Goal: Task Accomplishment & Management: Manage account settings

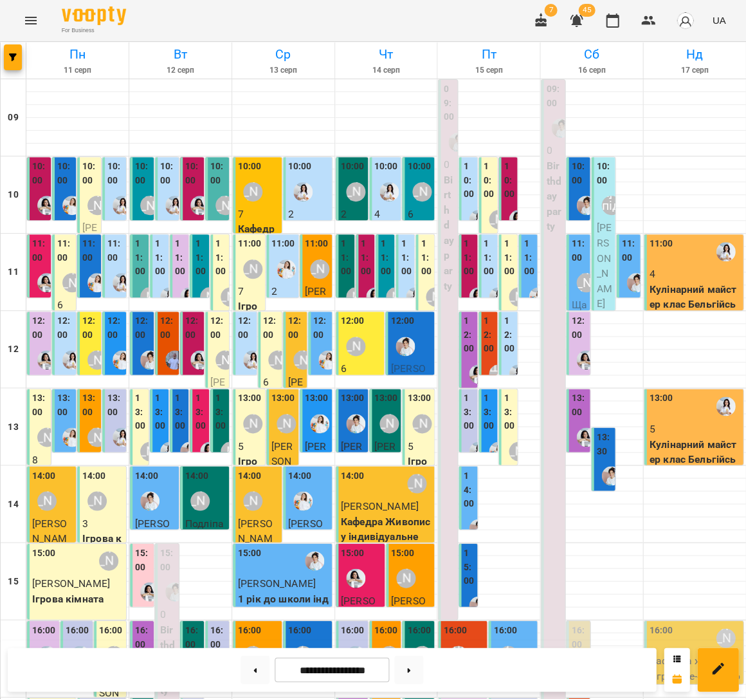
click at [575, 197] on div at bounding box center [586, 205] width 30 height 30
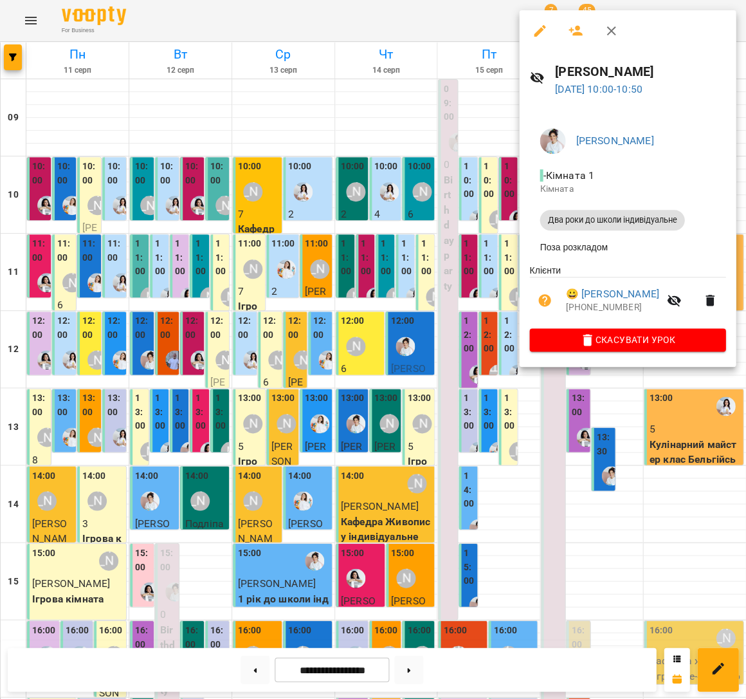
click at [377, 169] on div at bounding box center [373, 349] width 746 height 699
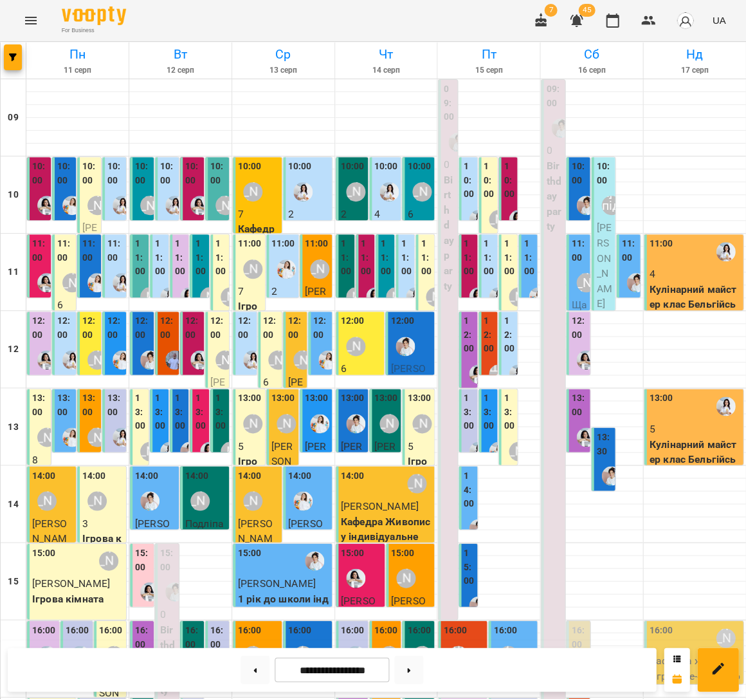
click at [578, 261] on label "11:00" at bounding box center [579, 251] width 16 height 28
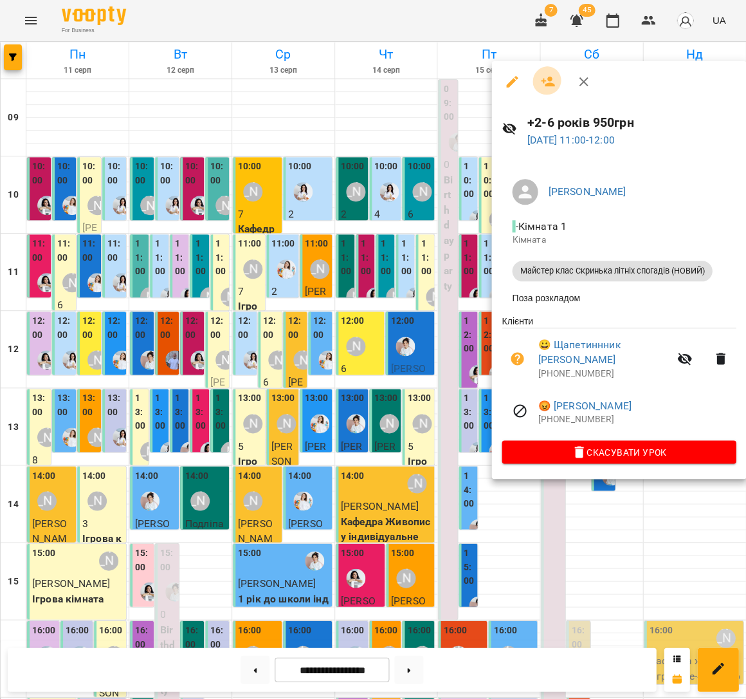
click at [541, 82] on icon "button" at bounding box center [547, 81] width 15 height 15
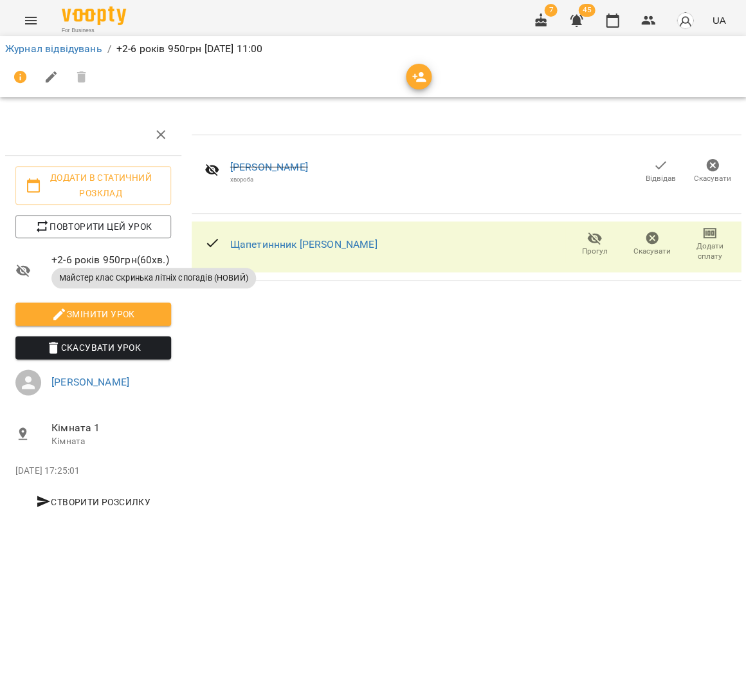
click at [412, 73] on icon "button" at bounding box center [419, 76] width 15 height 15
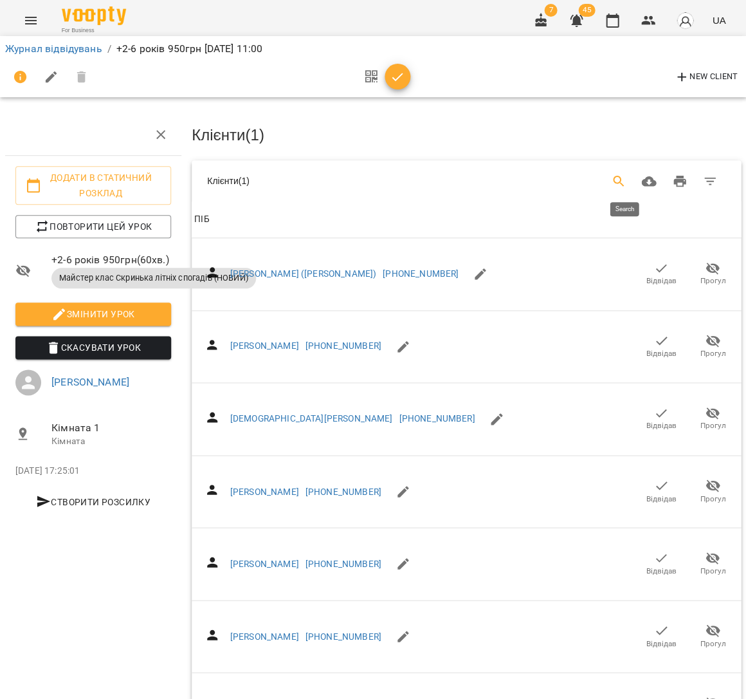
click at [621, 178] on icon "Search" at bounding box center [618, 181] width 11 height 11
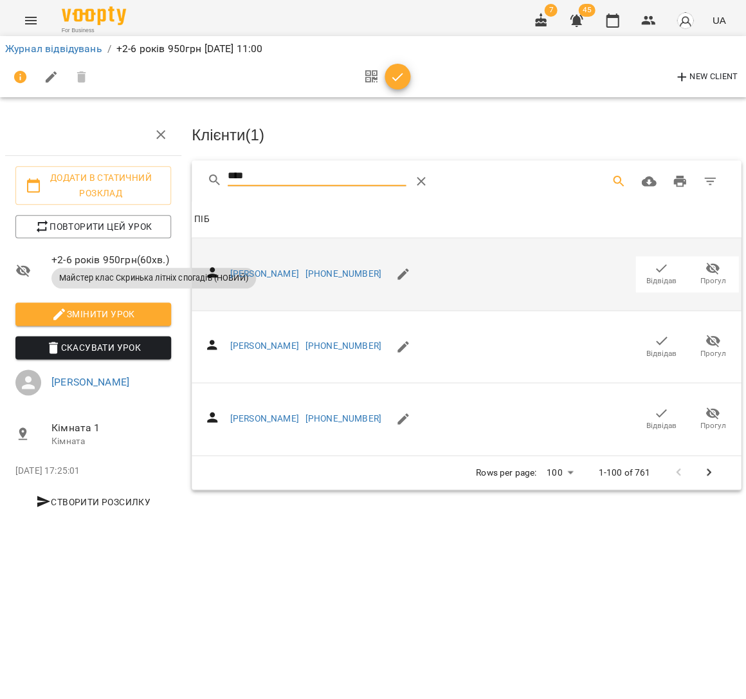
type input "****"
click at [665, 266] on icon "button" at bounding box center [661, 268] width 15 height 15
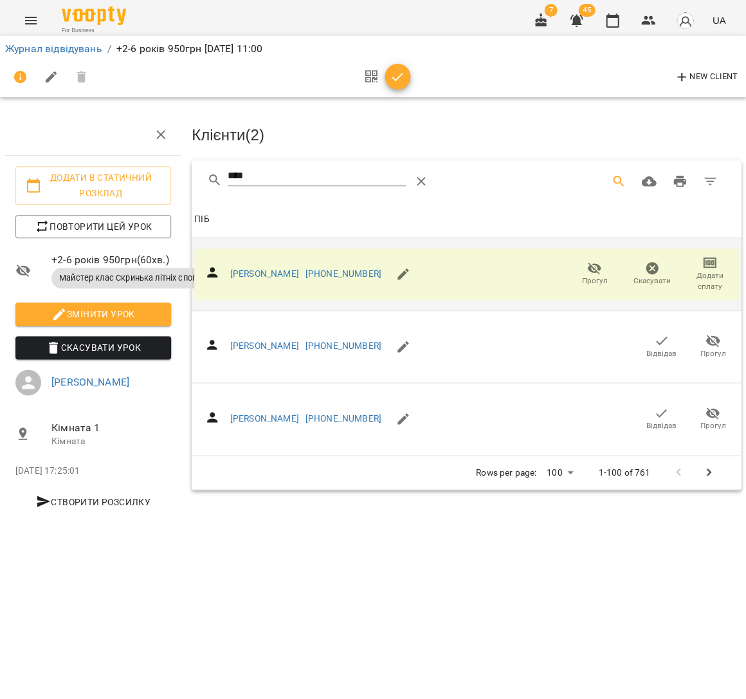
click at [401, 81] on span "button" at bounding box center [398, 76] width 26 height 15
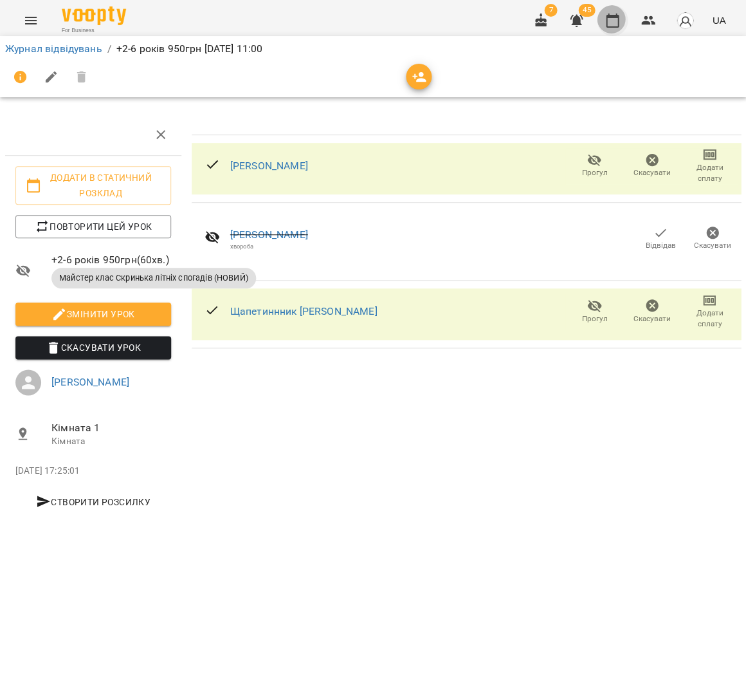
click at [619, 19] on icon "button" at bounding box center [612, 21] width 13 height 14
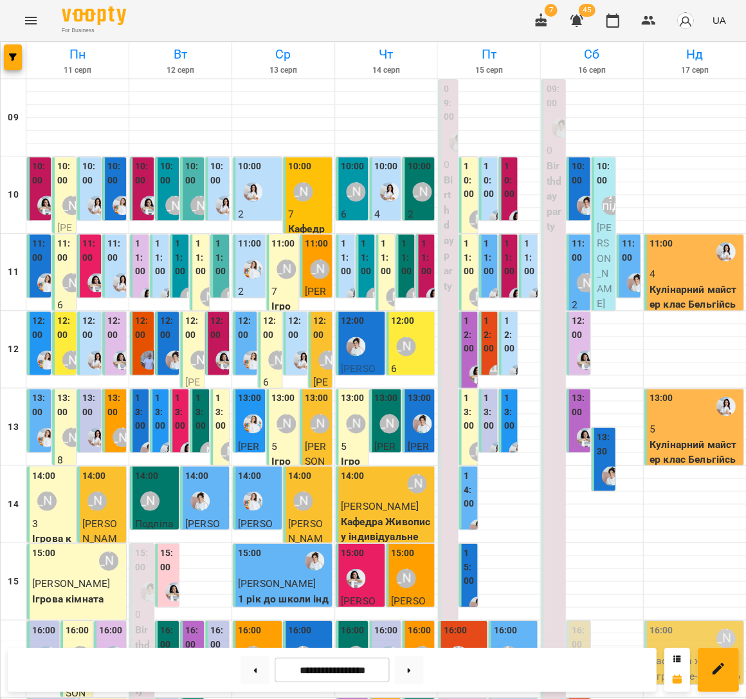
click at [724, 265] on div at bounding box center [726, 252] width 30 height 30
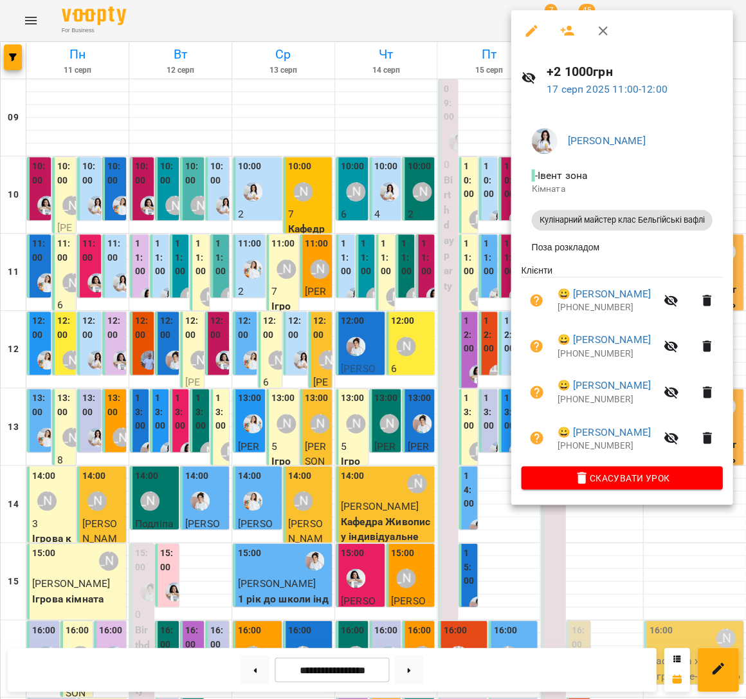
click at [427, 263] on div at bounding box center [373, 349] width 746 height 699
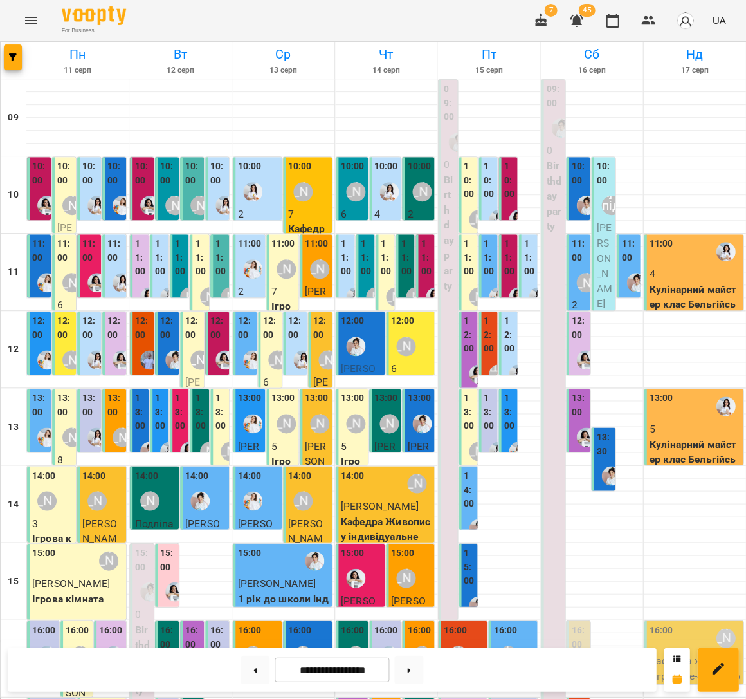
click at [667, 284] on p "Кулінарний майстер клас Бельгійські вафлі" at bounding box center [694, 305] width 91 height 46
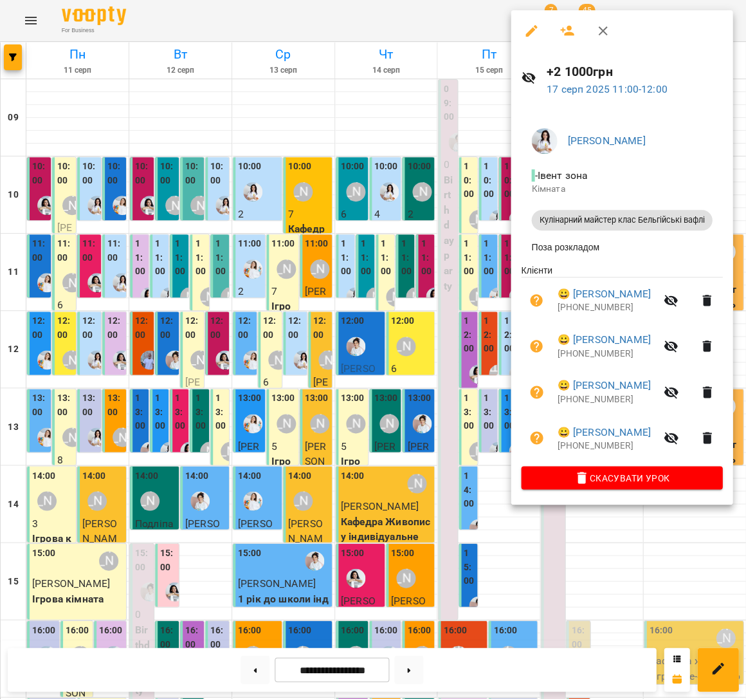
click at [347, 241] on div at bounding box center [373, 349] width 746 height 699
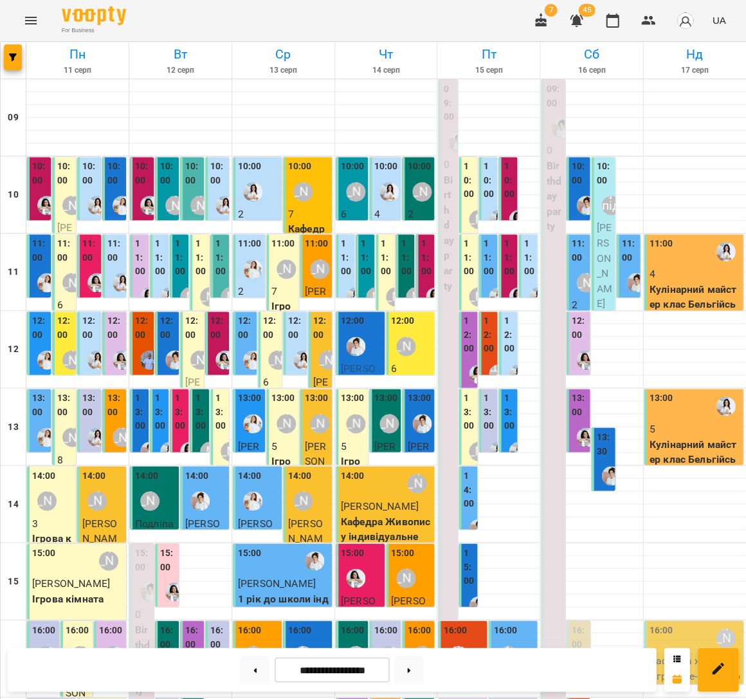
click at [682, 266] on p "4" at bounding box center [694, 273] width 91 height 15
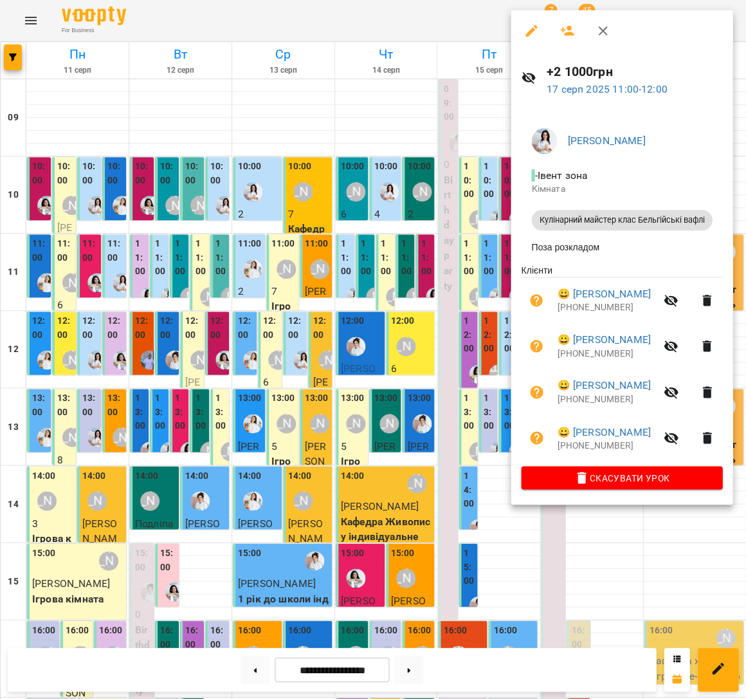
click at [440, 261] on div at bounding box center [373, 349] width 746 height 699
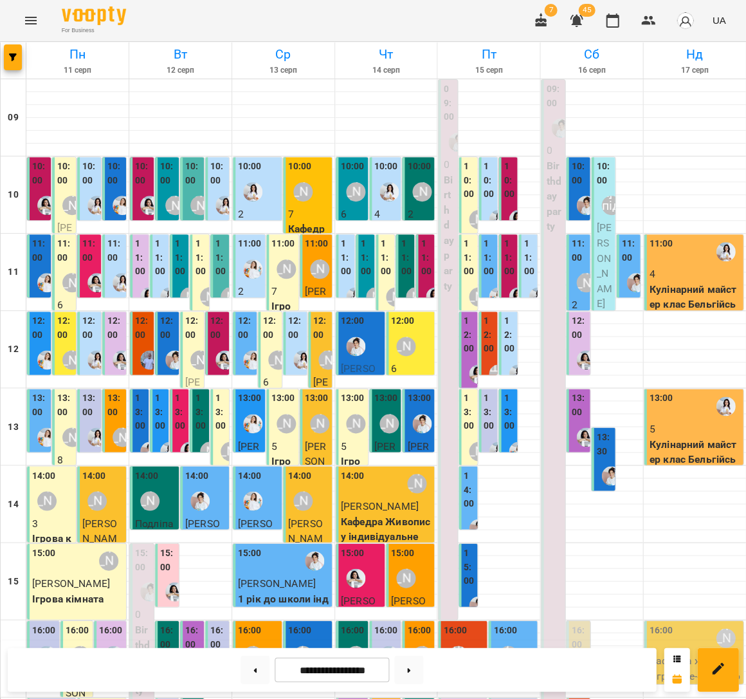
click at [712, 288] on p "Кулінарний майстер клас Бельгійські вафлі" at bounding box center [694, 305] width 91 height 46
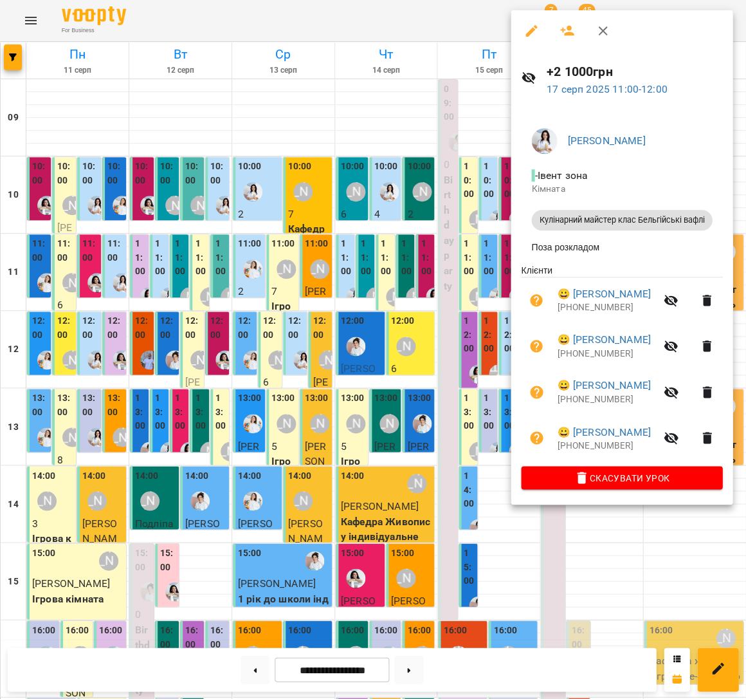
click at [407, 252] on div at bounding box center [373, 349] width 746 height 699
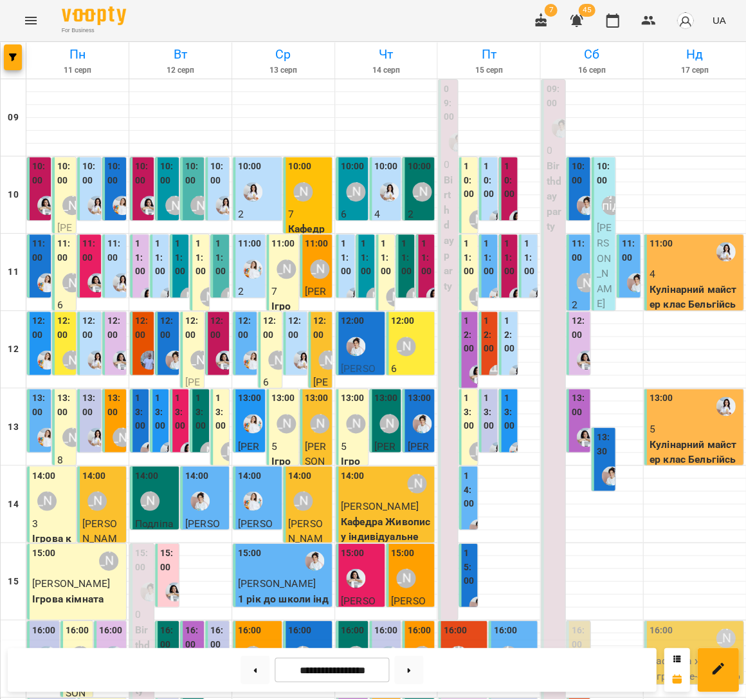
click at [690, 262] on div "11:00" at bounding box center [694, 252] width 91 height 30
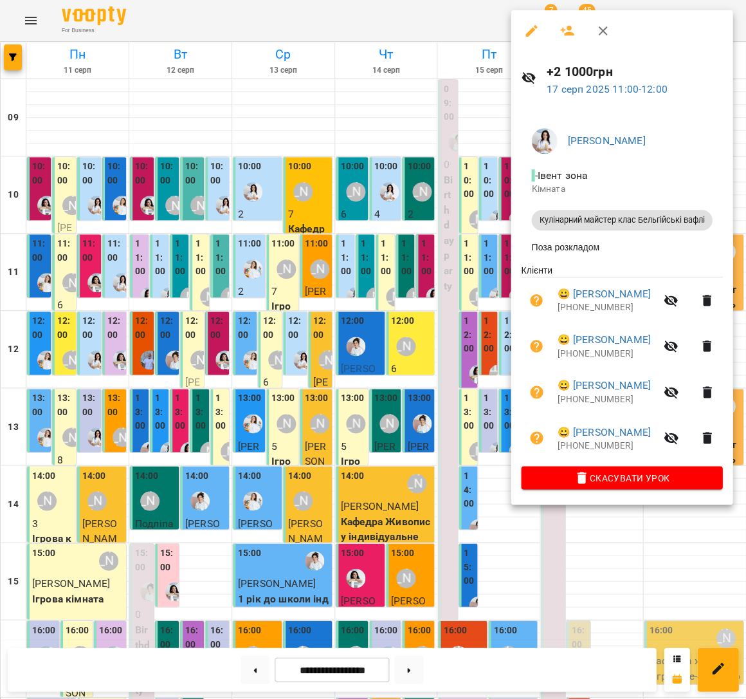
click at [450, 247] on div at bounding box center [373, 349] width 746 height 699
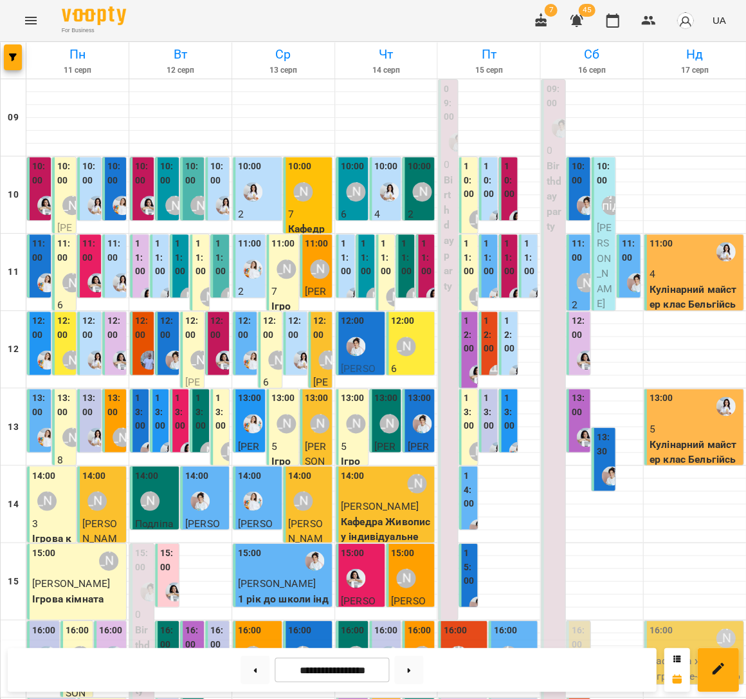
click at [699, 285] on p "Кулінарний майстер клас Бельгійські вафлі" at bounding box center [694, 305] width 91 height 46
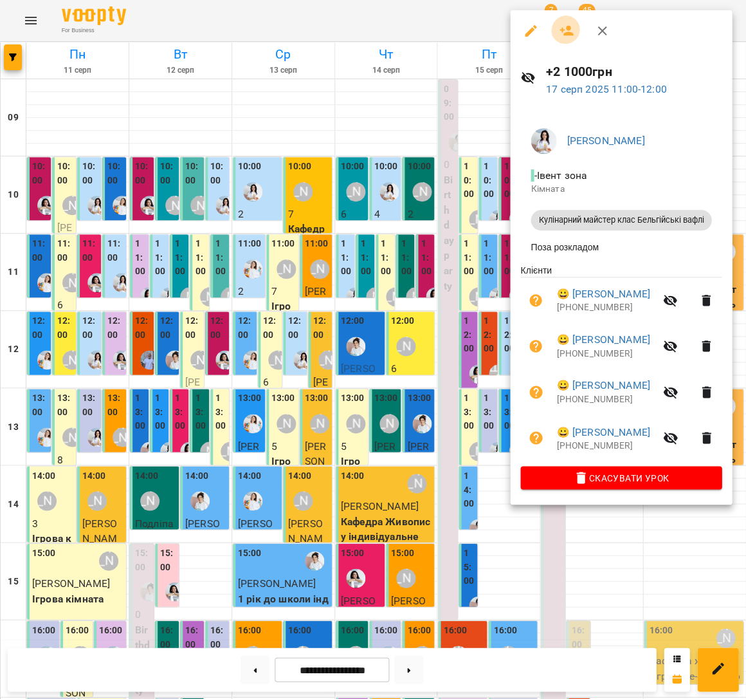
click at [574, 34] on button "button" at bounding box center [566, 30] width 31 height 31
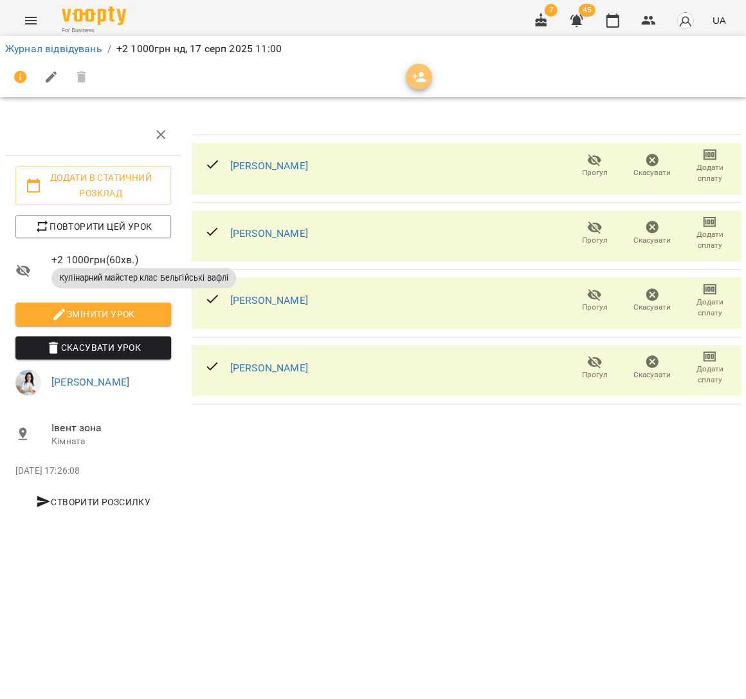
click at [415, 82] on button "button" at bounding box center [419, 77] width 26 height 26
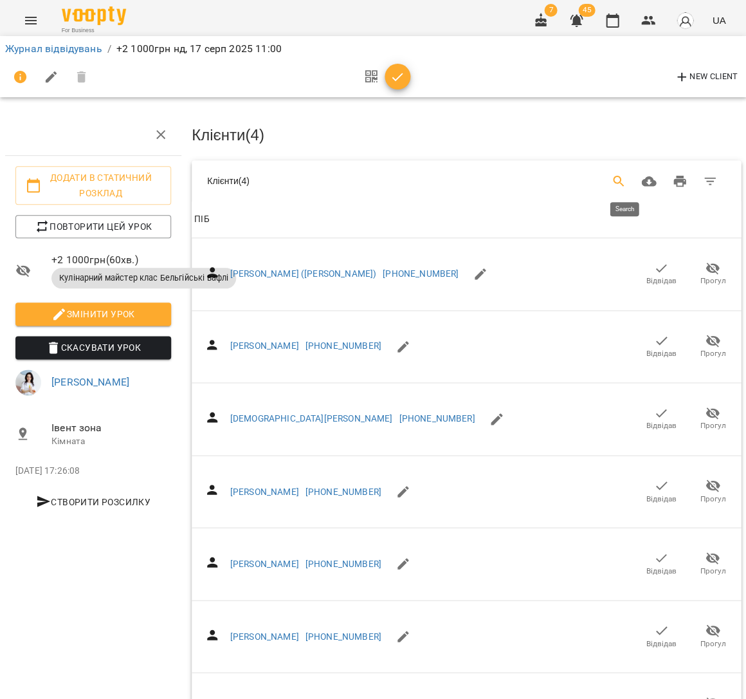
click at [634, 179] on button "Search" at bounding box center [618, 181] width 31 height 31
click at [648, 21] on icon "button" at bounding box center [648, 20] width 14 height 9
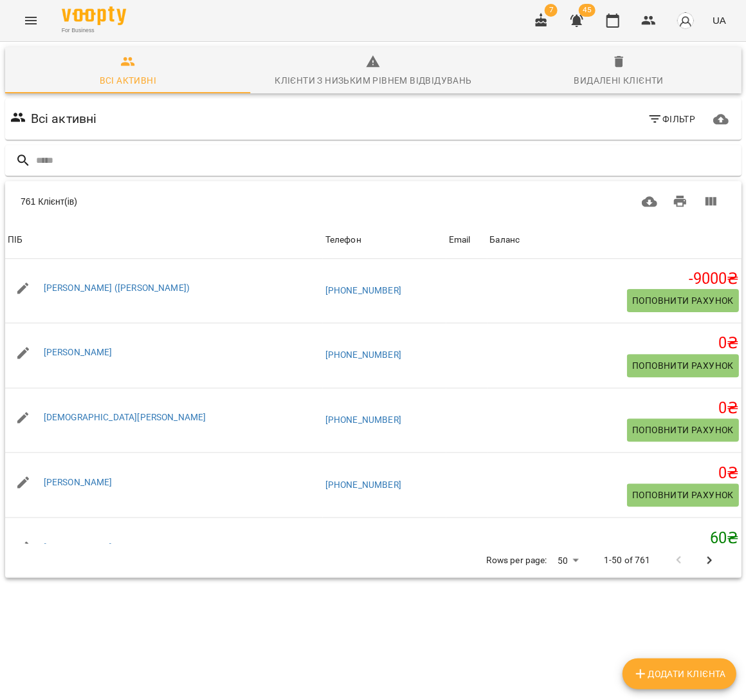
click at [648, 678] on span "Додати клієнта" at bounding box center [678, 672] width 93 height 15
select select "**"
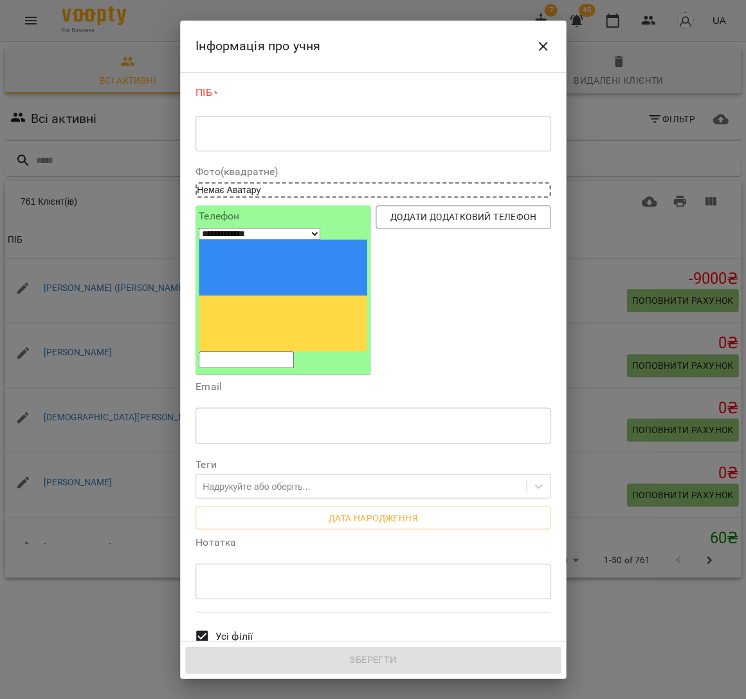
click at [241, 142] on div "* ​" at bounding box center [373, 133] width 355 height 36
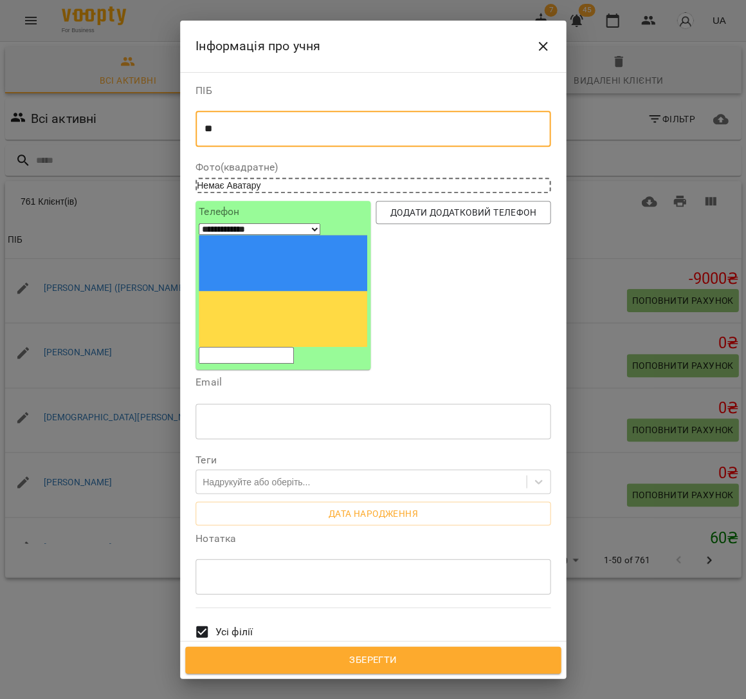
type textarea "*"
type textarea "**********"
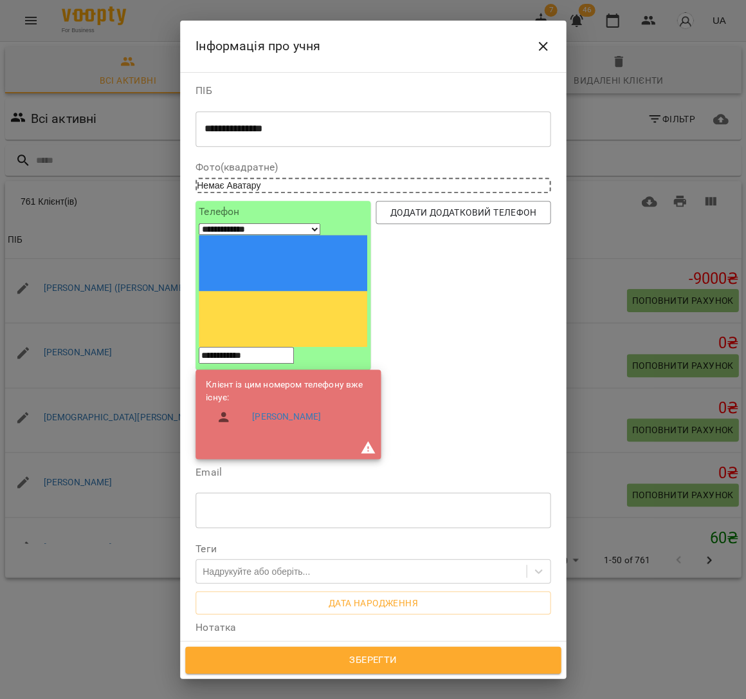
type input "**********"
drag, startPoint x: 270, startPoint y: 558, endPoint x: 266, endPoint y: 552, distance: 7.5
click at [270, 647] on div "* ​" at bounding box center [373, 665] width 355 height 36
type textarea "*********"
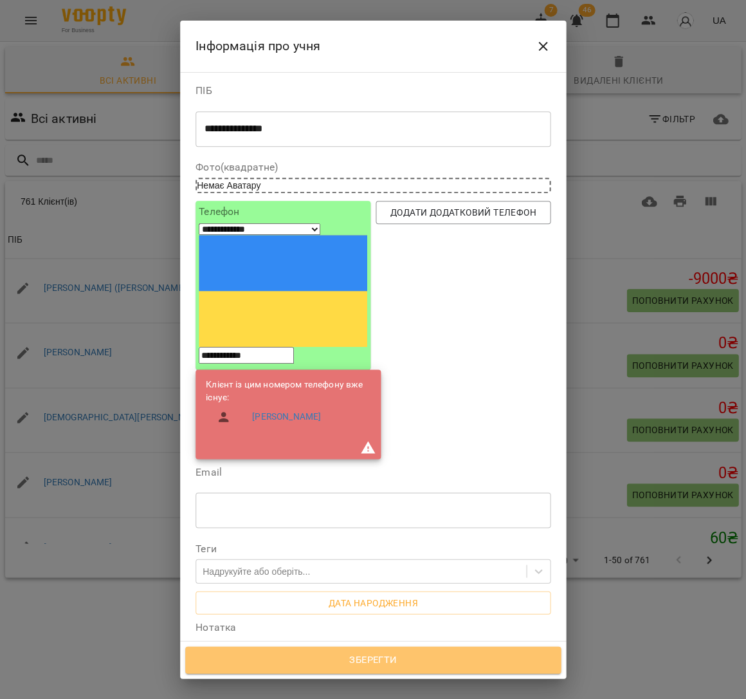
click at [371, 660] on span "Зберегти" at bounding box center [372, 659] width 347 height 17
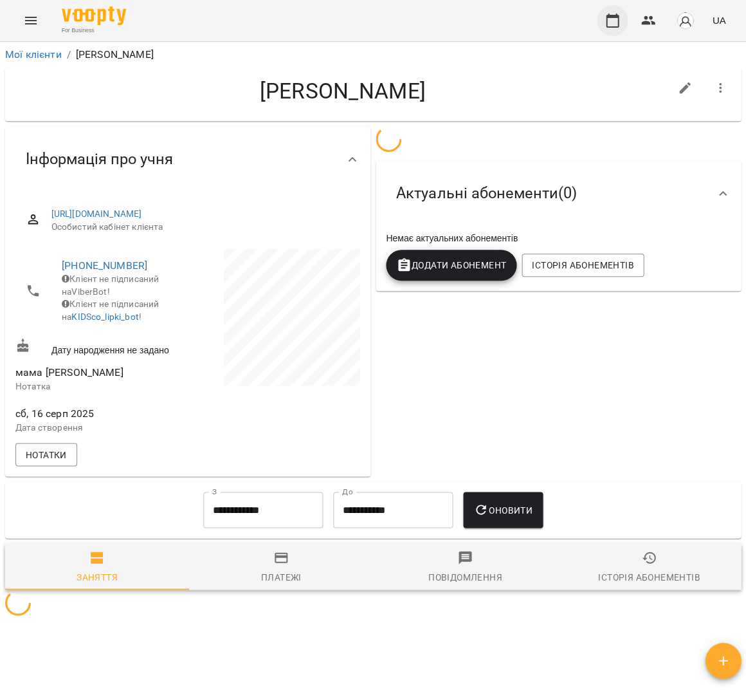
click at [611, 17] on icon "button" at bounding box center [612, 21] width 13 height 14
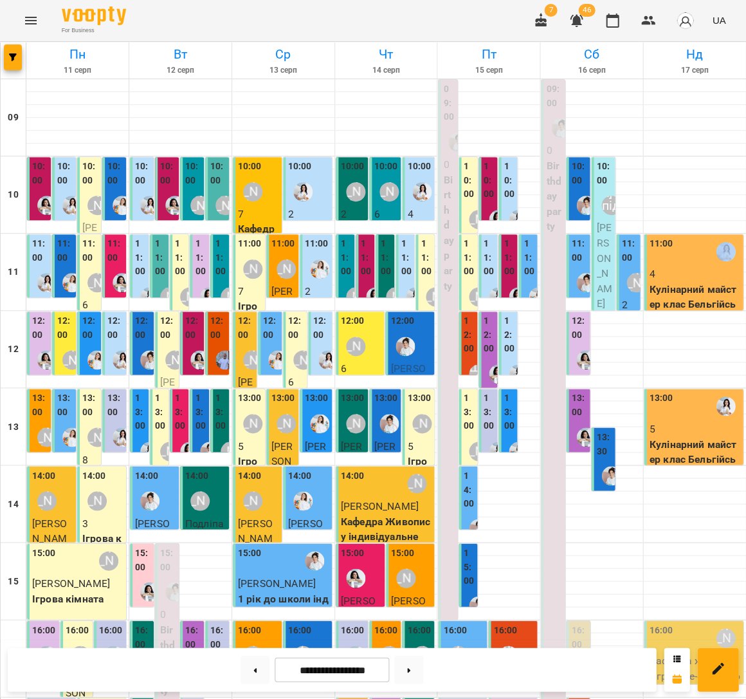
click at [701, 266] on div "11:00 4 Кулінарний майстер клас Бельгійські вафлі" at bounding box center [694, 282] width 91 height 90
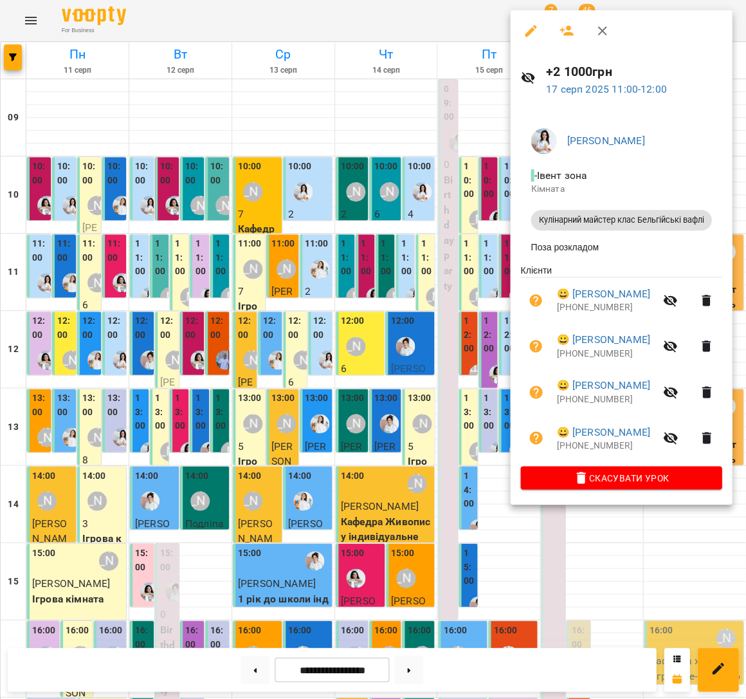
click at [559, 28] on icon "button" at bounding box center [566, 30] width 15 height 15
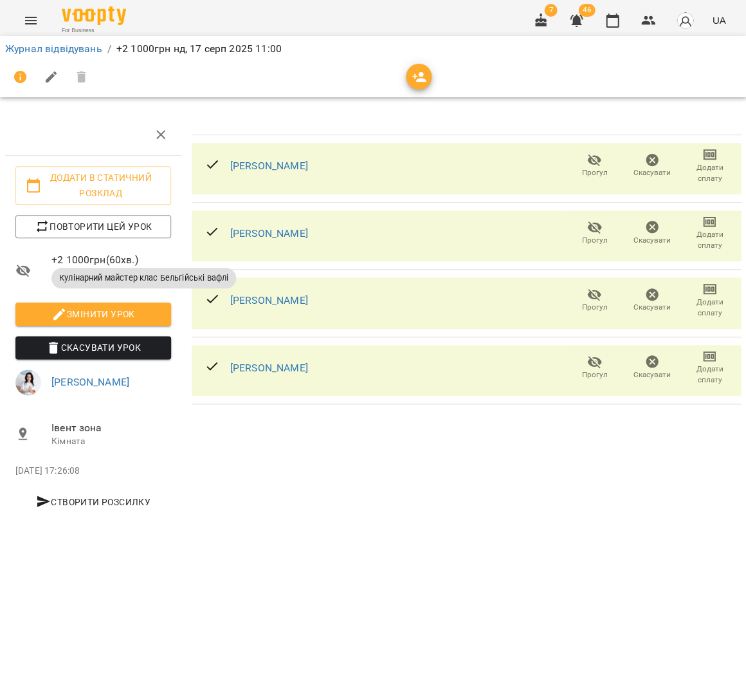
click at [436, 80] on div at bounding box center [373, 77] width 736 height 31
click at [406, 72] on span "button" at bounding box center [419, 76] width 26 height 15
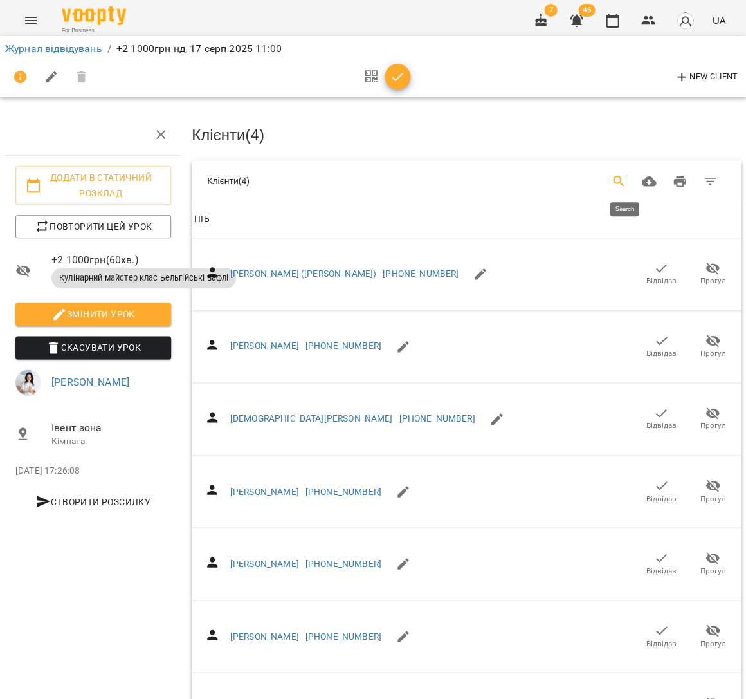
click at [634, 176] on button "Search" at bounding box center [618, 181] width 31 height 31
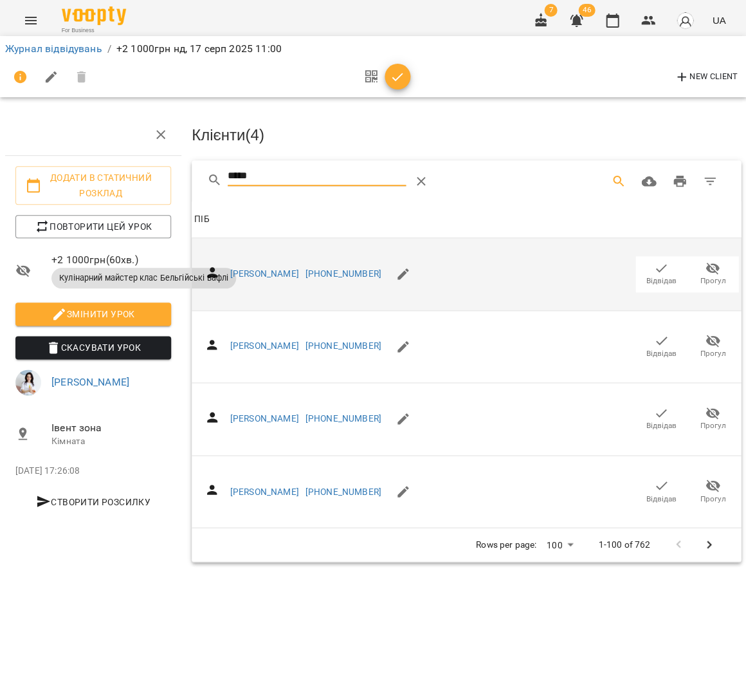
type input "*****"
click at [668, 275] on span "Відвідав" at bounding box center [662, 280] width 30 height 11
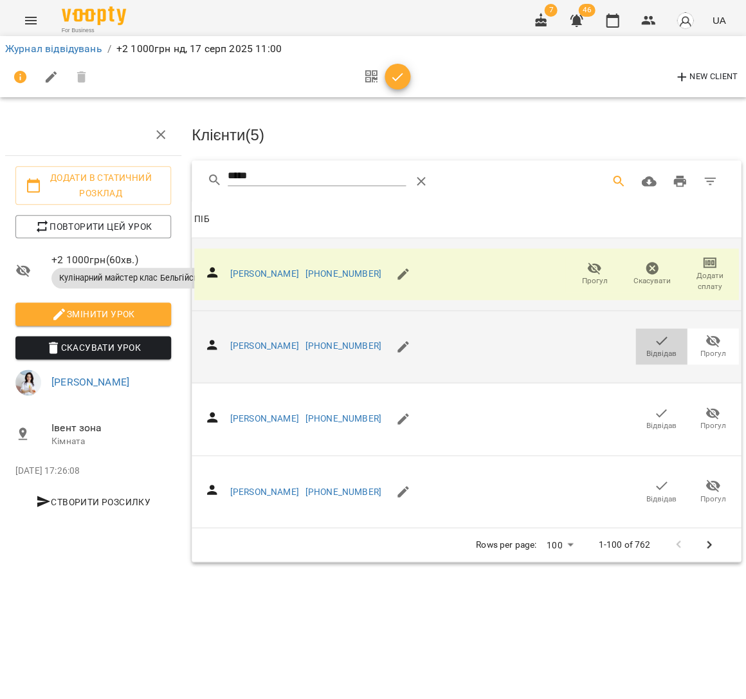
click at [664, 335] on icon "button" at bounding box center [661, 340] width 15 height 15
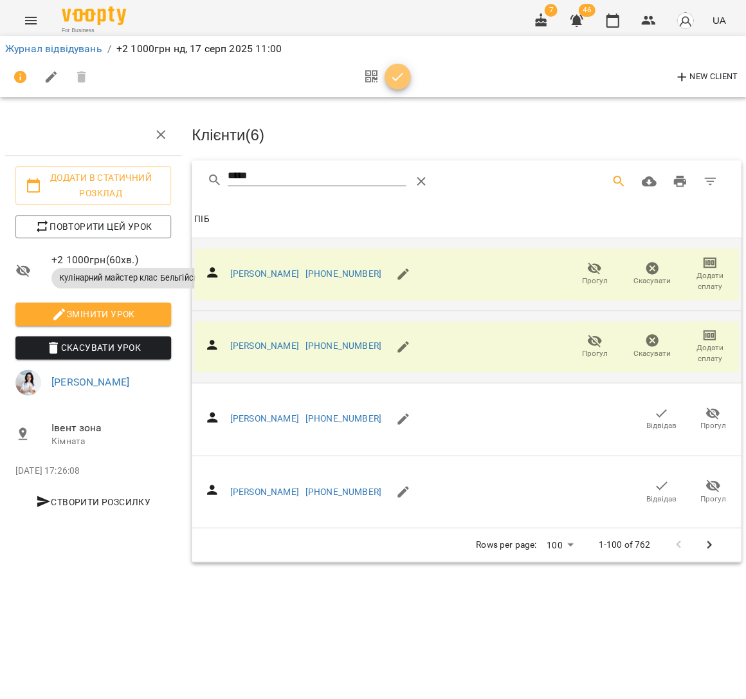
drag, startPoint x: 395, startPoint y: 77, endPoint x: 573, endPoint y: 67, distance: 177.9
click at [395, 77] on icon "button" at bounding box center [397, 77] width 11 height 8
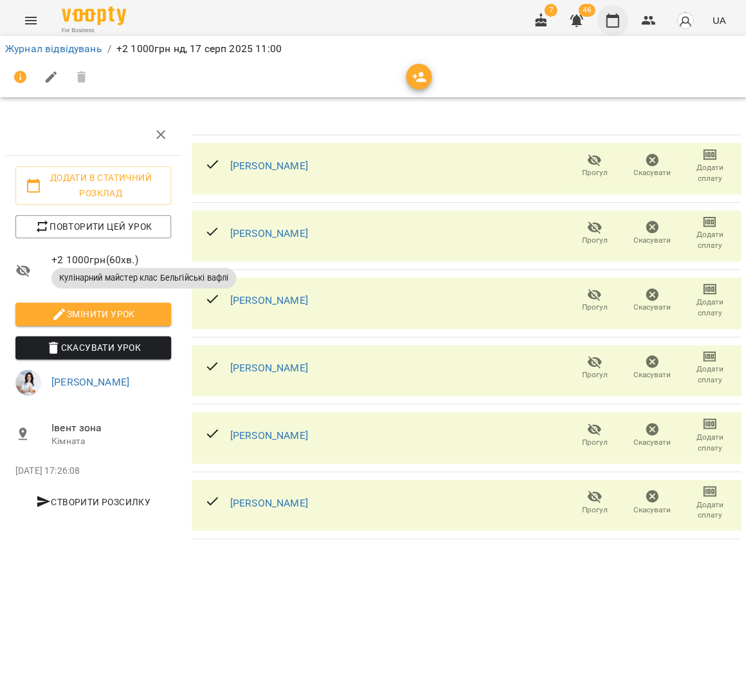
click at [624, 21] on button "button" at bounding box center [612, 20] width 31 height 31
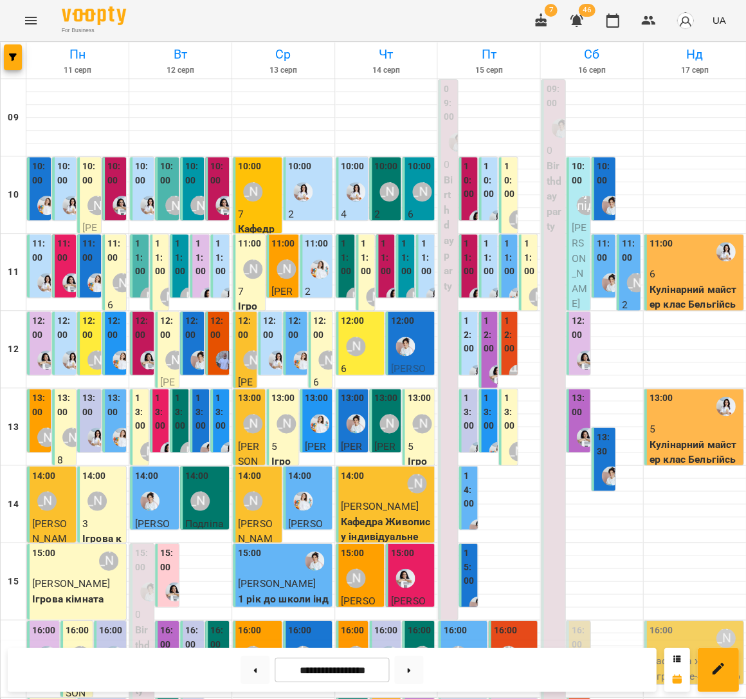
click at [625, 260] on label "11:00" at bounding box center [629, 251] width 16 height 28
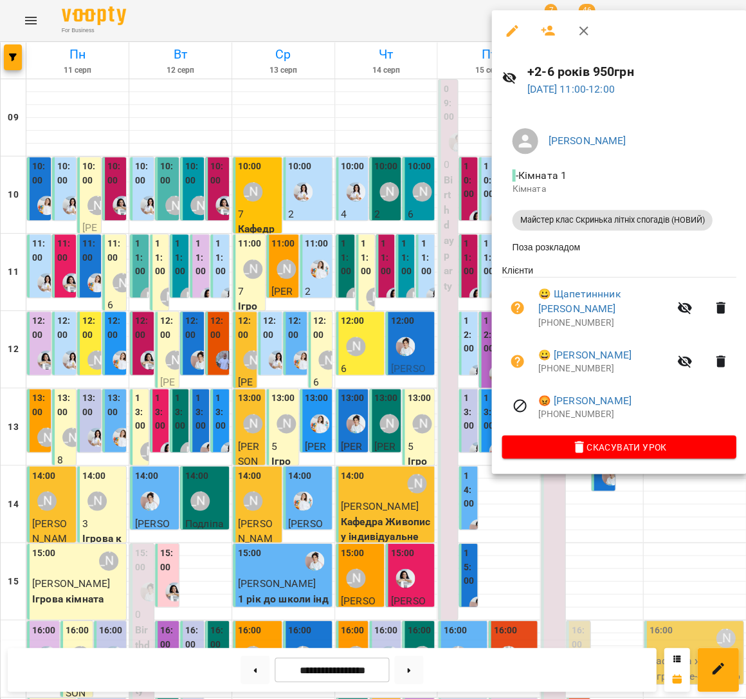
click at [390, 199] on div at bounding box center [373, 349] width 746 height 699
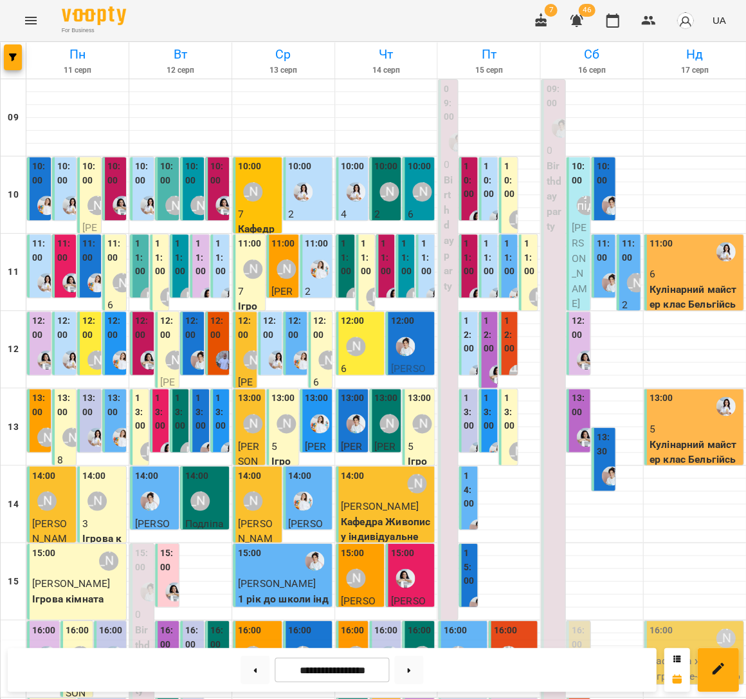
click at [621, 257] on label "11:00" at bounding box center [629, 251] width 16 height 28
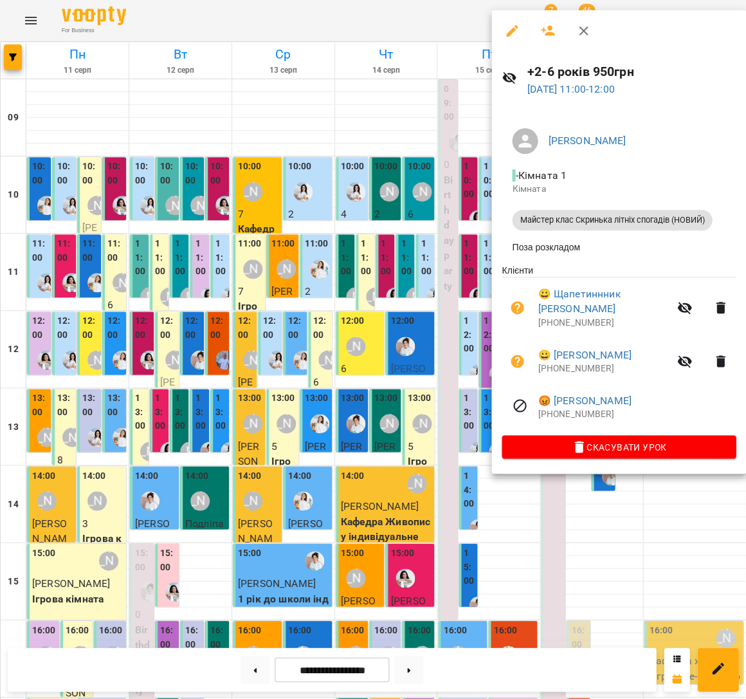
click at [318, 190] on div at bounding box center [373, 349] width 746 height 699
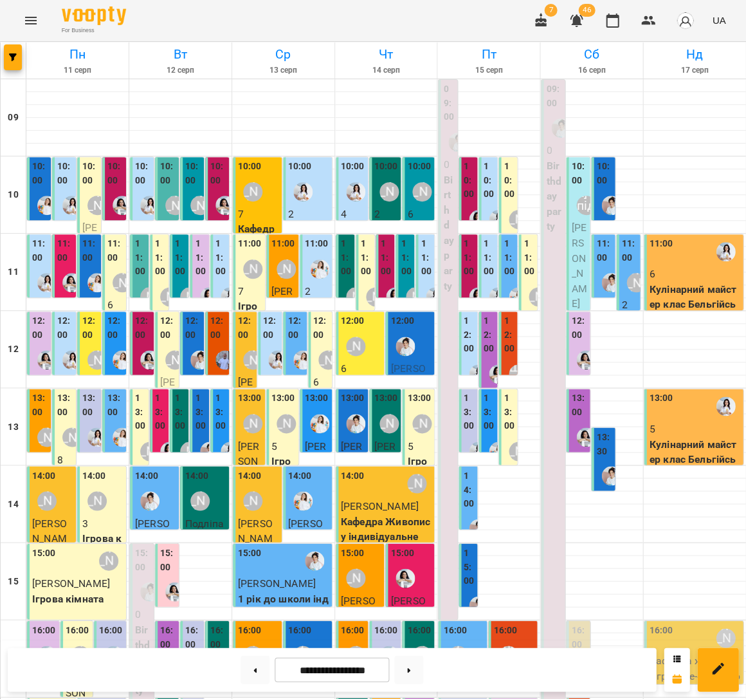
click at [703, 252] on div "11:00" at bounding box center [694, 252] width 91 height 30
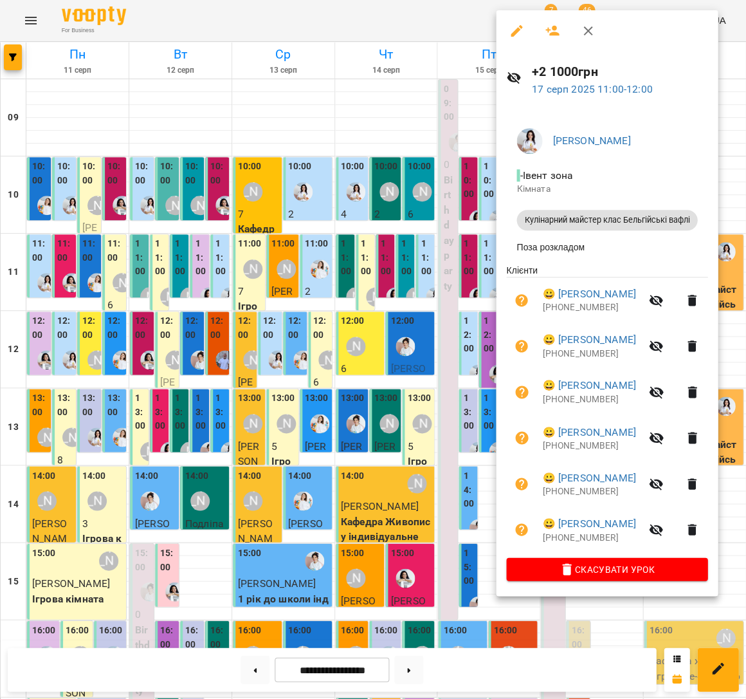
click at [266, 235] on div at bounding box center [373, 349] width 746 height 699
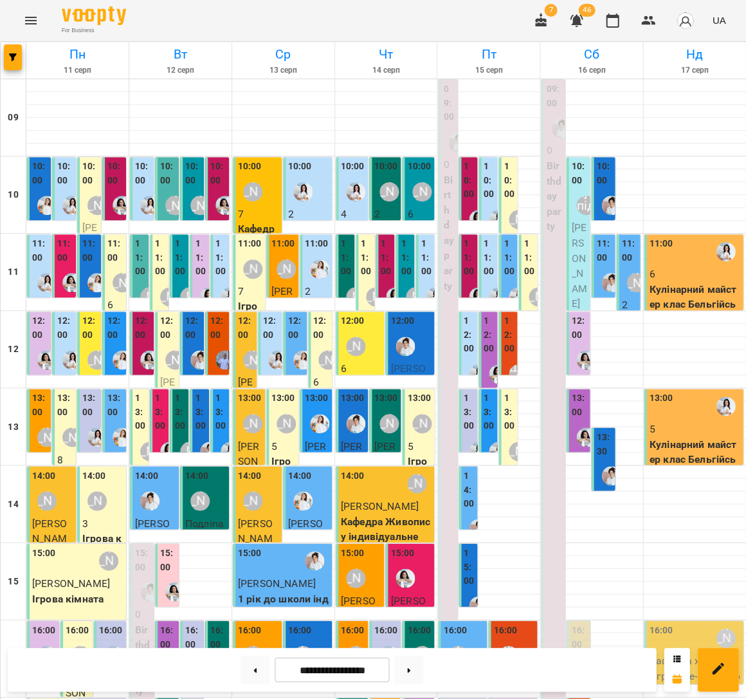
click at [686, 297] on p "Кулінарний майстер клас Бельгійські вафлі" at bounding box center [694, 305] width 91 height 46
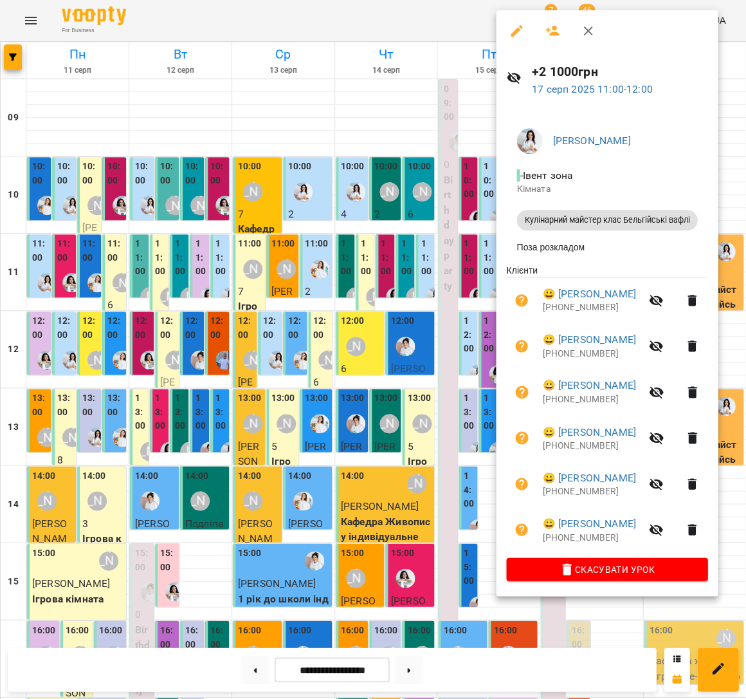
click at [302, 283] on div at bounding box center [373, 349] width 746 height 699
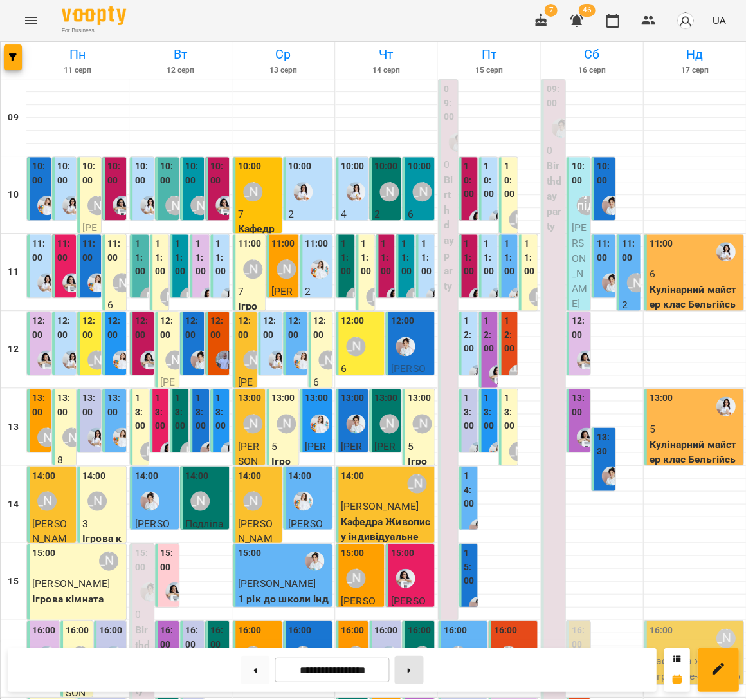
click at [408, 660] on button at bounding box center [408, 669] width 29 height 28
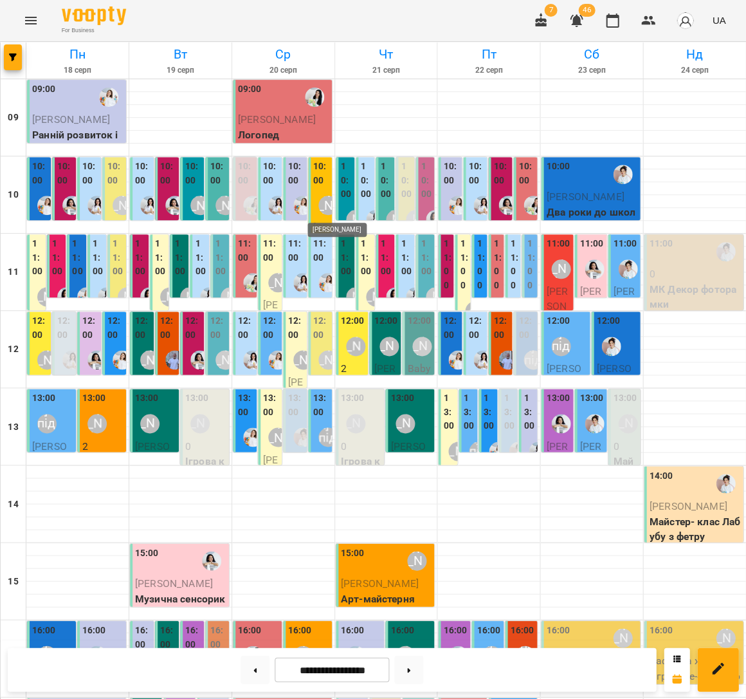
click at [318, 210] on div "[PERSON_NAME]" at bounding box center [327, 205] width 19 height 19
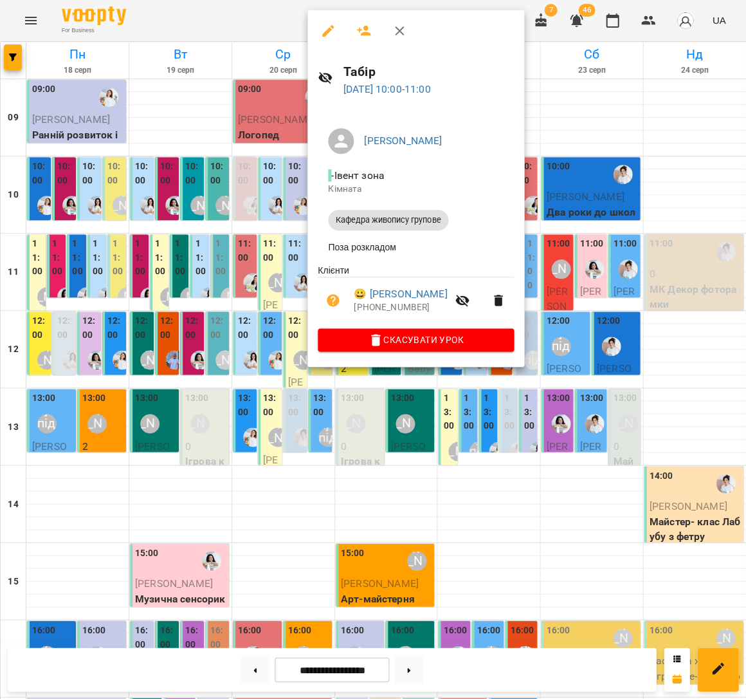
click at [264, 208] on div at bounding box center [373, 349] width 746 height 699
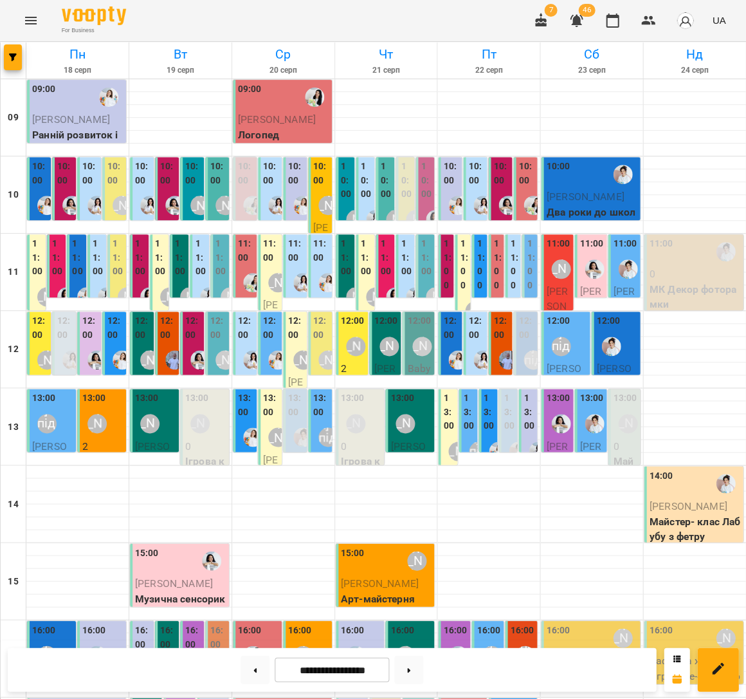
scroll to position [232, 0]
click at [256, 670] on button at bounding box center [255, 669] width 29 height 28
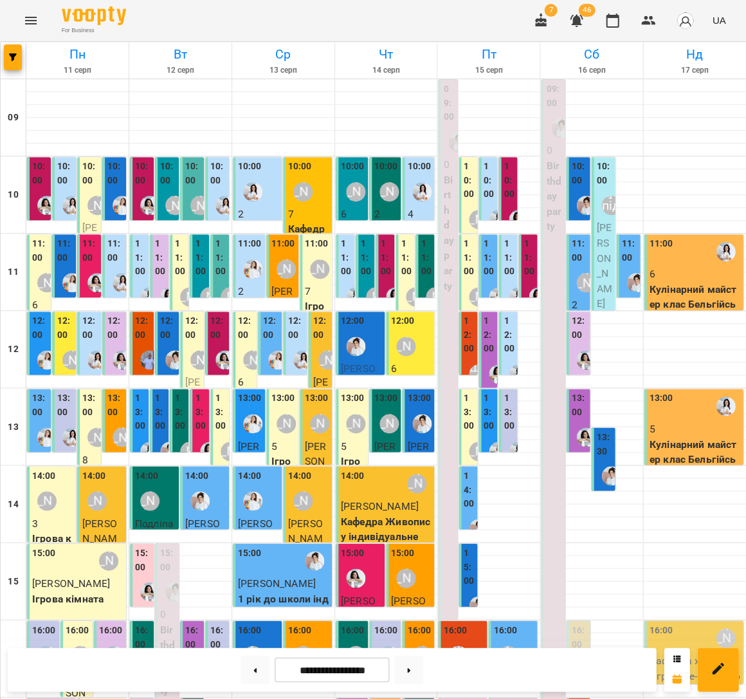
scroll to position [0, 0]
click at [229, 666] on div "**********" at bounding box center [332, 669] width 648 height 44
click at [248, 669] on button at bounding box center [255, 669] width 29 height 28
type input "**********"
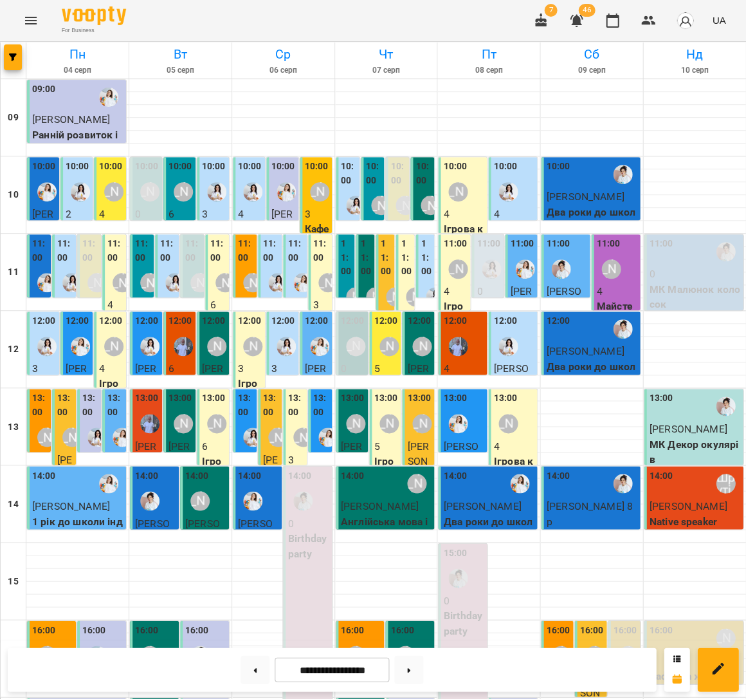
click at [137, 255] on label "11:00" at bounding box center [143, 251] width 16 height 28
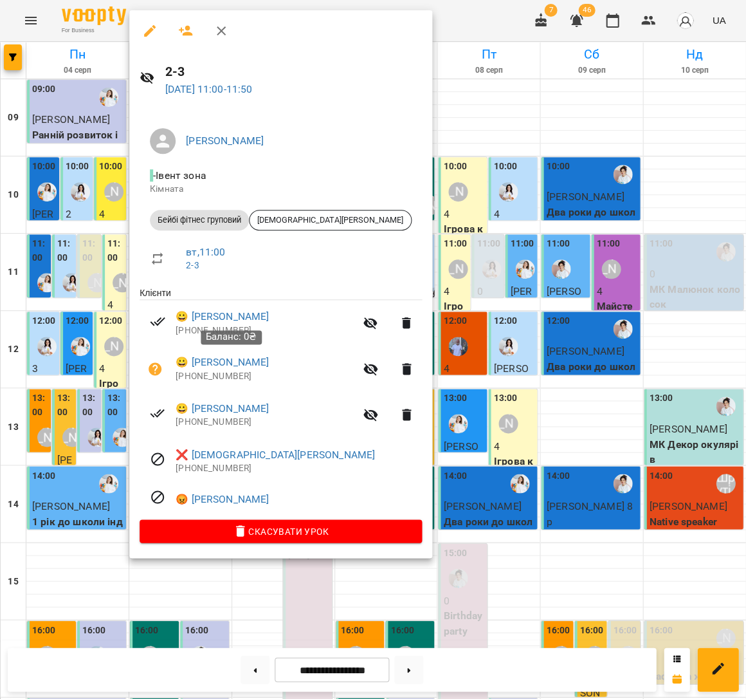
click at [152, 363] on icon "button" at bounding box center [154, 368] width 15 height 15
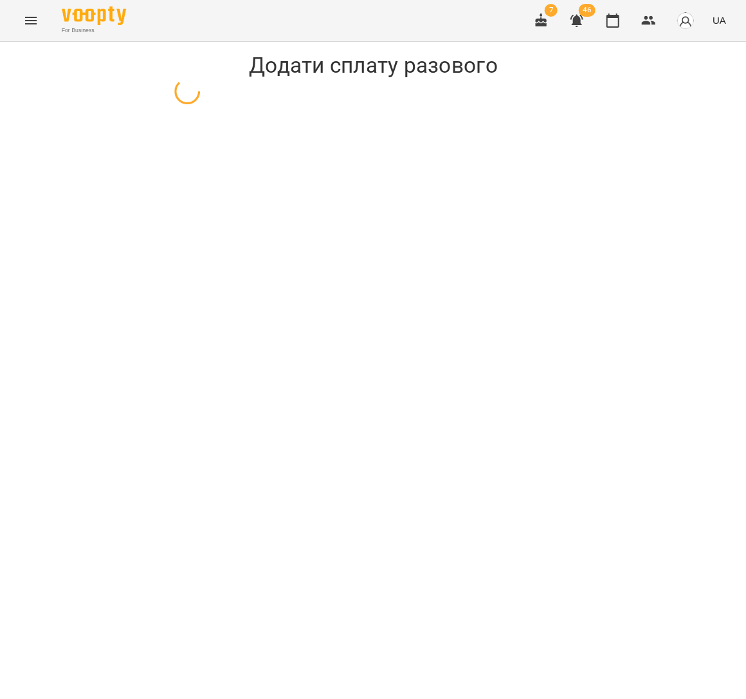
select select "**********"
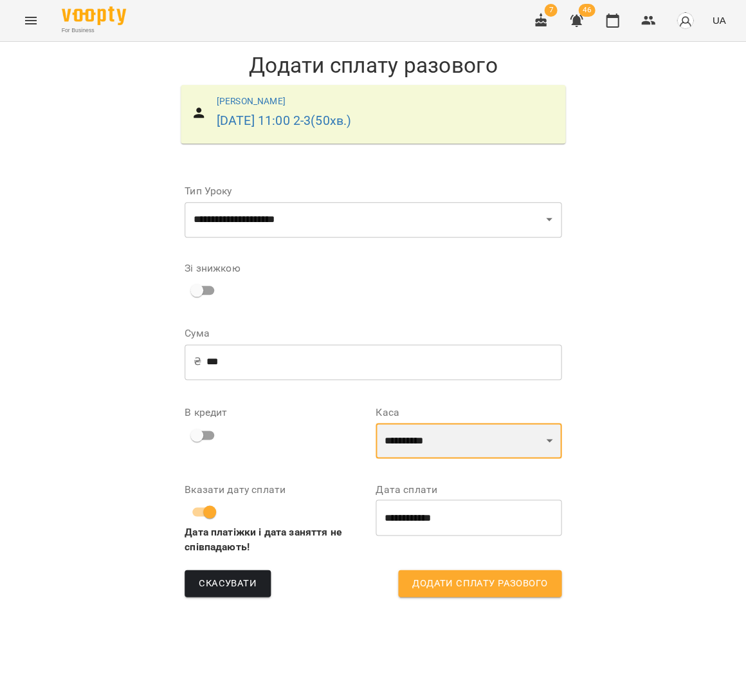
select select "****"
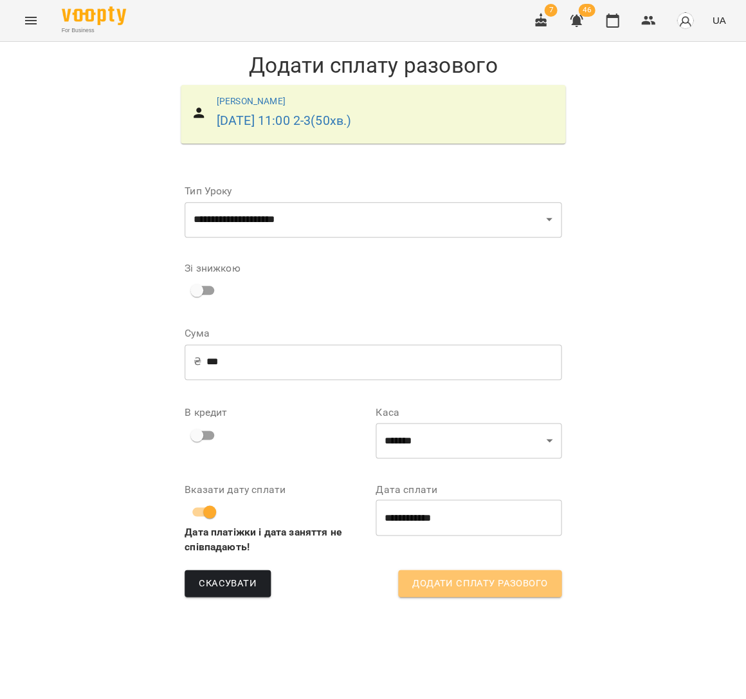
click at [441, 582] on span "Додати сплату разового" at bounding box center [479, 583] width 135 height 17
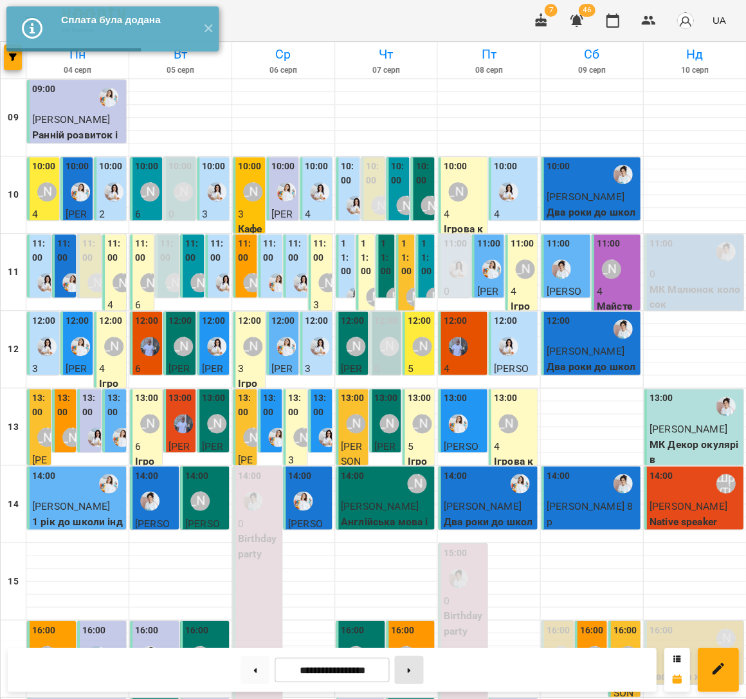
click at [423, 663] on button at bounding box center [408, 669] width 29 height 28
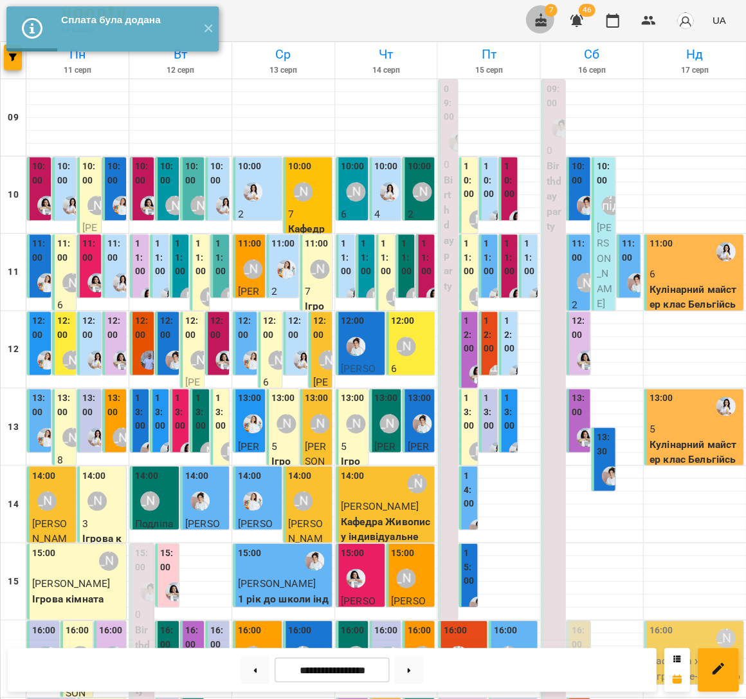
click at [544, 18] on icon "button" at bounding box center [540, 20] width 15 height 15
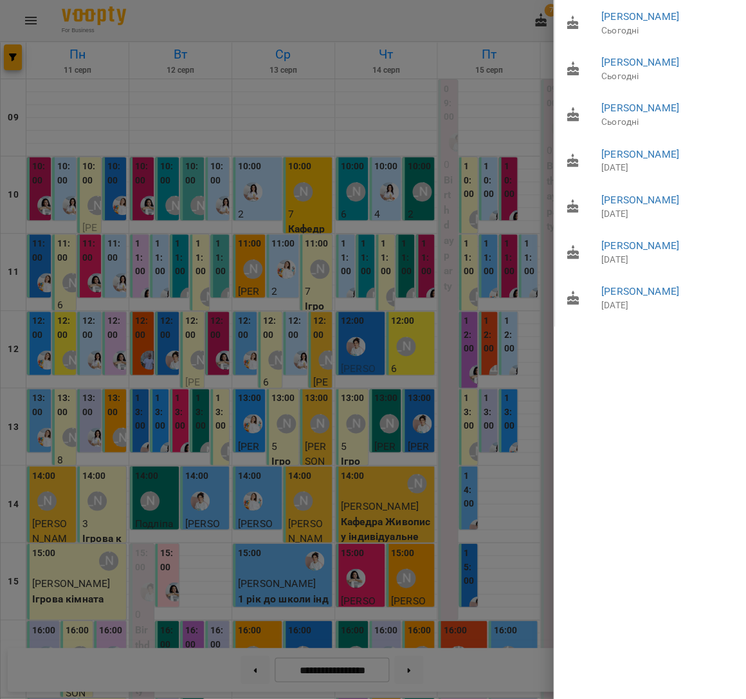
click at [399, 196] on div at bounding box center [373, 349] width 746 height 699
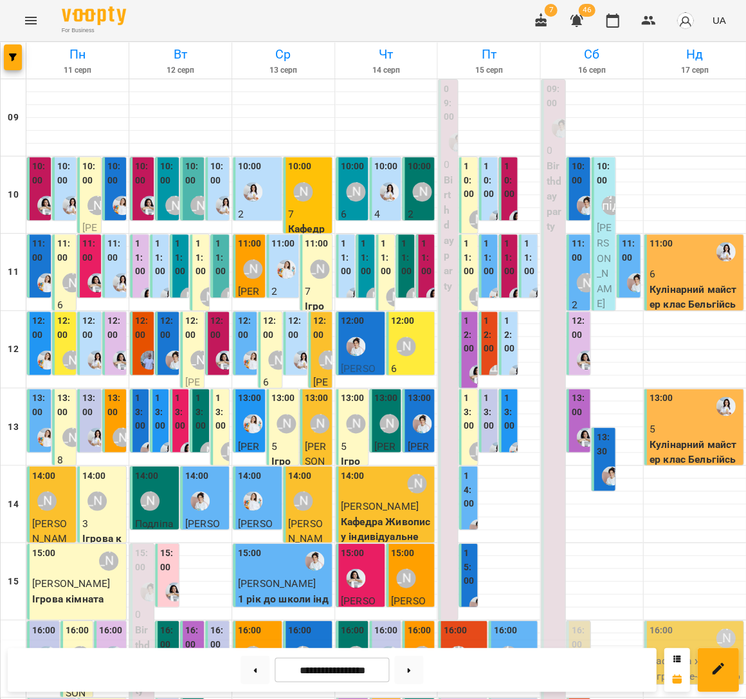
scroll to position [51, 0]
click at [274, 350] on div "[PERSON_NAME]" at bounding box center [277, 359] width 19 height 19
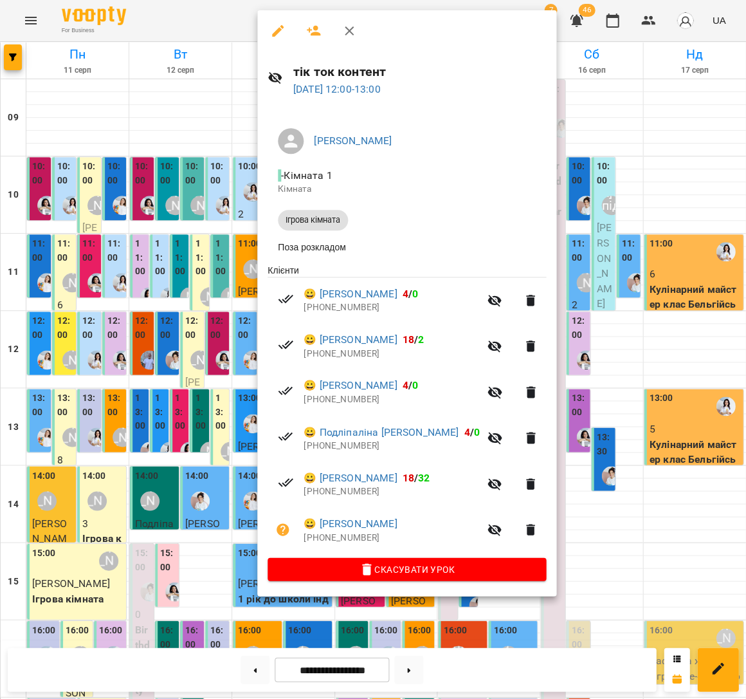
click at [214, 289] on div at bounding box center [373, 349] width 746 height 699
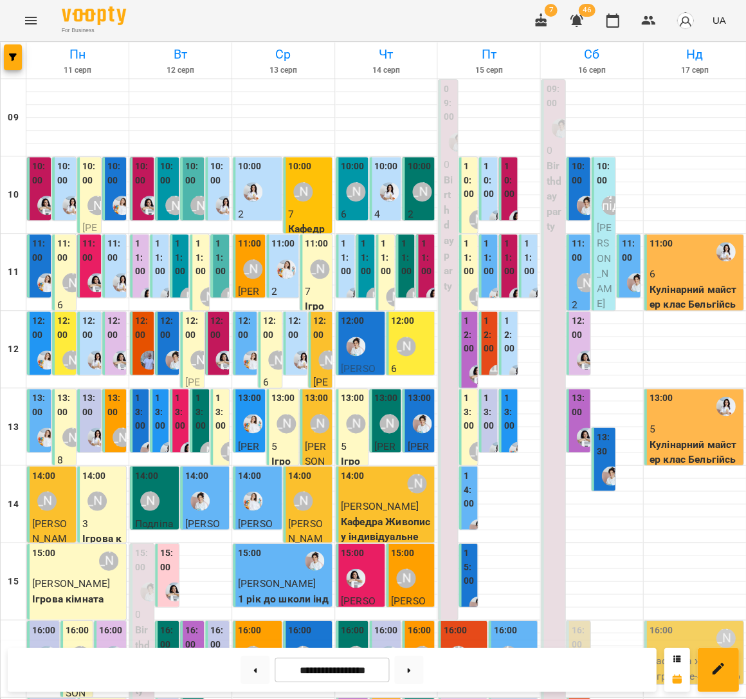
click at [194, 314] on label "12:00" at bounding box center [193, 328] width 16 height 28
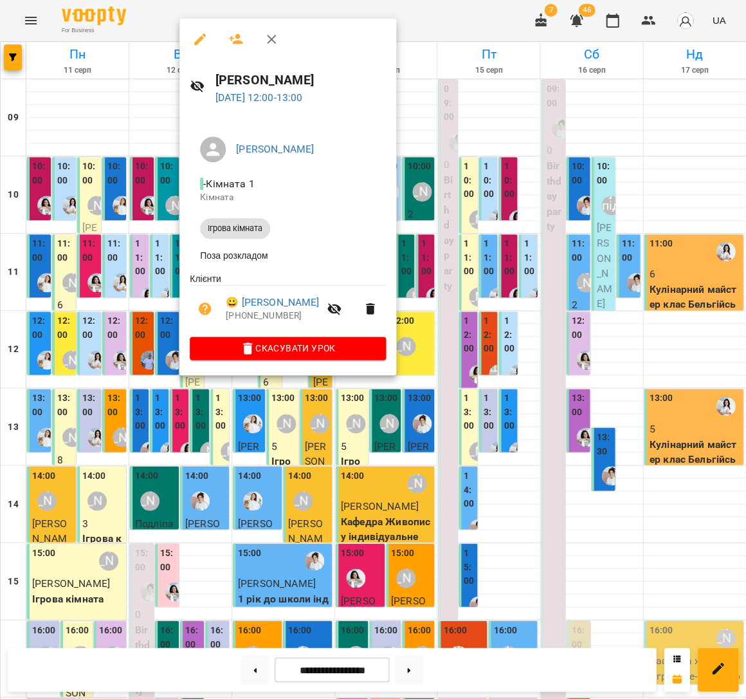
click at [120, 275] on div at bounding box center [373, 349] width 746 height 699
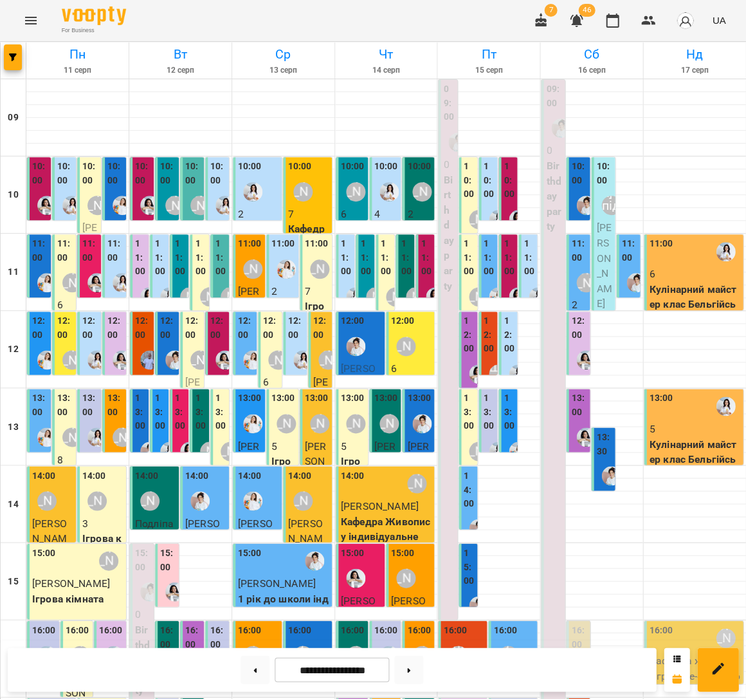
click at [74, 389] on div "13:00 Наталя Гредасова 8 Ігрова кімната" at bounding box center [64, 475] width 24 height 172
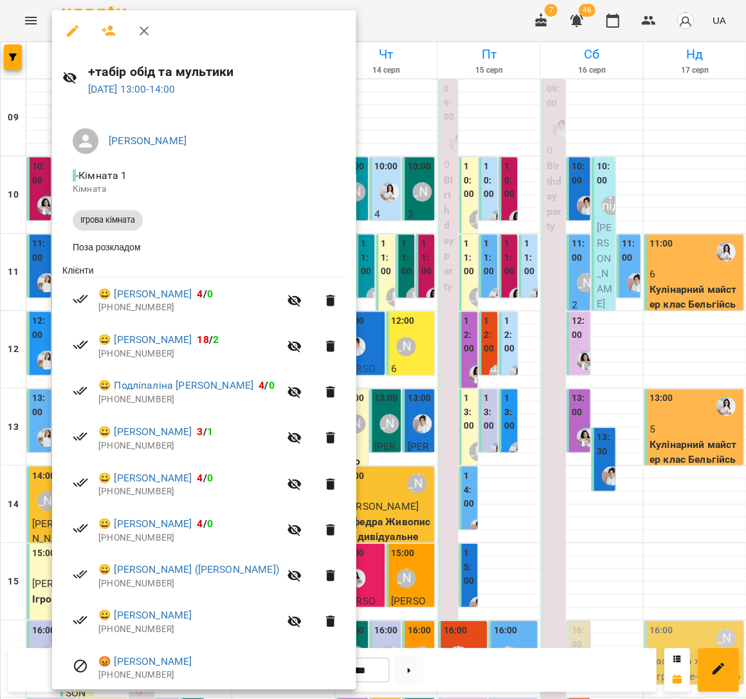
click at [351, 327] on div at bounding box center [373, 349] width 746 height 699
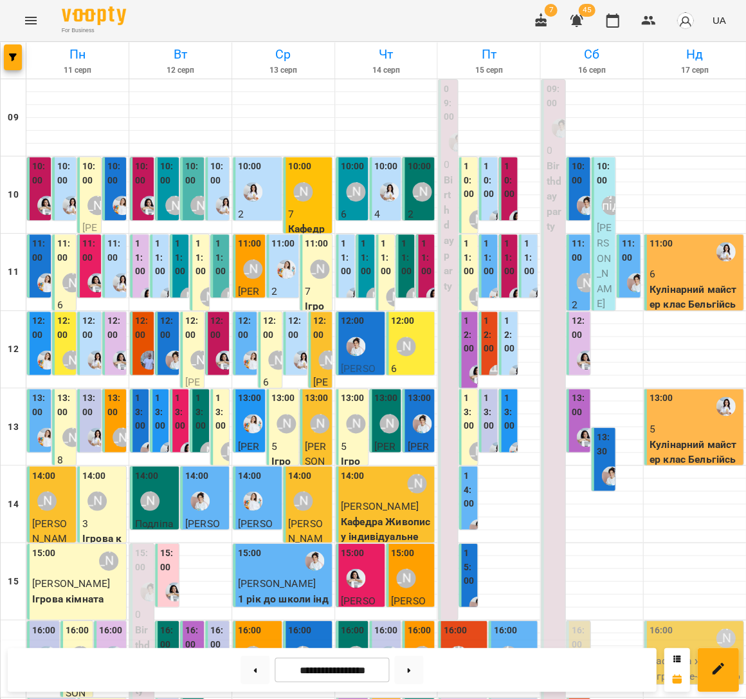
scroll to position [0, 0]
click at [419, 669] on button at bounding box center [408, 669] width 29 height 28
type input "**********"
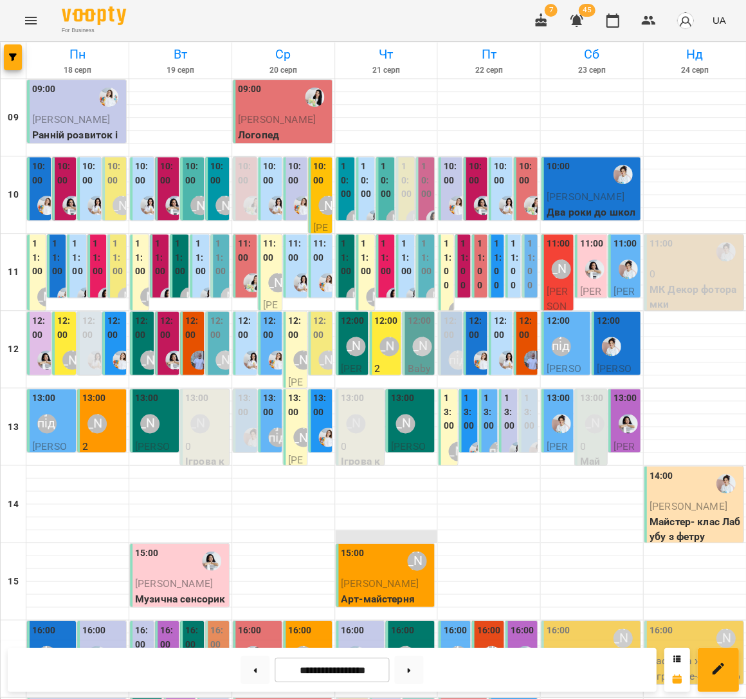
scroll to position [127, 0]
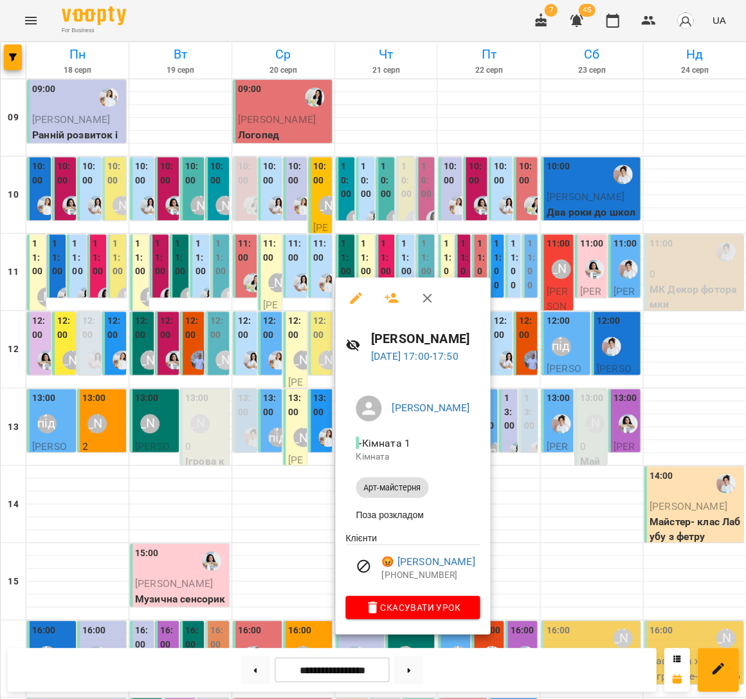
click at [189, 538] on div at bounding box center [373, 349] width 746 height 699
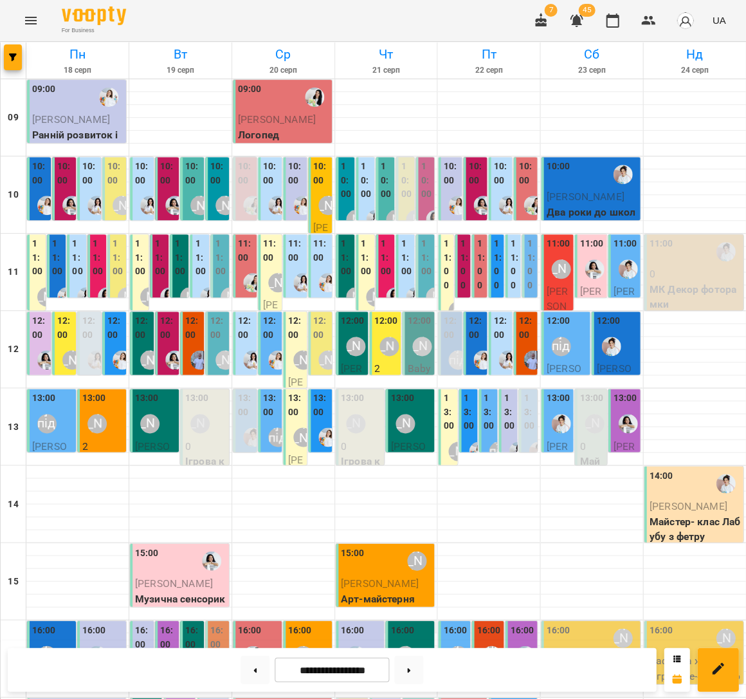
click at [436, 620] on div at bounding box center [386, 626] width 102 height 13
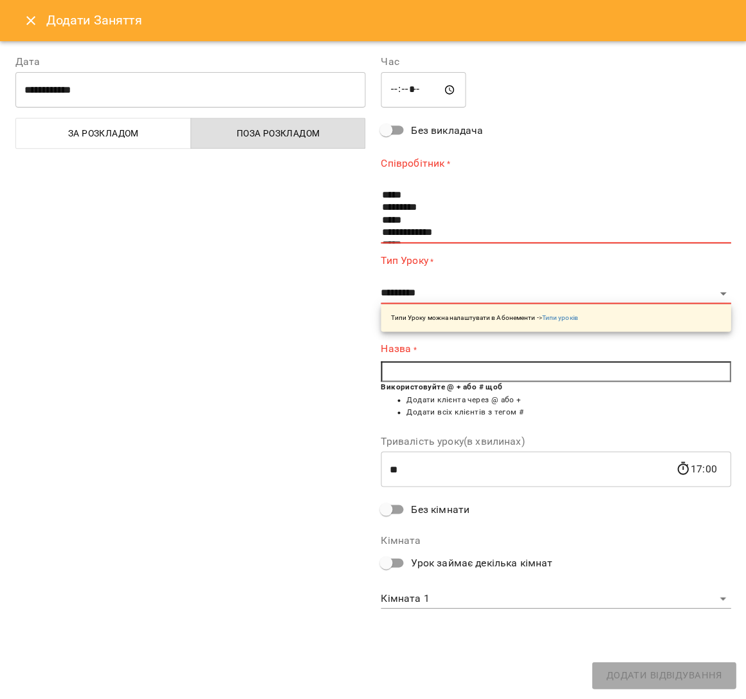
scroll to position [160, 0]
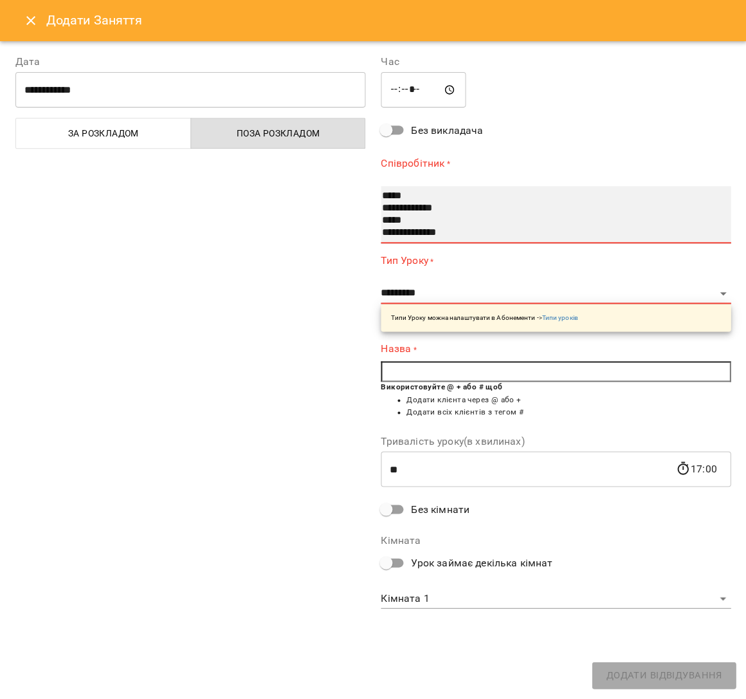
click at [399, 193] on option "*****" at bounding box center [548, 196] width 335 height 12
select select "**********"
type input "**"
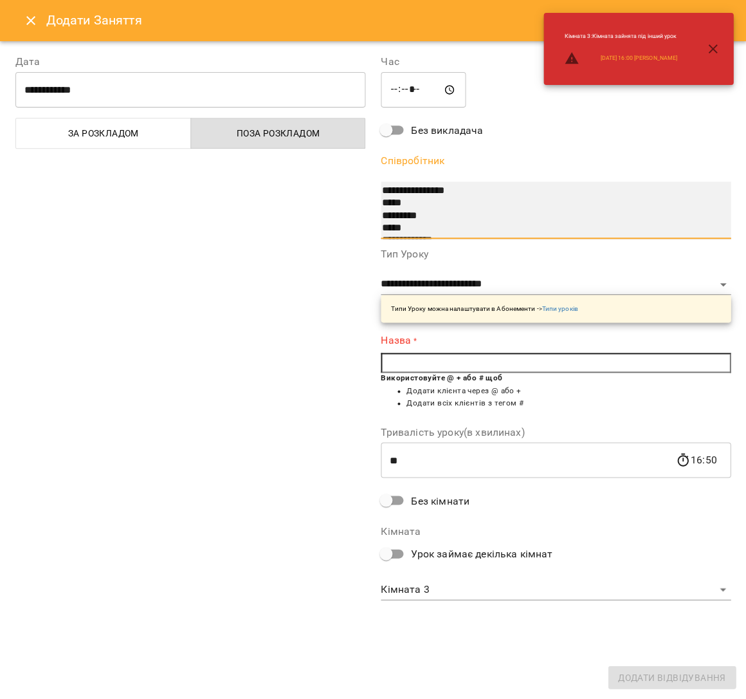
scroll to position [111, 0]
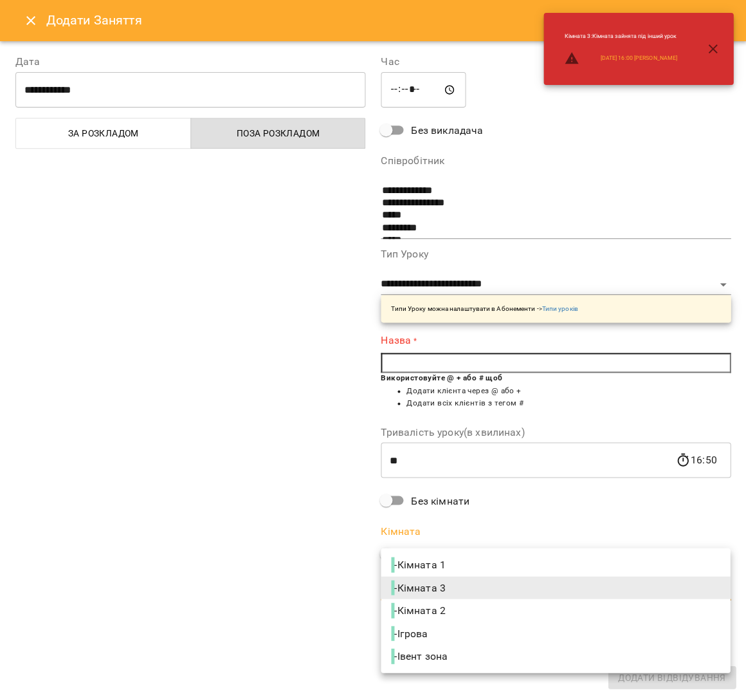
drag, startPoint x: 373, startPoint y: 322, endPoint x: 479, endPoint y: 593, distance: 291.5
click at [479, 593] on body "For Business 7 45 UA Пн 18 серп Вт 19 серп Ср 20 серп Чт 21 серп Пт 22 серп Сб …" at bounding box center [373, 493] width 746 height 986
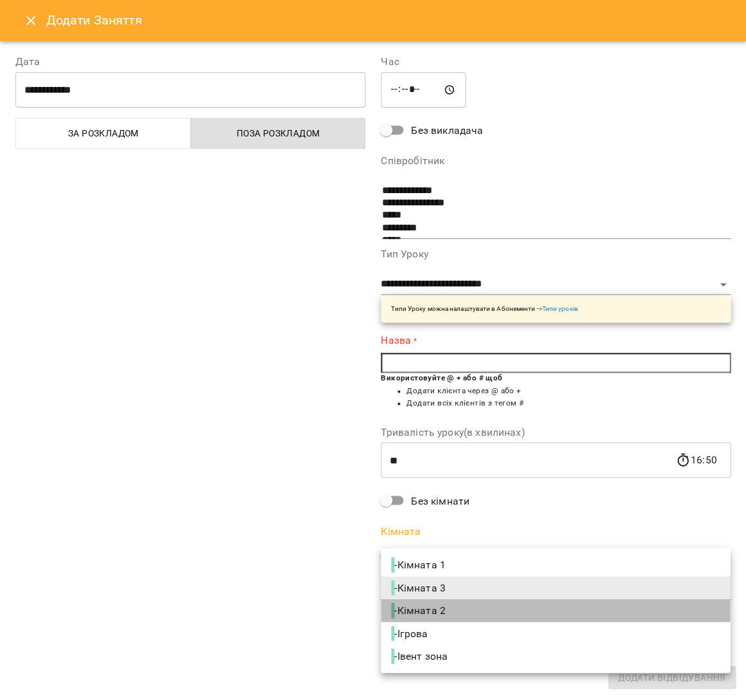
drag, startPoint x: 479, startPoint y: 593, endPoint x: 479, endPoint y: 609, distance: 16.1
click at [479, 609] on li "- Кімната 2" at bounding box center [555, 609] width 349 height 23
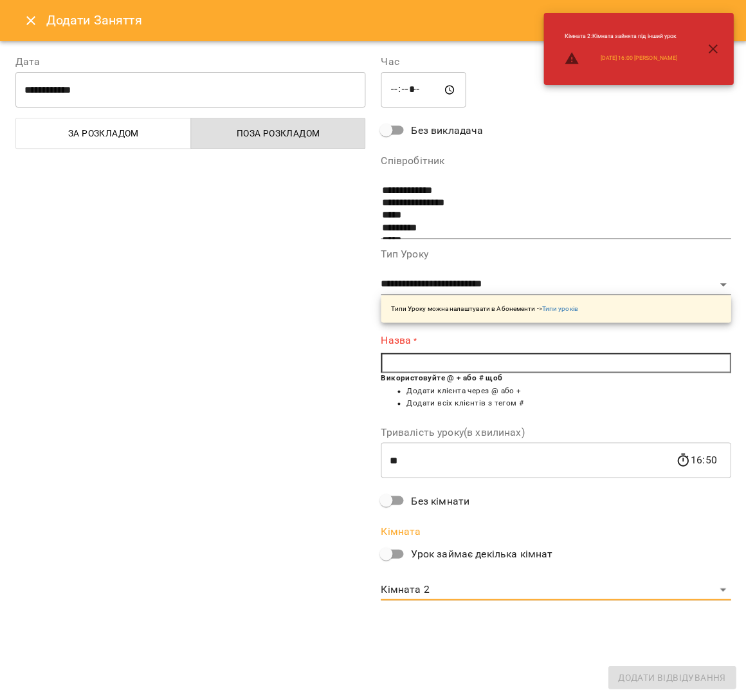
click at [483, 593] on body "For Business 7 45 UA Пн 18 серп Вт 19 серп Ср 20 серп Чт 21 серп Пт 22 серп Сб …" at bounding box center [373, 493] width 746 height 986
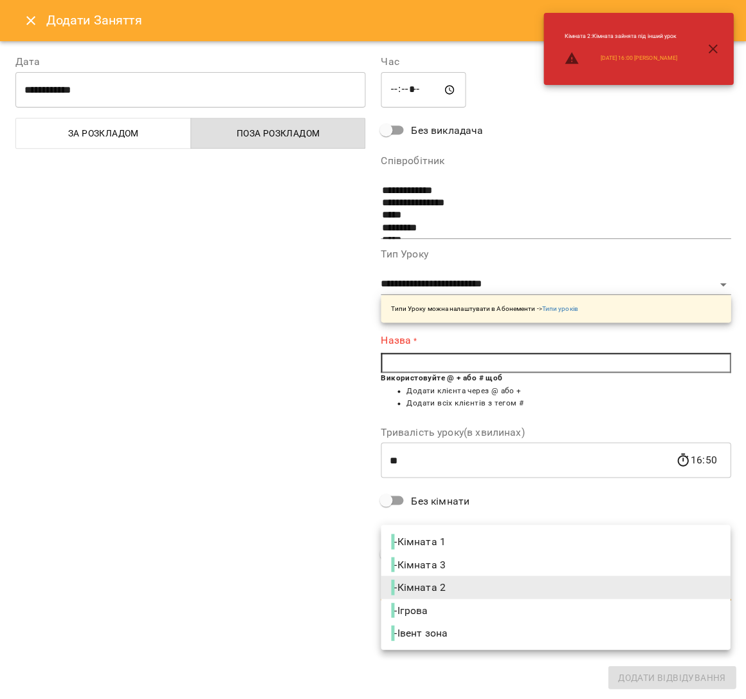
drag, startPoint x: 479, startPoint y: 609, endPoint x: 474, endPoint y: 538, distance: 71.6
click at [474, 538] on li "- Кімната 1" at bounding box center [555, 540] width 349 height 23
type input "**********"
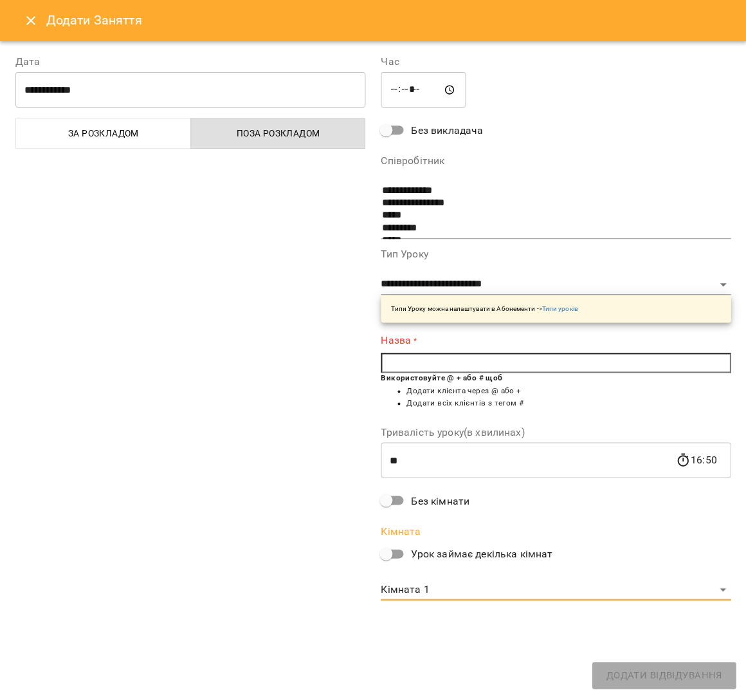
click at [420, 360] on input "text" at bounding box center [556, 363] width 350 height 21
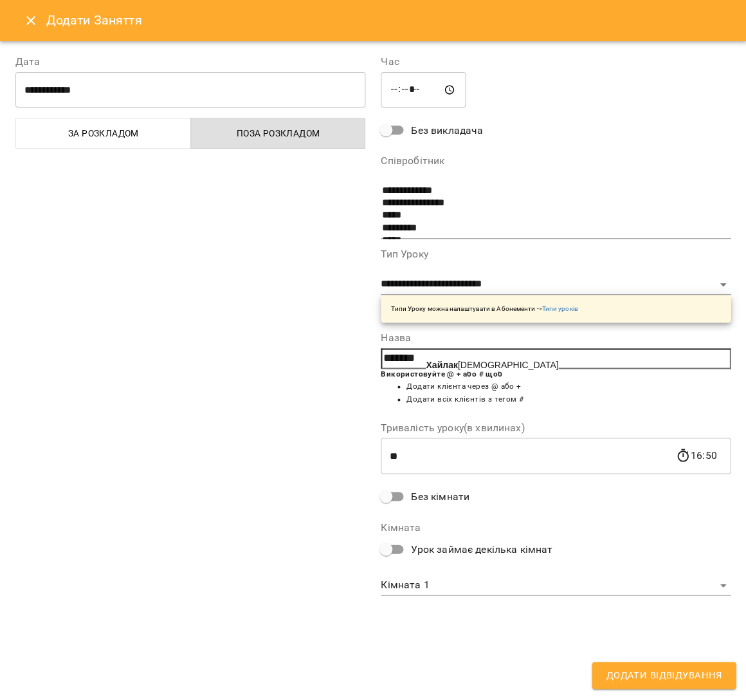
drag, startPoint x: 474, startPoint y: 538, endPoint x: 464, endPoint y: 364, distance: 174.0
click at [464, 364] on span "Хайлак Єва" at bounding box center [492, 365] width 133 height 10
type input "**********"
drag, startPoint x: 464, startPoint y: 364, endPoint x: 616, endPoint y: 671, distance: 342.4
click at [616, 671] on span "Додати Відвідування" at bounding box center [664, 675] width 116 height 17
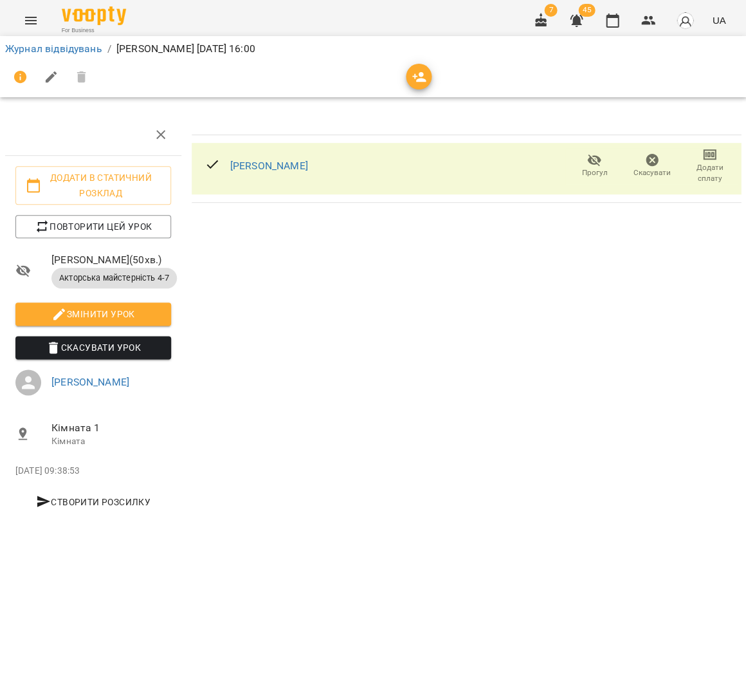
click at [414, 82] on button "button" at bounding box center [419, 77] width 26 height 26
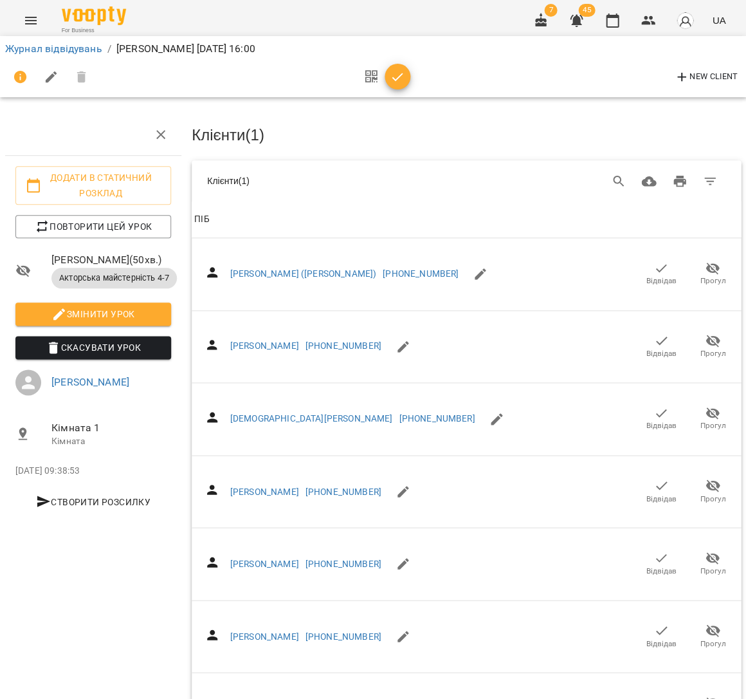
click at [624, 181] on icon "Search" at bounding box center [618, 181] width 15 height 15
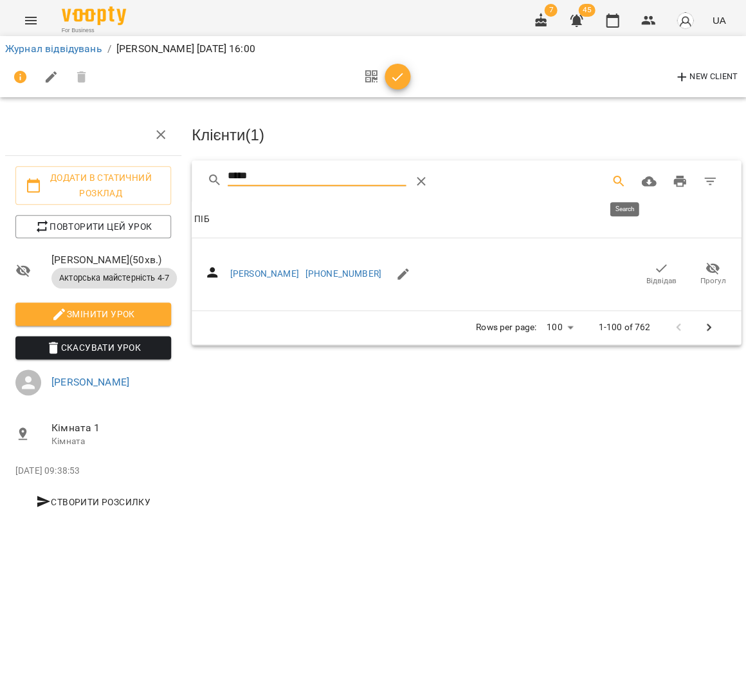
type input "*****"
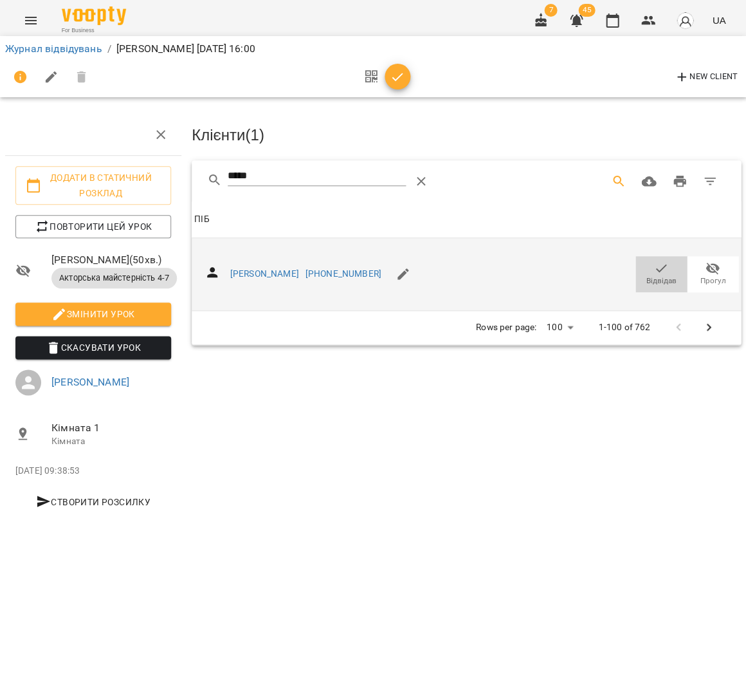
drag, startPoint x: 616, startPoint y: 671, endPoint x: 668, endPoint y: 270, distance: 404.1
click at [668, 275] on span "Відвідав" at bounding box center [662, 280] width 30 height 11
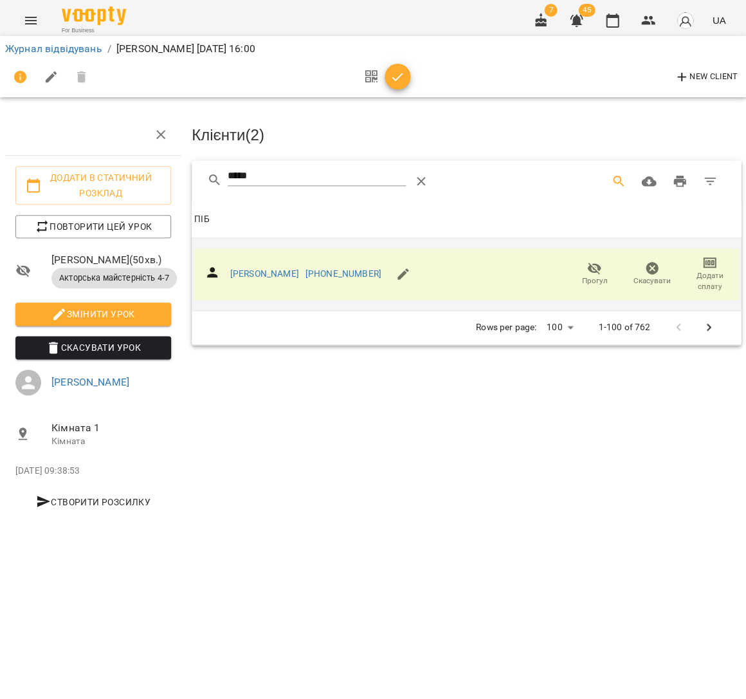
drag, startPoint x: 668, startPoint y: 270, endPoint x: 392, endPoint y: 73, distance: 339.4
click at [392, 73] on icon "button" at bounding box center [397, 76] width 15 height 15
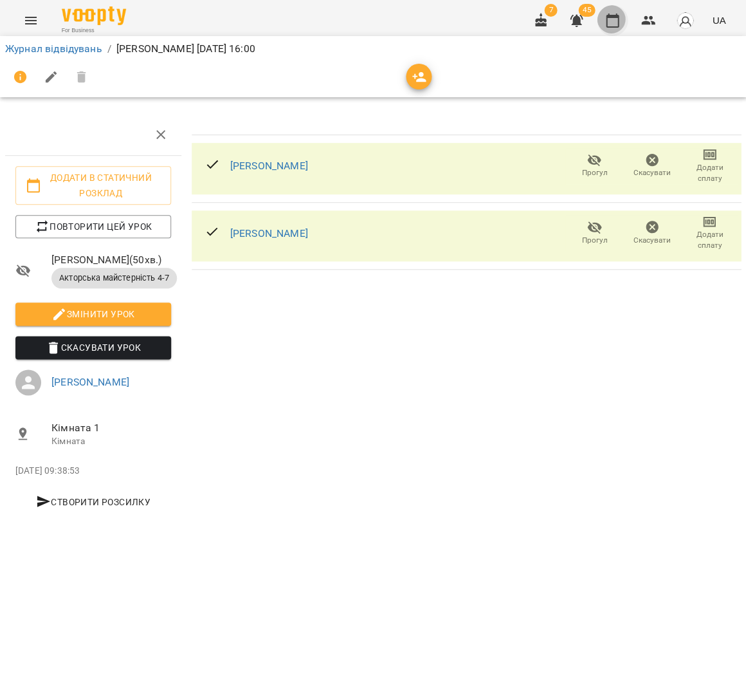
drag, startPoint x: 392, startPoint y: 73, endPoint x: 625, endPoint y: 23, distance: 238.9
click at [625, 23] on button "button" at bounding box center [612, 20] width 31 height 31
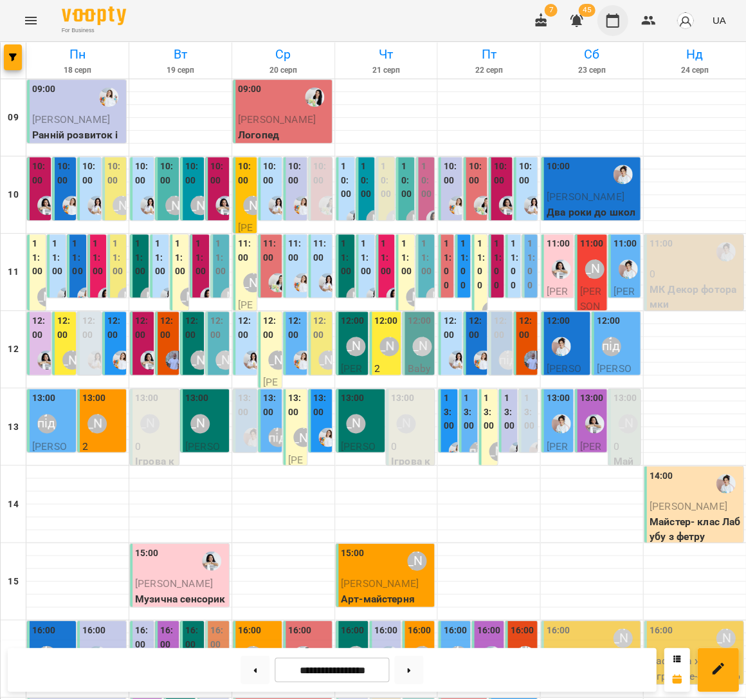
scroll to position [224, 0]
drag, startPoint x: 625, startPoint y: 23, endPoint x: 253, endPoint y: 668, distance: 745.6
click at [253, 668] on button at bounding box center [255, 669] width 29 height 28
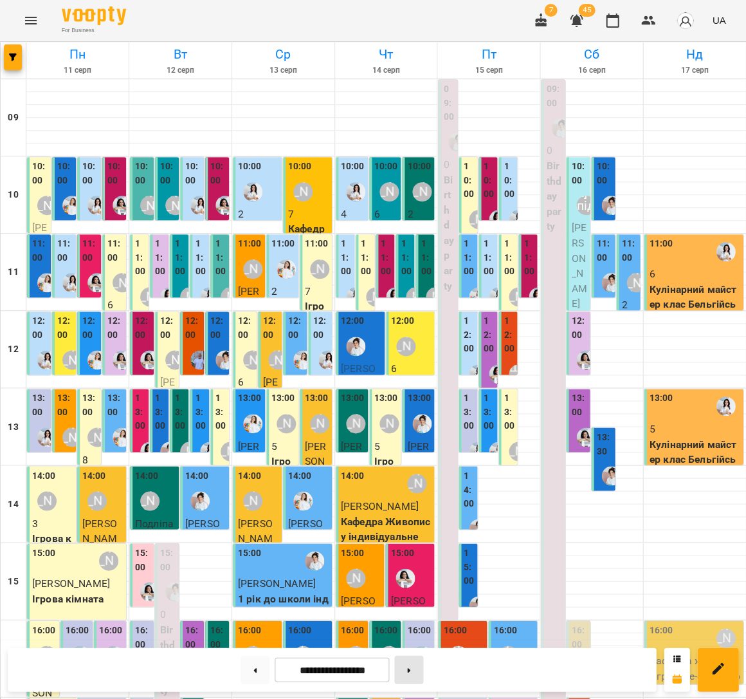
drag, startPoint x: 253, startPoint y: 668, endPoint x: 414, endPoint y: 674, distance: 160.9
click at [414, 674] on button at bounding box center [408, 669] width 29 height 28
type input "**********"
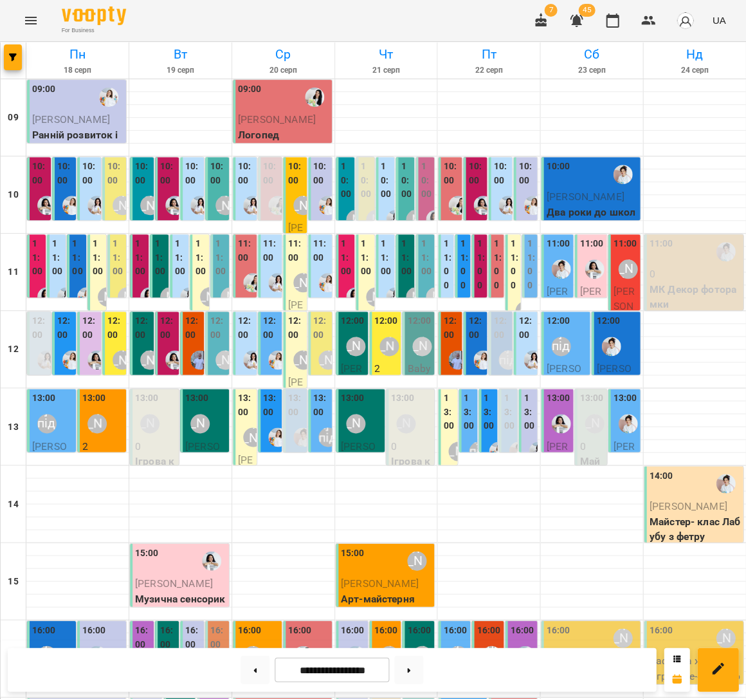
drag, startPoint x: 414, startPoint y: 674, endPoint x: 387, endPoint y: 504, distance: 172.0
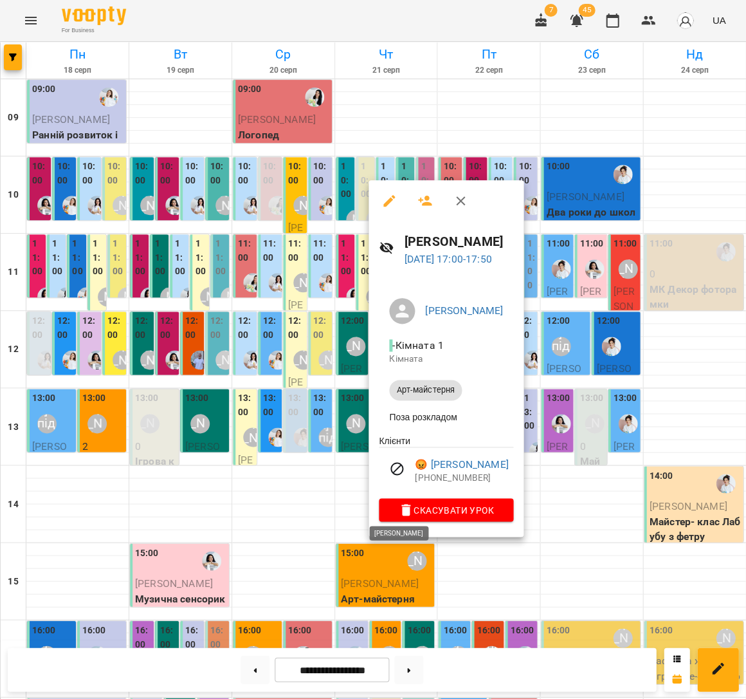
drag, startPoint x: 387, startPoint y: 504, endPoint x: 300, endPoint y: 499, distance: 86.4
click at [300, 499] on div at bounding box center [373, 349] width 746 height 699
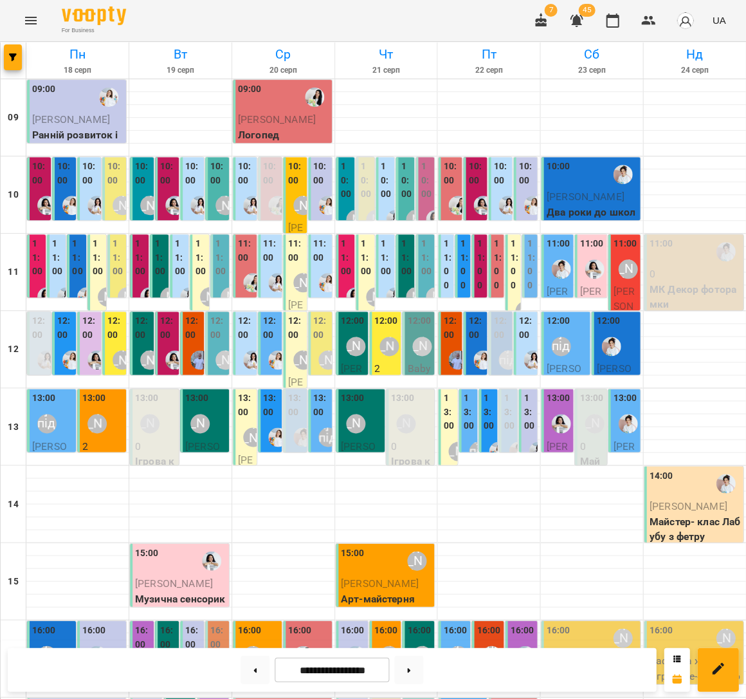
drag, startPoint x: 300, startPoint y: 499, endPoint x: 360, endPoint y: 445, distance: 80.6
click at [360, 670] on p "Сохіна Василіса" at bounding box center [353, 700] width 24 height 60
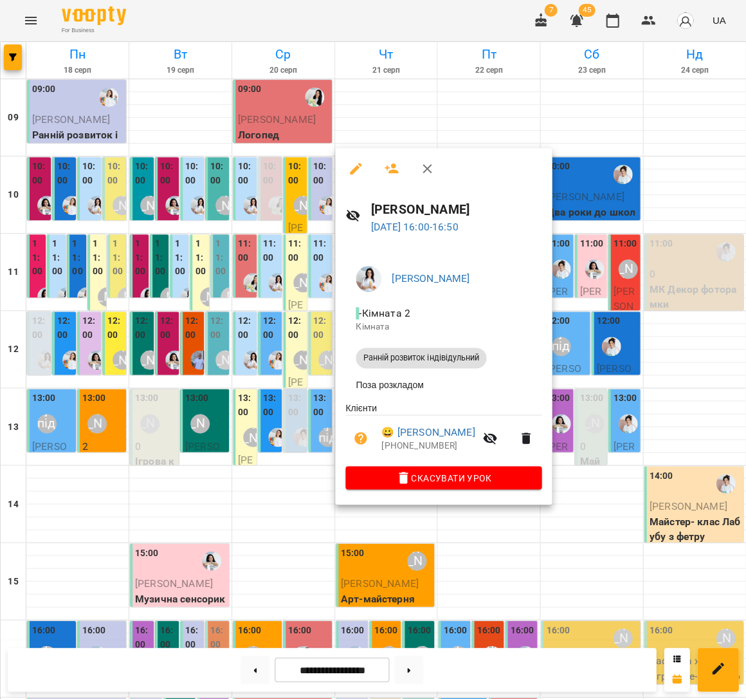
click at [477, 481] on span "Скасувати Урок" at bounding box center [444, 477] width 176 height 15
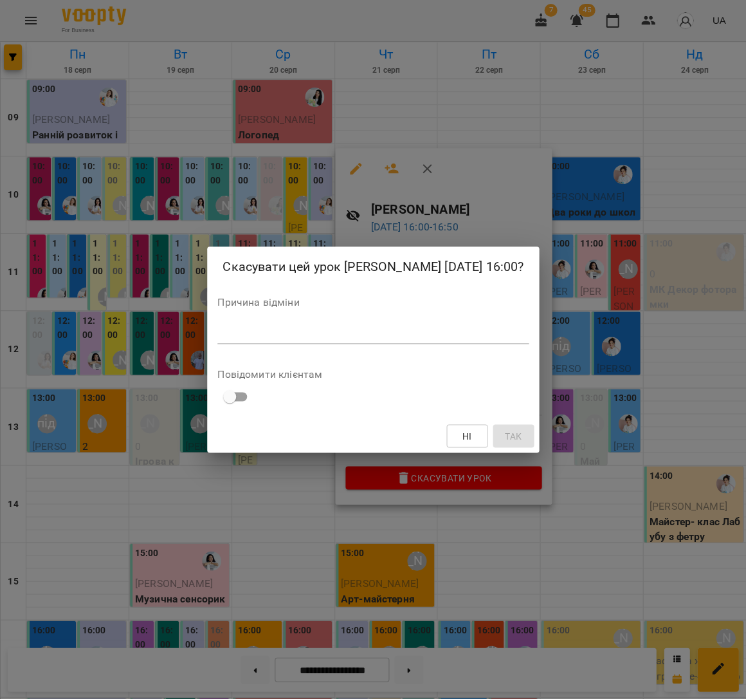
click at [470, 326] on div "*" at bounding box center [372, 333] width 311 height 21
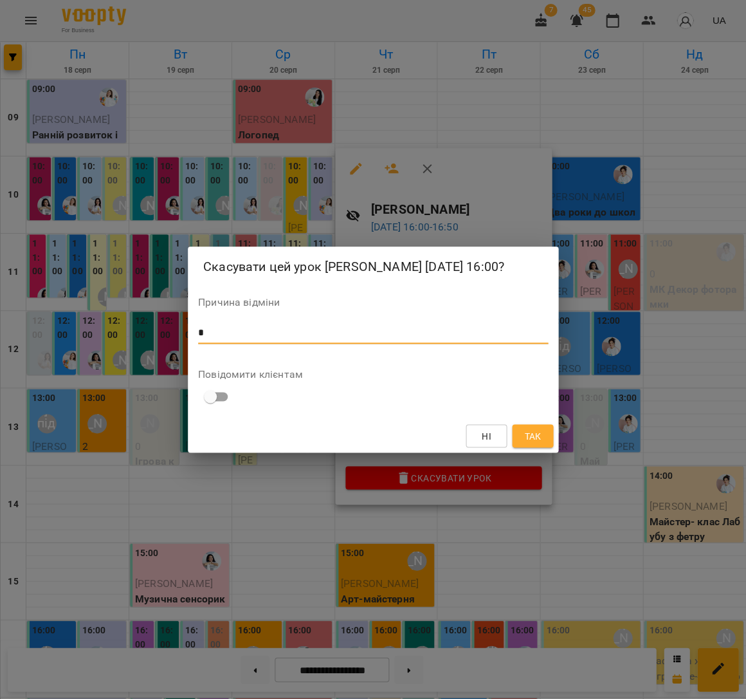
click at [541, 436] on span "Так" at bounding box center [532, 435] width 21 height 15
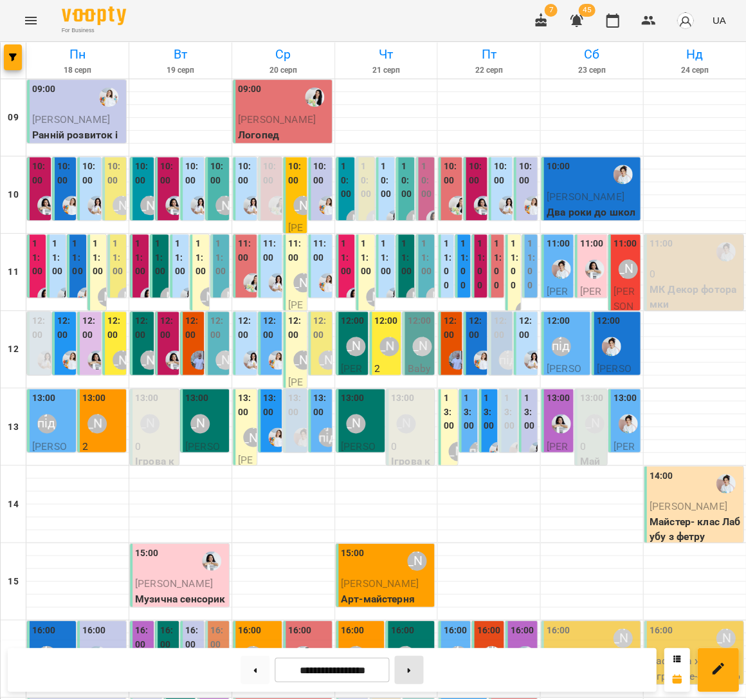
drag, startPoint x: 360, startPoint y: 445, endPoint x: 411, endPoint y: 676, distance: 236.5
click at [411, 676] on button at bounding box center [408, 669] width 29 height 28
type input "**********"
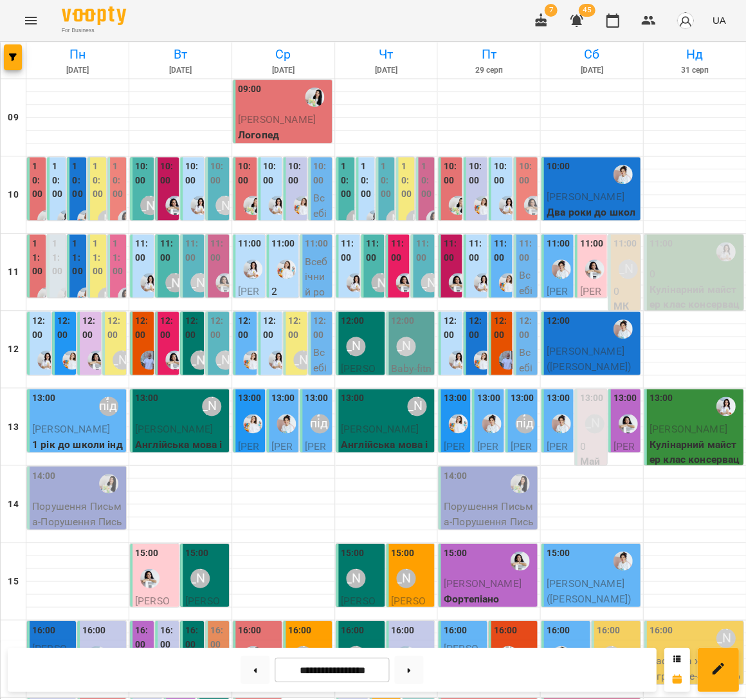
drag, startPoint x: 411, startPoint y: 676, endPoint x: 418, endPoint y: 428, distance: 247.8
click at [418, 640] on div at bounding box center [406, 655] width 30 height 30
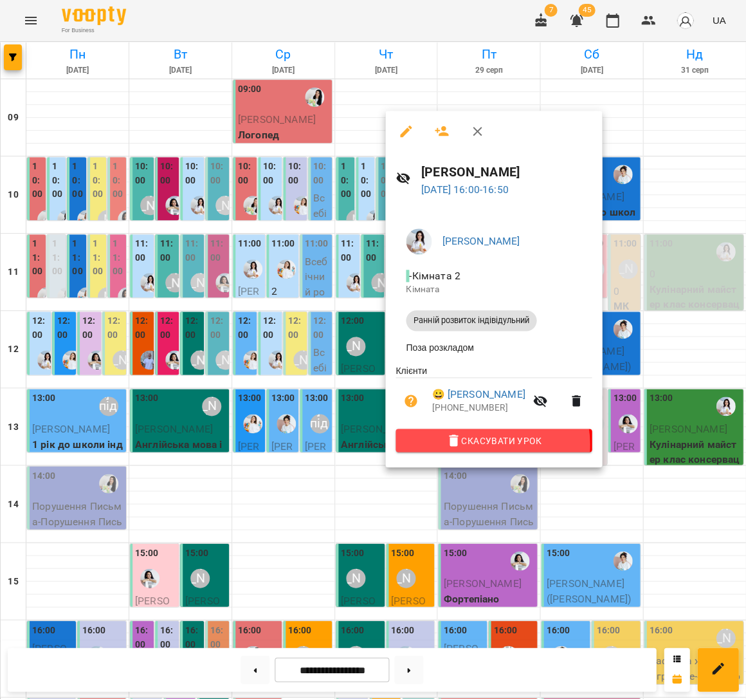
drag, startPoint x: 418, startPoint y: 428, endPoint x: 486, endPoint y: 444, distance: 70.1
click at [486, 444] on span "Скасувати Урок" at bounding box center [494, 439] width 176 height 15
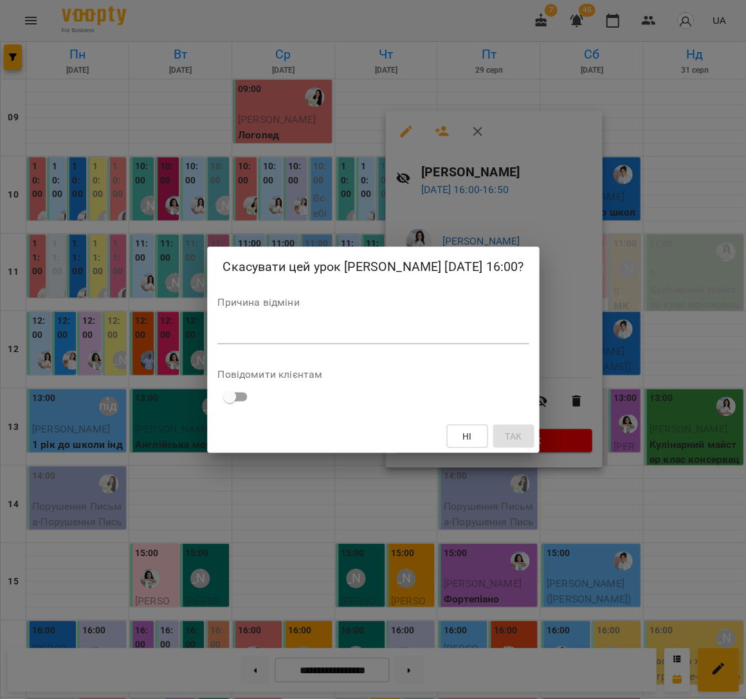
click at [398, 329] on textarea at bounding box center [372, 333] width 311 height 12
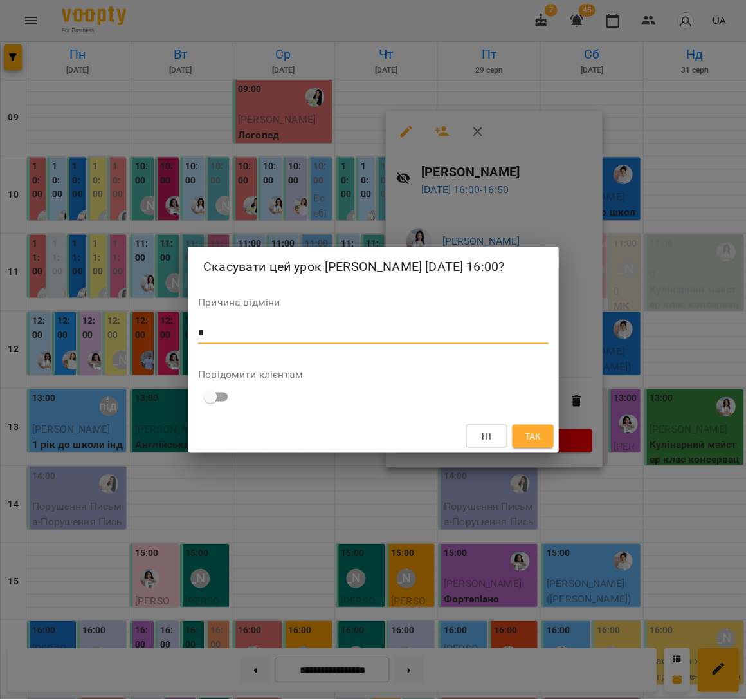
drag, startPoint x: 486, startPoint y: 444, endPoint x: 542, endPoint y: 438, distance: 56.9
click at [542, 438] on span "Так" at bounding box center [532, 435] width 21 height 15
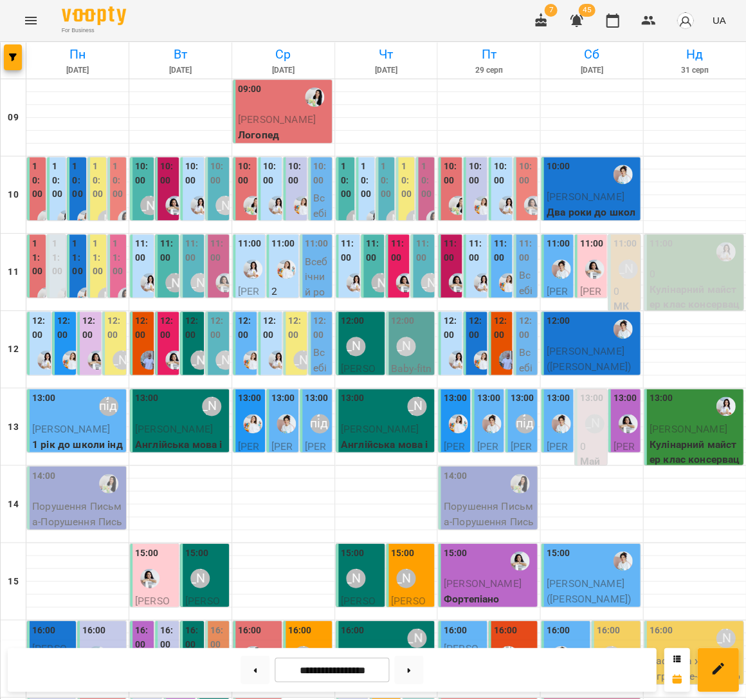
click at [41, 641] on span "[PERSON_NAME]" at bounding box center [49, 662] width 35 height 42
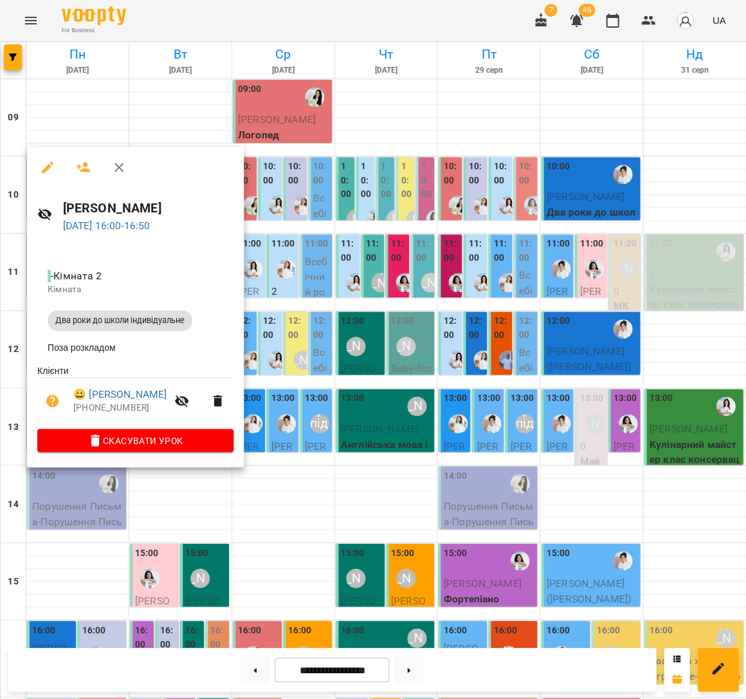
drag, startPoint x: 542, startPoint y: 438, endPoint x: 519, endPoint y: 467, distance: 37.5
click at [519, 467] on div at bounding box center [373, 349] width 746 height 699
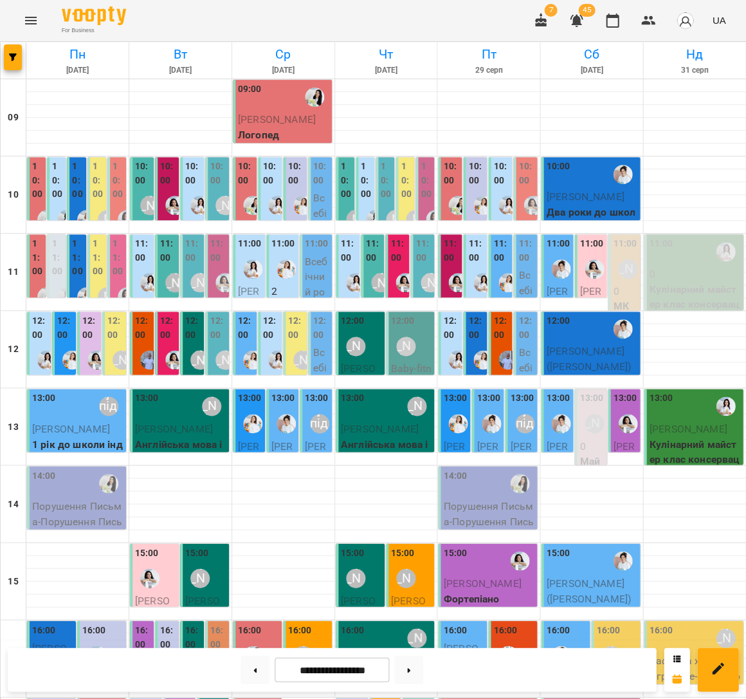
click at [247, 670] on button at bounding box center [255, 669] width 29 height 28
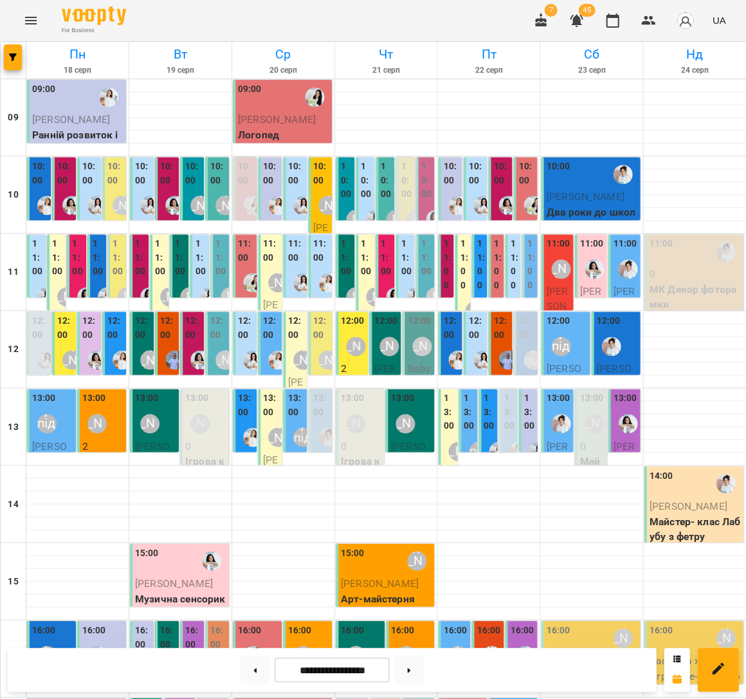
click at [247, 670] on button at bounding box center [255, 669] width 29 height 28
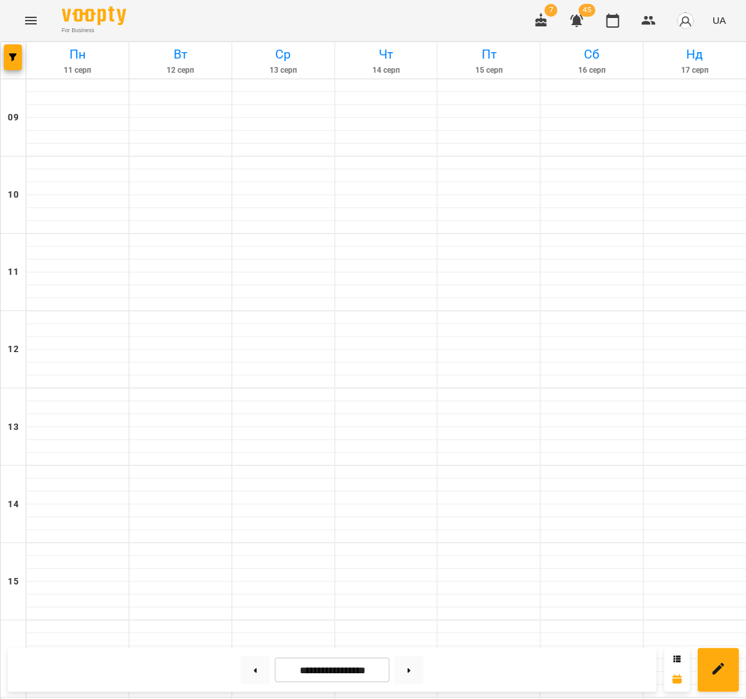
type input "**********"
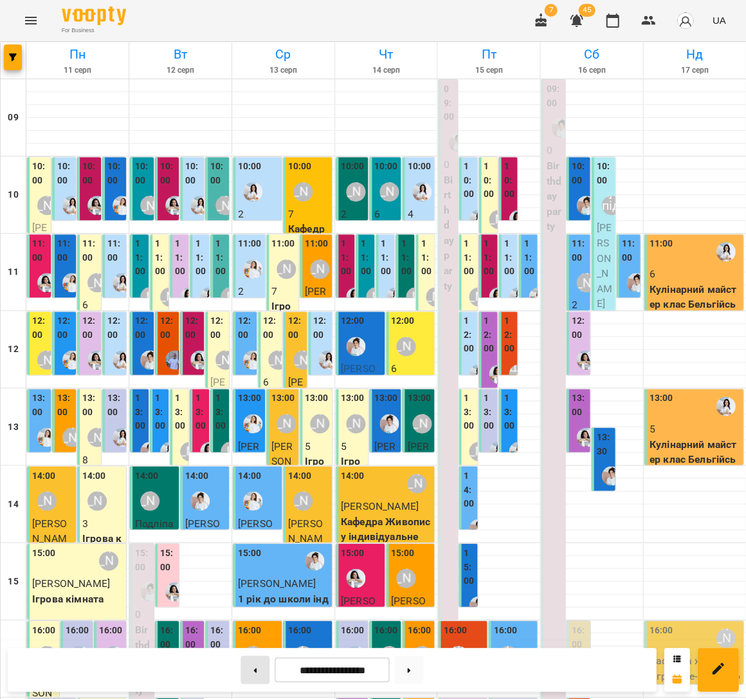
scroll to position [0, 0]
drag, startPoint x: 247, startPoint y: 670, endPoint x: 576, endPoint y: 261, distance: 525.3
click at [576, 261] on label "11:00" at bounding box center [579, 251] width 16 height 28
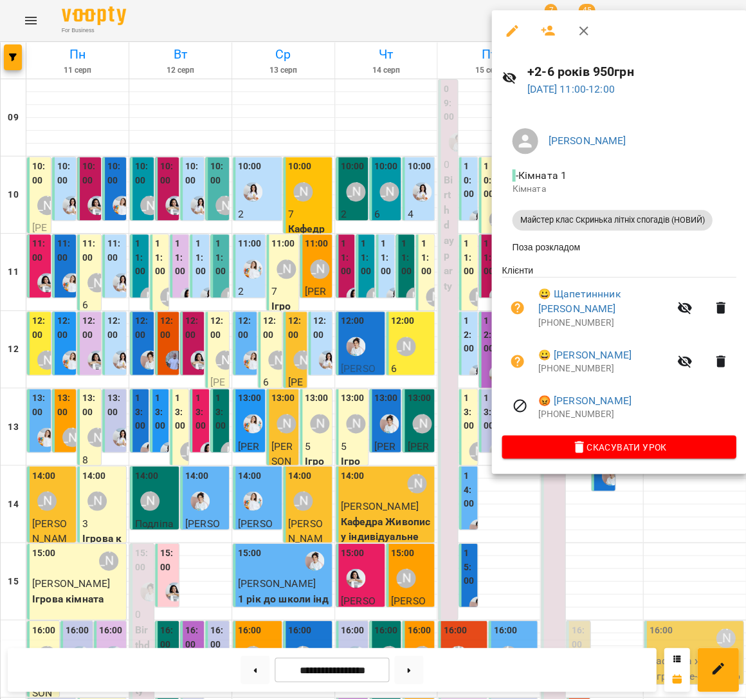
drag, startPoint x: 576, startPoint y: 261, endPoint x: 116, endPoint y: 257, distance: 460.7
click at [116, 257] on div at bounding box center [373, 349] width 746 height 699
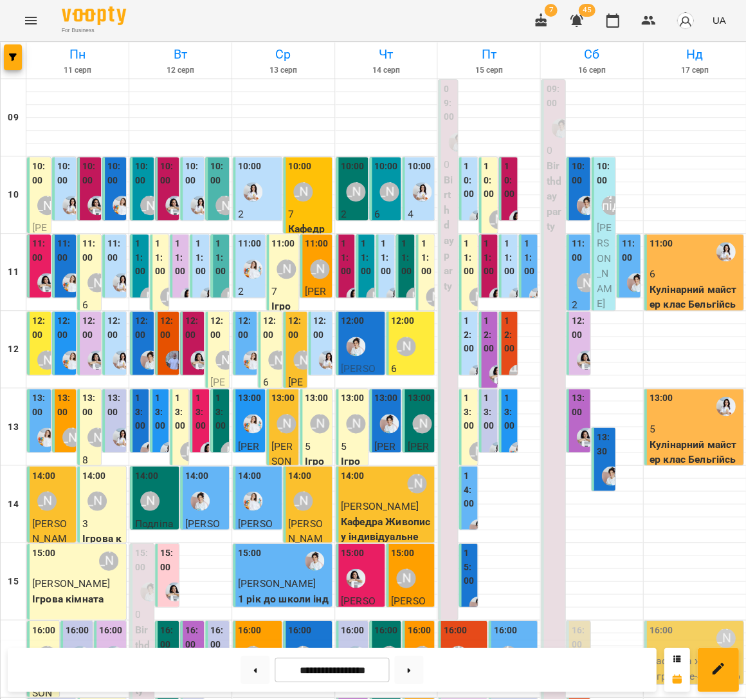
drag, startPoint x: 116, startPoint y: 257, endPoint x: 583, endPoint y: 189, distance: 472.0
click at [583, 189] on div "10:00" at bounding box center [579, 175] width 16 height 31
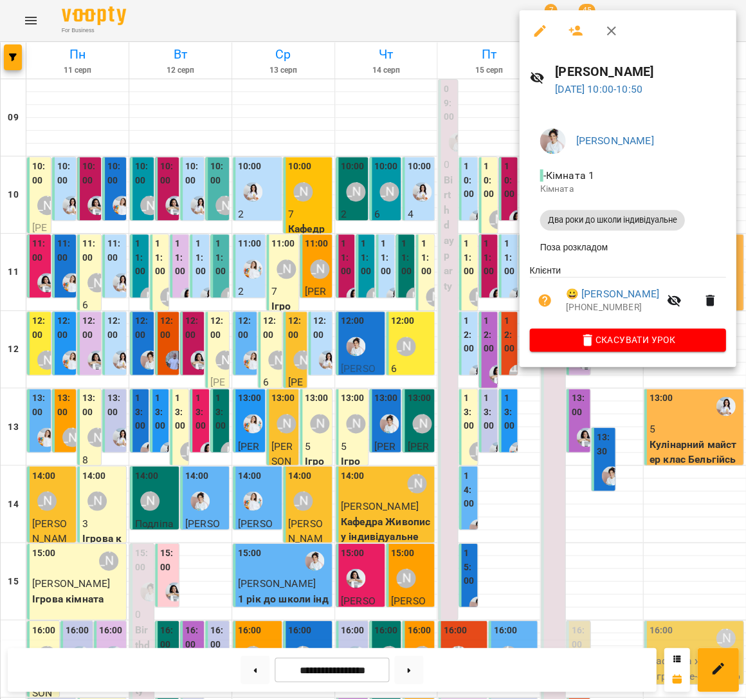
click at [630, 291] on link "😀 Тимур Колесник" at bounding box center [612, 293] width 93 height 15
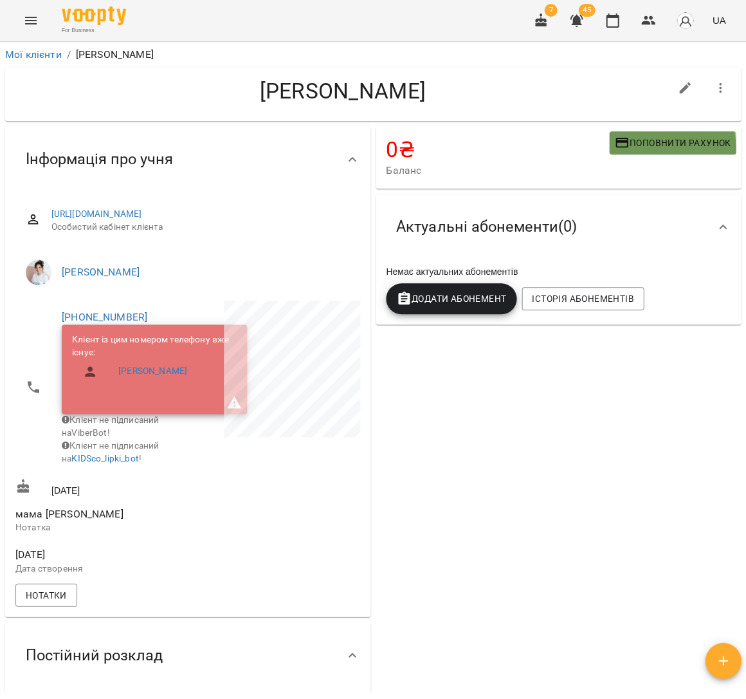
drag, startPoint x: 583, startPoint y: 189, endPoint x: 647, endPoint y: 149, distance: 75.4
click at [647, 149] on span "Поповнити рахунок" at bounding box center [672, 142] width 116 height 15
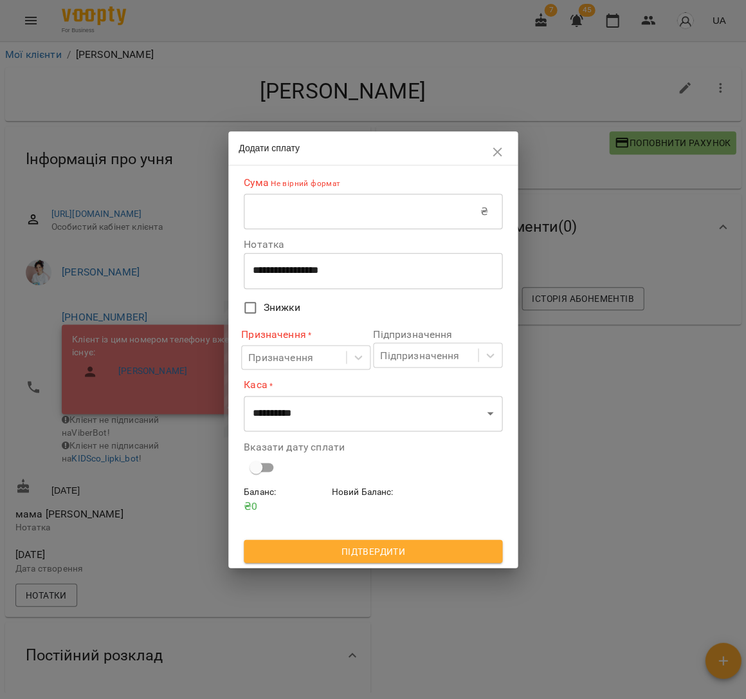
click at [350, 219] on input "text" at bounding box center [362, 212] width 237 height 36
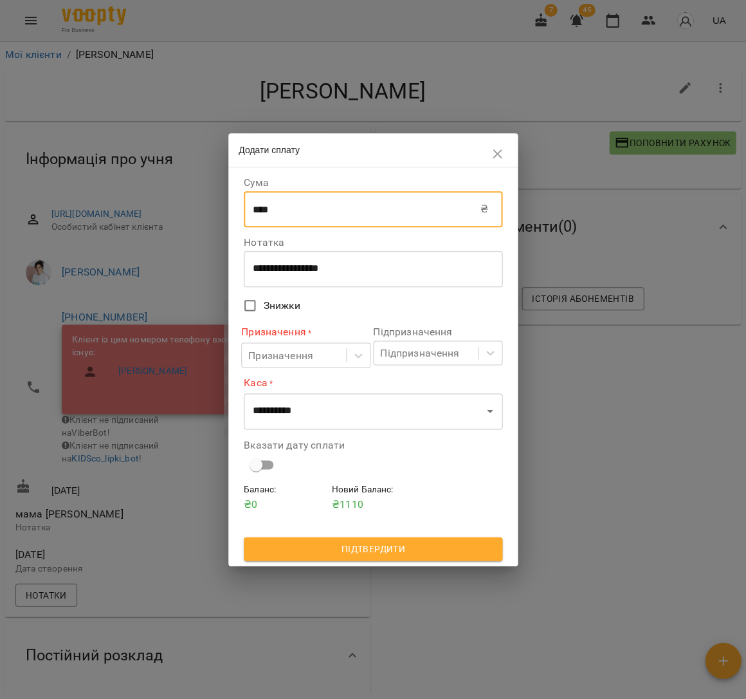
type input "****"
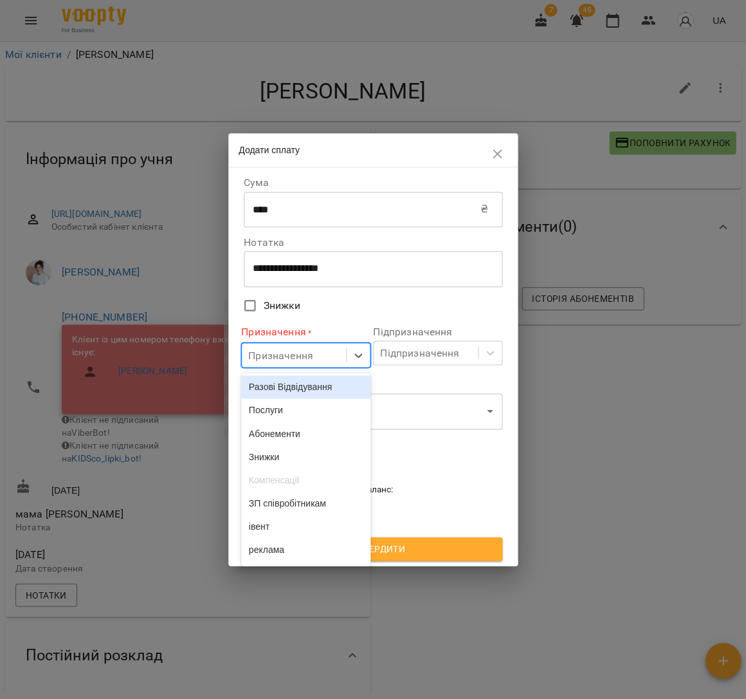
drag, startPoint x: 647, startPoint y: 149, endPoint x: 324, endPoint y: 360, distance: 386.0
click at [324, 360] on div "Призначення" at bounding box center [294, 355] width 104 height 24
drag, startPoint x: 324, startPoint y: 360, endPoint x: 321, endPoint y: 390, distance: 30.3
click at [321, 390] on div "Разові Відвідування" at bounding box center [305, 386] width 129 height 23
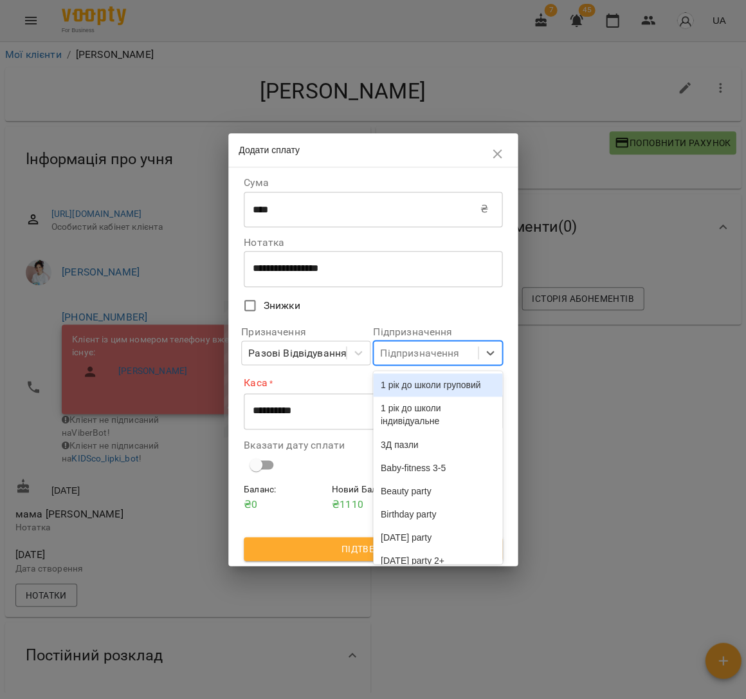
drag, startPoint x: 321, startPoint y: 390, endPoint x: 426, endPoint y: 353, distance: 111.1
click at [426, 353] on div "Підпризначення" at bounding box center [419, 352] width 79 height 15
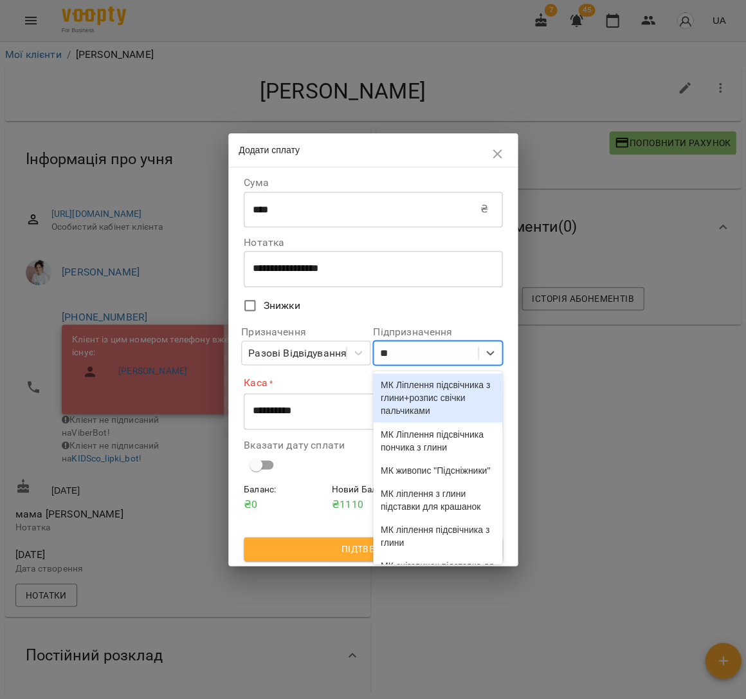
type input "*"
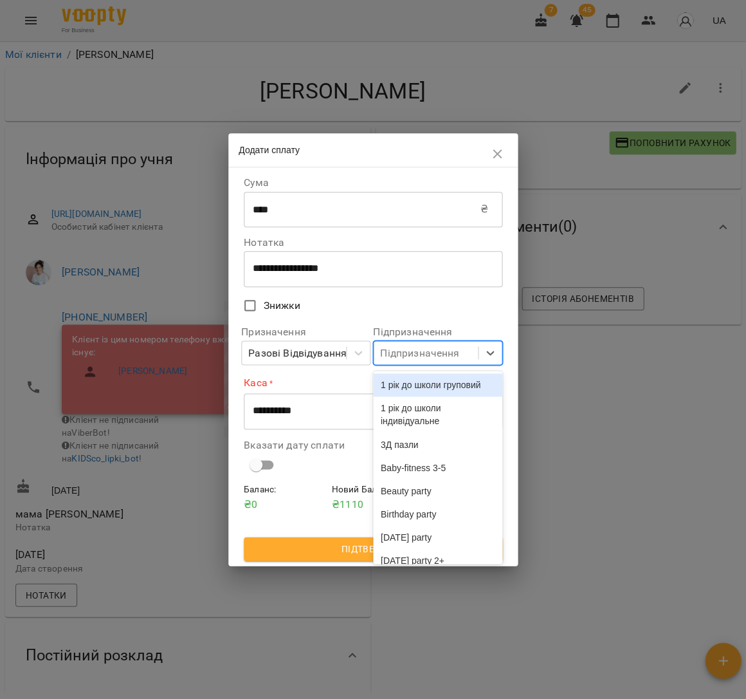
type input "*"
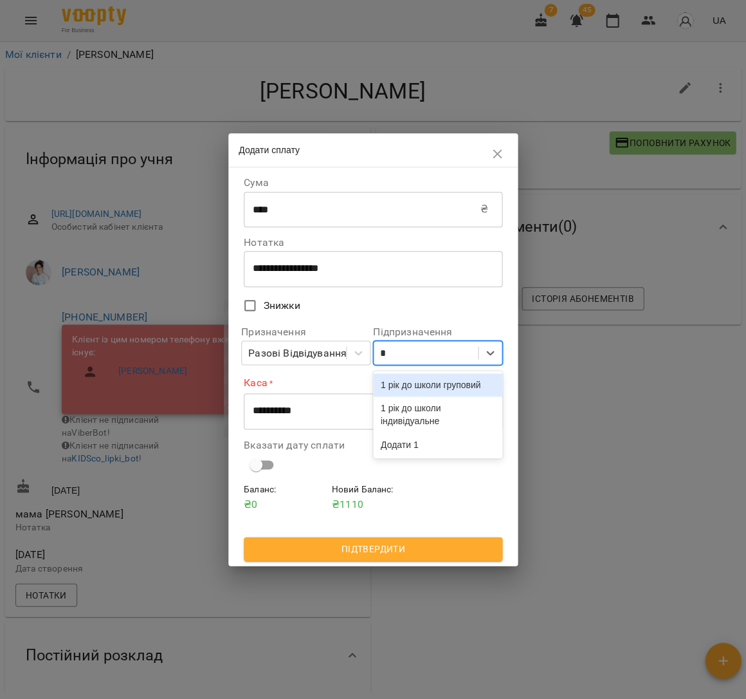
click at [428, 432] on div "1 рік до школи індивідуальне" at bounding box center [437, 414] width 129 height 36
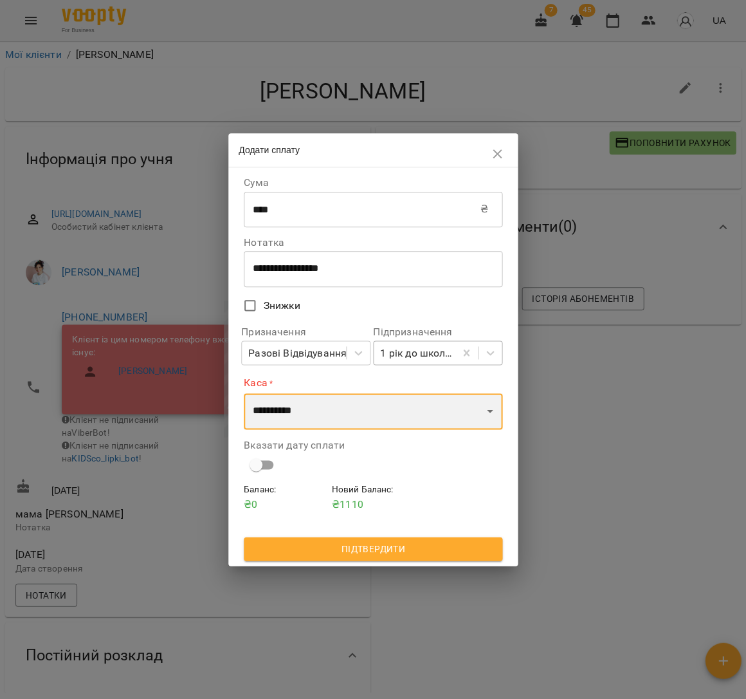
select select "****"
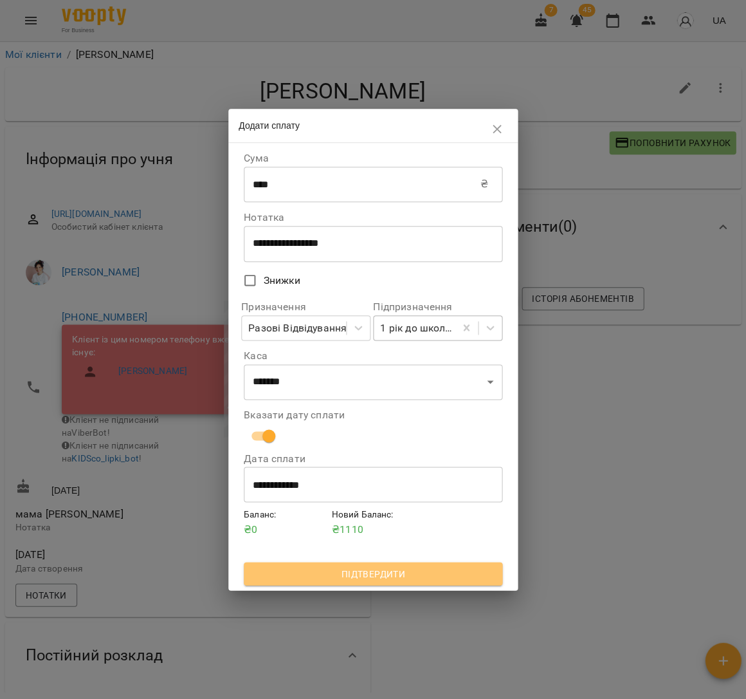
click at [403, 579] on span "Підтвердити" at bounding box center [373, 573] width 238 height 15
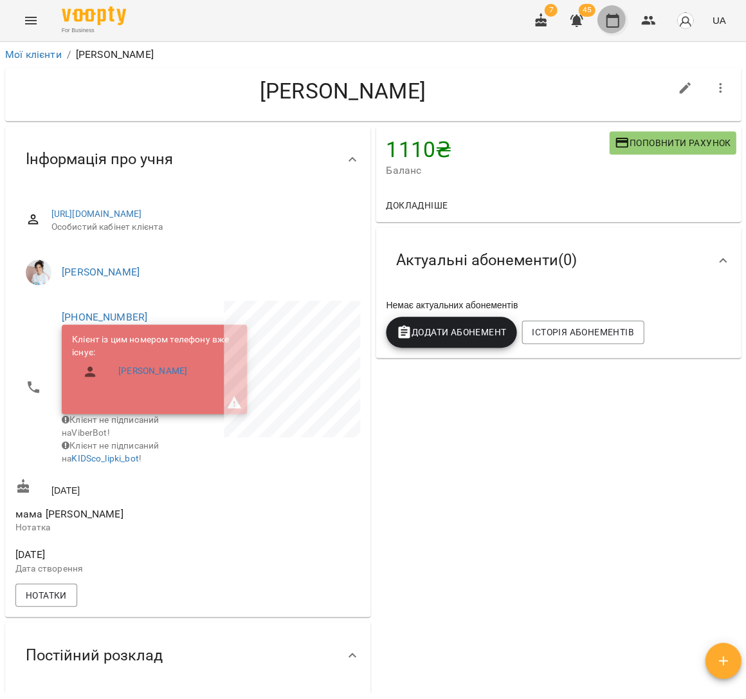
click at [616, 28] on button "button" at bounding box center [612, 20] width 31 height 31
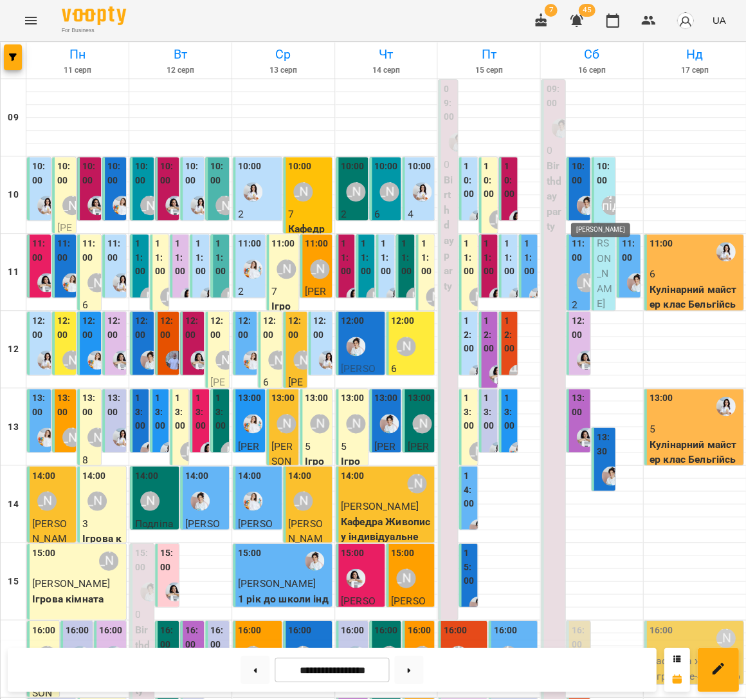
click at [577, 197] on img "Іванна" at bounding box center [585, 205] width 19 height 19
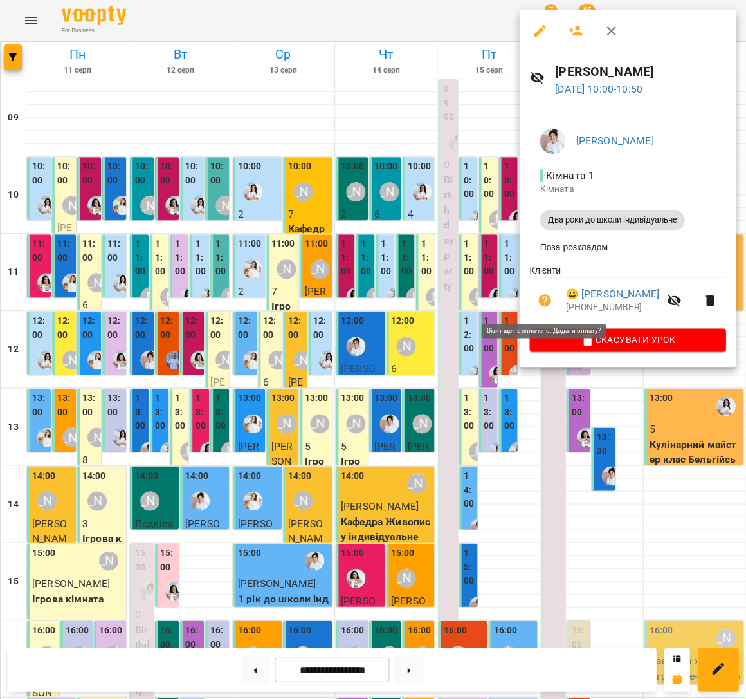
click at [548, 303] on icon "button" at bounding box center [544, 300] width 13 height 13
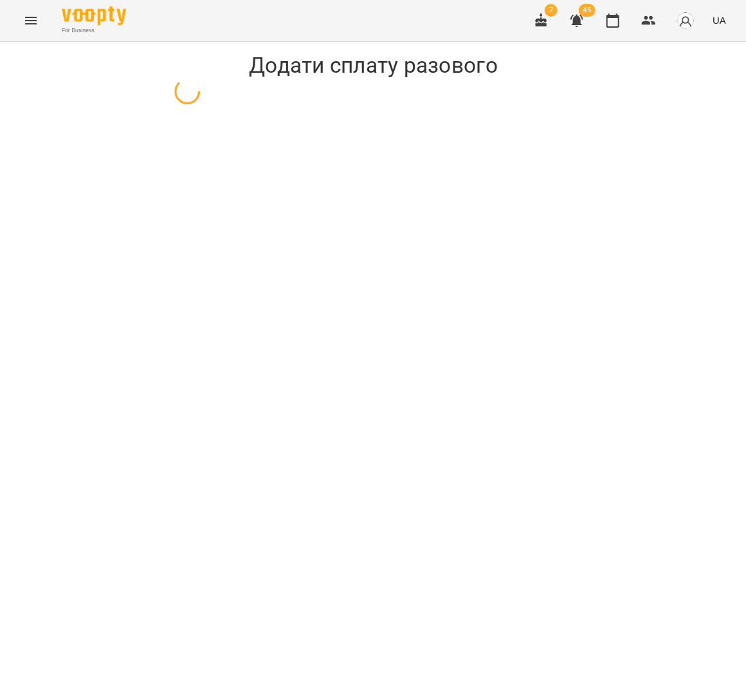
select select "**********"
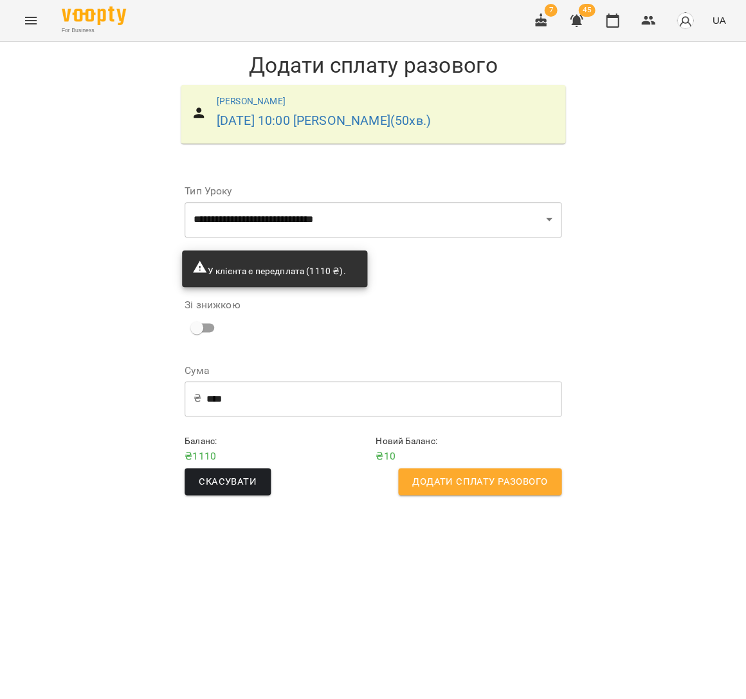
click at [536, 483] on span "Додати сплату разового" at bounding box center [479, 481] width 135 height 17
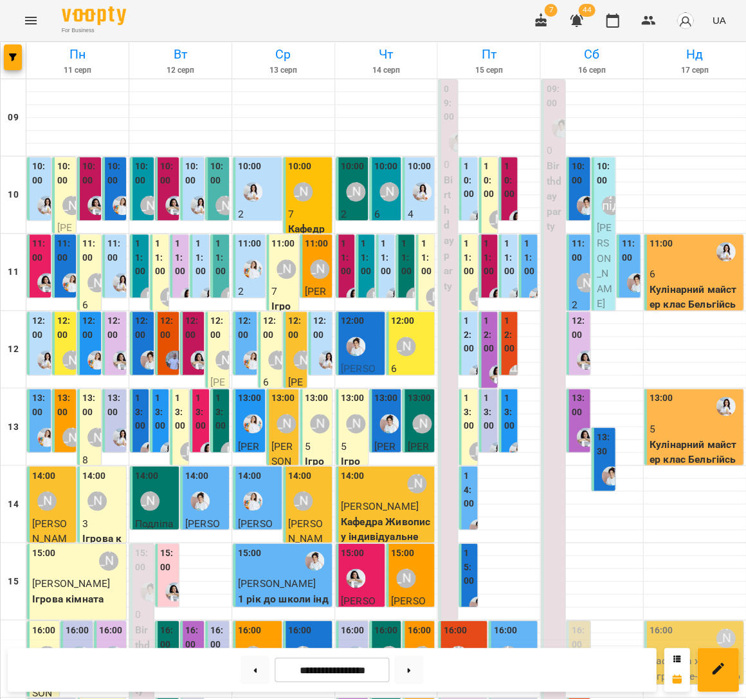
click at [627, 265] on div "11:00" at bounding box center [629, 252] width 16 height 31
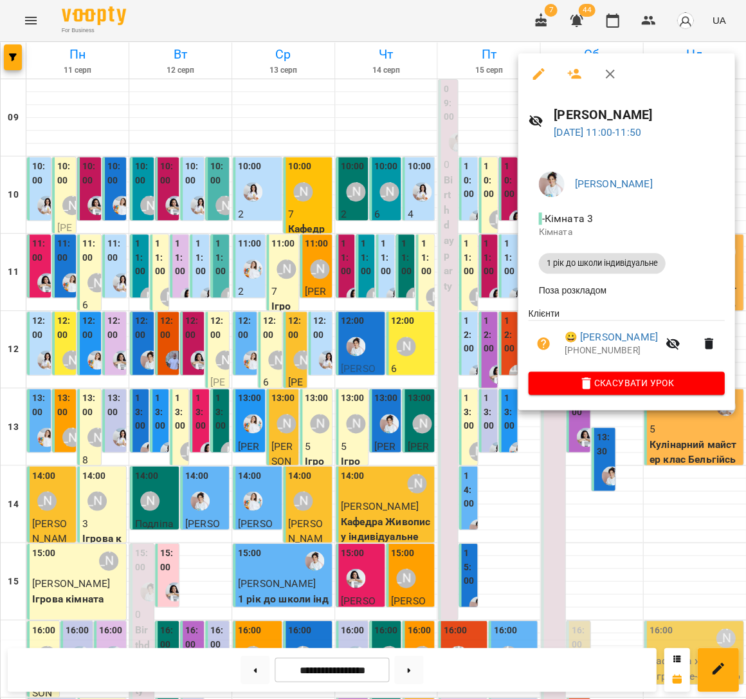
click at [465, 326] on div at bounding box center [373, 349] width 746 height 699
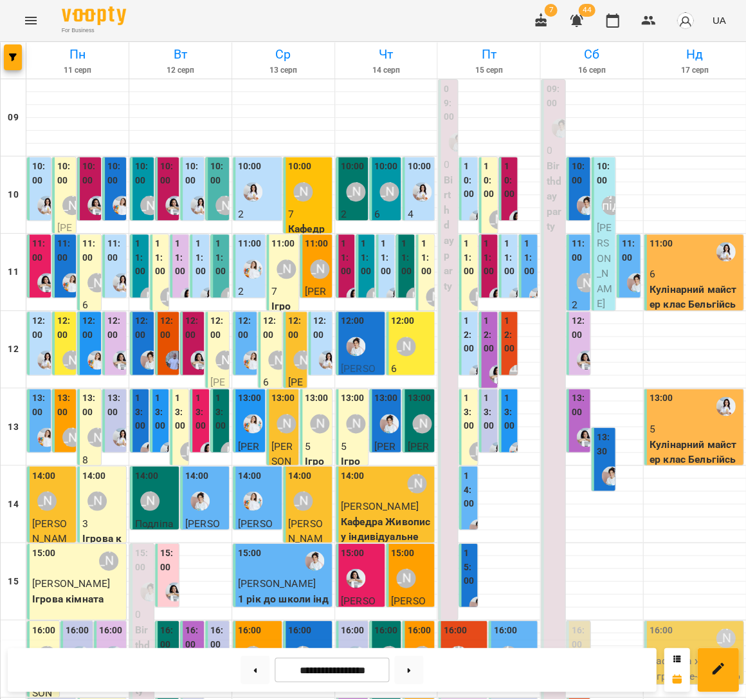
click at [575, 196] on div at bounding box center [586, 205] width 30 height 30
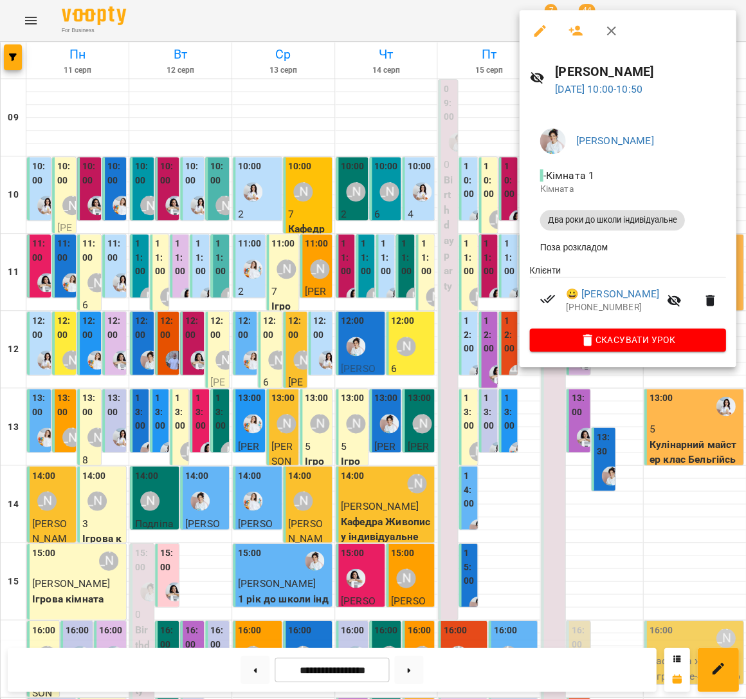
click at [446, 248] on div at bounding box center [373, 349] width 746 height 699
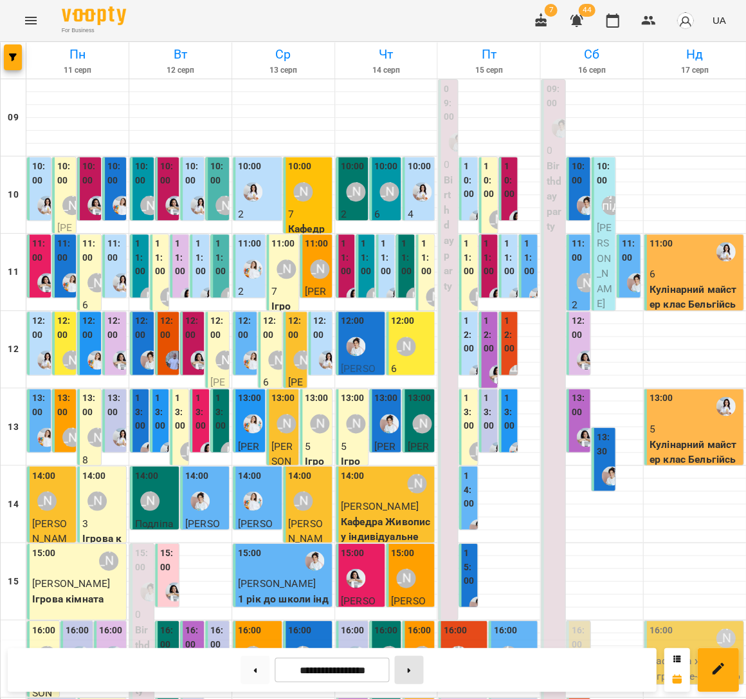
click at [412, 664] on button at bounding box center [408, 669] width 29 height 28
type input "**********"
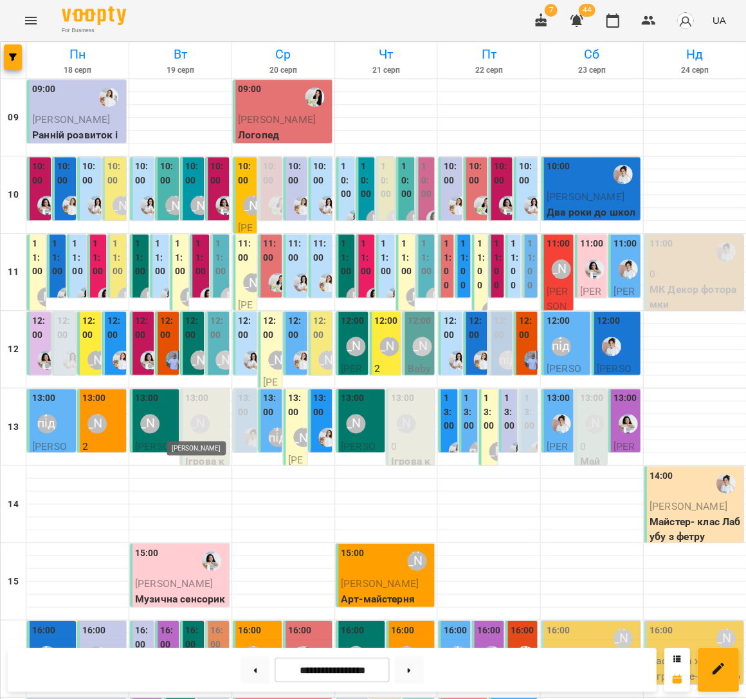
click at [202, 420] on div "[PERSON_NAME]" at bounding box center [199, 423] width 19 height 19
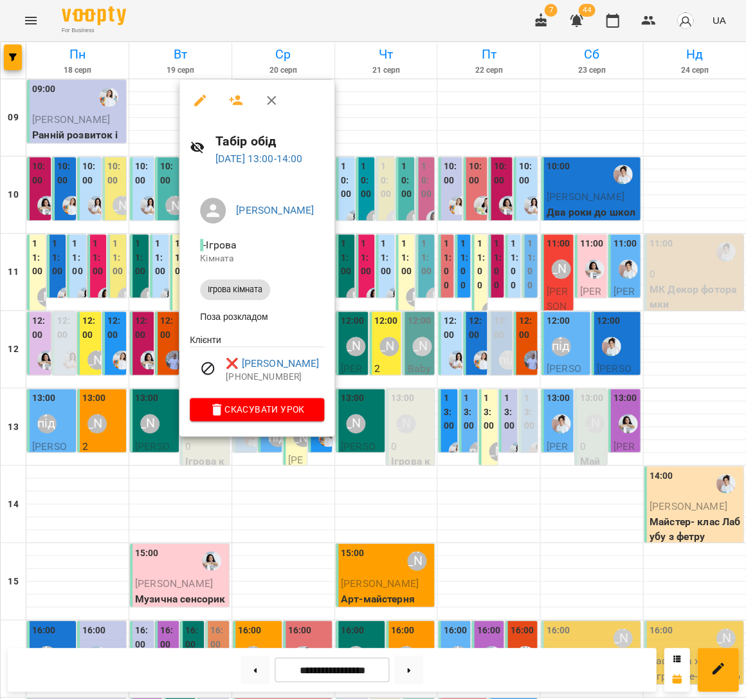
click at [133, 372] on div at bounding box center [373, 349] width 746 height 699
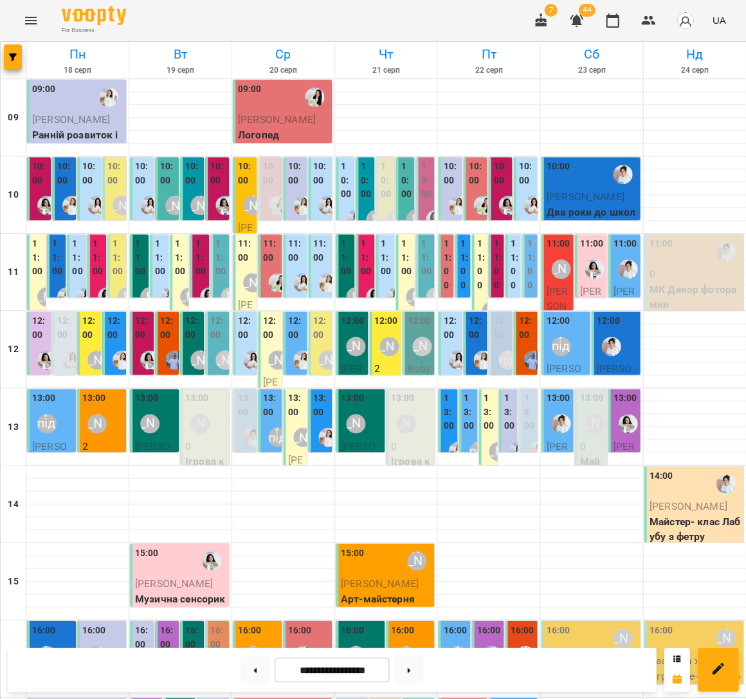
click at [143, 187] on div "10:00" at bounding box center [143, 175] width 16 height 31
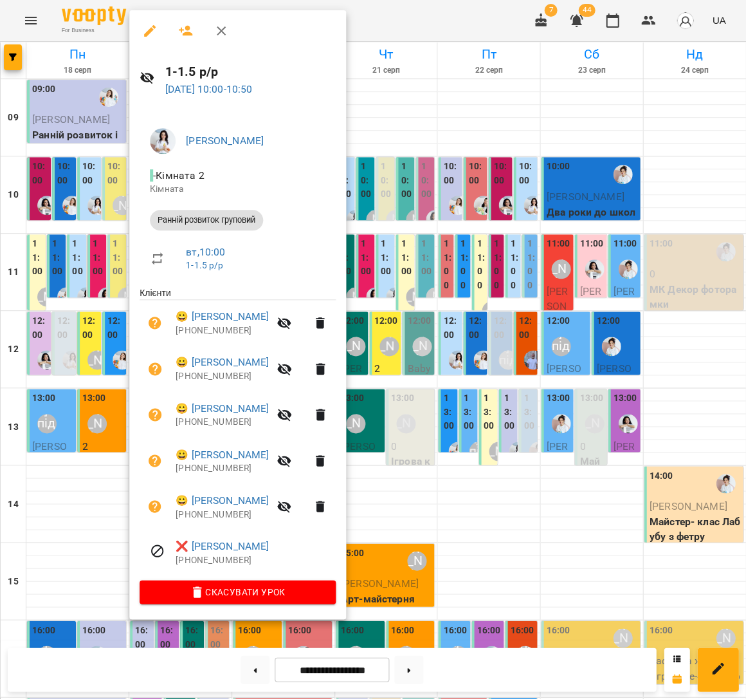
click at [91, 187] on div at bounding box center [373, 349] width 746 height 699
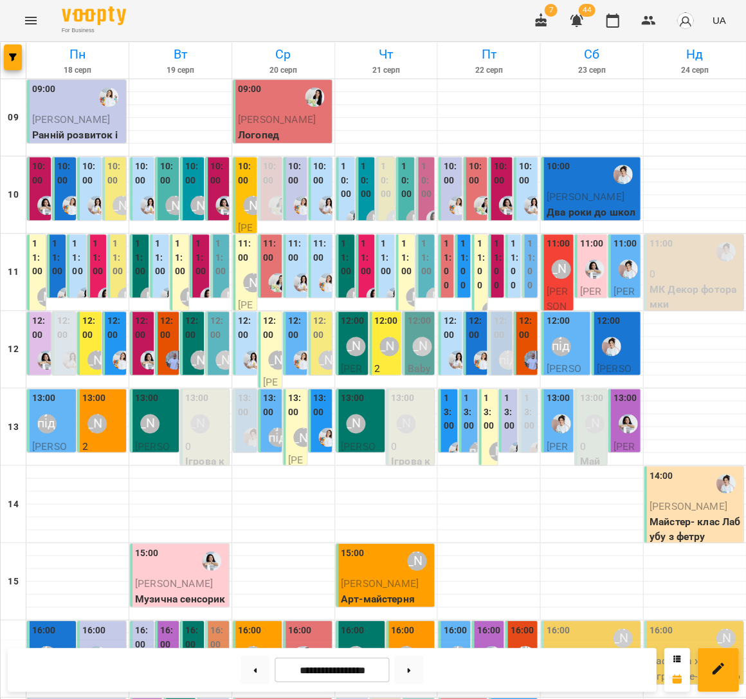
click at [217, 185] on label "10:00" at bounding box center [218, 174] width 16 height 28
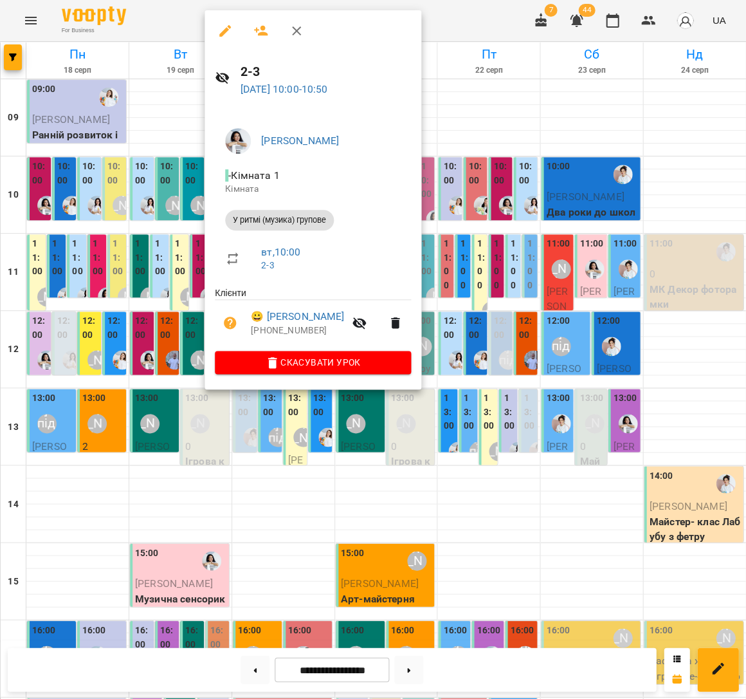
click at [187, 189] on div at bounding box center [373, 349] width 746 height 699
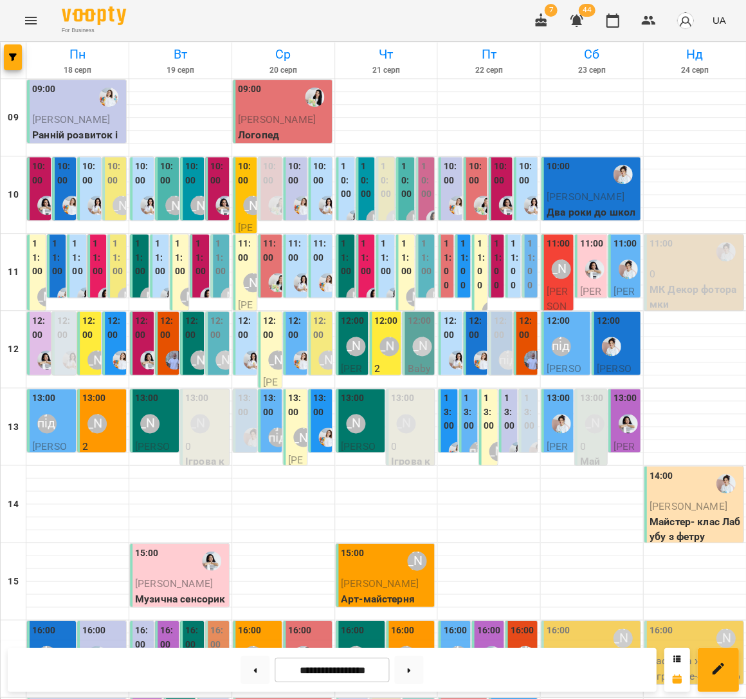
click at [197, 190] on div "[PERSON_NAME]" at bounding box center [200, 205] width 30 height 30
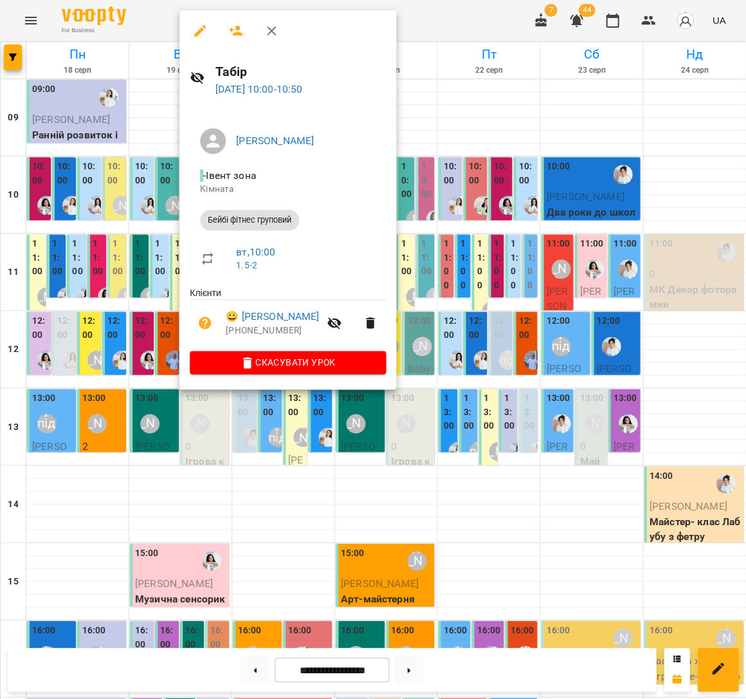
click at [237, 31] on icon "button" at bounding box center [235, 30] width 15 height 15
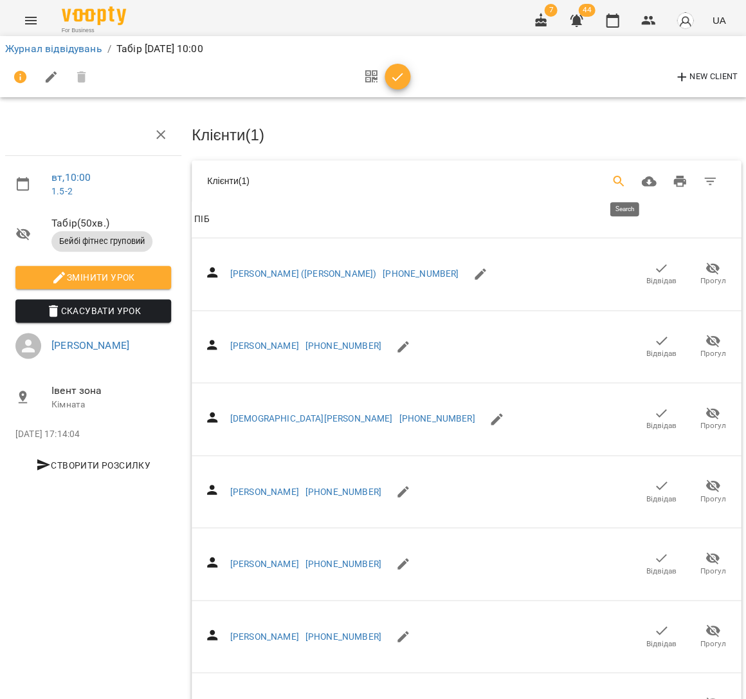
click at [617, 178] on button "Search" at bounding box center [618, 181] width 31 height 31
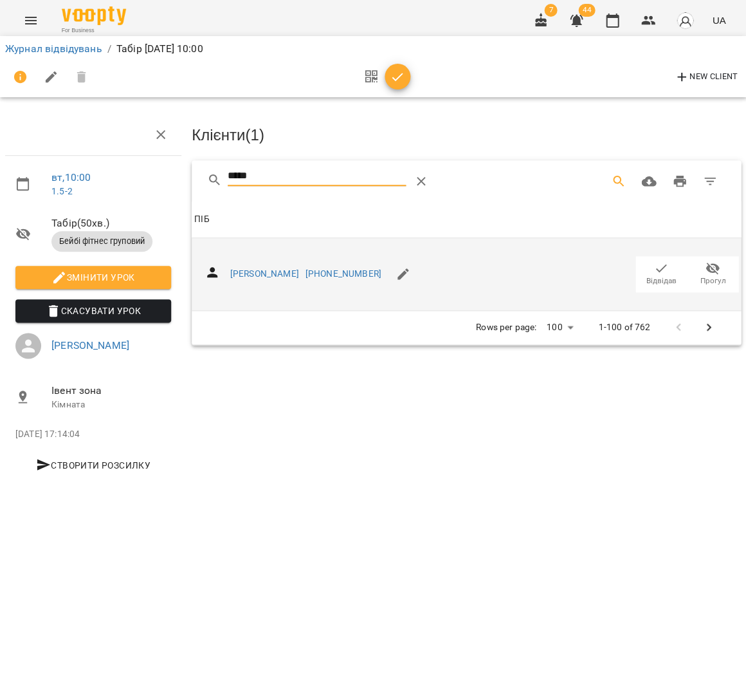
type input "*****"
click at [666, 268] on icon "button" at bounding box center [661, 268] width 15 height 15
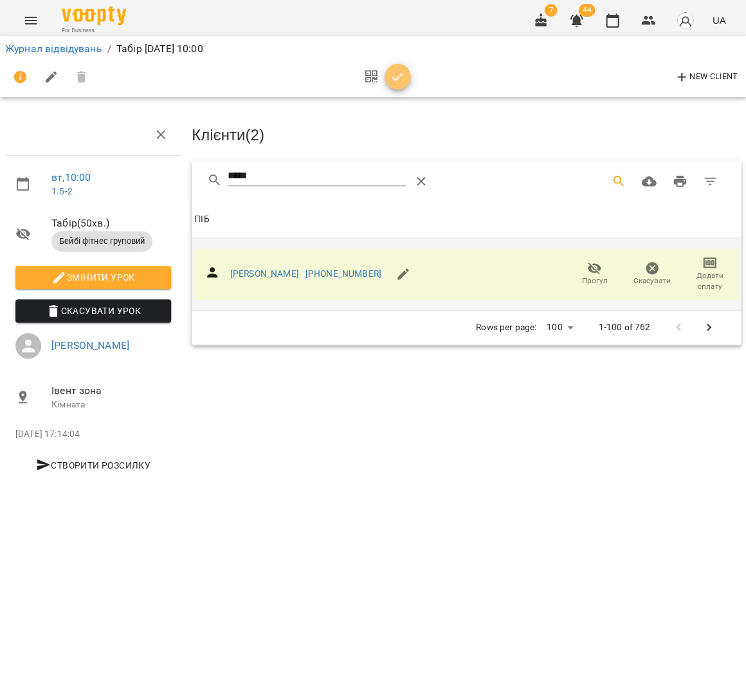
click at [396, 69] on icon "button" at bounding box center [397, 76] width 15 height 15
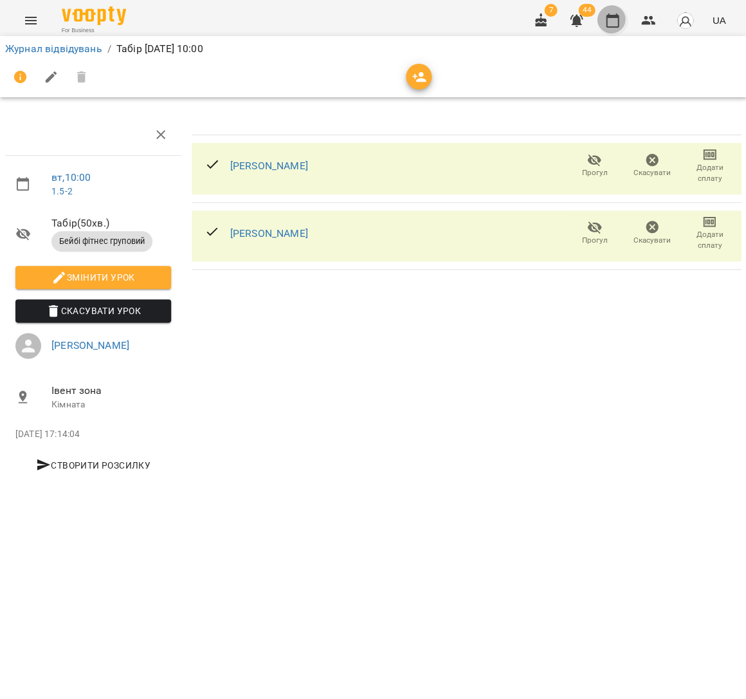
click at [614, 19] on icon "button" at bounding box center [612, 20] width 15 height 15
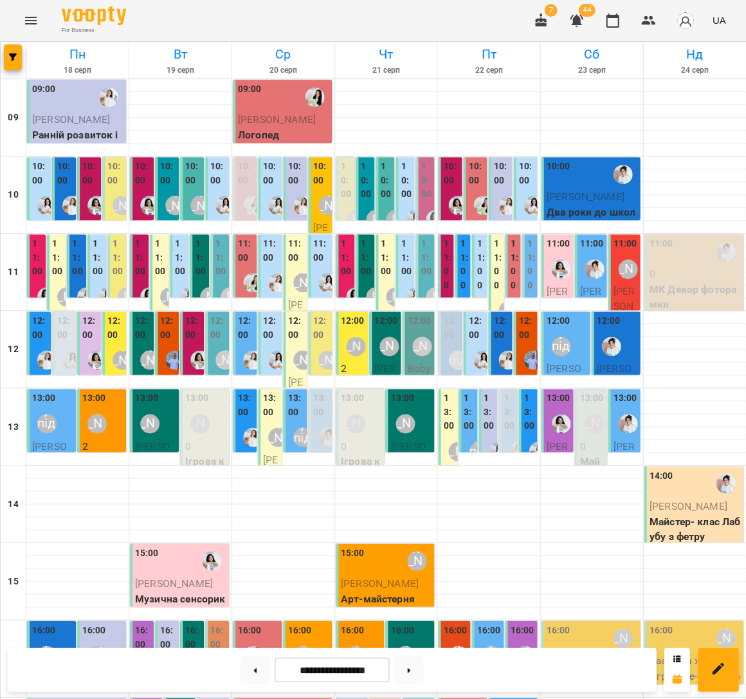
click at [161, 257] on label "11:00" at bounding box center [160, 258] width 11 height 42
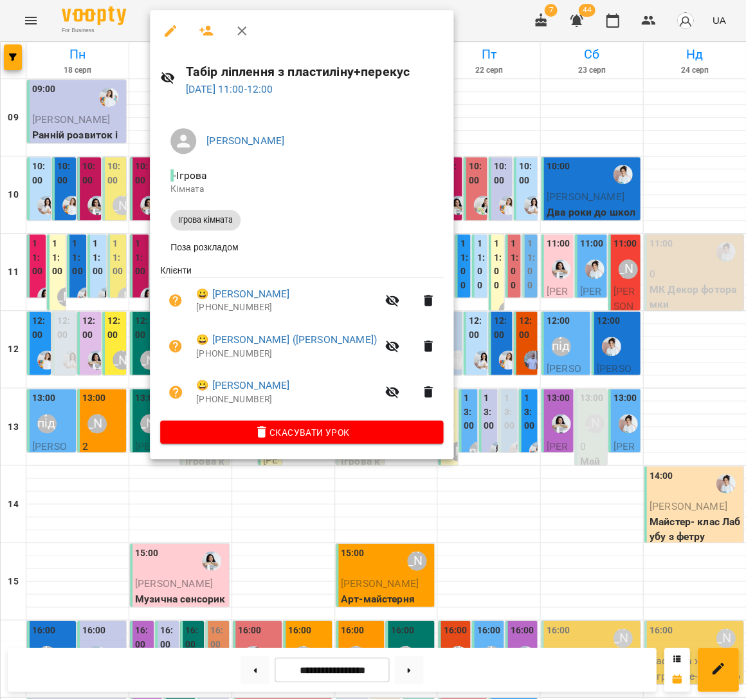
click at [205, 39] on button "button" at bounding box center [206, 30] width 31 height 31
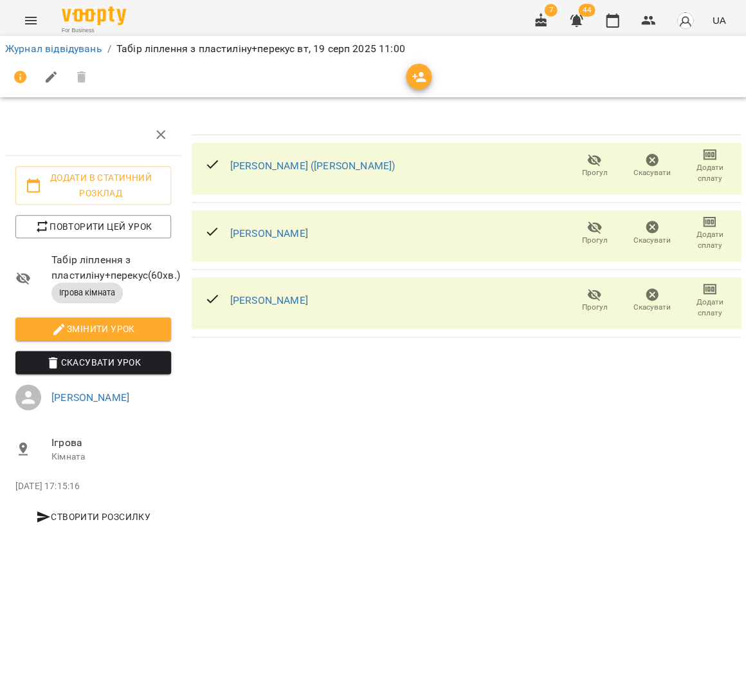
click at [412, 73] on icon "button" at bounding box center [419, 77] width 14 height 10
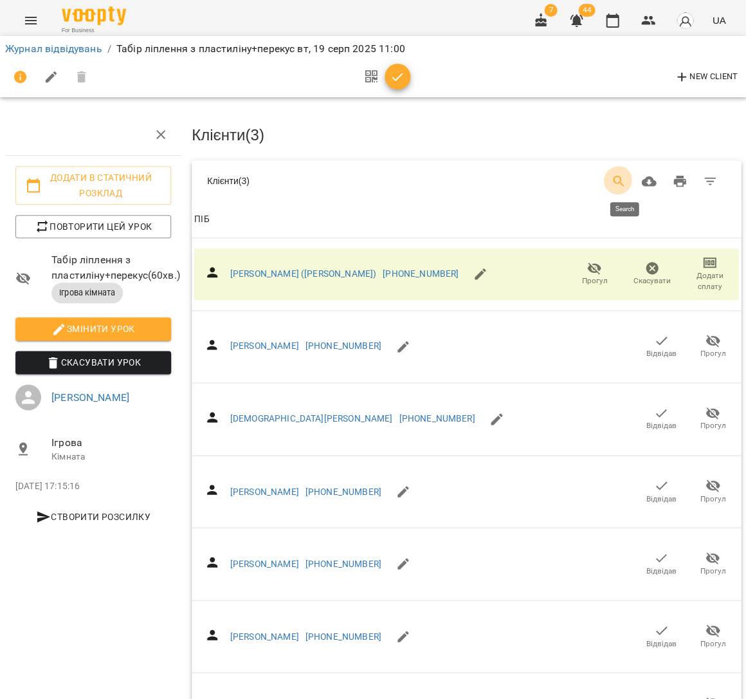
click at [619, 182] on icon "Search" at bounding box center [618, 181] width 15 height 15
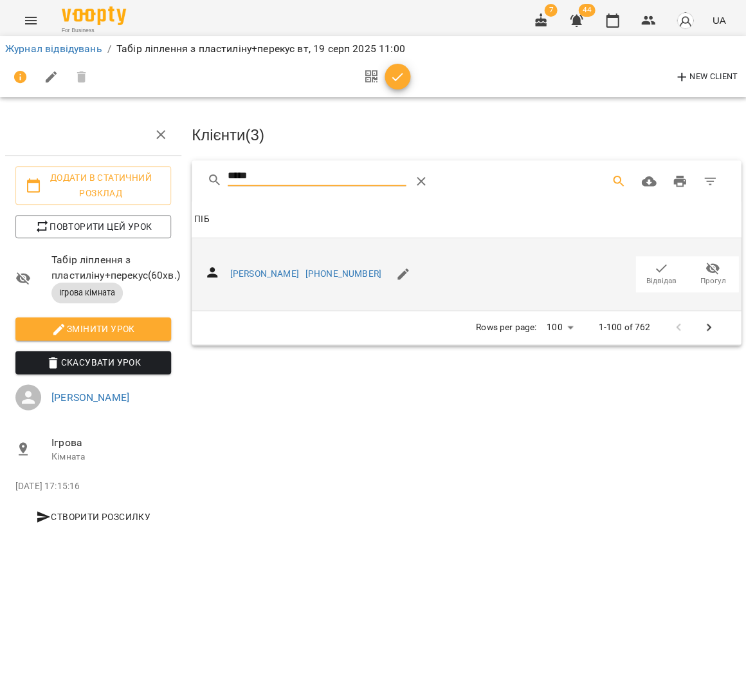
type input "*****"
click at [674, 275] on span "Відвідав" at bounding box center [662, 280] width 30 height 11
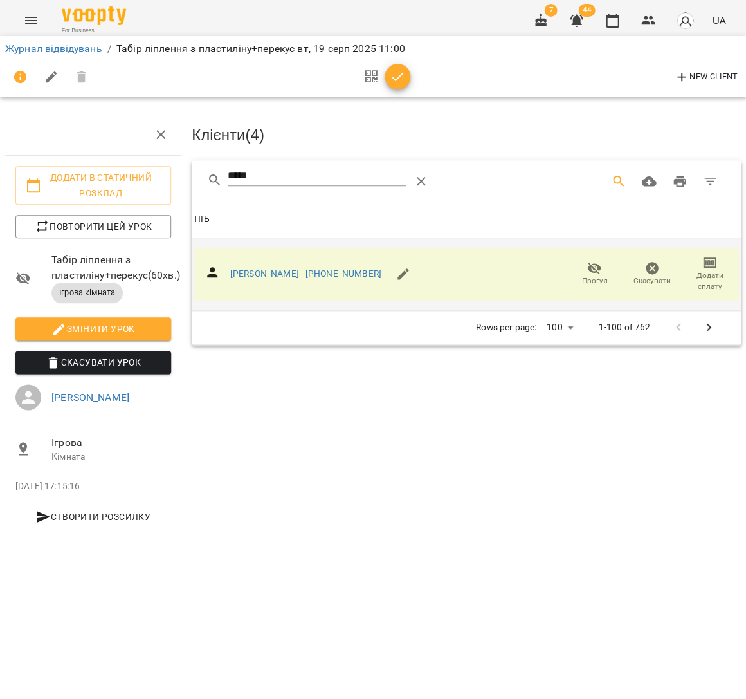
click at [390, 77] on icon "button" at bounding box center [397, 76] width 15 height 15
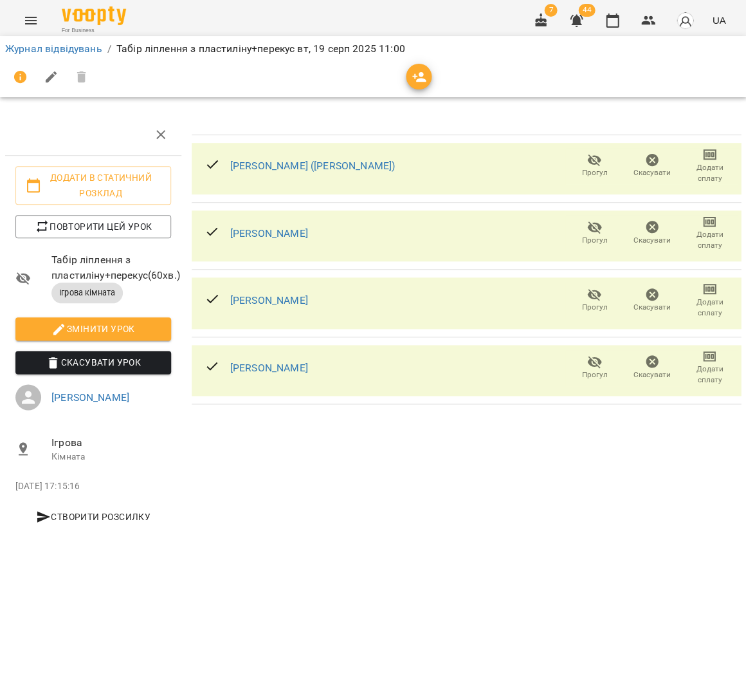
click at [629, 12] on div "7 44 UA" at bounding box center [628, 20] width 205 height 33
drag, startPoint x: 621, startPoint y: 17, endPoint x: 504, endPoint y: 32, distance: 118.0
click at [620, 17] on icon "button" at bounding box center [612, 20] width 15 height 15
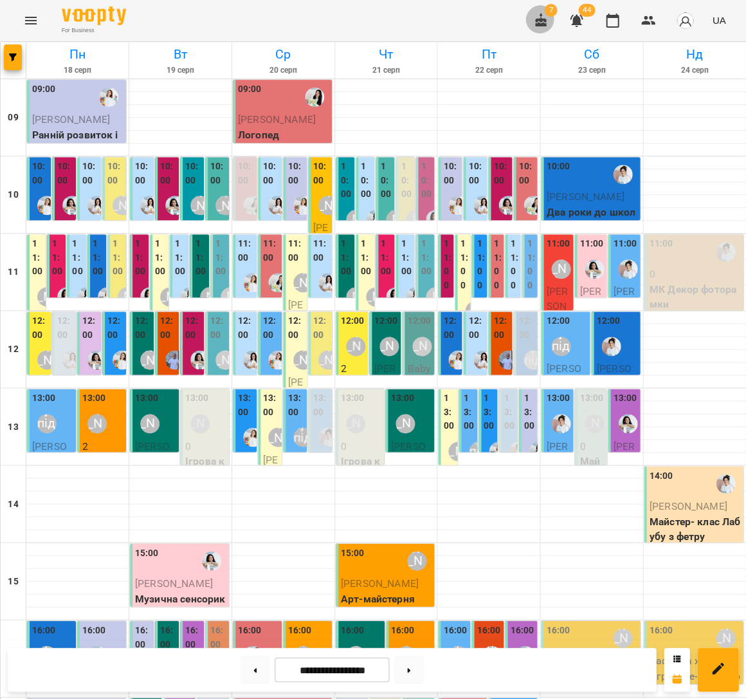
click at [547, 21] on icon "button" at bounding box center [541, 20] width 12 height 14
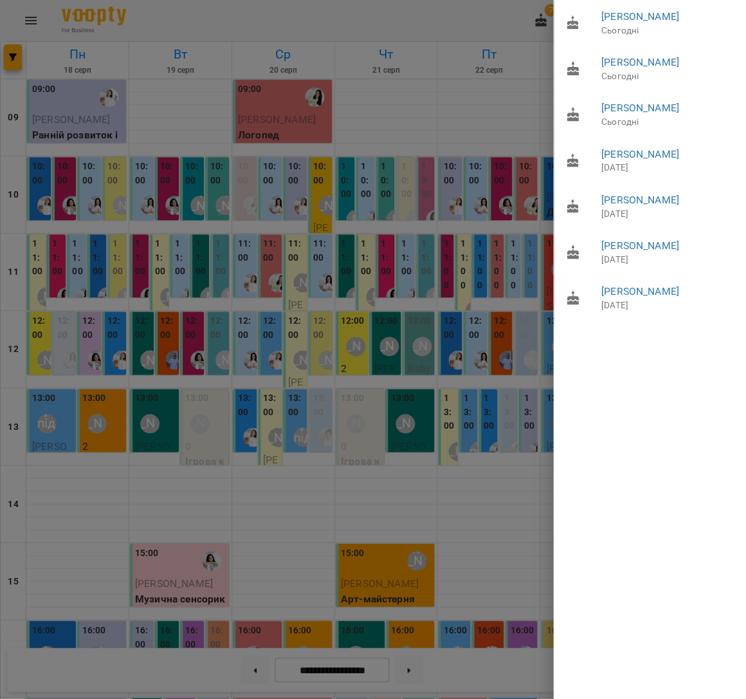
drag, startPoint x: 283, startPoint y: 210, endPoint x: 276, endPoint y: 206, distance: 8.1
click at [281, 208] on div at bounding box center [373, 349] width 746 height 699
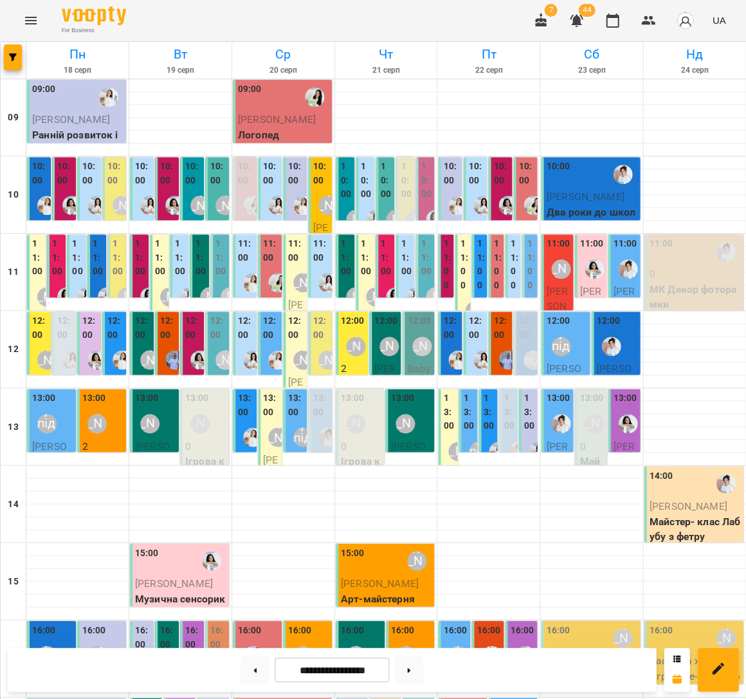
click at [143, 342] on div "12:00" at bounding box center [143, 329] width 16 height 31
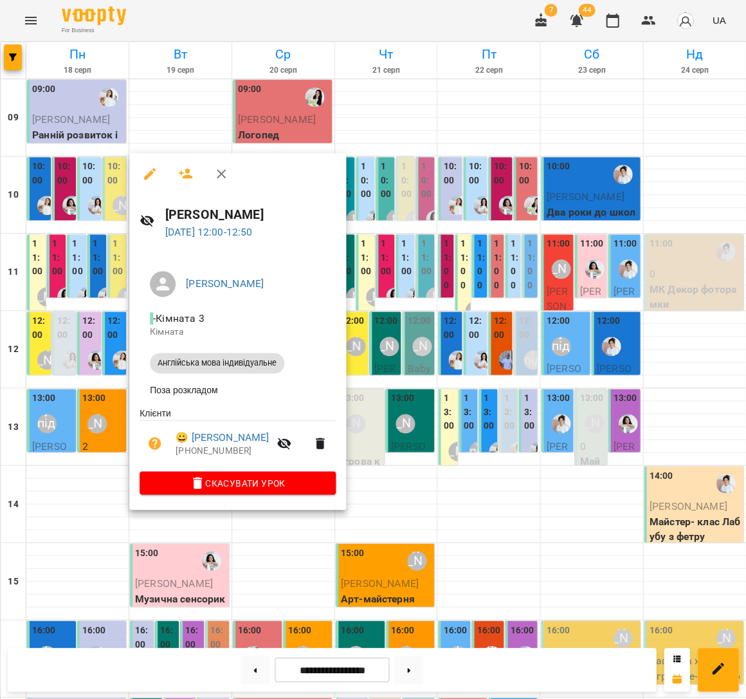
drag, startPoint x: 71, startPoint y: 320, endPoint x: 90, endPoint y: 320, distance: 19.3
click at [71, 320] on div at bounding box center [373, 349] width 746 height 699
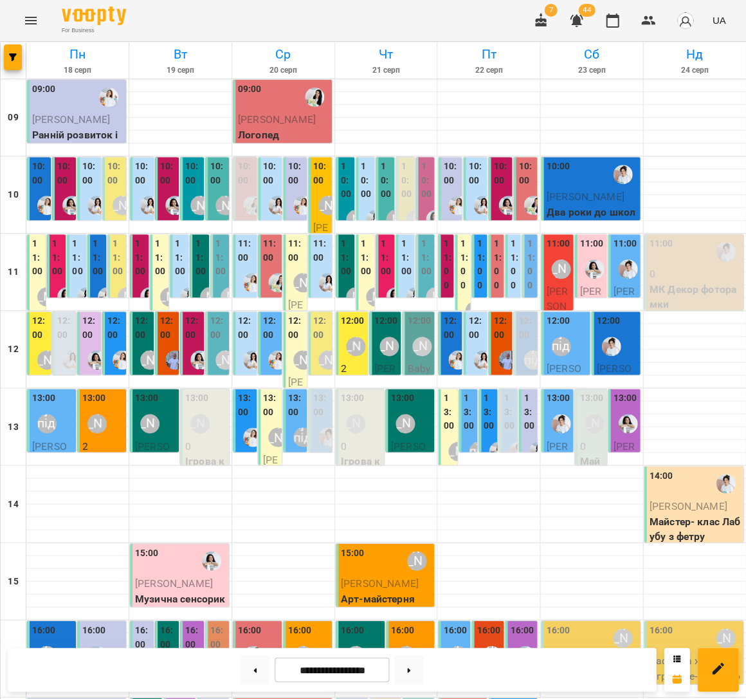
scroll to position [1, 0]
click at [167, 335] on label "12:00" at bounding box center [168, 328] width 16 height 28
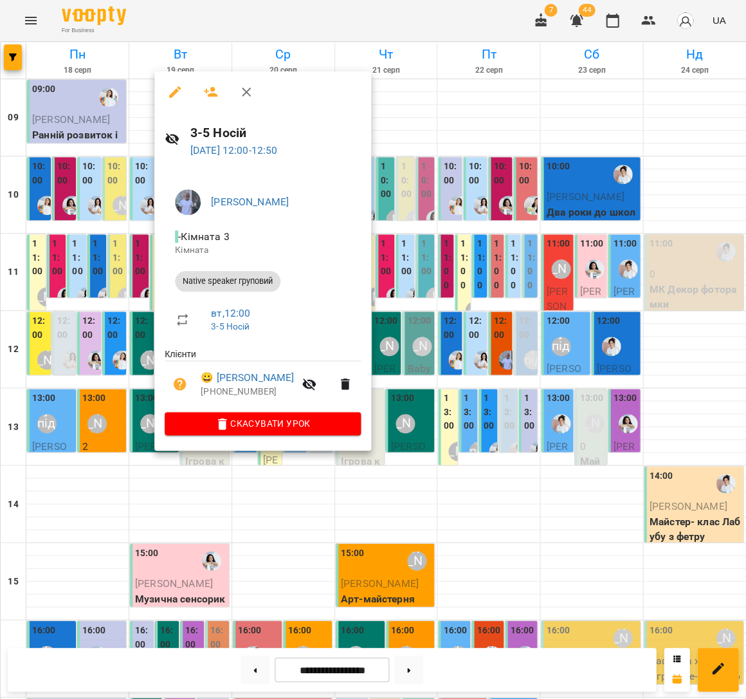
scroll to position [3, 0]
click at [82, 317] on div at bounding box center [373, 349] width 746 height 699
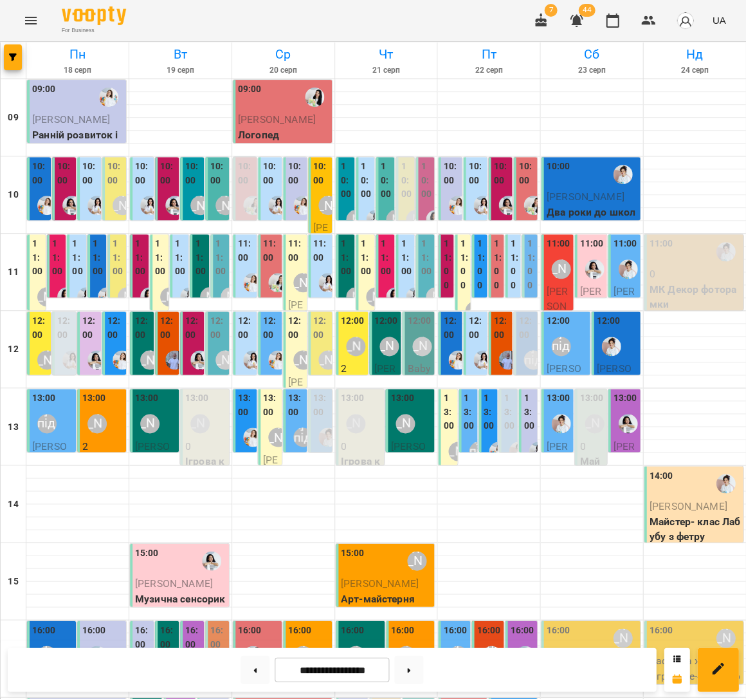
click at [226, 329] on label "12:00" at bounding box center [218, 328] width 16 height 28
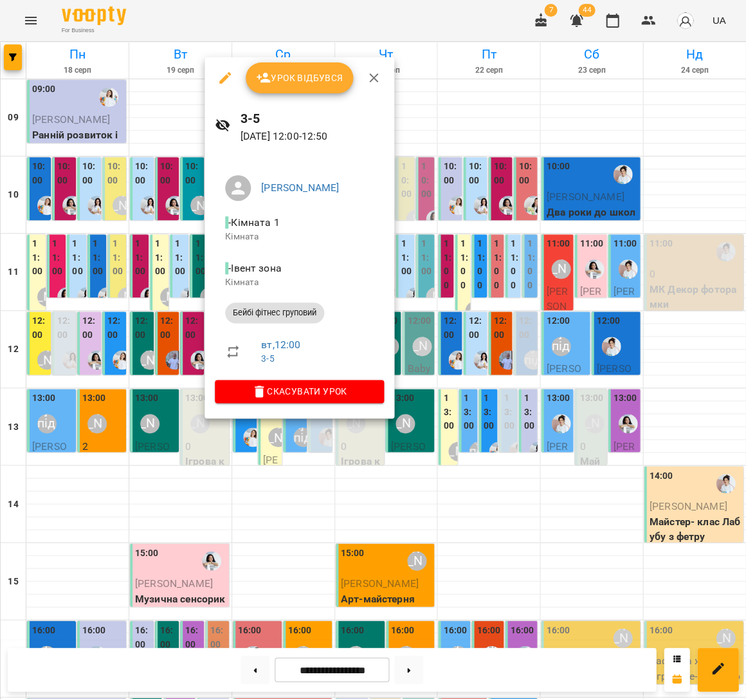
scroll to position [3, 0]
click at [137, 318] on div at bounding box center [373, 349] width 746 height 699
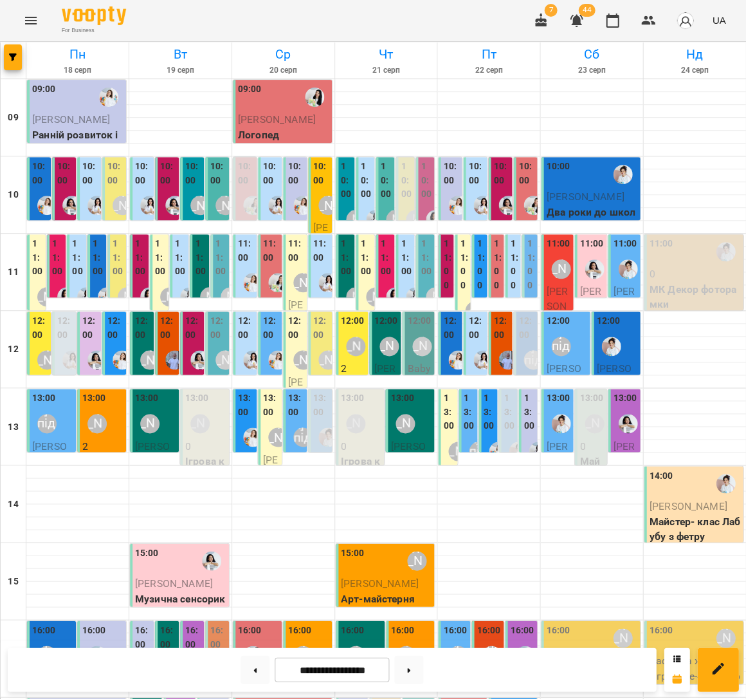
click at [69, 341] on div "12:00" at bounding box center [65, 344] width 16 height 60
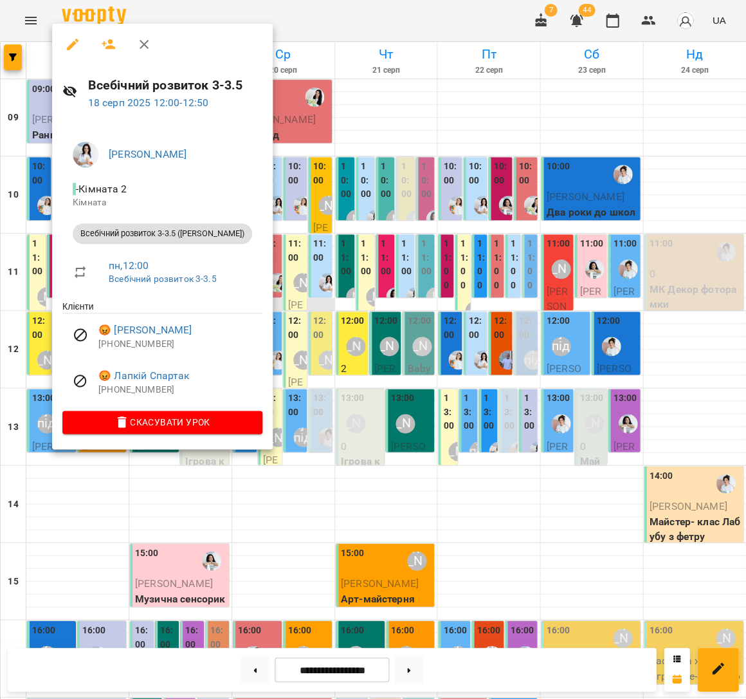
click at [329, 301] on div at bounding box center [373, 349] width 746 height 699
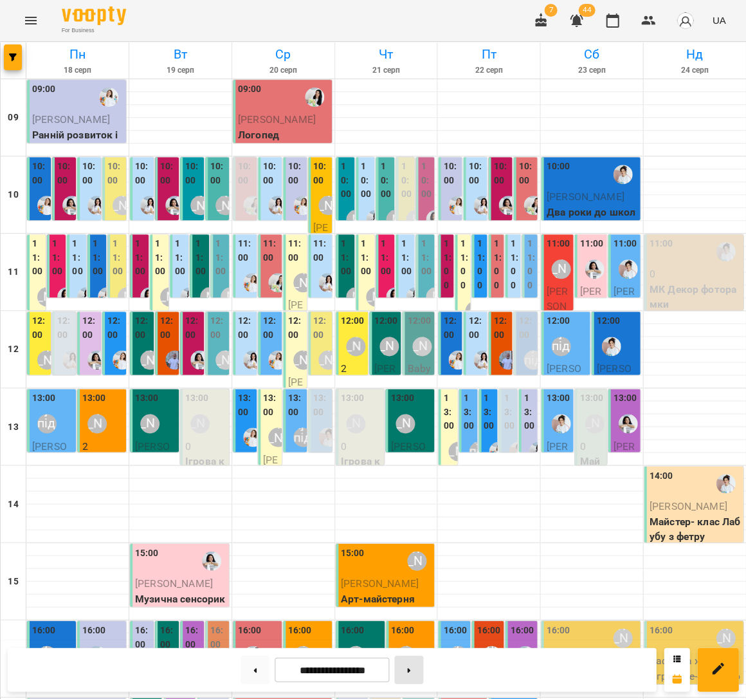
click at [418, 674] on button at bounding box center [408, 669] width 29 height 28
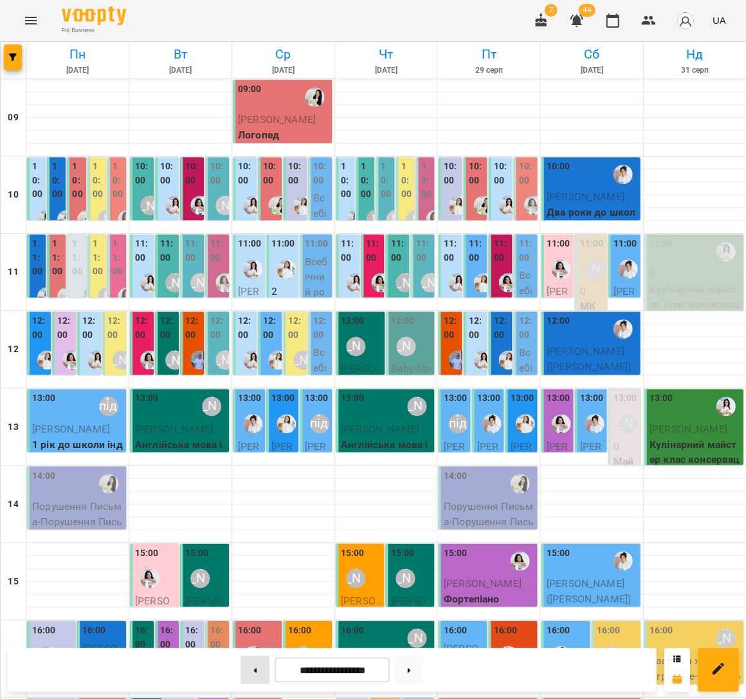
click at [261, 660] on button at bounding box center [255, 669] width 29 height 28
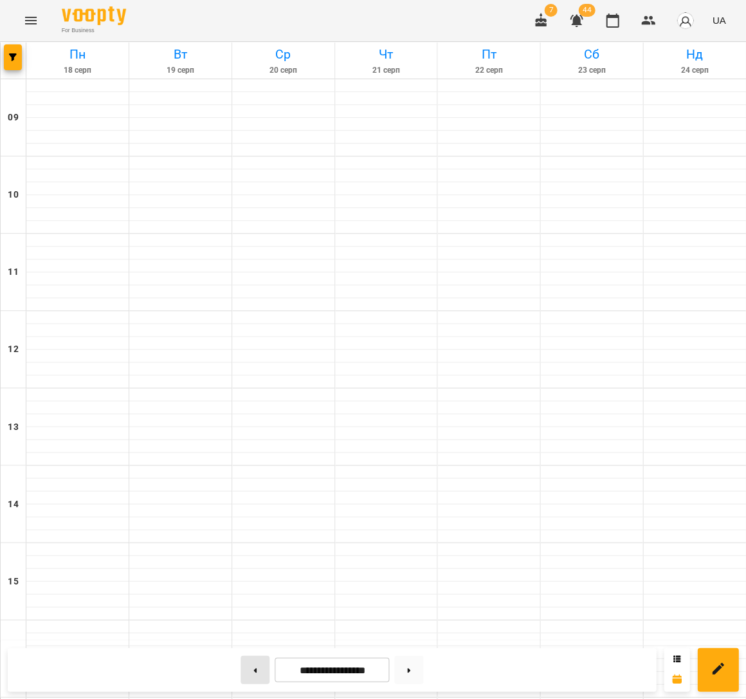
click at [261, 660] on button at bounding box center [255, 669] width 29 height 28
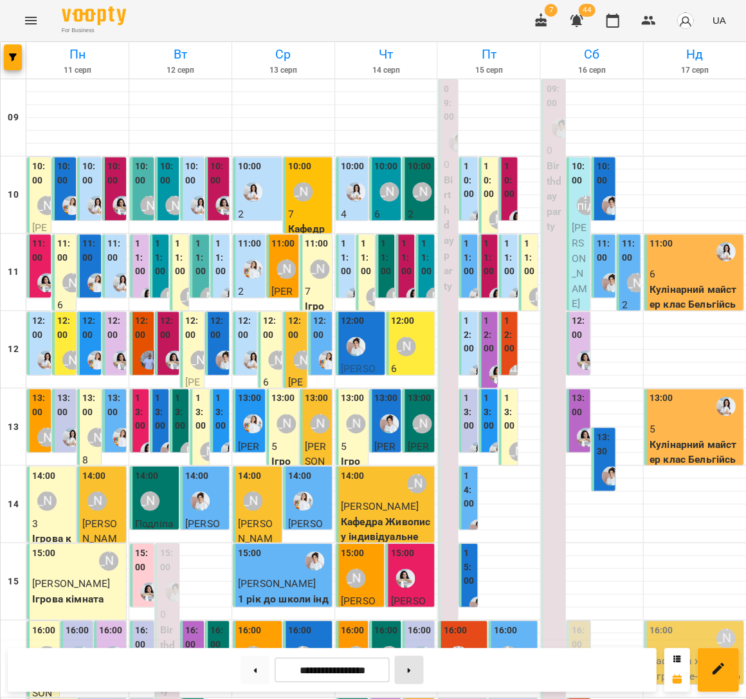
click at [410, 662] on button at bounding box center [408, 669] width 29 height 28
type input "**********"
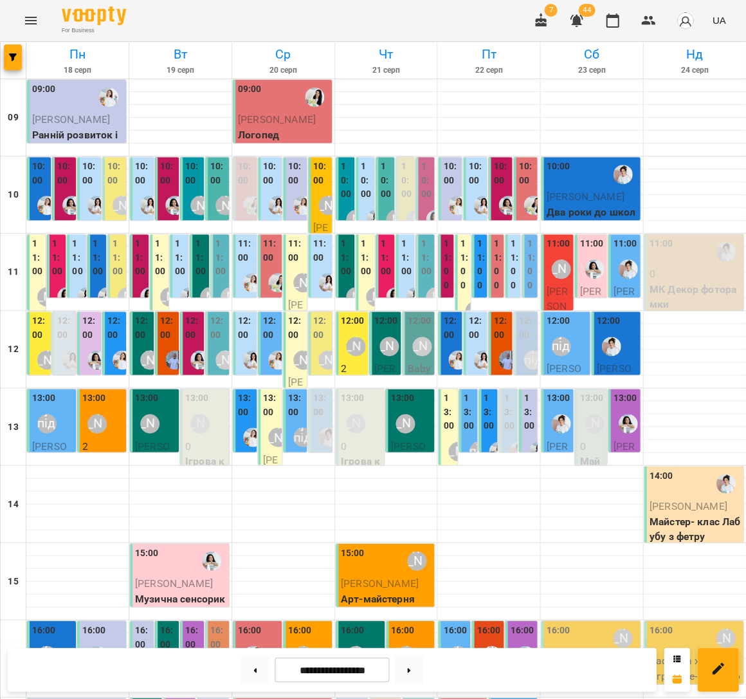
click at [128, 388] on div at bounding box center [77, 394] width 102 height 13
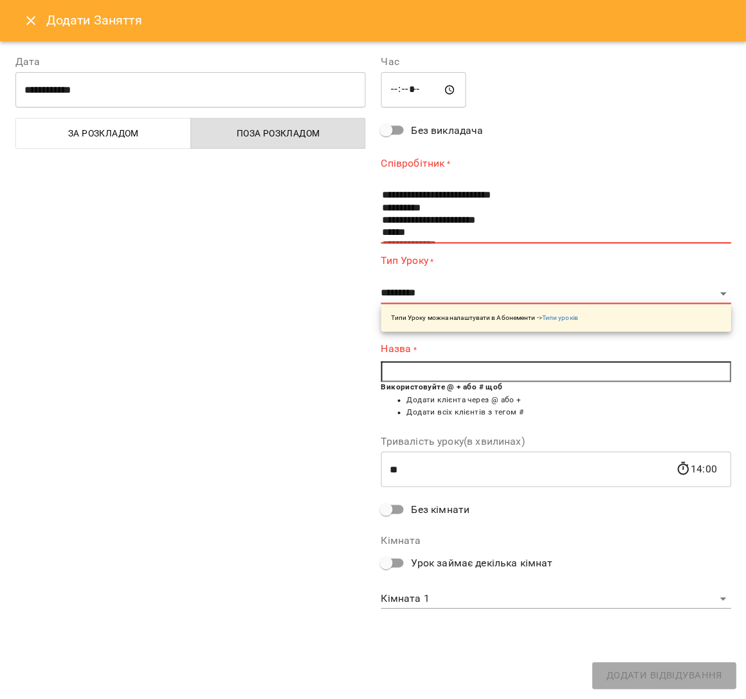
scroll to position [62, 0]
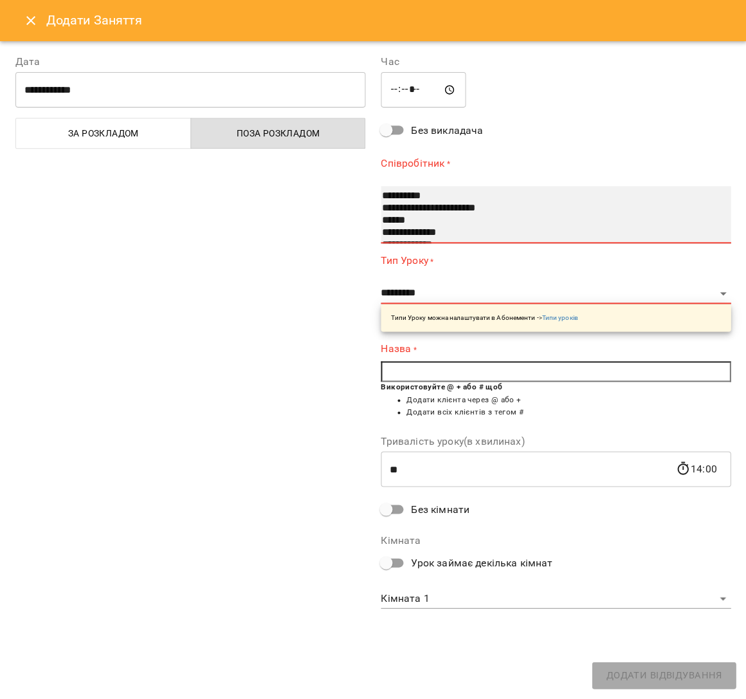
select select "**********"
click at [412, 223] on option "******" at bounding box center [548, 220] width 335 height 12
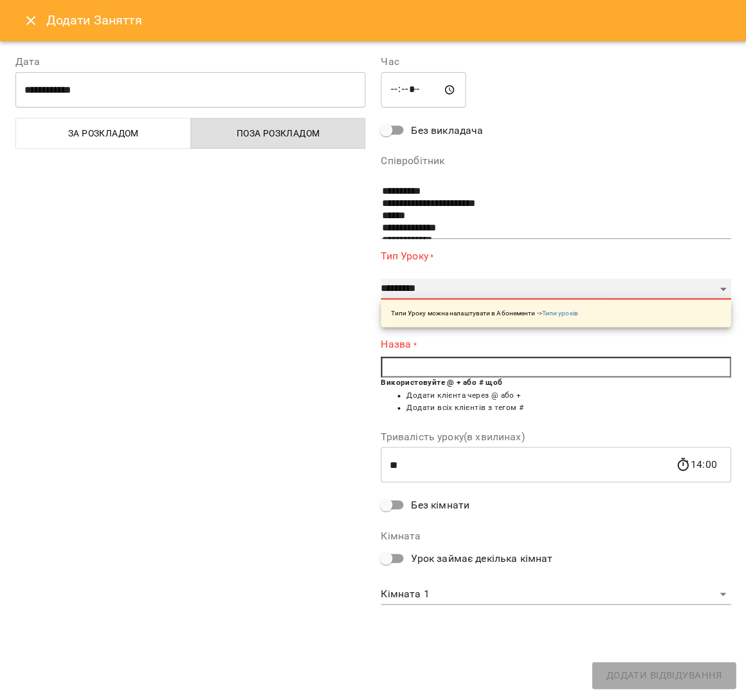
select select "**********"
type input "**"
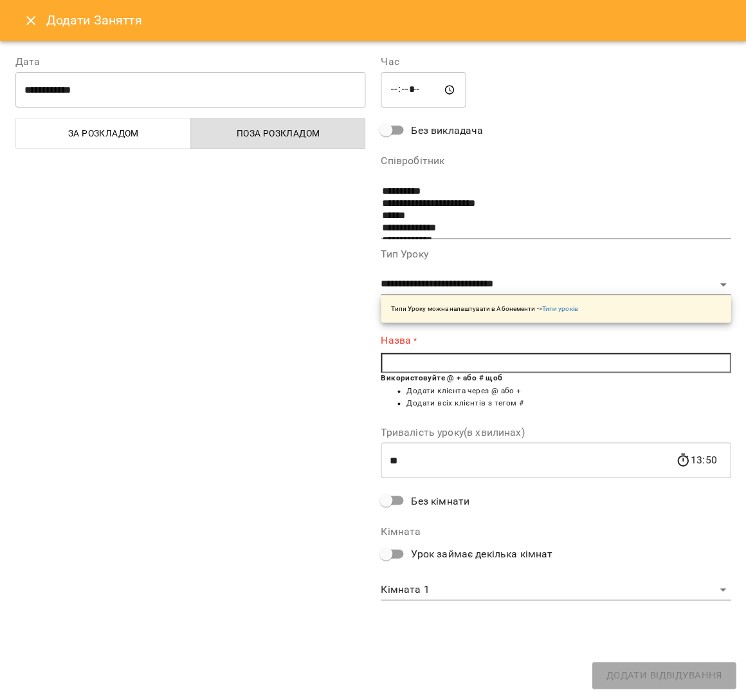
click at [477, 369] on input "text" at bounding box center [556, 363] width 350 height 21
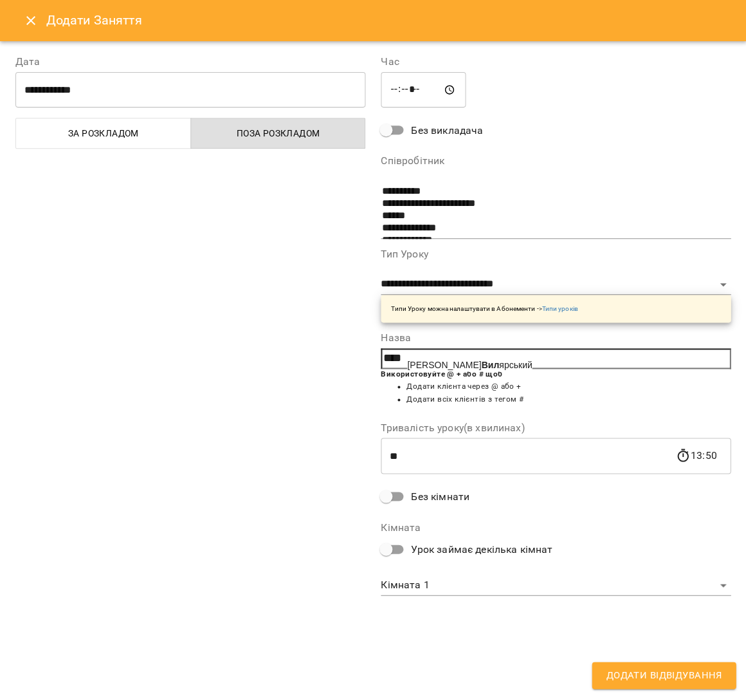
click at [461, 360] on span "Єгор Вил ярський" at bounding box center [469, 365] width 125 height 10
type input "**********"
click at [676, 674] on span "Додати Відвідування" at bounding box center [664, 675] width 116 height 17
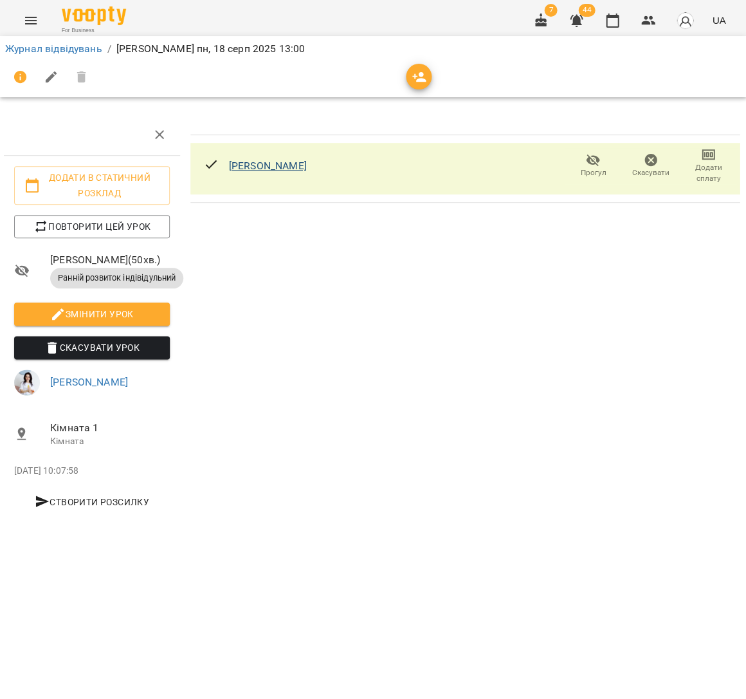
scroll to position [0, 1]
click at [68, 227] on span "Повторити цей урок" at bounding box center [92, 226] width 135 height 15
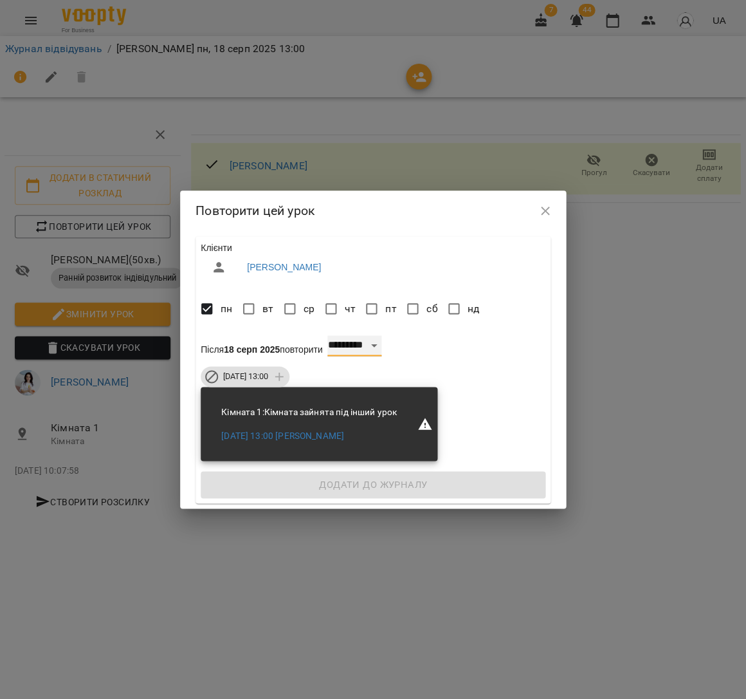
select select "*"
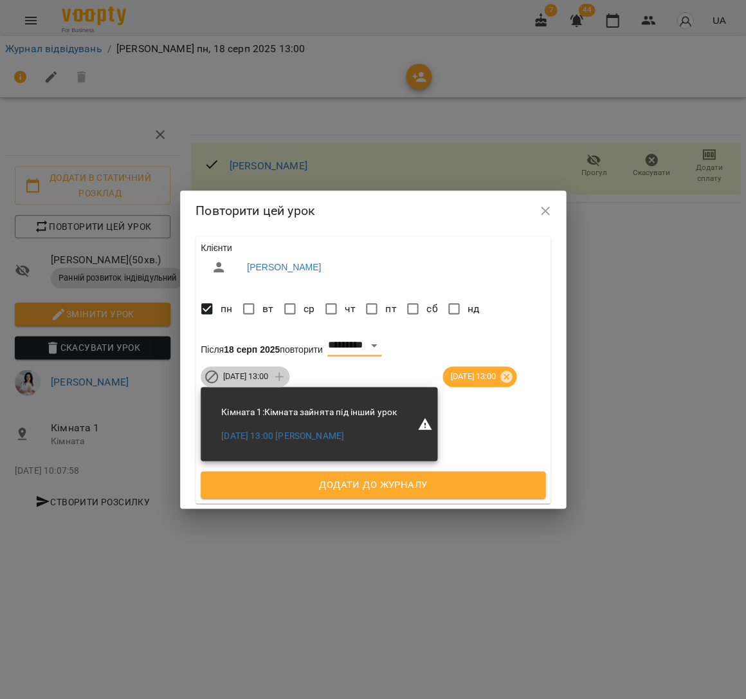
click at [275, 371] on span "пн 25 серп 2025 13:00" at bounding box center [246, 377] width 60 height 12
click at [385, 498] on button "Додати до журналу" at bounding box center [373, 484] width 345 height 27
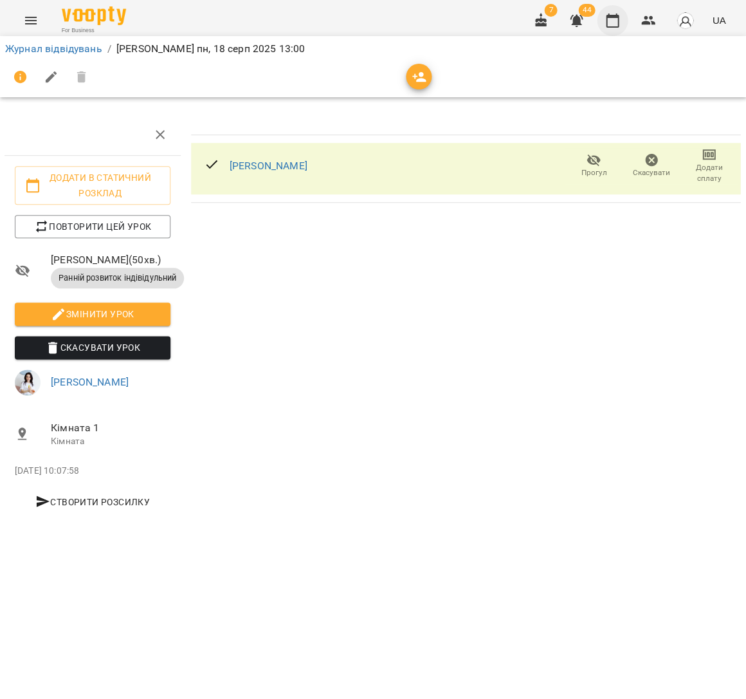
click at [614, 25] on icon "button" at bounding box center [612, 20] width 15 height 15
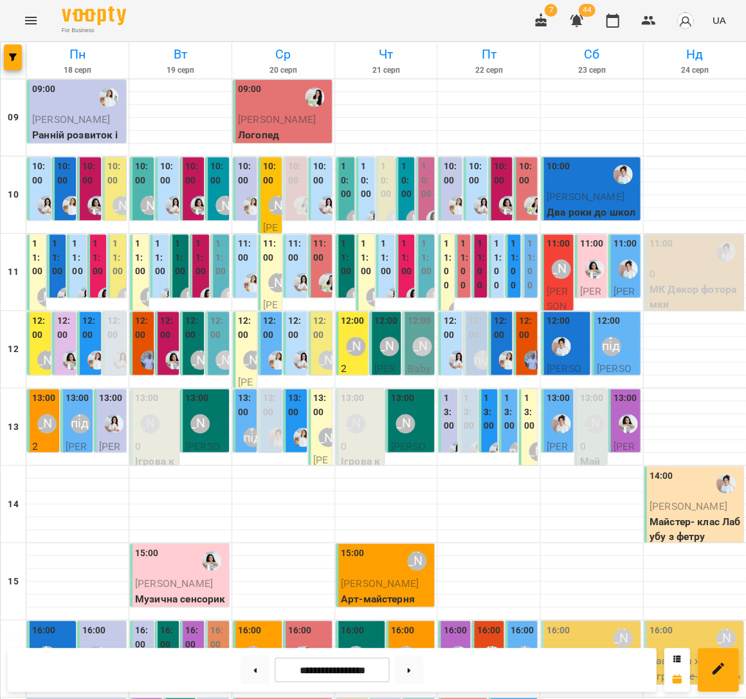
click at [60, 195] on div at bounding box center [72, 205] width 30 height 30
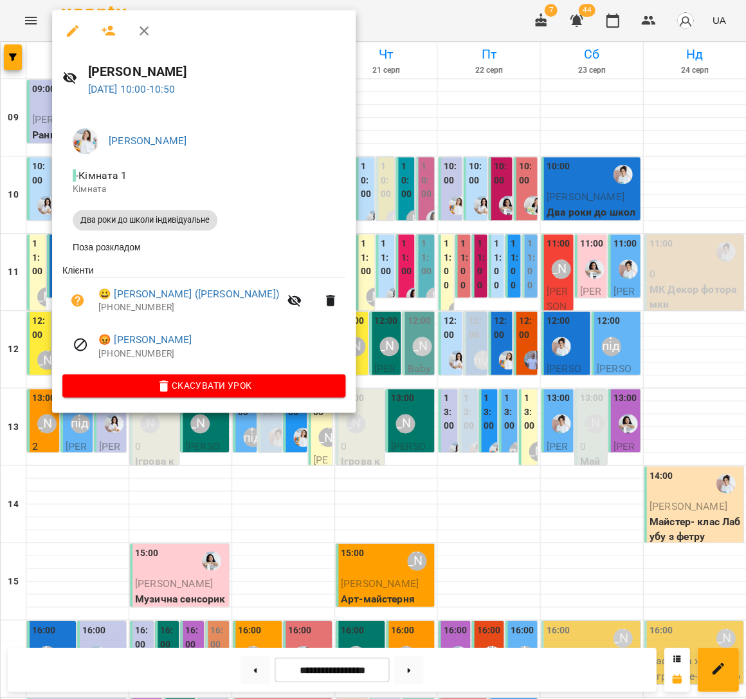
click at [403, 256] on div at bounding box center [373, 349] width 746 height 699
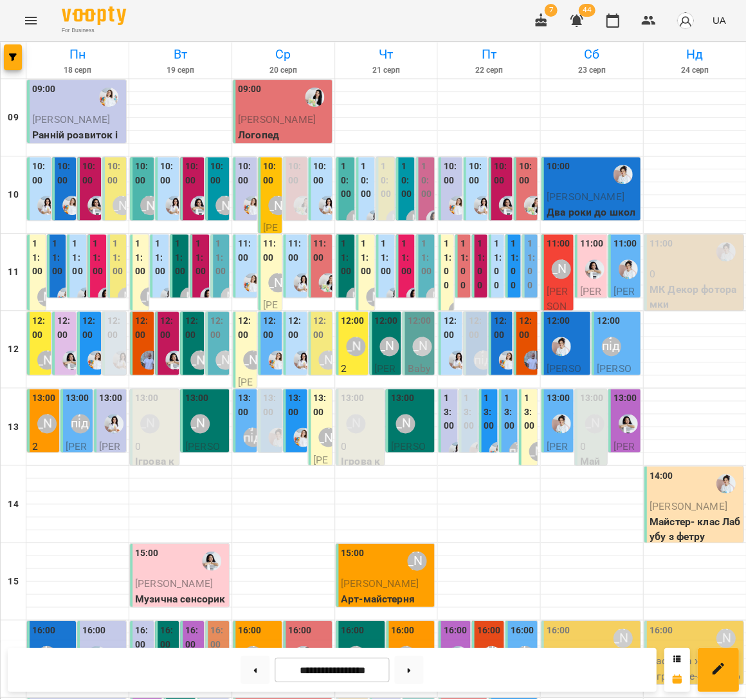
click at [35, 261] on label "11:00" at bounding box center [37, 258] width 11 height 42
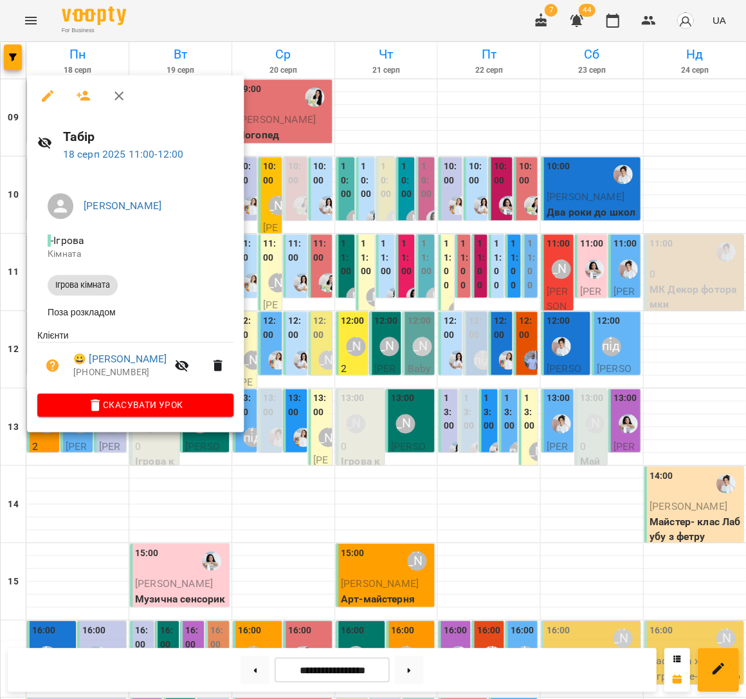
click at [345, 277] on div at bounding box center [373, 349] width 746 height 699
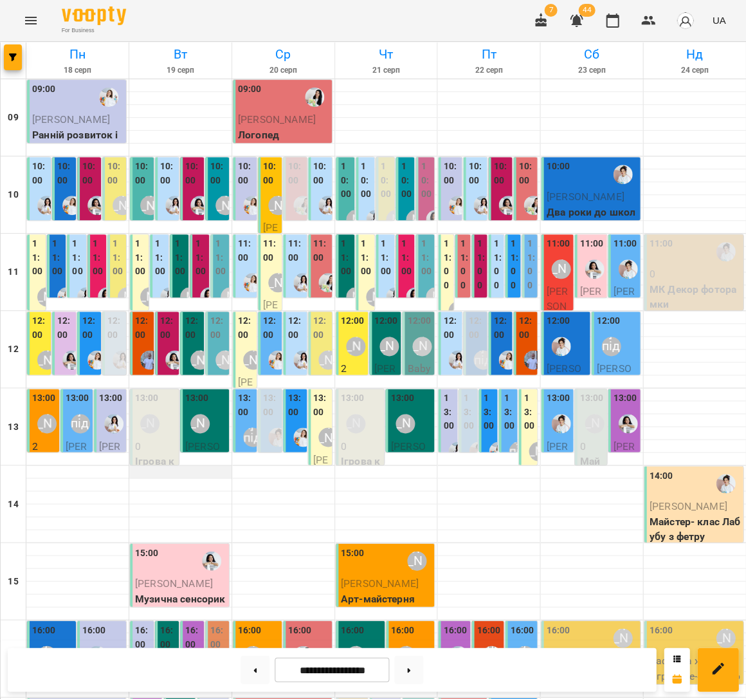
scroll to position [266, 0]
click at [261, 645] on div "[PERSON_NAME]" at bounding box center [252, 654] width 19 height 19
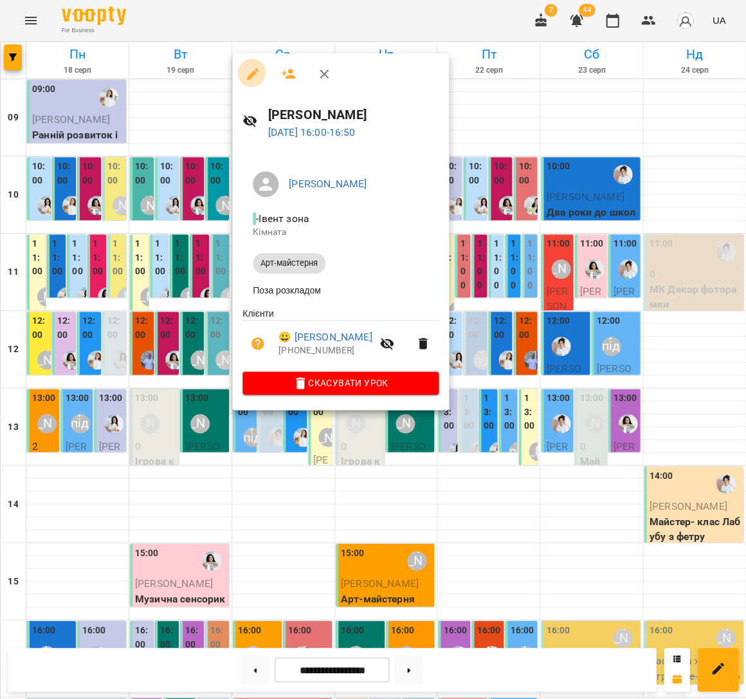
click at [265, 75] on button "button" at bounding box center [252, 74] width 31 height 31
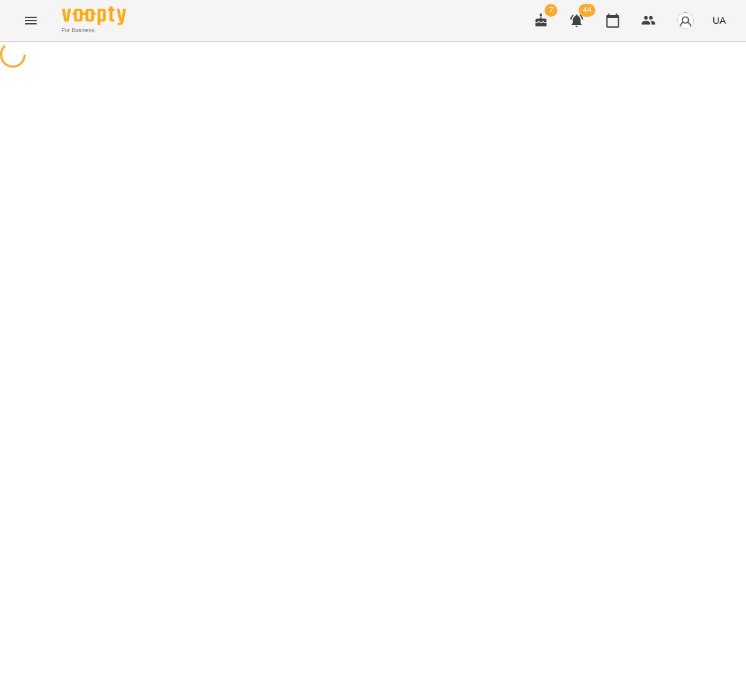
select select "**********"
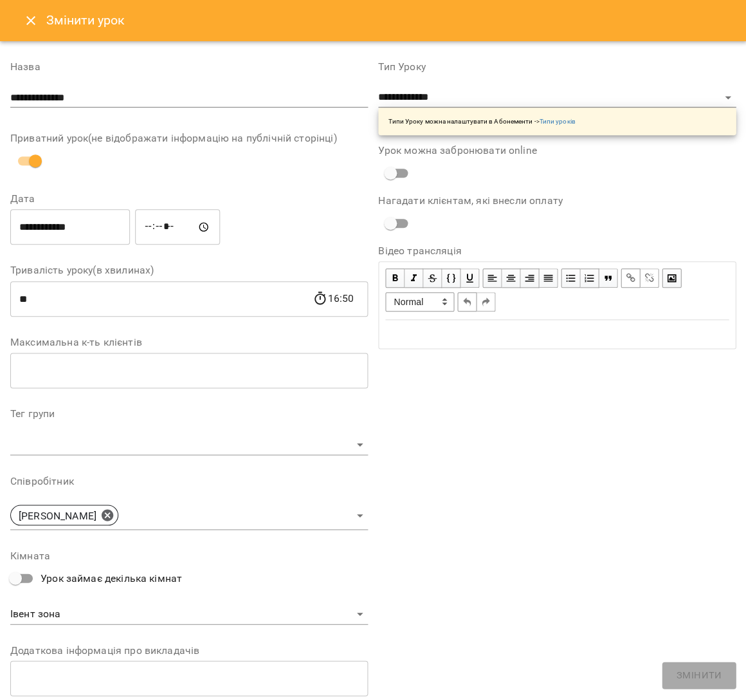
click at [86, 519] on body "**********" at bounding box center [373, 264] width 746 height 528
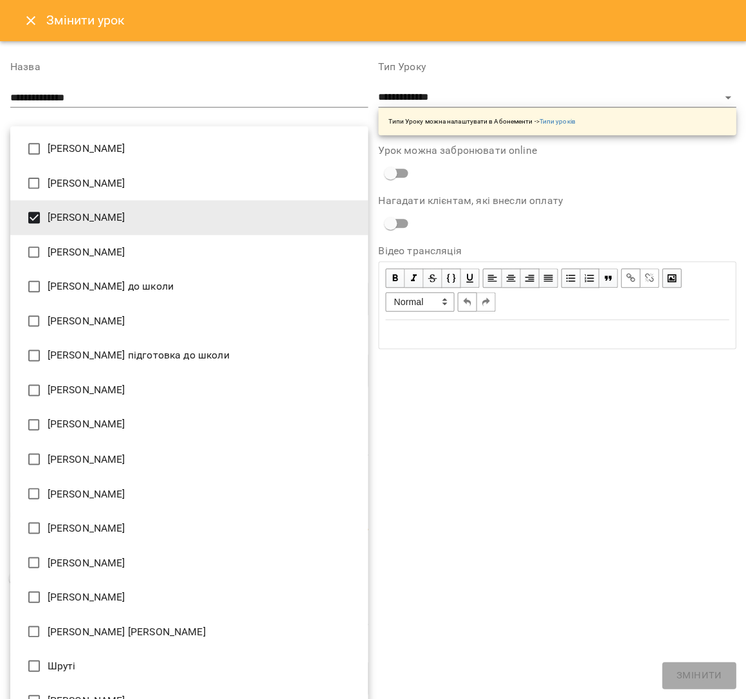
click at [131, 476] on li "[PERSON_NAME]" at bounding box center [189, 493] width 358 height 35
type input "**********"
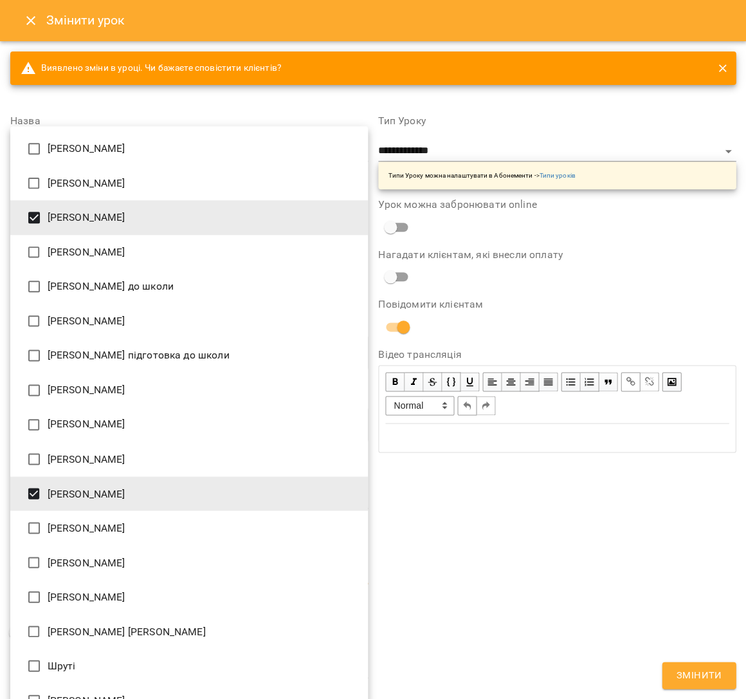
drag, startPoint x: 558, startPoint y: 475, endPoint x: 566, endPoint y: 486, distance: 13.9
click at [558, 475] on div at bounding box center [373, 349] width 746 height 699
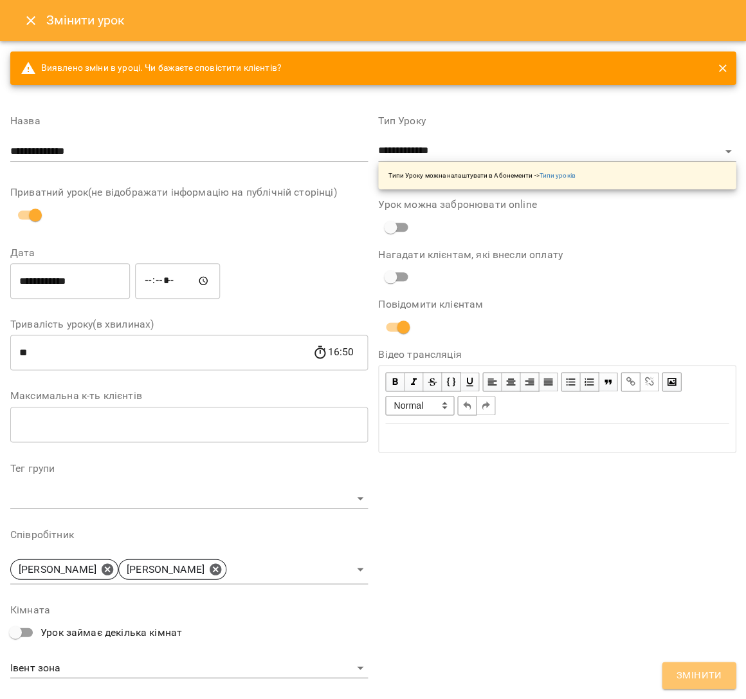
click at [676, 677] on button "Змінити" at bounding box center [699, 674] width 74 height 27
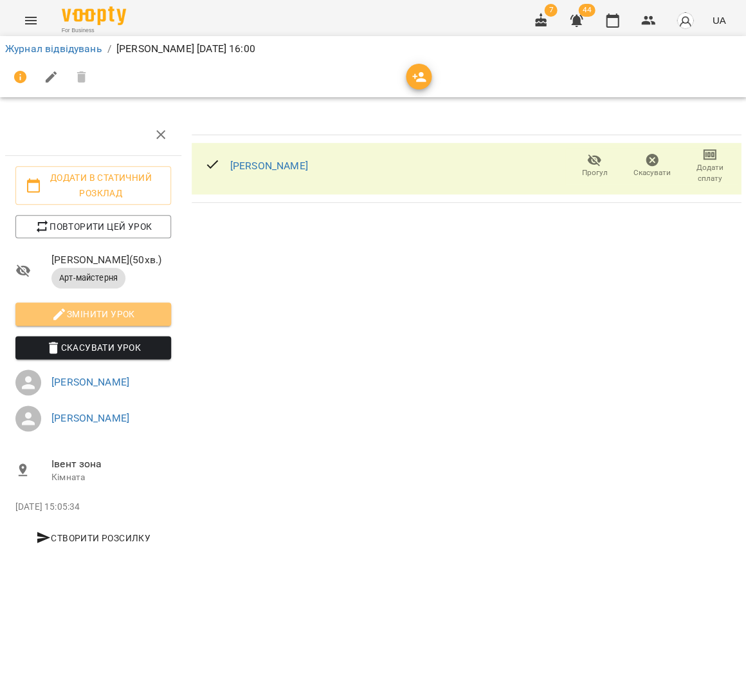
click at [125, 313] on span "Змінити урок" at bounding box center [93, 313] width 135 height 15
select select "**********"
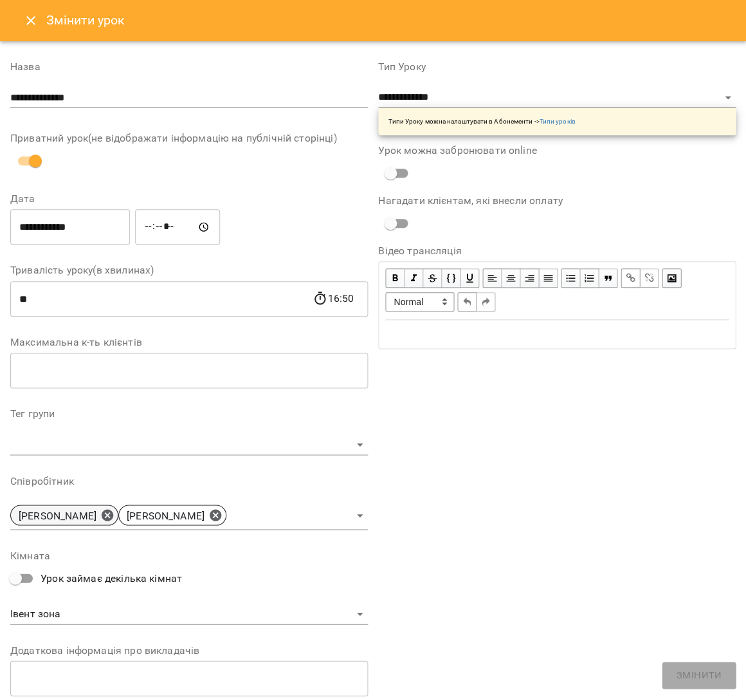
drag, startPoint x: 69, startPoint y: 516, endPoint x: 60, endPoint y: 515, distance: 9.0
click at [100, 517] on icon at bounding box center [107, 515] width 14 height 14
type input "**********"
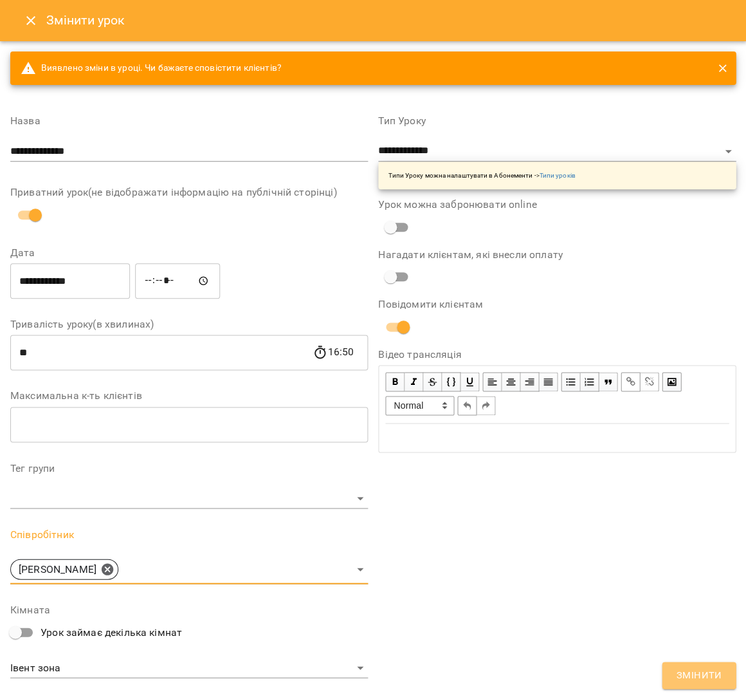
drag, startPoint x: 695, startPoint y: 674, endPoint x: 687, endPoint y: 670, distance: 8.6
click at [695, 674] on span "Змінити" at bounding box center [699, 675] width 46 height 17
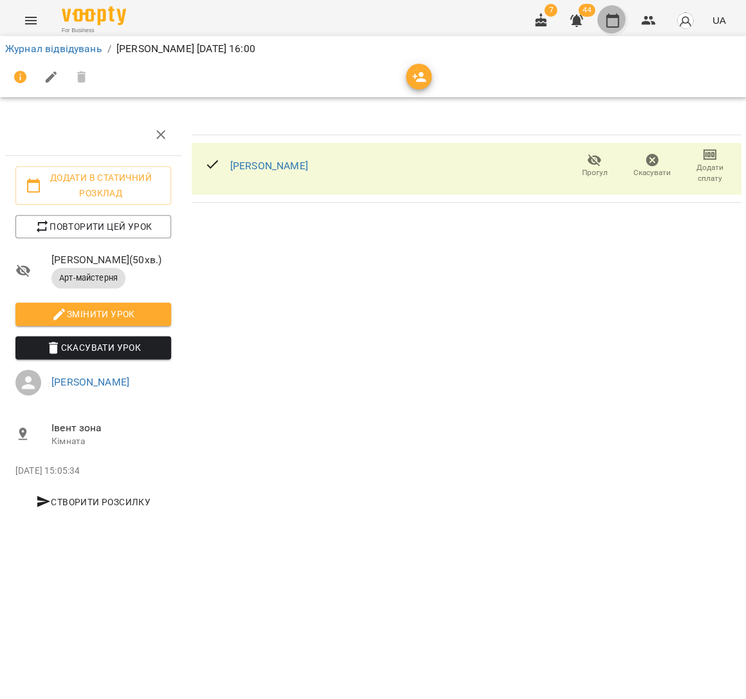
click at [616, 26] on icon "button" at bounding box center [612, 21] width 13 height 14
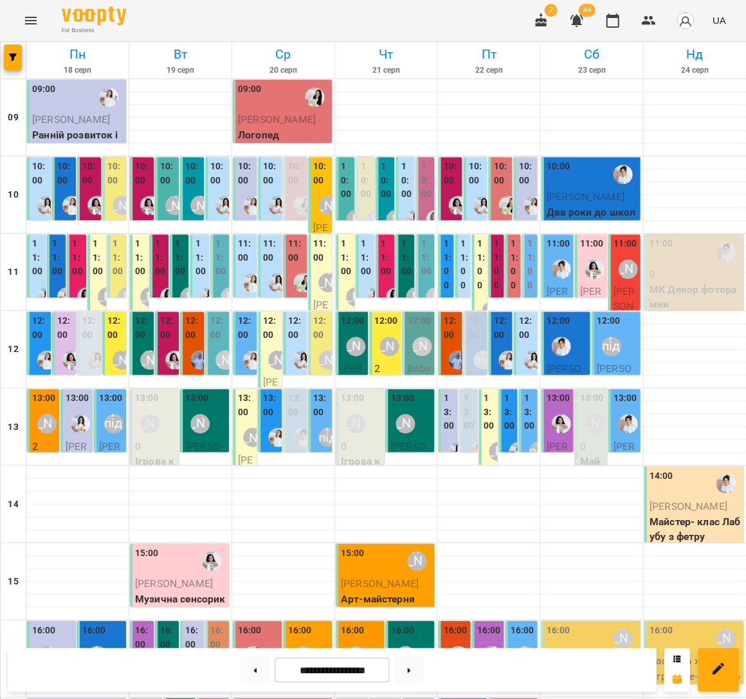
scroll to position [212, 0]
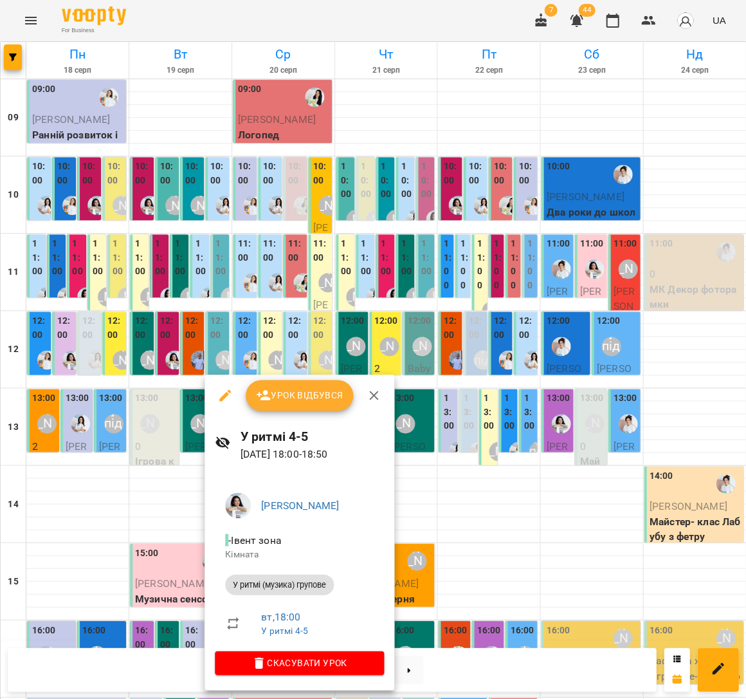
click at [484, 553] on div at bounding box center [373, 349] width 746 height 699
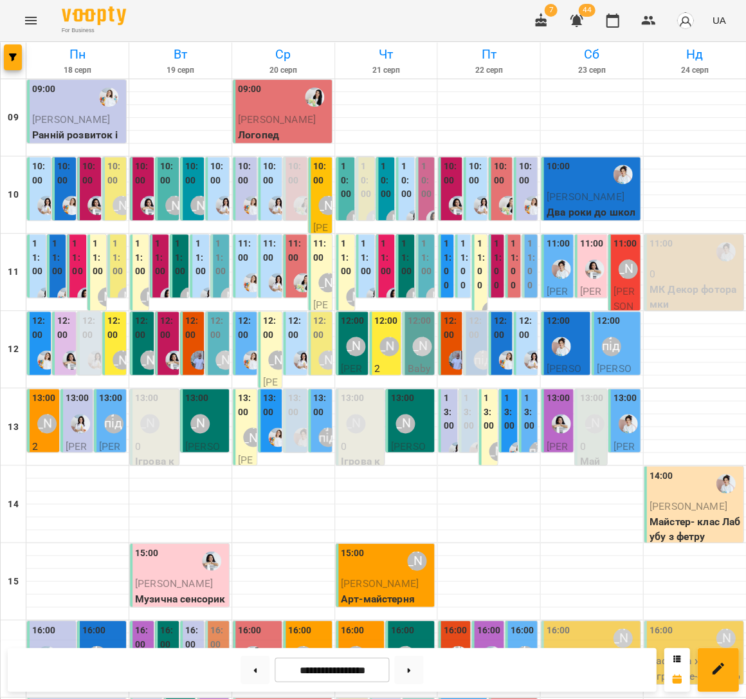
scroll to position [0, 0]
click at [528, 257] on label "11:00" at bounding box center [531, 264] width 8 height 55
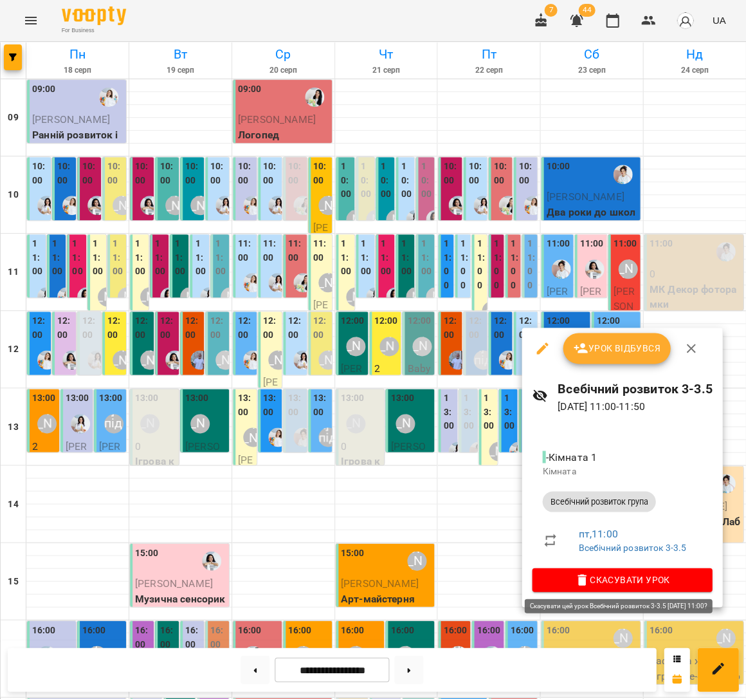
click at [611, 576] on span "Скасувати Урок" at bounding box center [622, 578] width 160 height 15
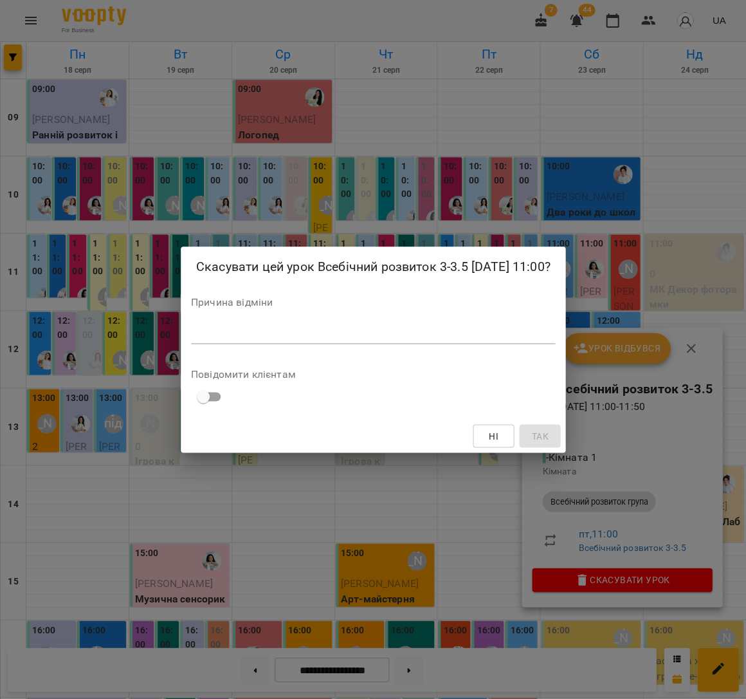
drag, startPoint x: 336, startPoint y: 187, endPoint x: 352, endPoint y: 199, distance: 19.8
click at [336, 187] on div "Скасувати цей урок Всебічний розвиток 3-3.5 22 серп 2025 11:00? Причина відміни…" at bounding box center [373, 349] width 746 height 699
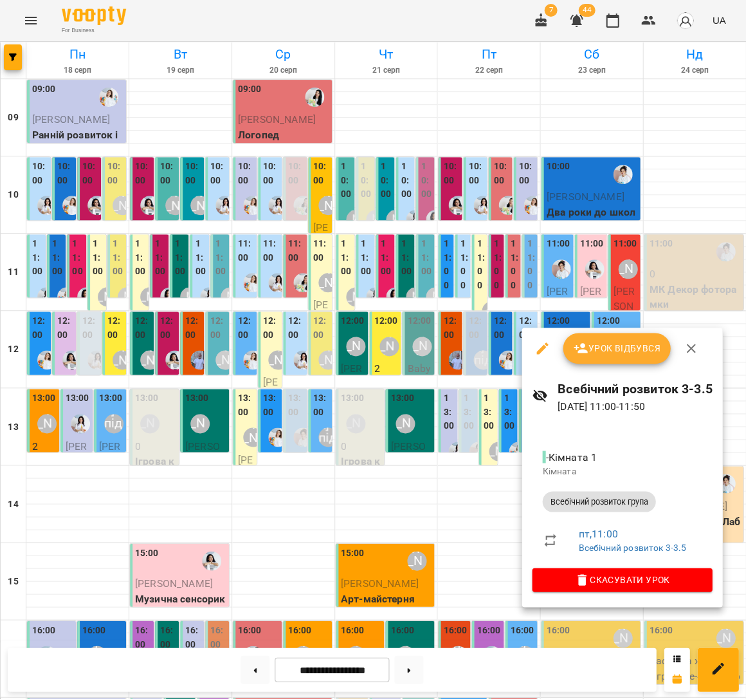
click at [449, 260] on div at bounding box center [373, 349] width 746 height 699
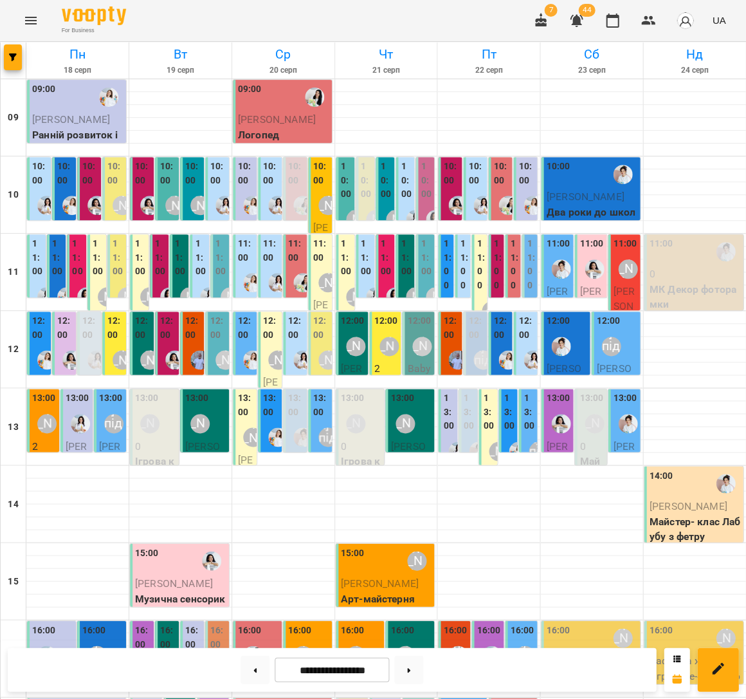
click at [449, 260] on label "11:00" at bounding box center [447, 264] width 8 height 55
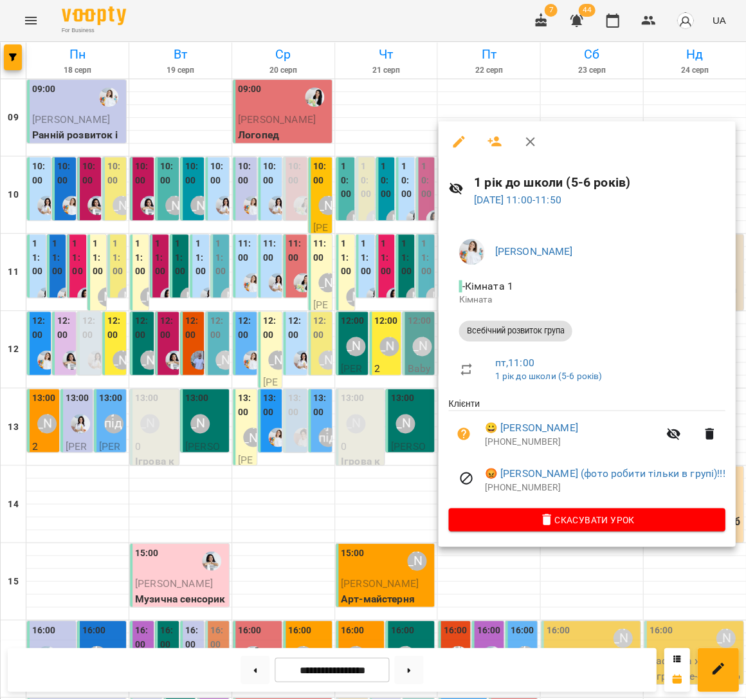
click at [355, 237] on div at bounding box center [373, 349] width 746 height 699
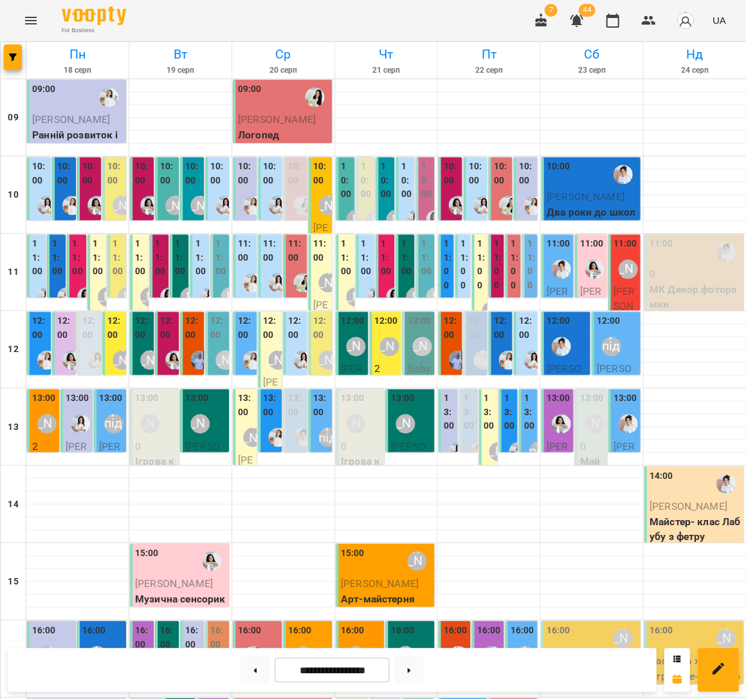
click at [450, 251] on label "11:00" at bounding box center [447, 264] width 8 height 55
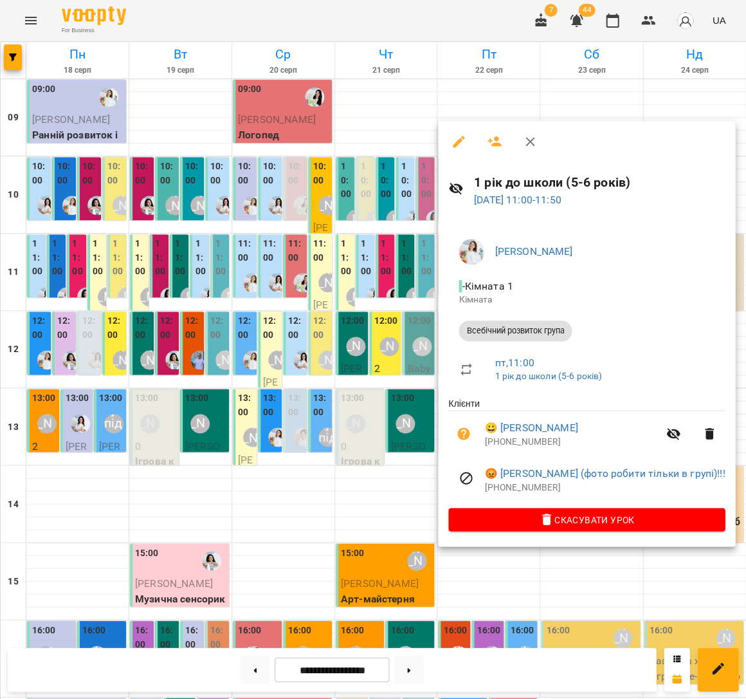
click at [397, 252] on div at bounding box center [373, 349] width 746 height 699
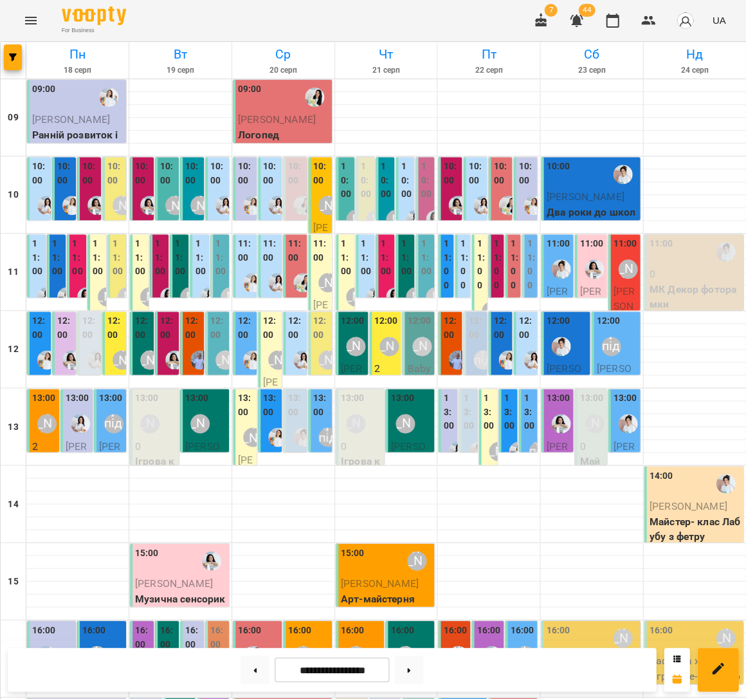
click at [462, 257] on label "11:00" at bounding box center [464, 264] width 8 height 55
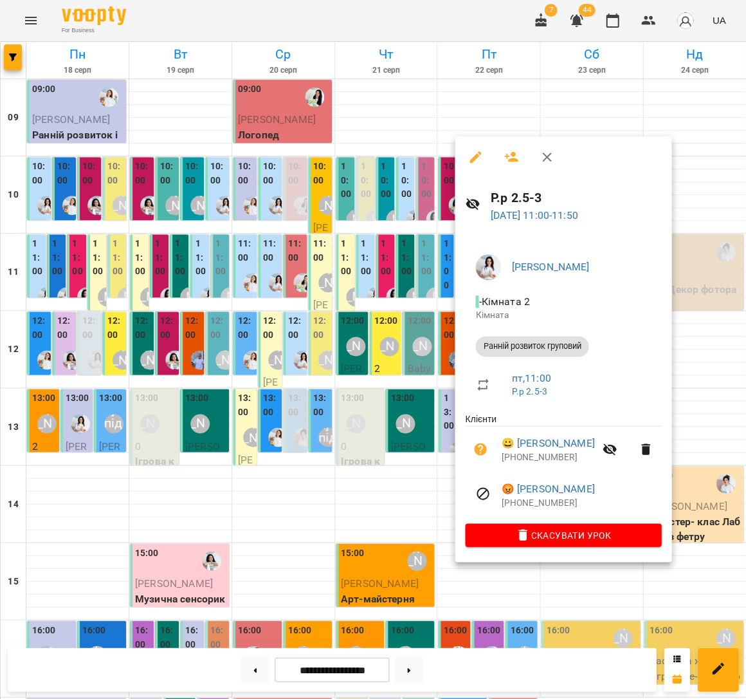
click at [409, 254] on div at bounding box center [373, 349] width 746 height 699
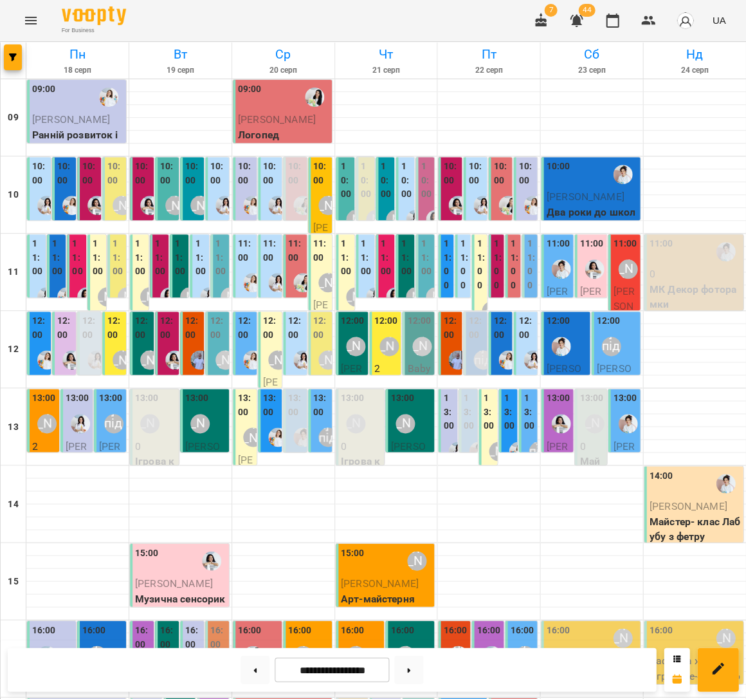
click at [528, 255] on label "11:00" at bounding box center [531, 264] width 8 height 55
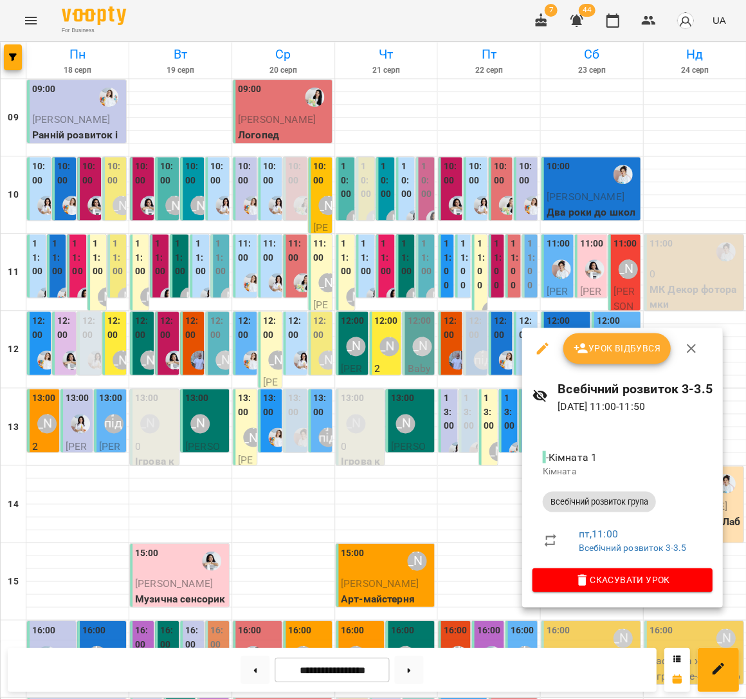
click at [444, 252] on div at bounding box center [373, 349] width 746 height 699
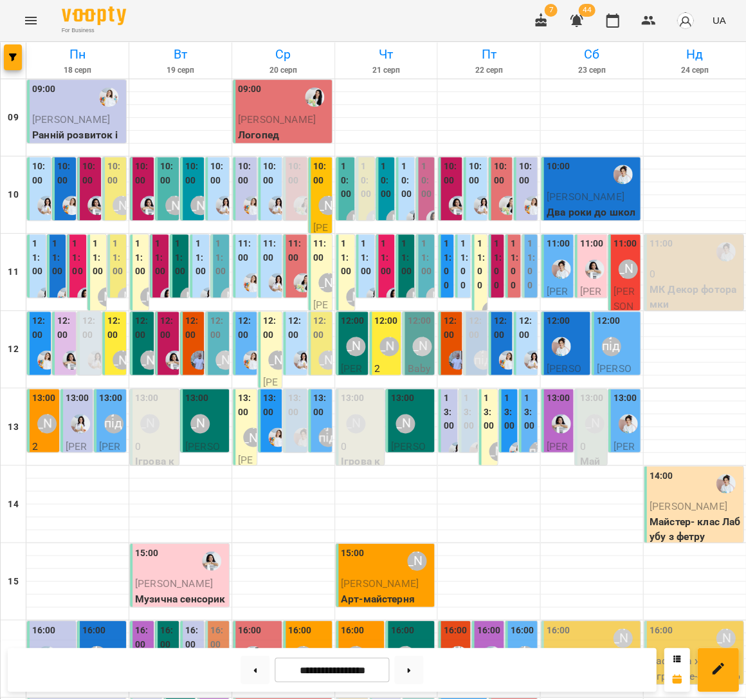
click at [444, 252] on label "11:00" at bounding box center [447, 264] width 8 height 55
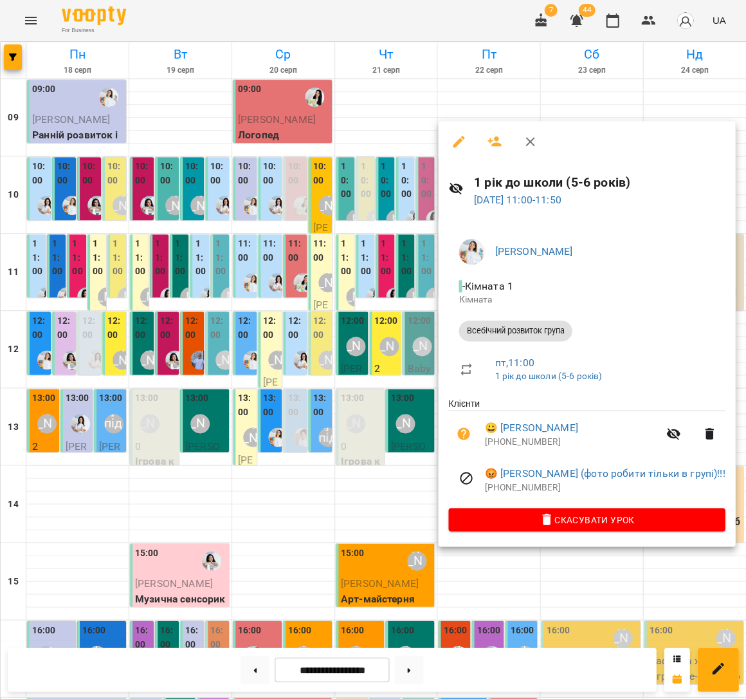
drag, startPoint x: 371, startPoint y: 282, endPoint x: 378, endPoint y: 279, distance: 8.1
click at [370, 282] on div at bounding box center [373, 349] width 746 height 699
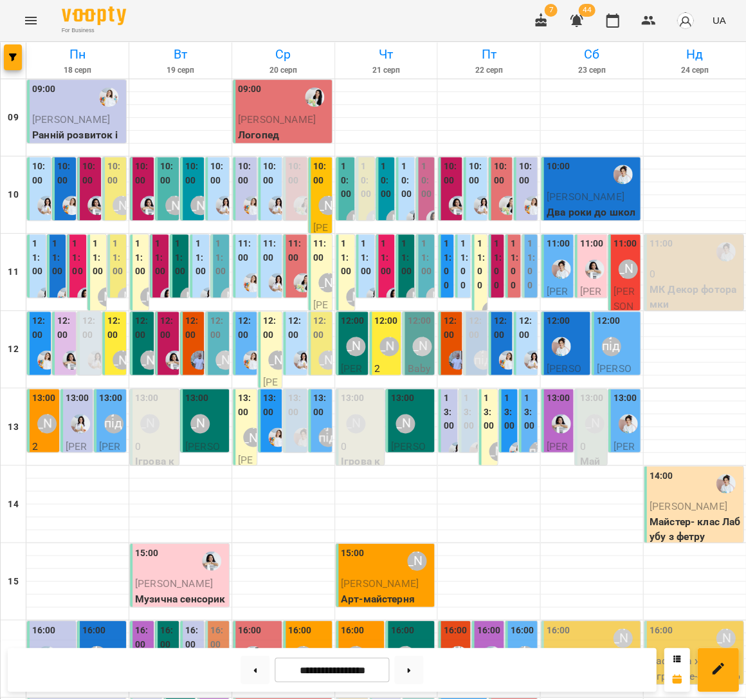
click at [531, 261] on label "11:00" at bounding box center [531, 264] width 8 height 55
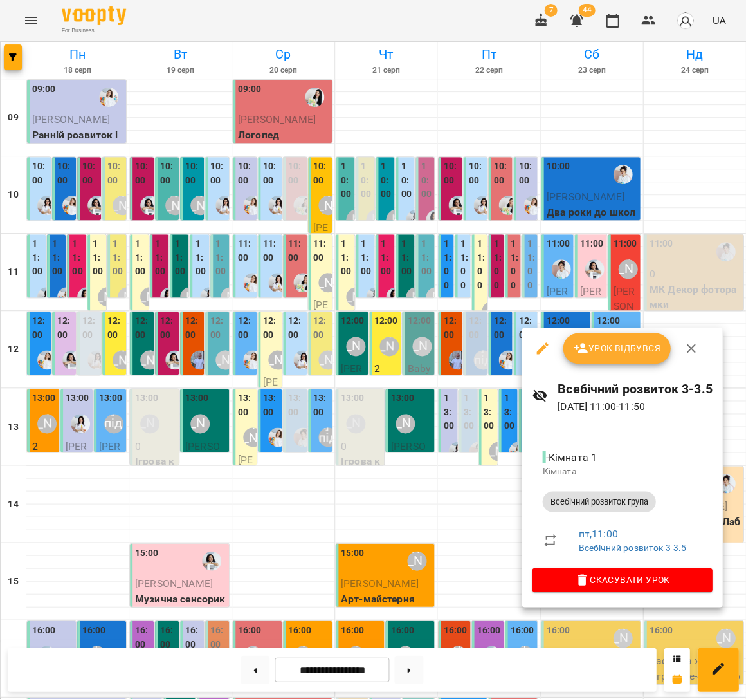
click at [458, 266] on div at bounding box center [373, 349] width 746 height 699
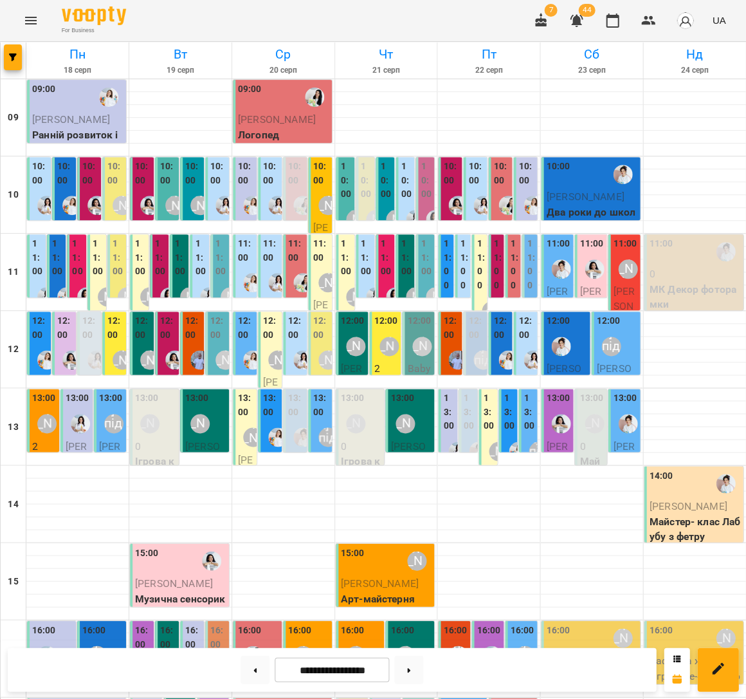
click at [526, 259] on div "11:00 Всебічний розвиток група - Всебічний розвиток 3-3.5" at bounding box center [529, 592] width 15 height 716
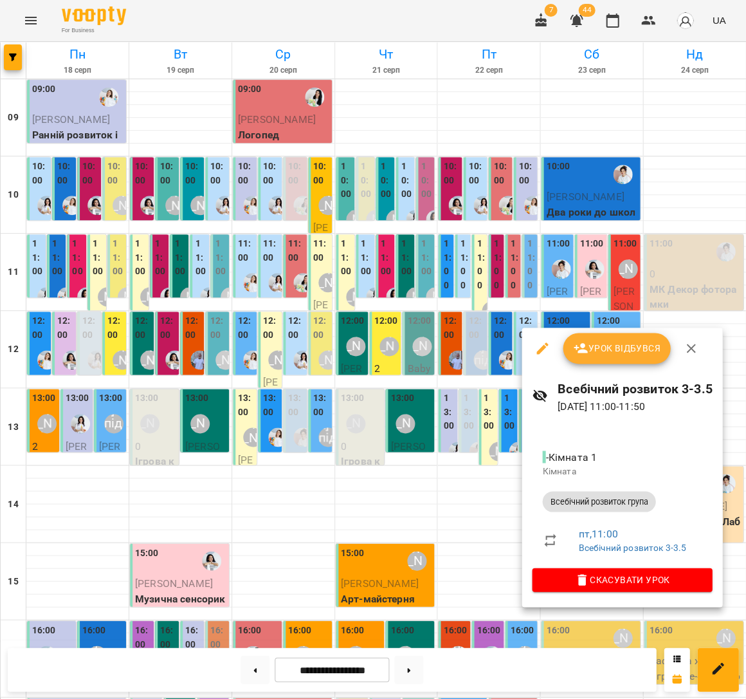
click at [631, 582] on span "Скасувати Урок" at bounding box center [622, 578] width 160 height 15
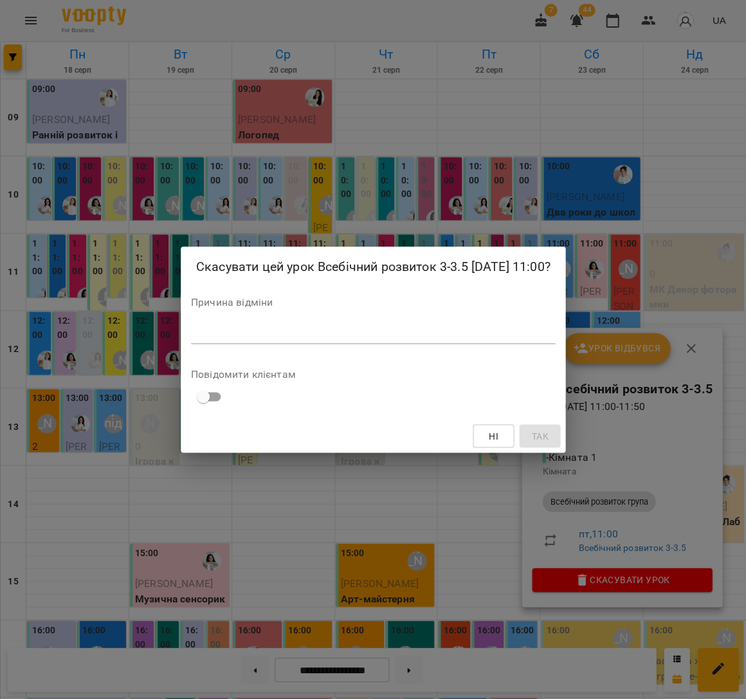
click at [412, 339] on textarea at bounding box center [373, 333] width 364 height 12
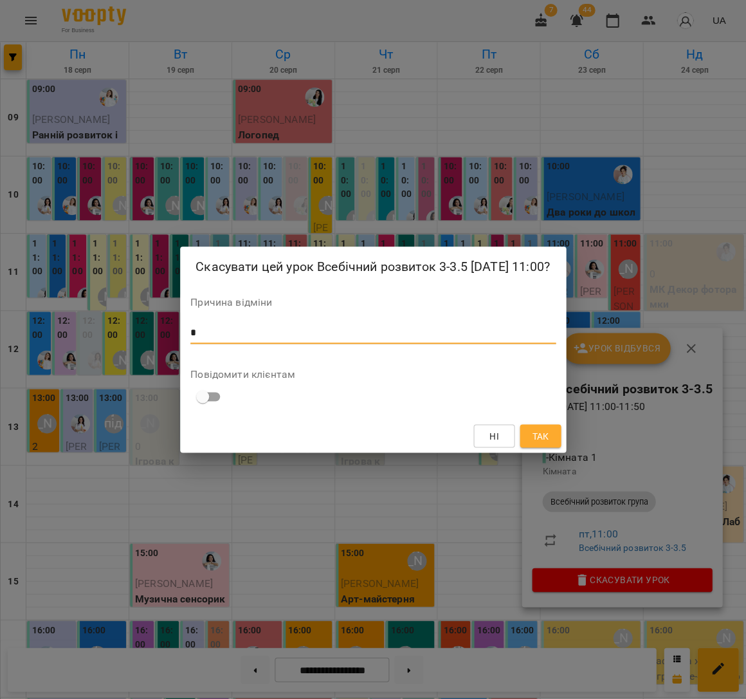
click at [543, 443] on span "Так" at bounding box center [540, 435] width 17 height 15
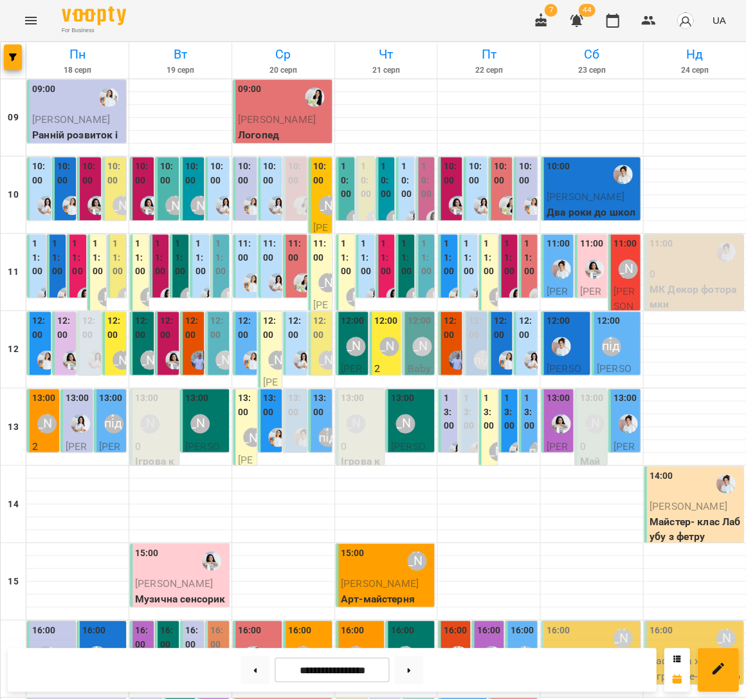
click at [514, 252] on label "11:00" at bounding box center [509, 258] width 11 height 42
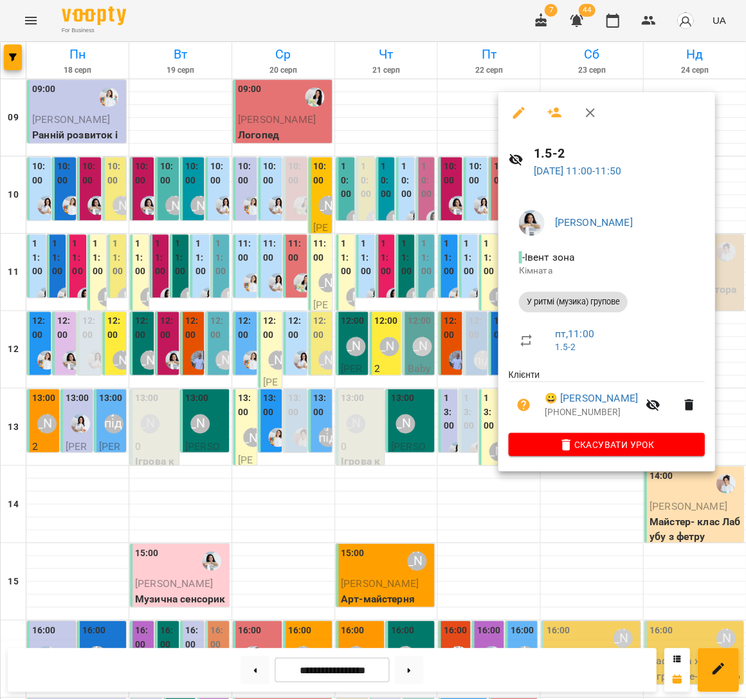
click at [445, 251] on div at bounding box center [373, 349] width 746 height 699
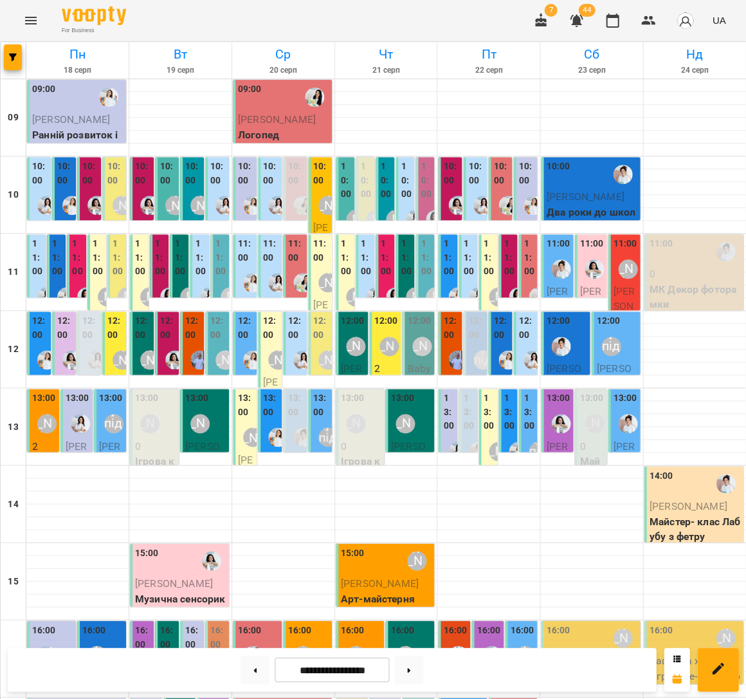
click at [497, 327] on label "12:00" at bounding box center [501, 328] width 16 height 28
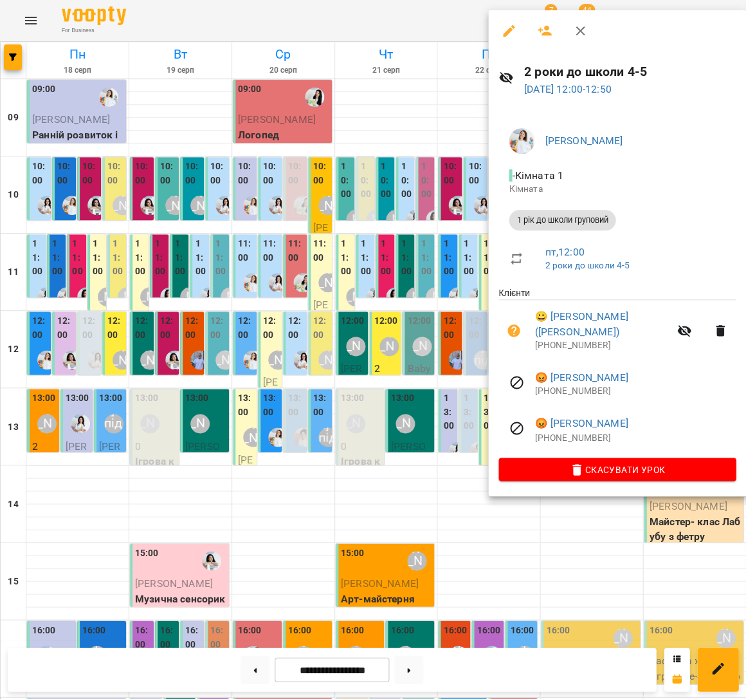
click at [394, 248] on div at bounding box center [373, 349] width 746 height 699
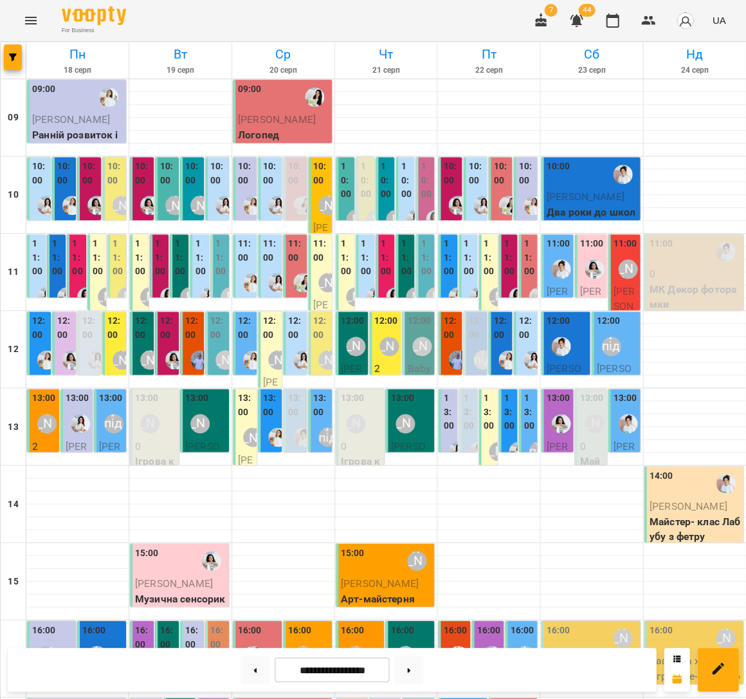
click at [248, 268] on div at bounding box center [253, 283] width 30 height 30
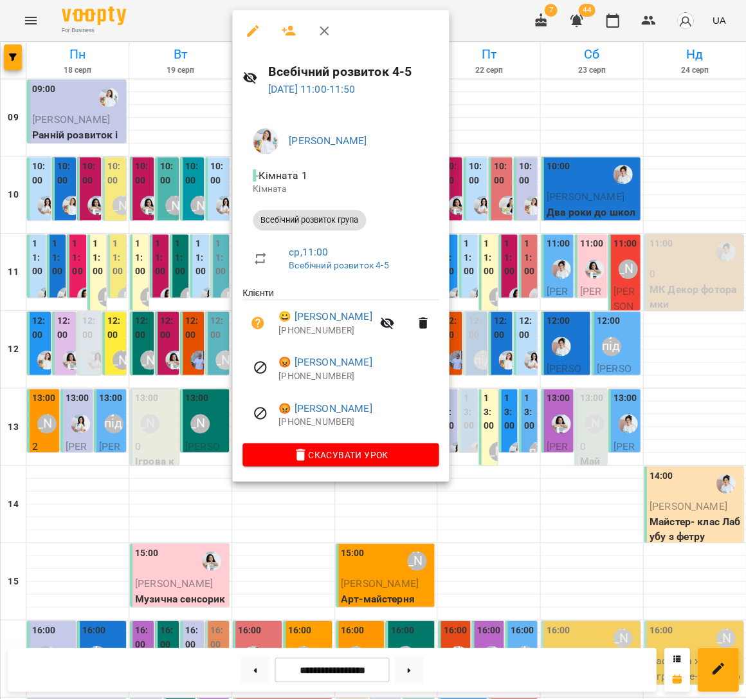
click at [294, 26] on button "button" at bounding box center [288, 30] width 31 height 31
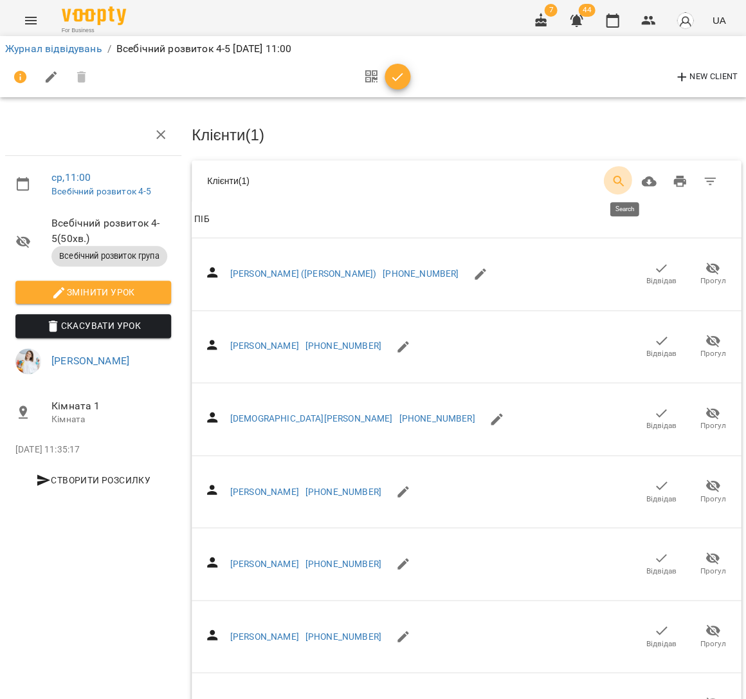
click at [621, 179] on icon "Search" at bounding box center [618, 181] width 11 height 11
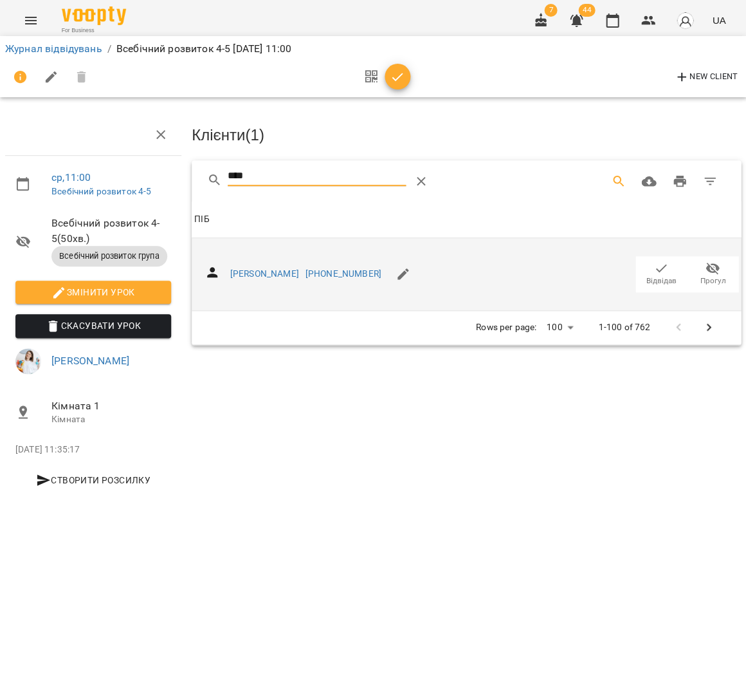
type input "****"
click at [656, 262] on icon "button" at bounding box center [661, 268] width 15 height 15
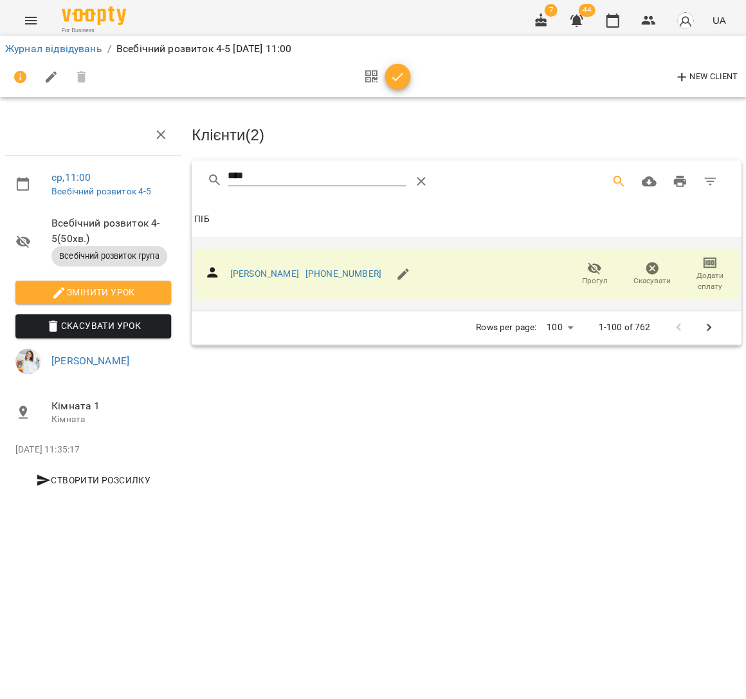
click at [396, 68] on button "button" at bounding box center [398, 77] width 26 height 26
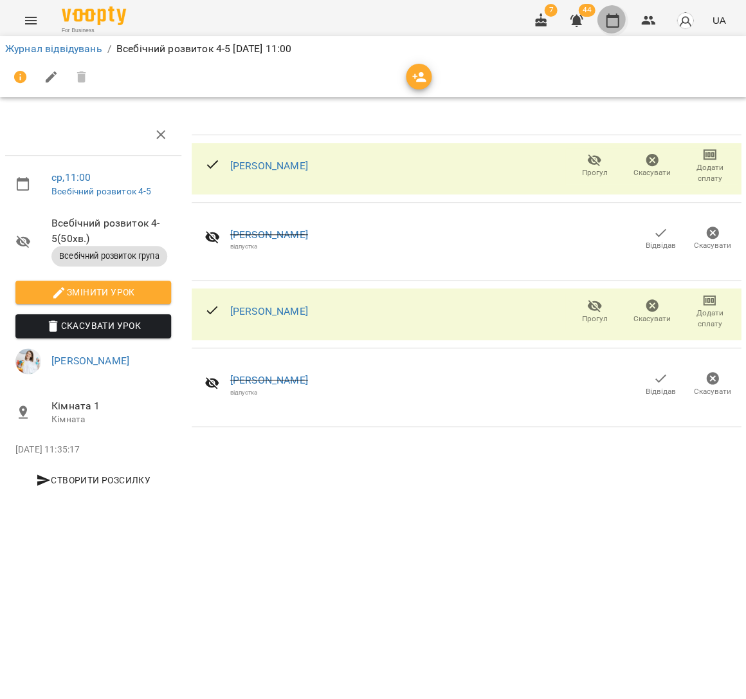
click at [618, 18] on icon "button" at bounding box center [612, 20] width 15 height 15
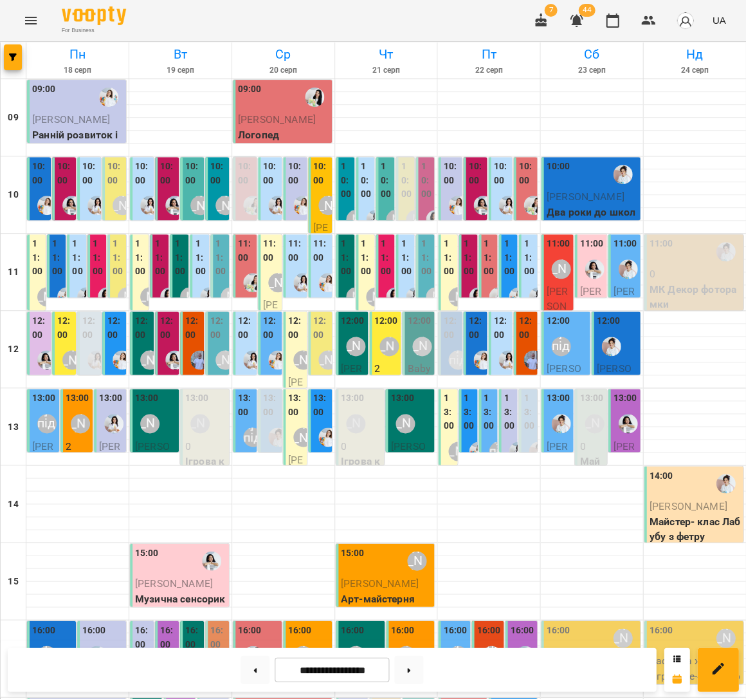
click at [476, 345] on div at bounding box center [483, 360] width 30 height 30
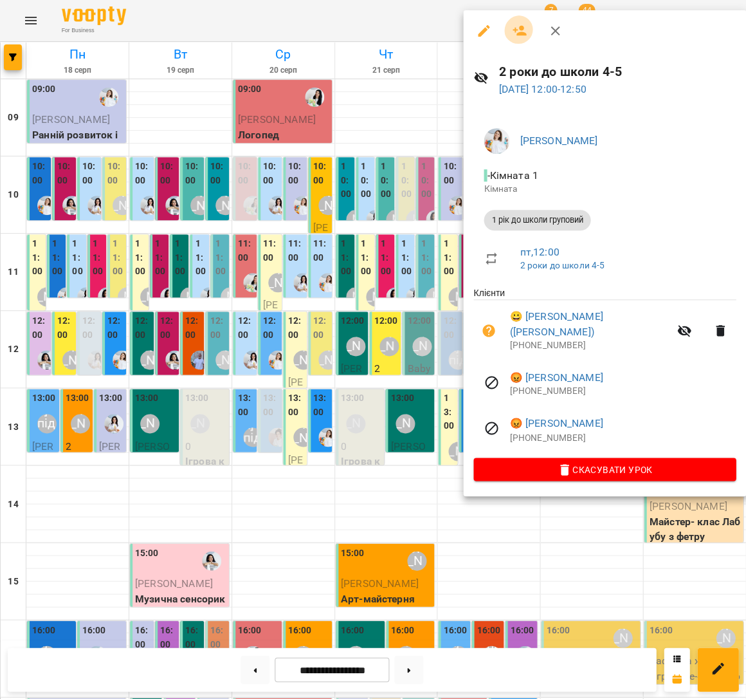
click at [522, 27] on icon "button" at bounding box center [519, 30] width 15 height 15
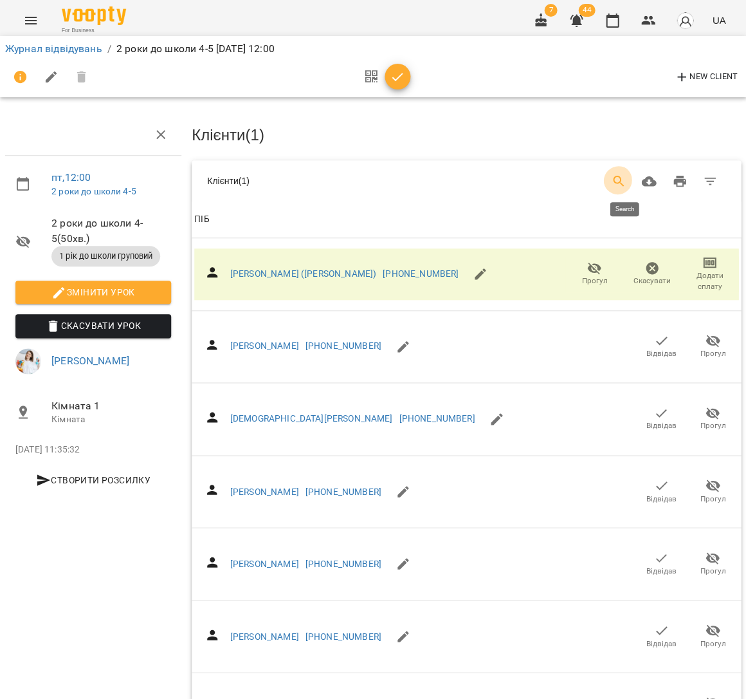
click at [623, 178] on icon "Search" at bounding box center [618, 181] width 15 height 15
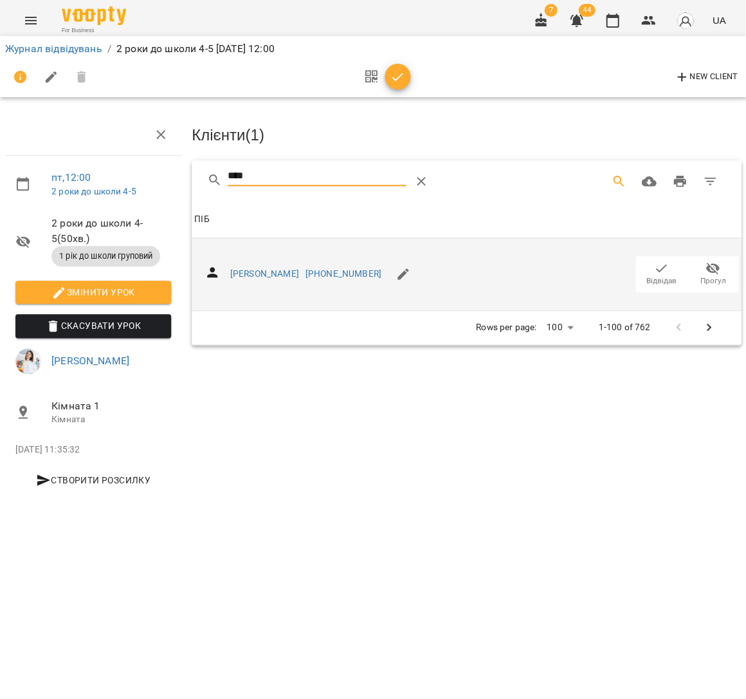
type input "****"
click at [660, 267] on icon "button" at bounding box center [661, 268] width 15 height 15
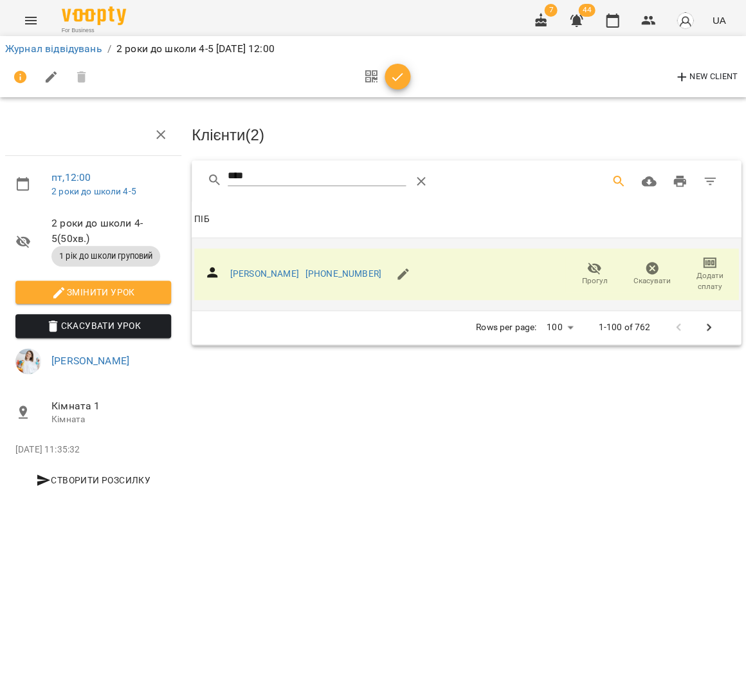
click at [407, 80] on span "button" at bounding box center [398, 76] width 26 height 15
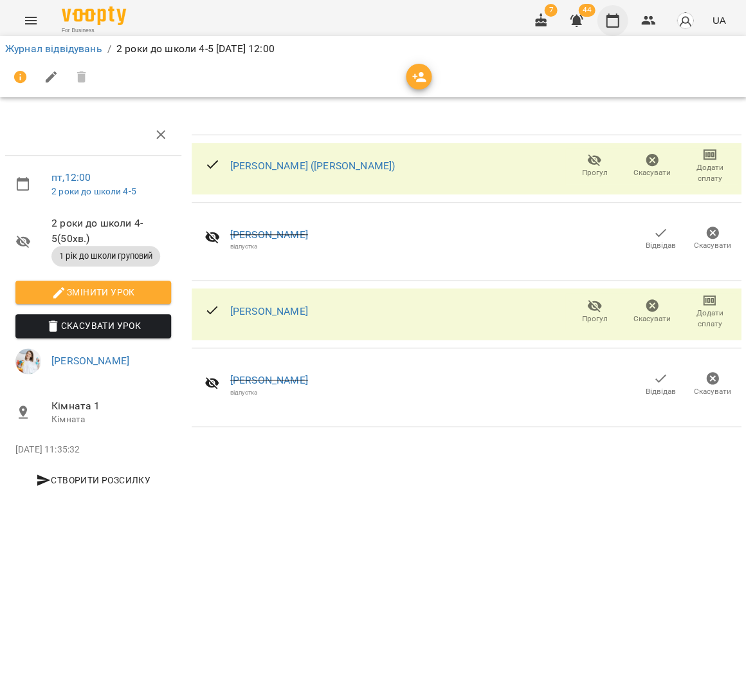
click at [621, 12] on button "button" at bounding box center [612, 20] width 31 height 31
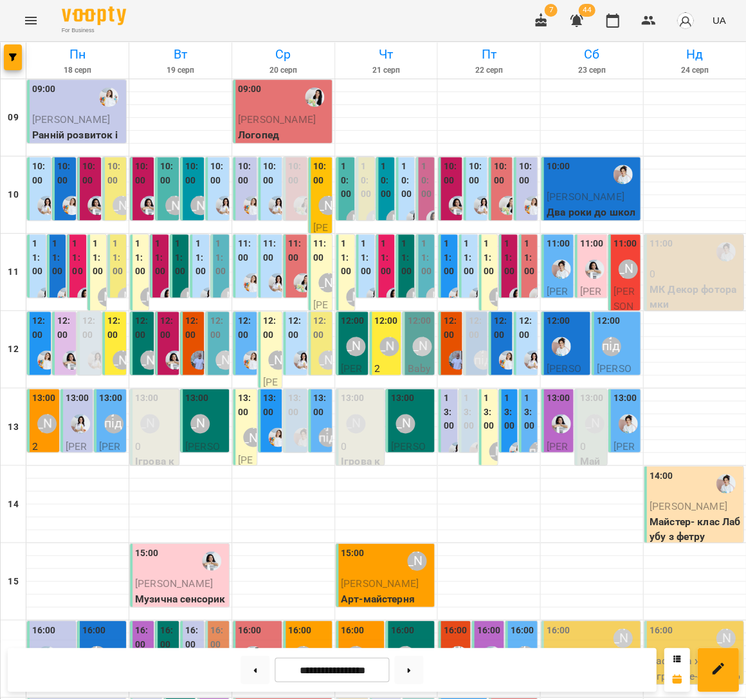
click at [472, 351] on div "[PERSON_NAME] підготовка до школи" at bounding box center [483, 360] width 30 height 30
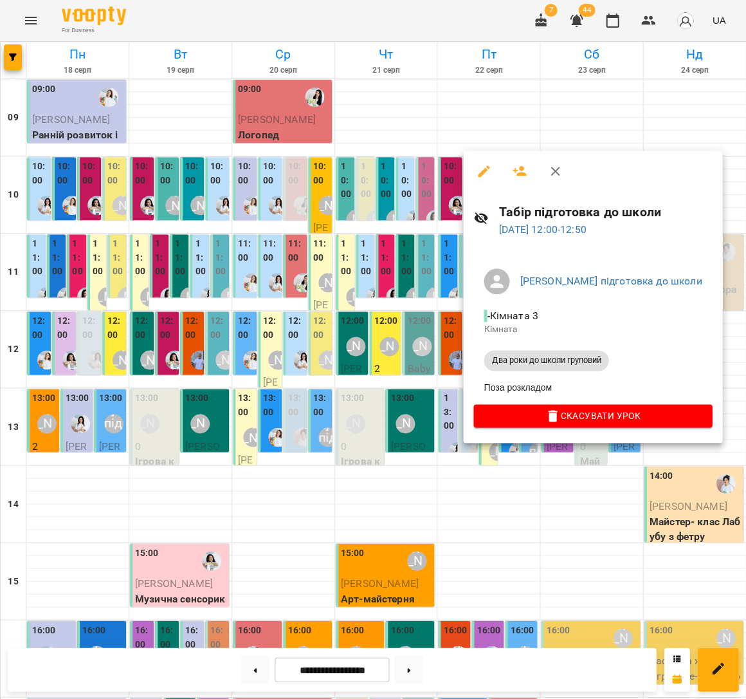
click at [298, 304] on div at bounding box center [373, 349] width 746 height 699
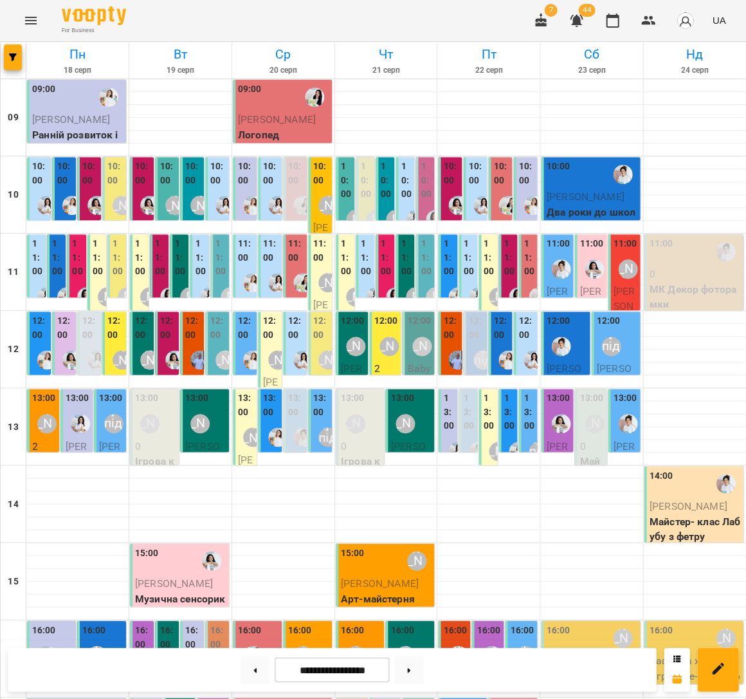
click at [469, 336] on label "12:00" at bounding box center [476, 328] width 16 height 28
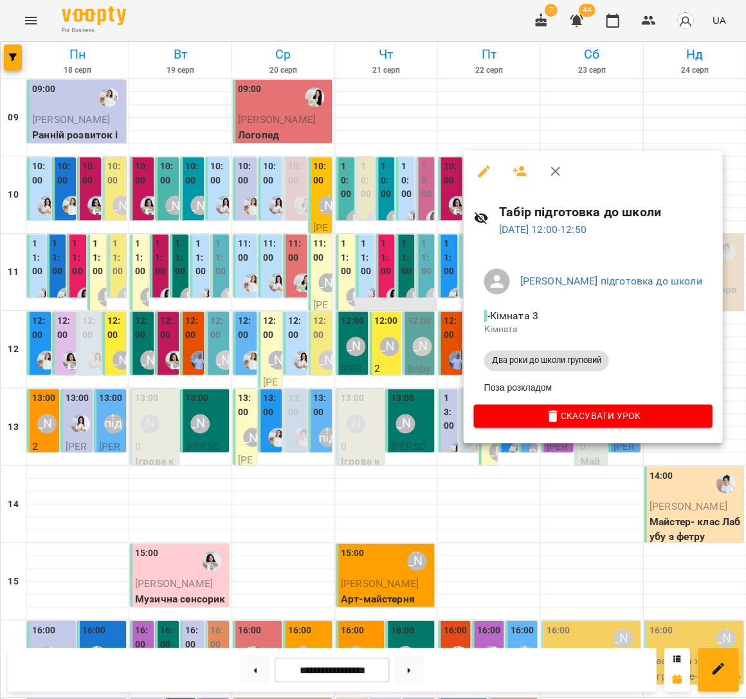
drag, startPoint x: 417, startPoint y: 282, endPoint x: 414, endPoint y: 307, distance: 25.2
click at [417, 282] on div at bounding box center [373, 349] width 746 height 699
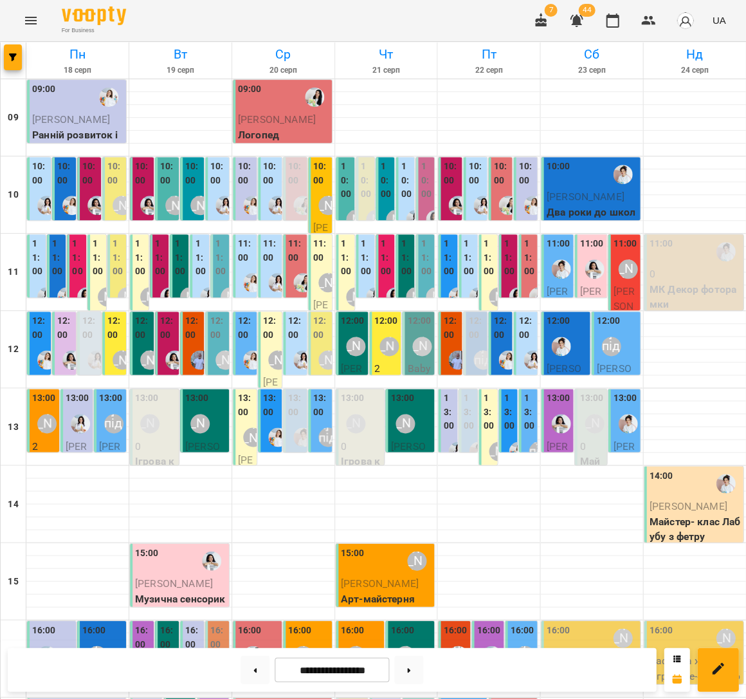
click at [361, 205] on div "[PERSON_NAME]" at bounding box center [376, 220] width 30 height 30
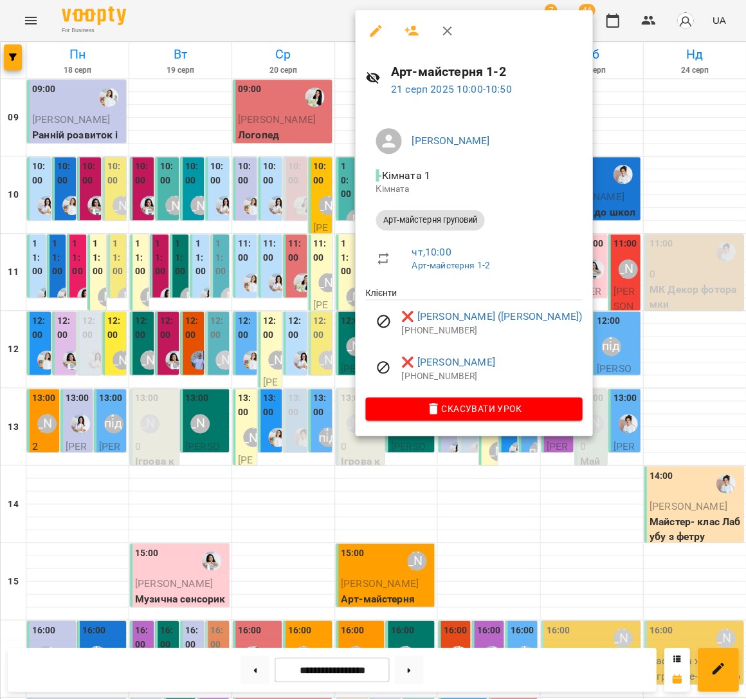
click at [300, 205] on div at bounding box center [373, 349] width 746 height 699
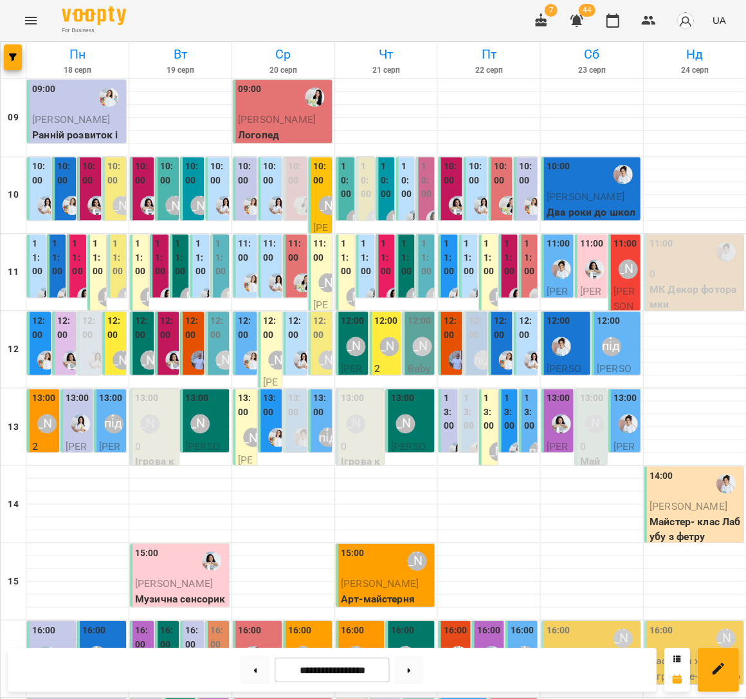
click at [423, 193] on label "10:00" at bounding box center [426, 181] width 11 height 42
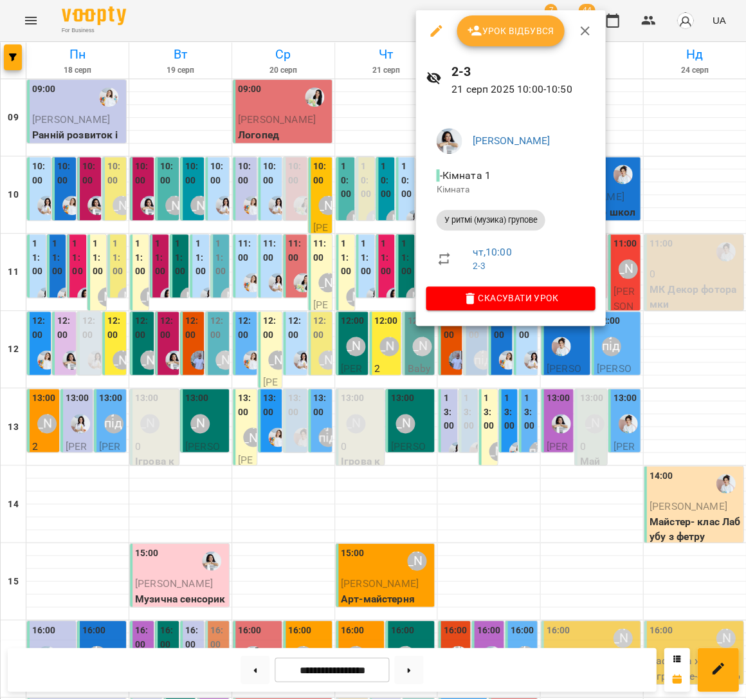
click at [400, 194] on div at bounding box center [373, 349] width 746 height 699
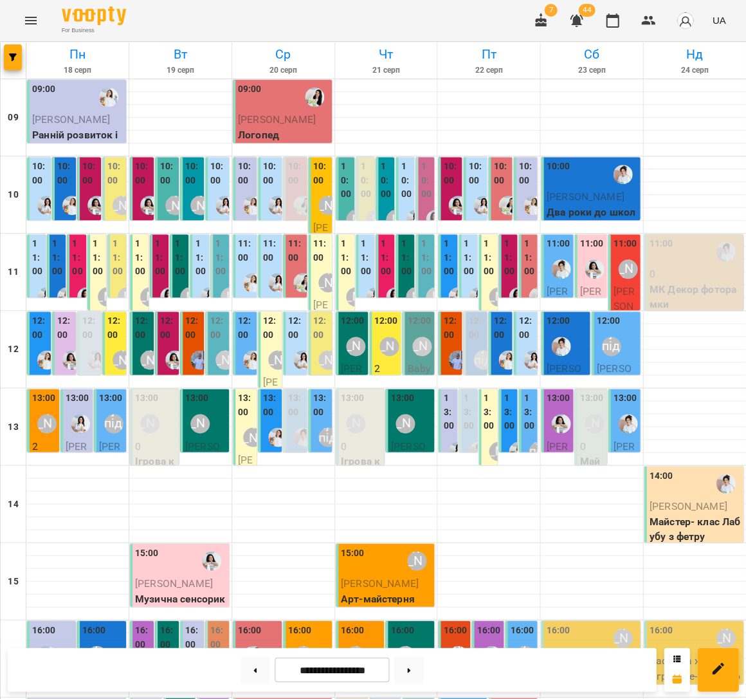
click at [147, 174] on label "10:00" at bounding box center [143, 174] width 16 height 28
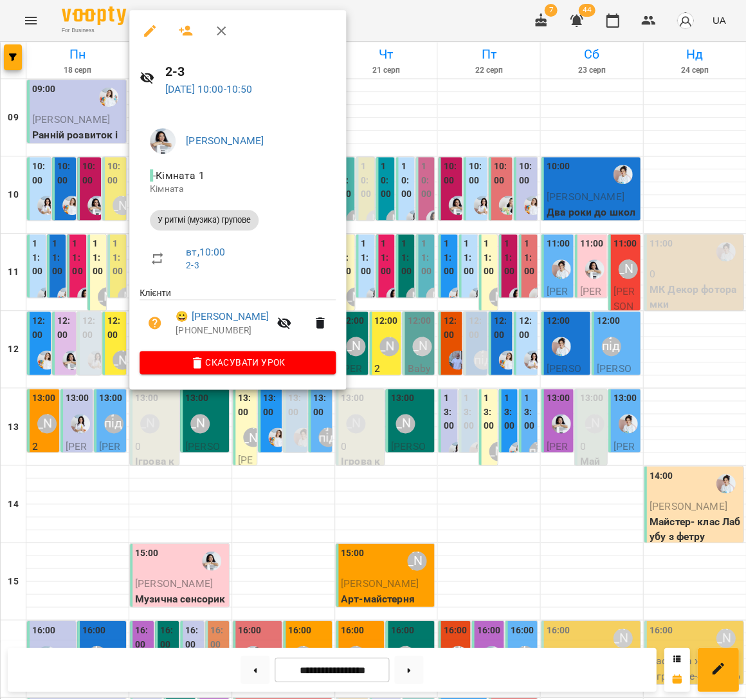
click at [107, 182] on div at bounding box center [373, 349] width 746 height 699
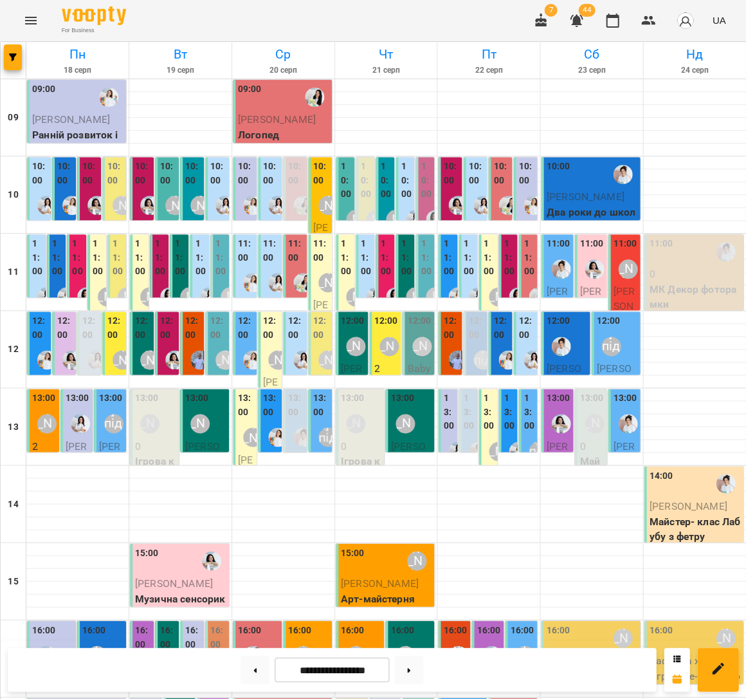
click at [475, 330] on label "12:00" at bounding box center [476, 328] width 16 height 28
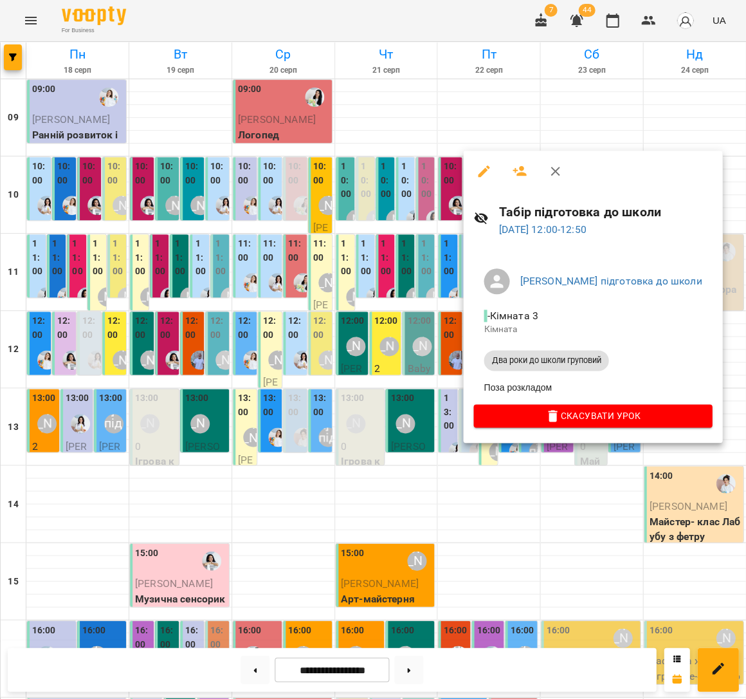
click at [111, 161] on div at bounding box center [373, 349] width 746 height 699
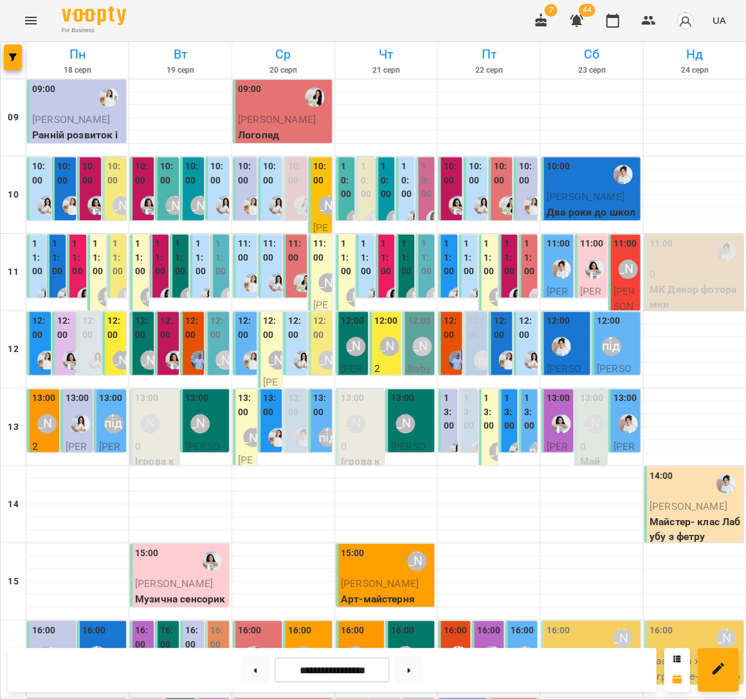
click at [116, 181] on label "10:00" at bounding box center [115, 174] width 16 height 28
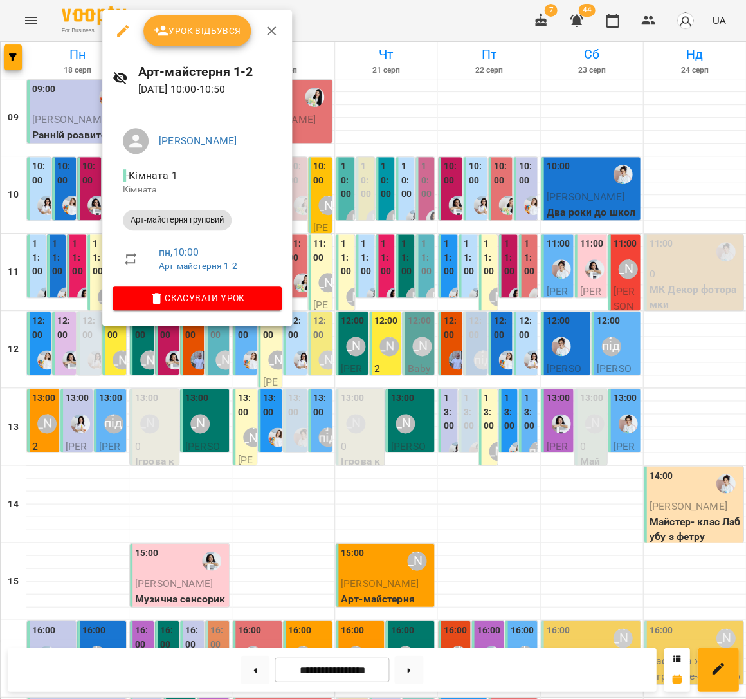
click at [53, 182] on div at bounding box center [373, 349] width 746 height 699
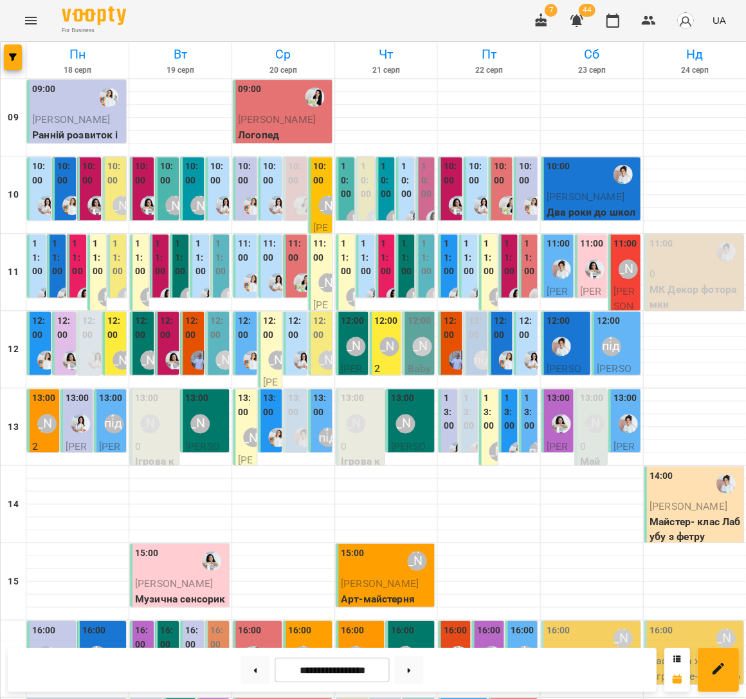
click at [86, 199] on div at bounding box center [97, 205] width 30 height 30
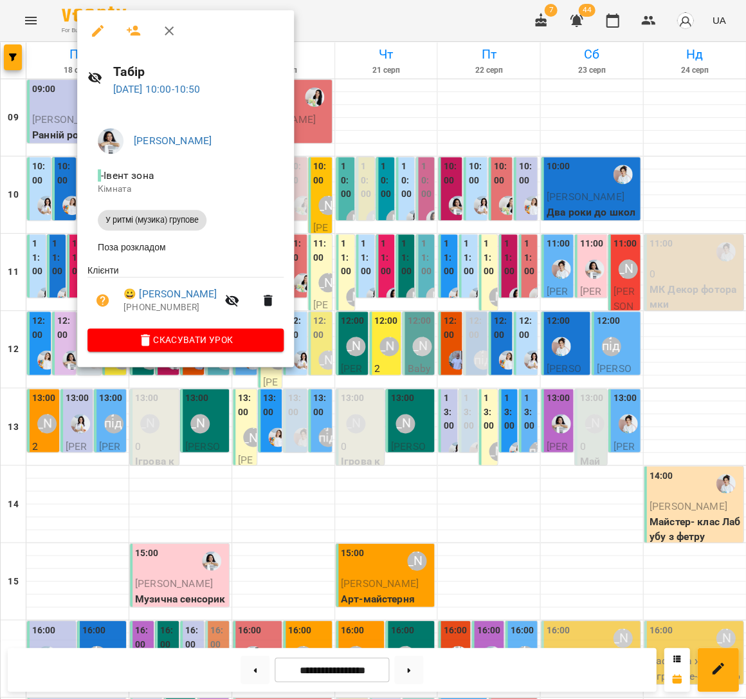
drag, startPoint x: 373, startPoint y: 228, endPoint x: 544, endPoint y: 317, distance: 192.5
click at [373, 228] on div at bounding box center [373, 349] width 746 height 699
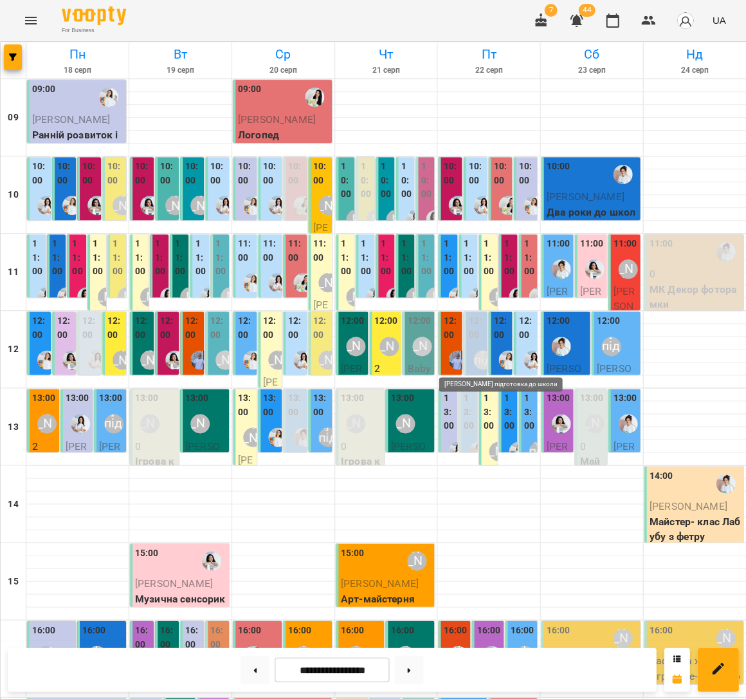
click at [477, 350] on div "[PERSON_NAME] підготовка до школи" at bounding box center [483, 359] width 19 height 19
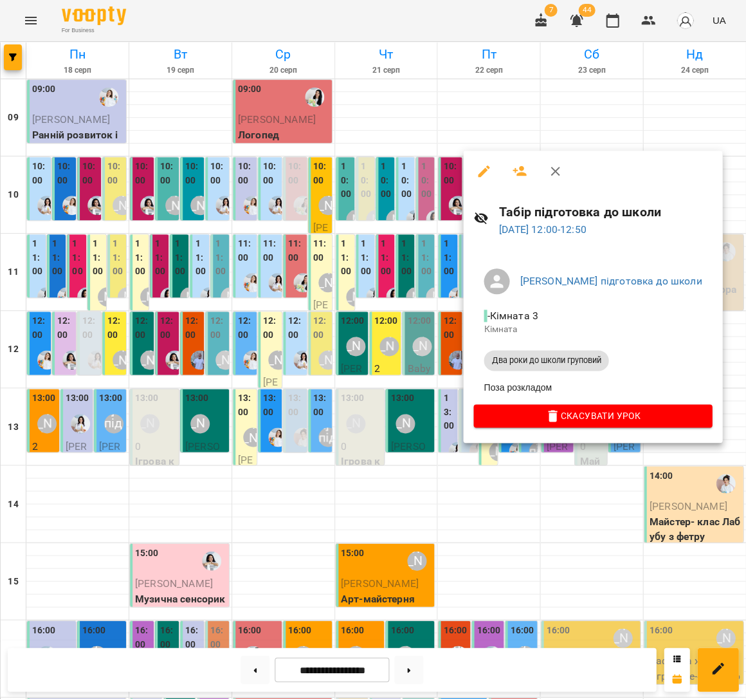
click at [365, 189] on div at bounding box center [373, 349] width 746 height 699
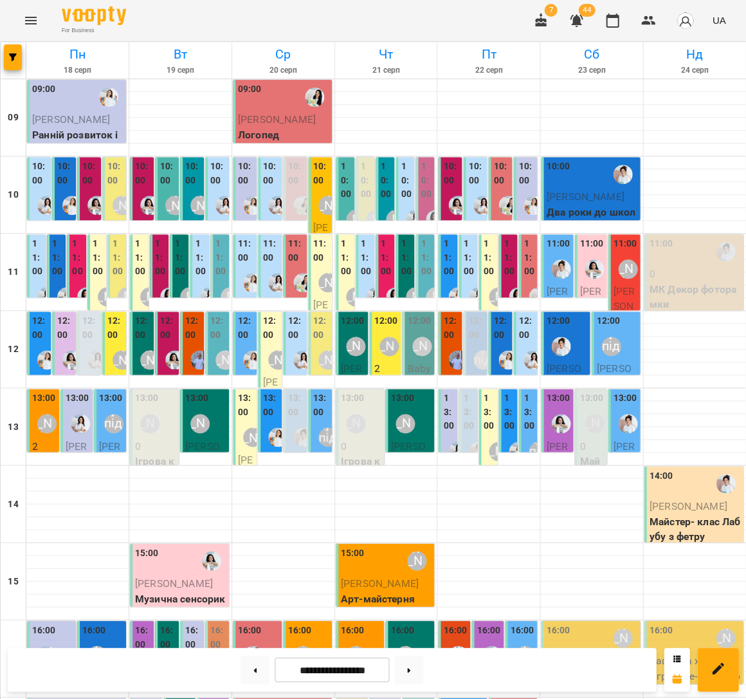
click at [506, 425] on label "13:00" at bounding box center [509, 412] width 11 height 42
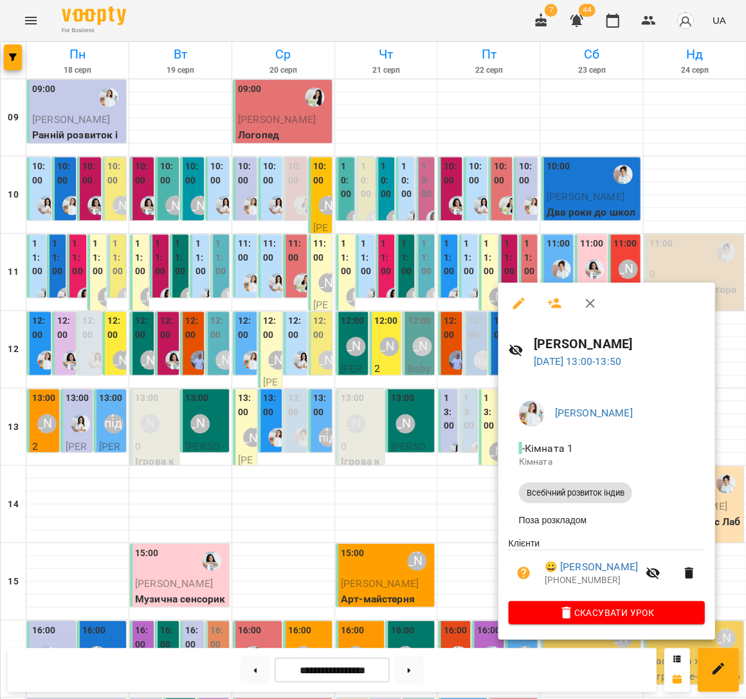
click at [385, 374] on div at bounding box center [373, 349] width 746 height 699
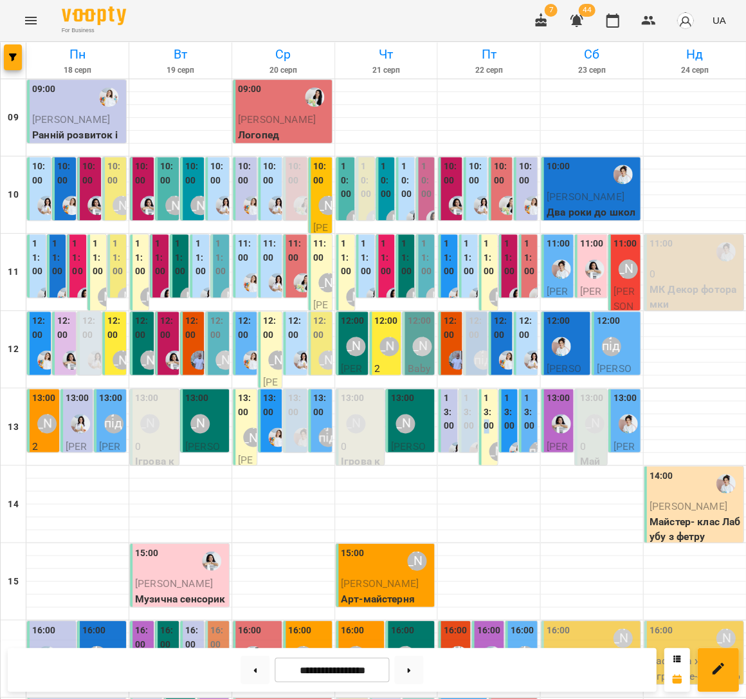
click at [490, 416] on label "13:00" at bounding box center [489, 412] width 11 height 42
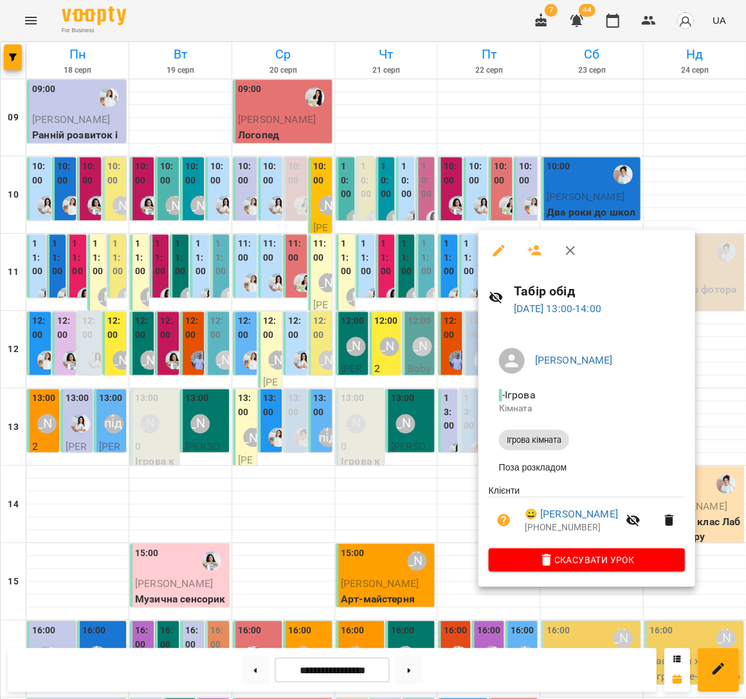
click at [420, 382] on div at bounding box center [373, 349] width 746 height 699
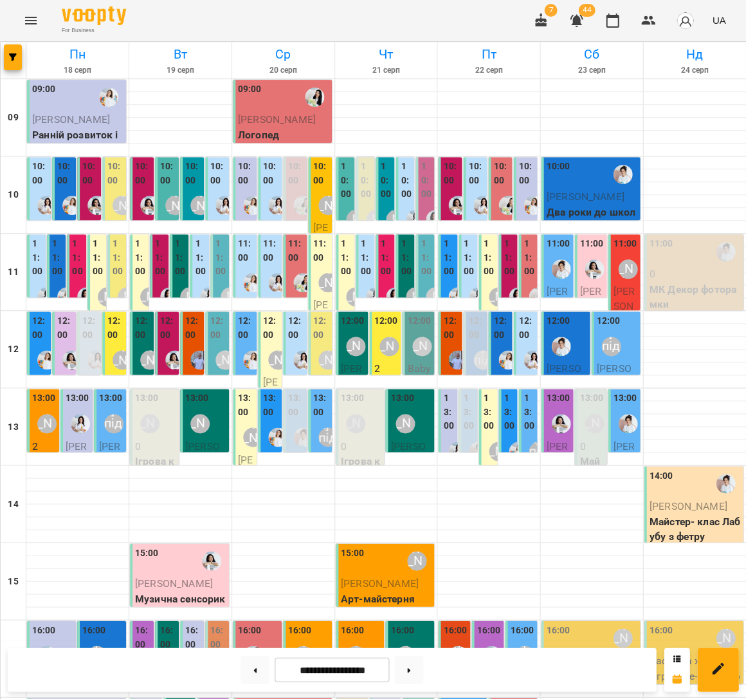
click at [479, 336] on label "12:00" at bounding box center [476, 328] width 16 height 28
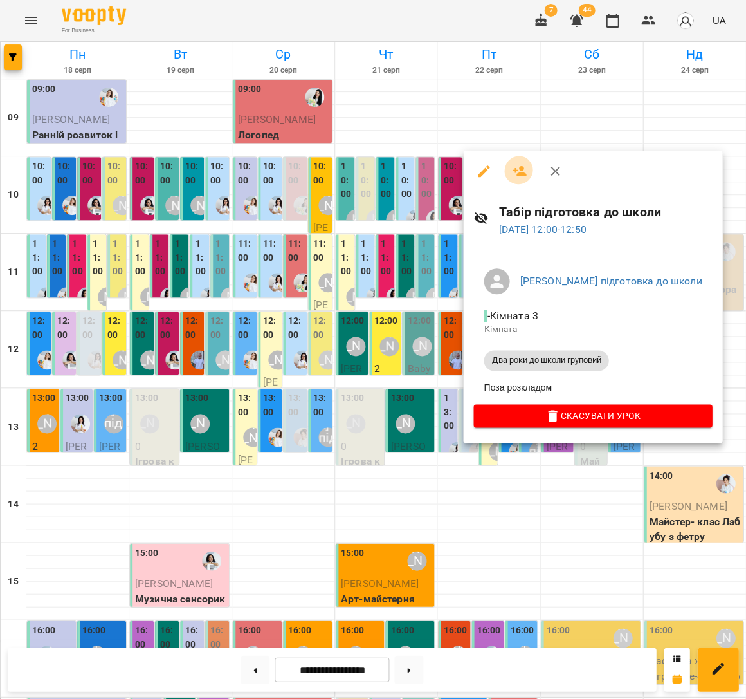
click at [515, 166] on icon "button" at bounding box center [519, 170] width 15 height 15
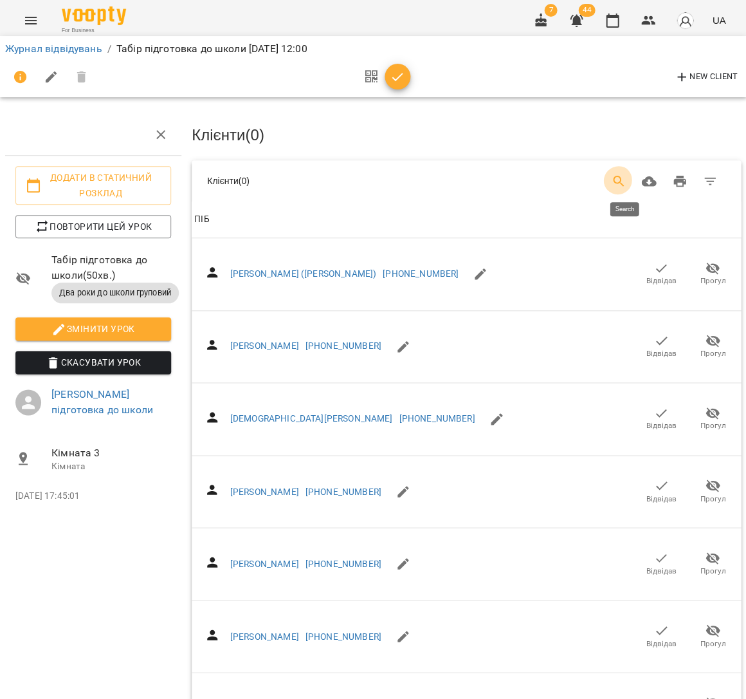
click at [627, 174] on icon "Search" at bounding box center [618, 181] width 15 height 15
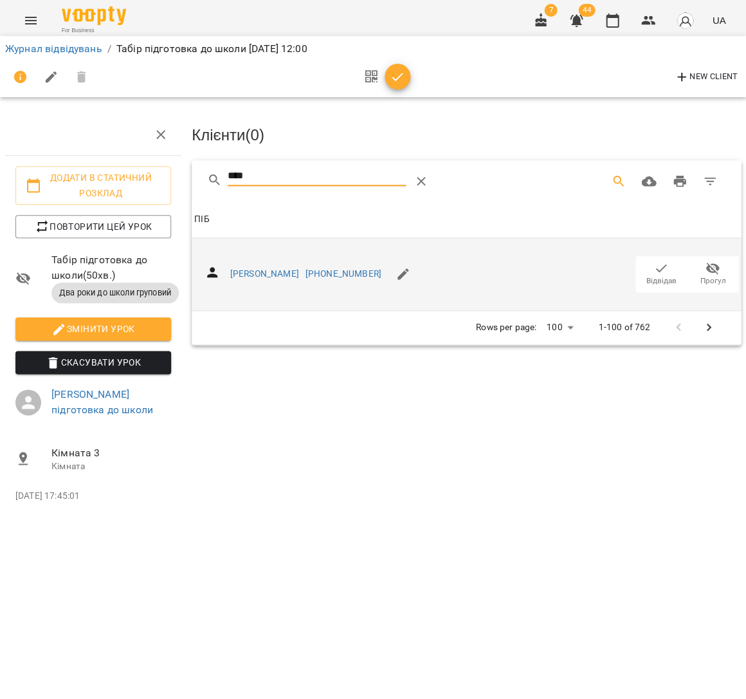
type input "****"
click at [661, 264] on icon "button" at bounding box center [661, 268] width 15 height 15
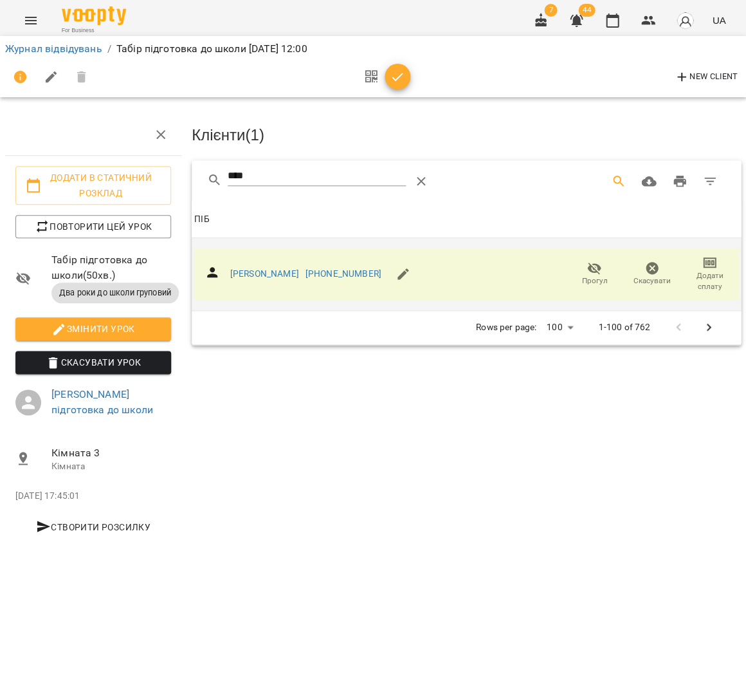
click at [394, 75] on icon "button" at bounding box center [397, 76] width 15 height 15
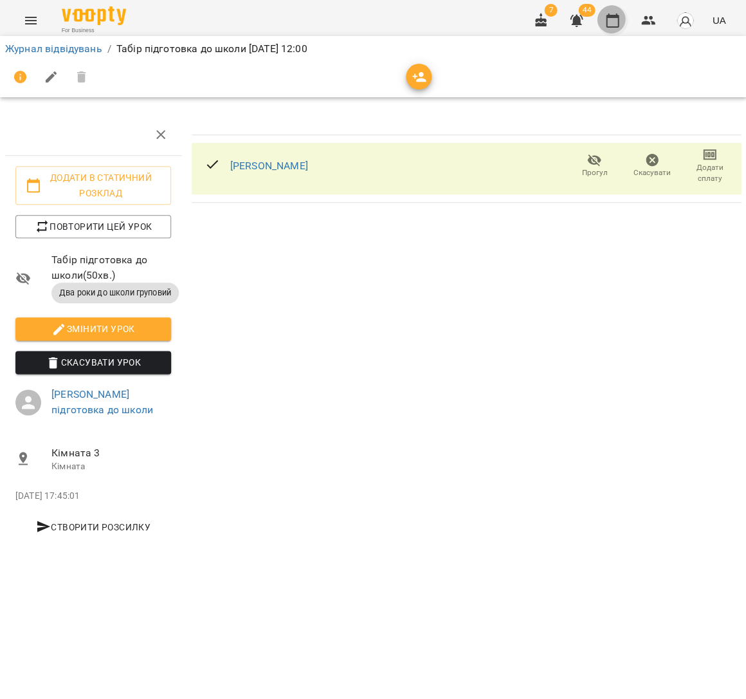
click at [612, 23] on icon "button" at bounding box center [612, 20] width 15 height 15
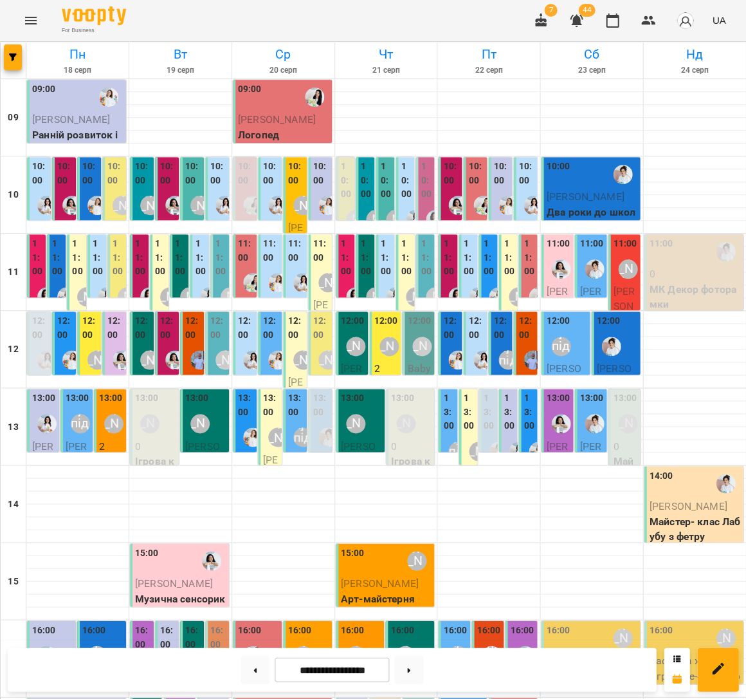
click at [524, 351] on img "Marco" at bounding box center [533, 359] width 19 height 19
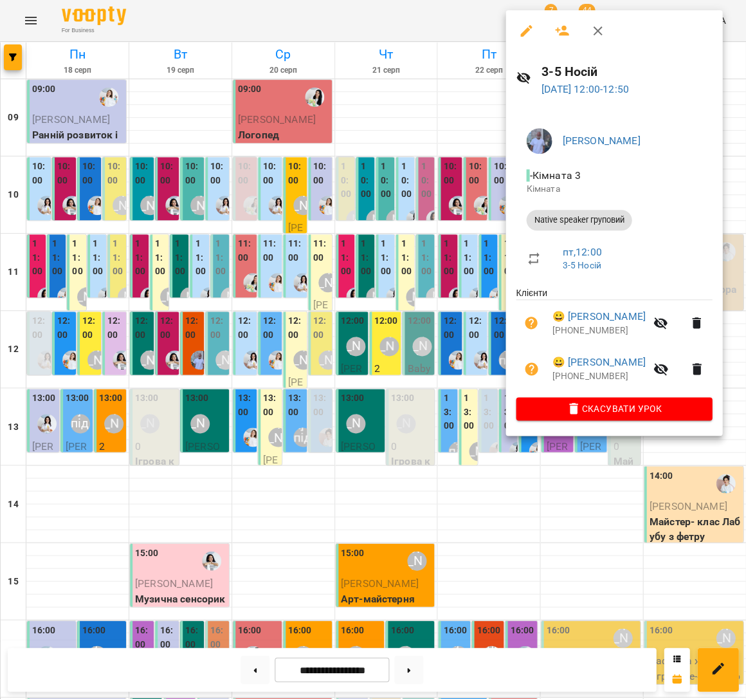
click at [392, 321] on div at bounding box center [373, 349] width 746 height 699
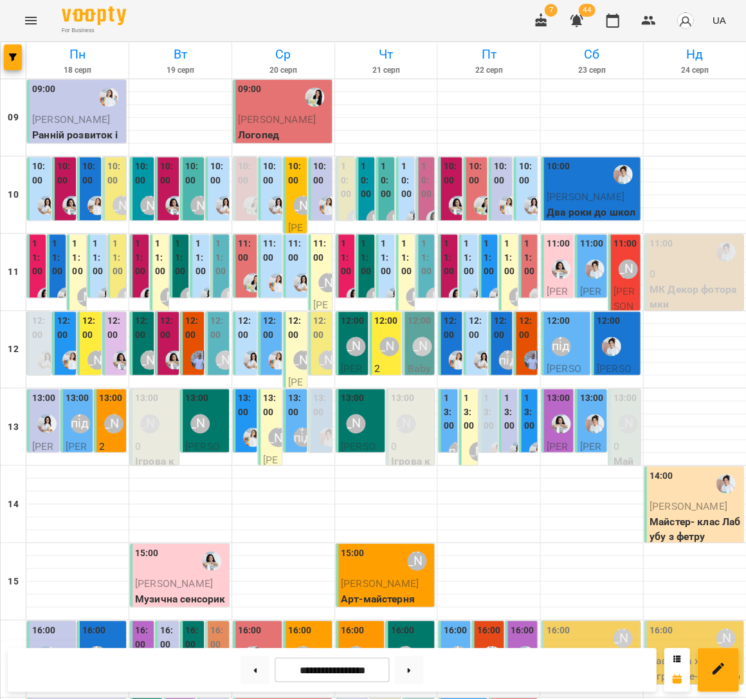
click at [317, 333] on label "12:00" at bounding box center [321, 328] width 16 height 28
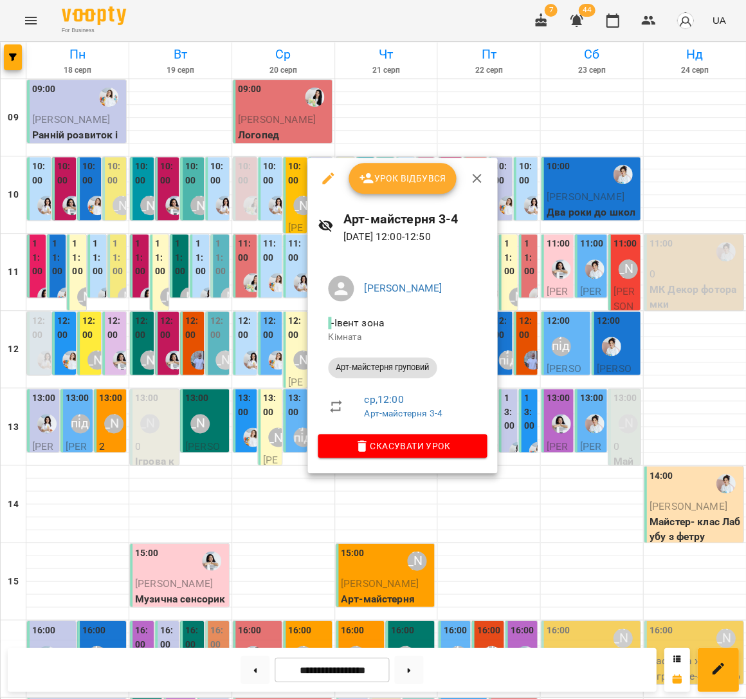
click at [202, 322] on div at bounding box center [373, 349] width 746 height 699
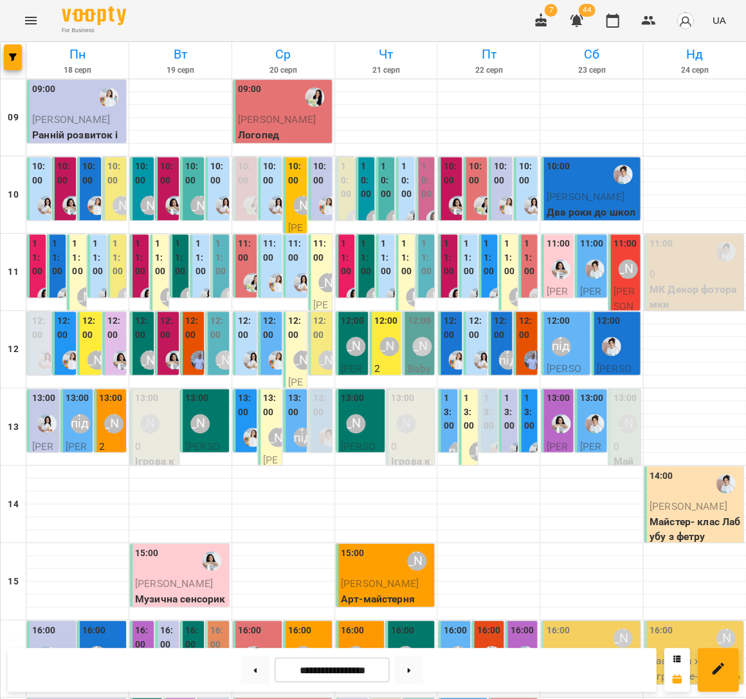
click at [344, 190] on label "10:00" at bounding box center [346, 181] width 11 height 42
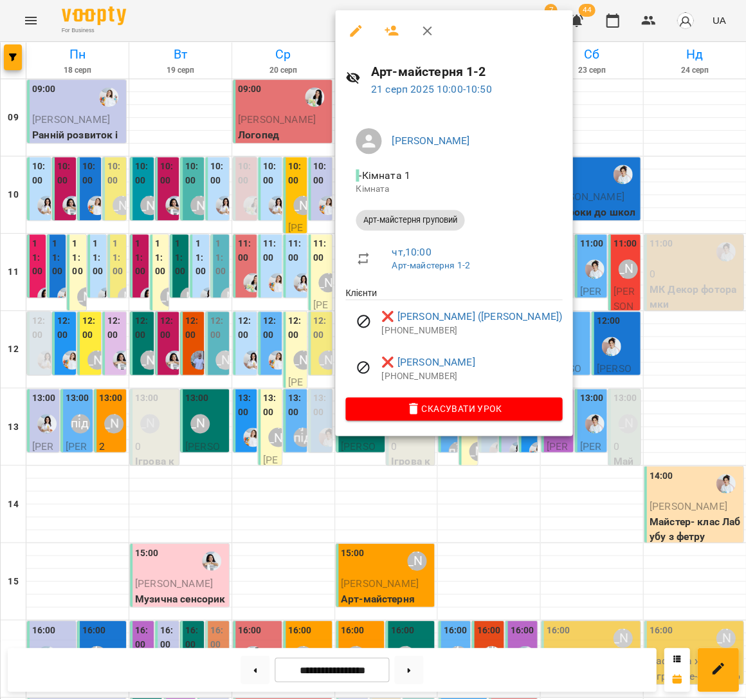
drag, startPoint x: 223, startPoint y: 190, endPoint x: 239, endPoint y: 187, distance: 16.5
click at [223, 190] on div at bounding box center [373, 349] width 746 height 699
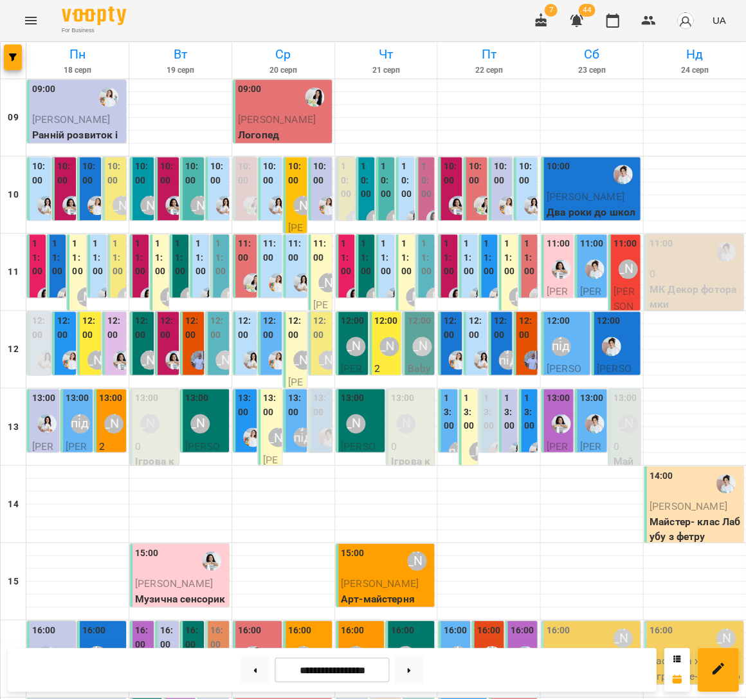
click at [389, 192] on label "10:00" at bounding box center [386, 181] width 11 height 42
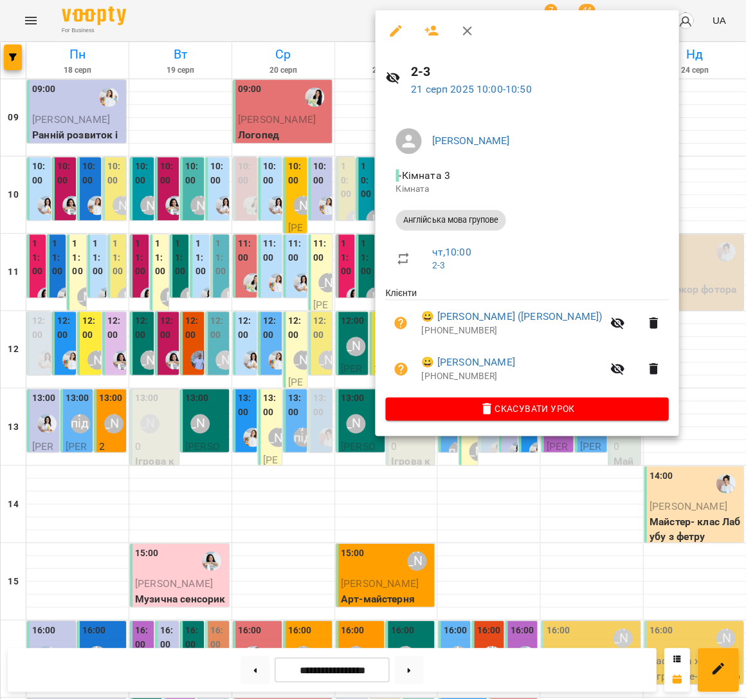
click at [344, 188] on div at bounding box center [373, 349] width 746 height 699
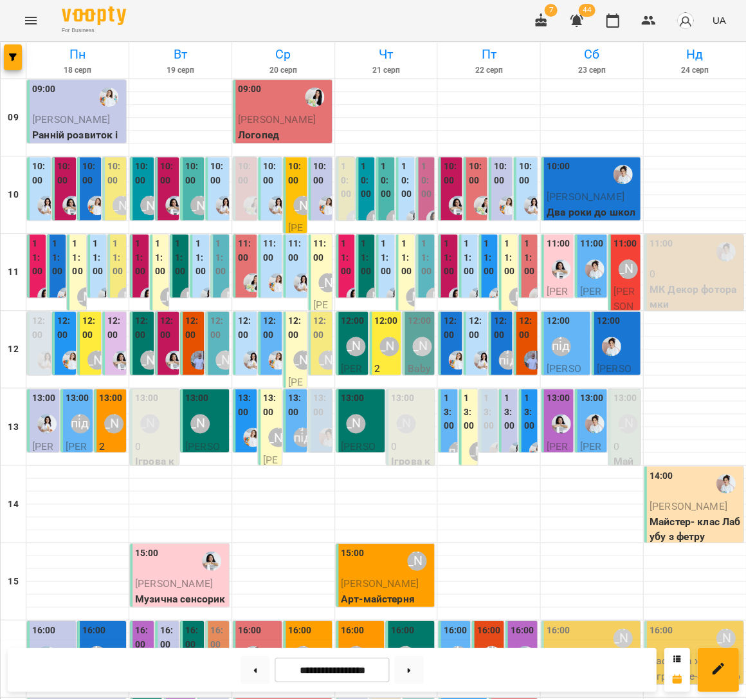
click at [347, 194] on label "10:00" at bounding box center [346, 181] width 11 height 42
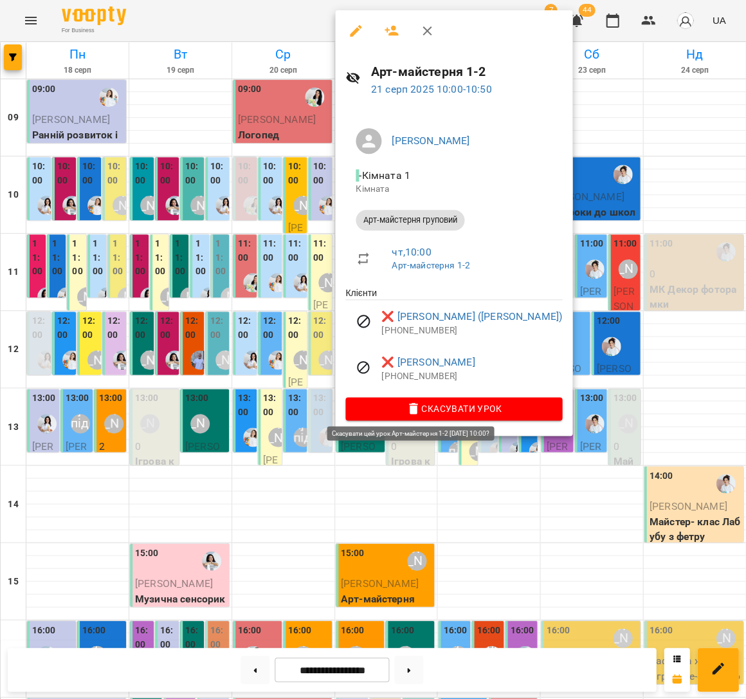
click at [431, 403] on span "Скасувати Урок" at bounding box center [454, 408] width 196 height 15
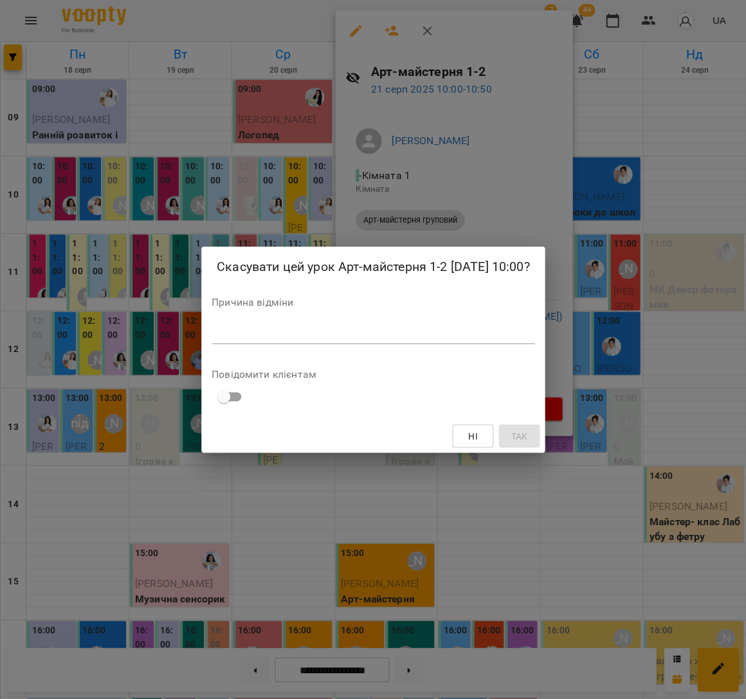
click at [461, 331] on div "Причина відміни *" at bounding box center [373, 322] width 323 height 51
click at [466, 339] on textarea at bounding box center [373, 333] width 323 height 12
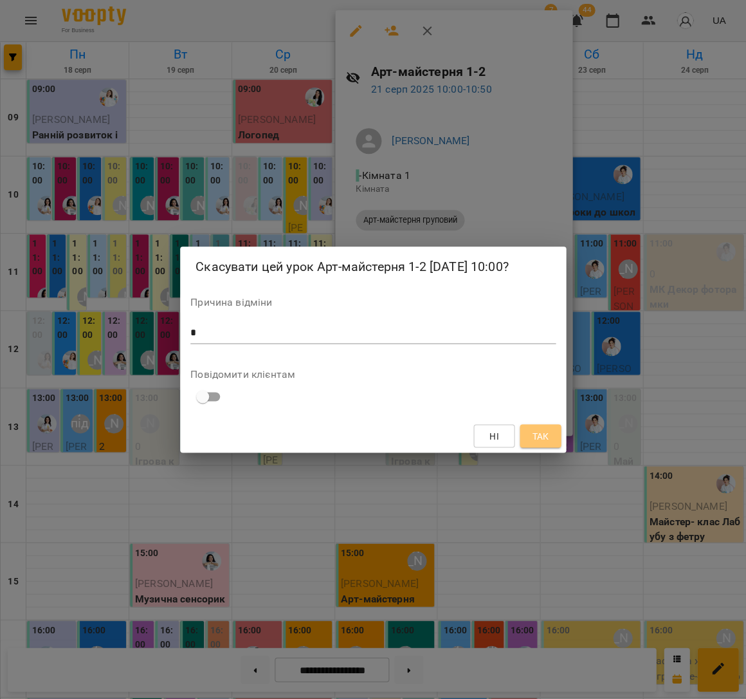
click at [554, 446] on button "Так" at bounding box center [540, 435] width 41 height 23
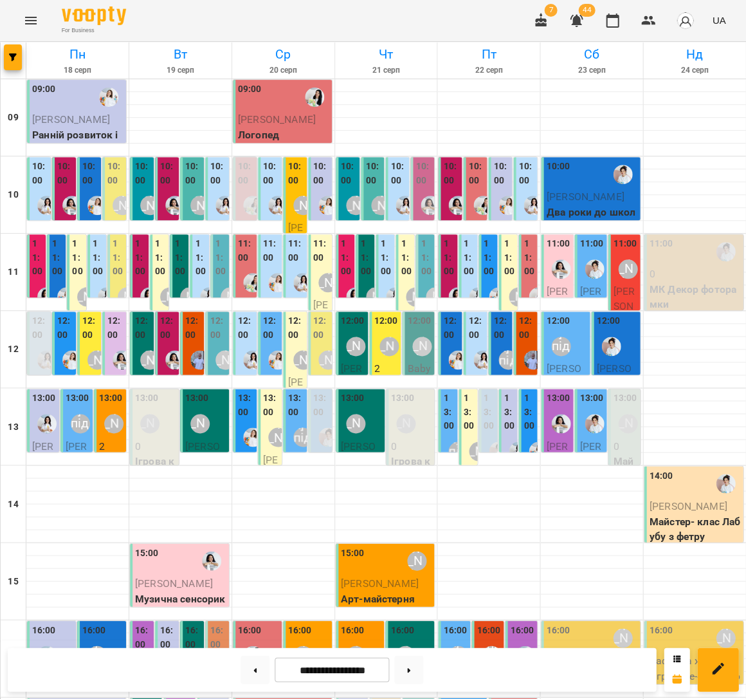
click at [428, 190] on div at bounding box center [431, 205] width 30 height 30
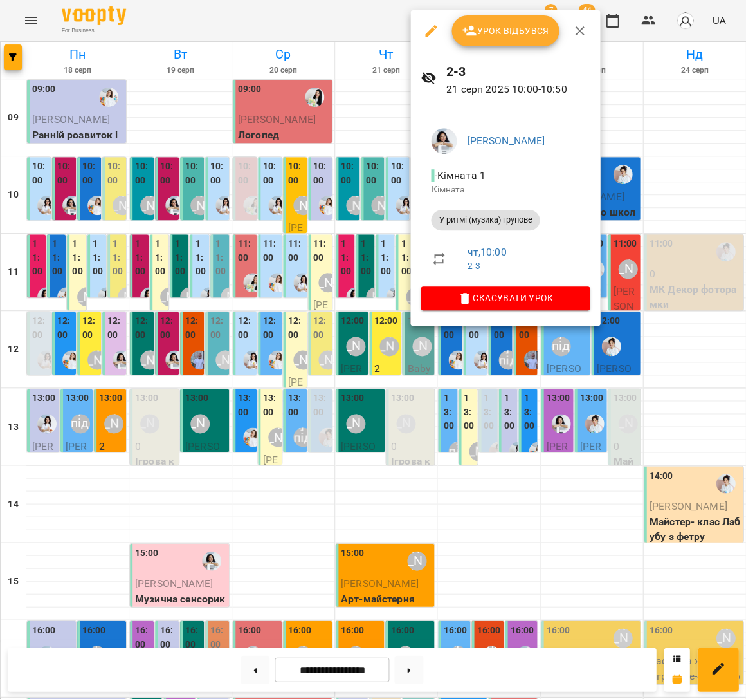
click at [370, 187] on div at bounding box center [373, 349] width 746 height 699
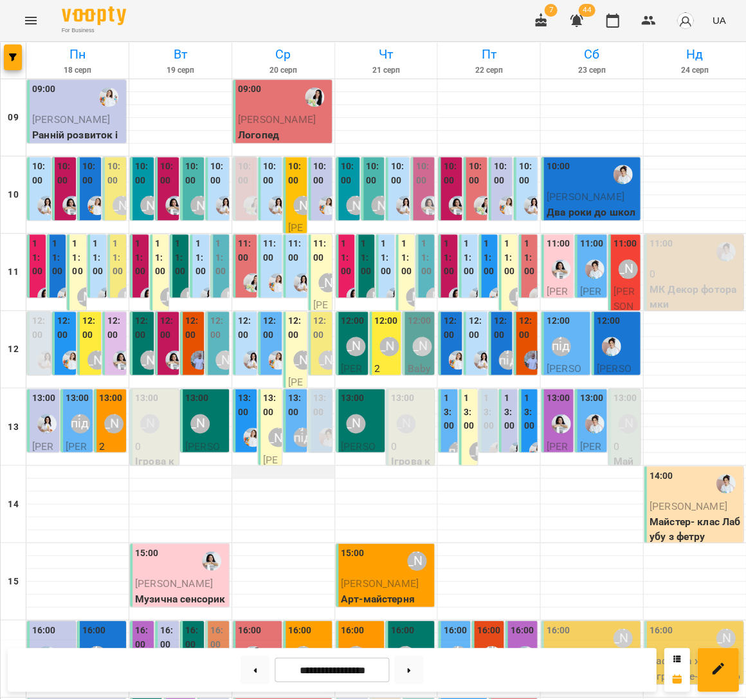
click at [270, 470] on div at bounding box center [283, 471] width 102 height 13
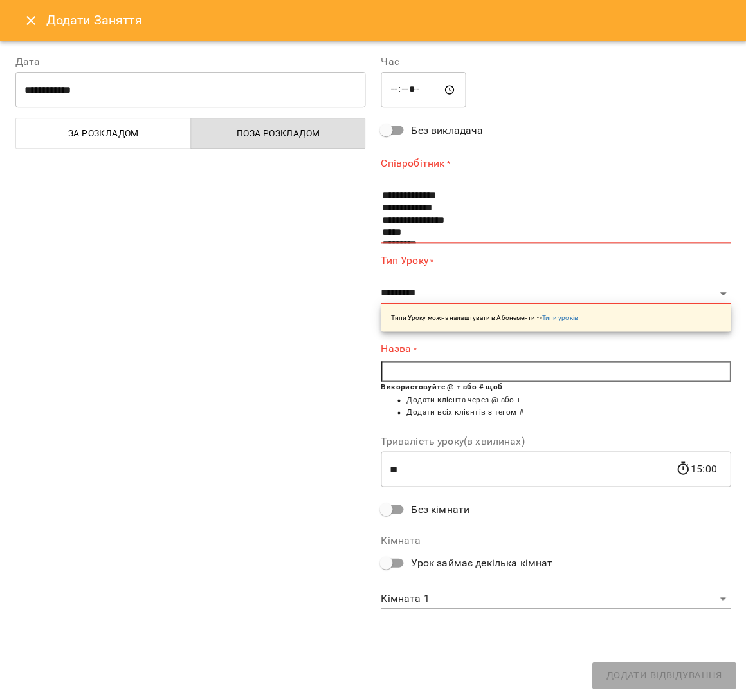
scroll to position [111, 0]
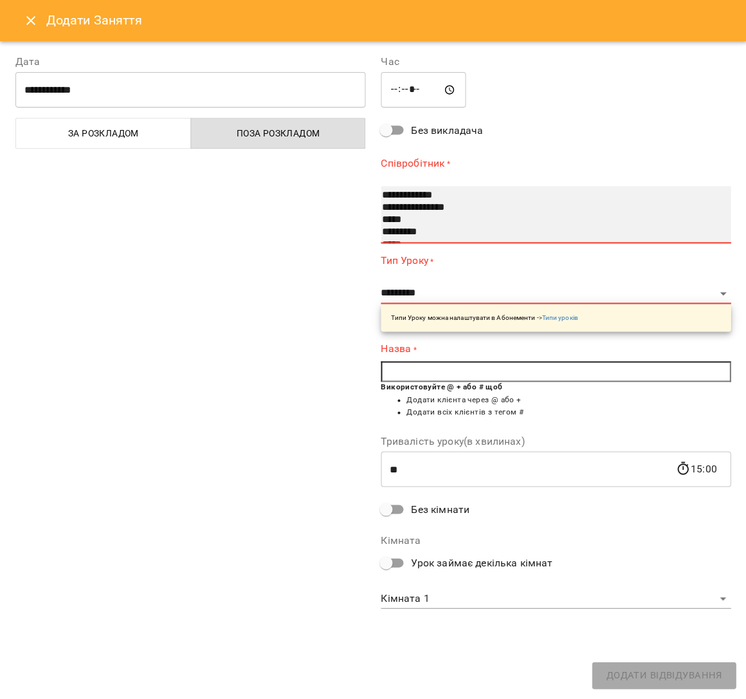
click at [419, 234] on option "*********" at bounding box center [548, 232] width 335 height 12
select select "**********"
select select "*******"
type input "**"
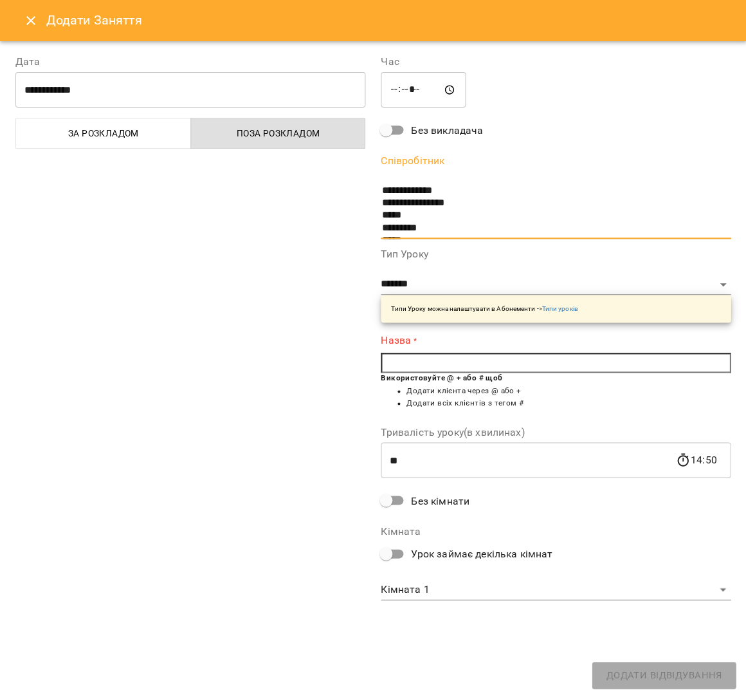
click at [445, 357] on input "text" at bounding box center [556, 363] width 350 height 21
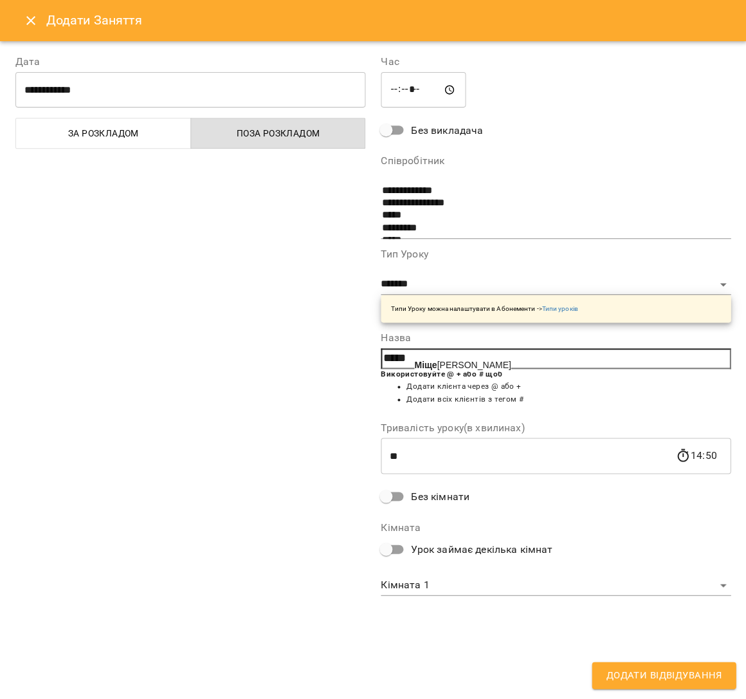
click at [453, 364] on span "Міще нко Єгор" at bounding box center [462, 365] width 97 height 10
type input "**********"
click at [658, 674] on span "Додати Відвідування" at bounding box center [664, 675] width 116 height 17
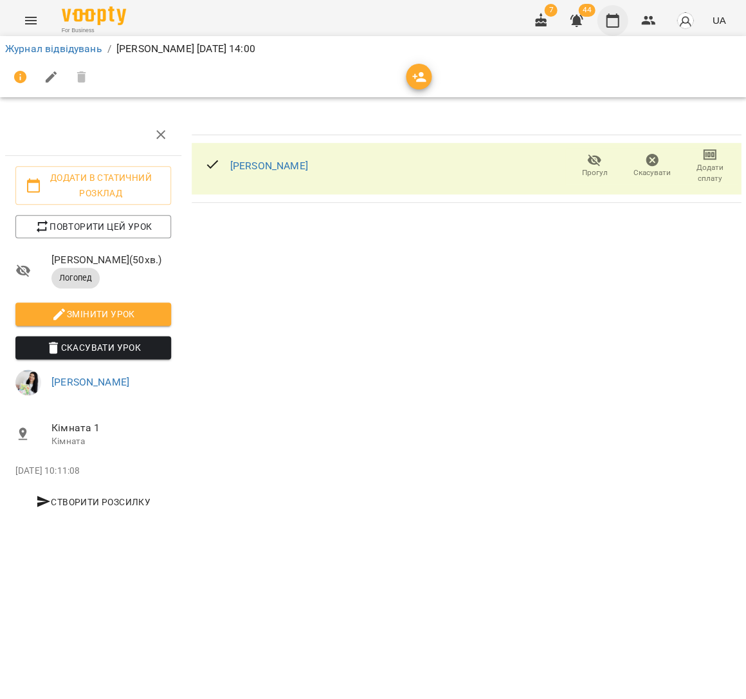
click at [616, 17] on icon "button" at bounding box center [612, 21] width 13 height 14
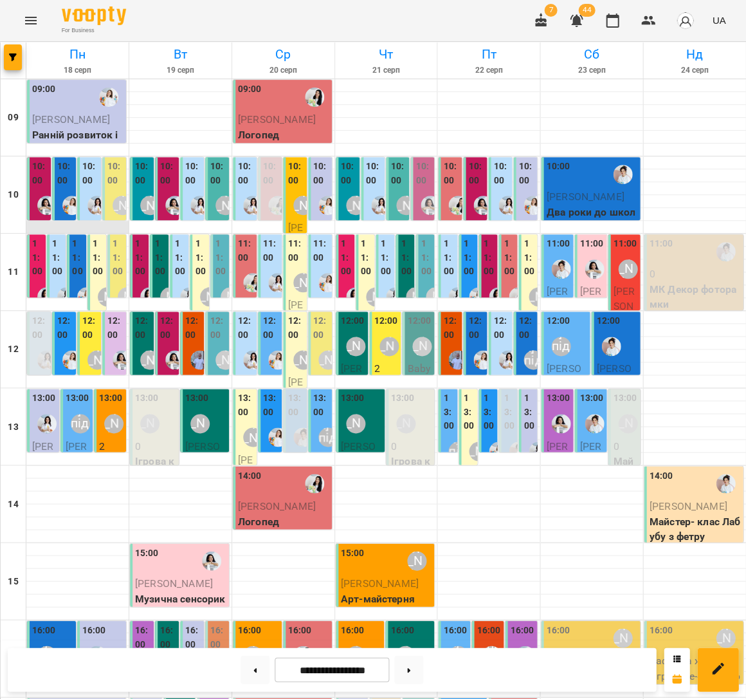
scroll to position [9, 0]
click at [275, 257] on div "11:00" at bounding box center [271, 252] width 16 height 31
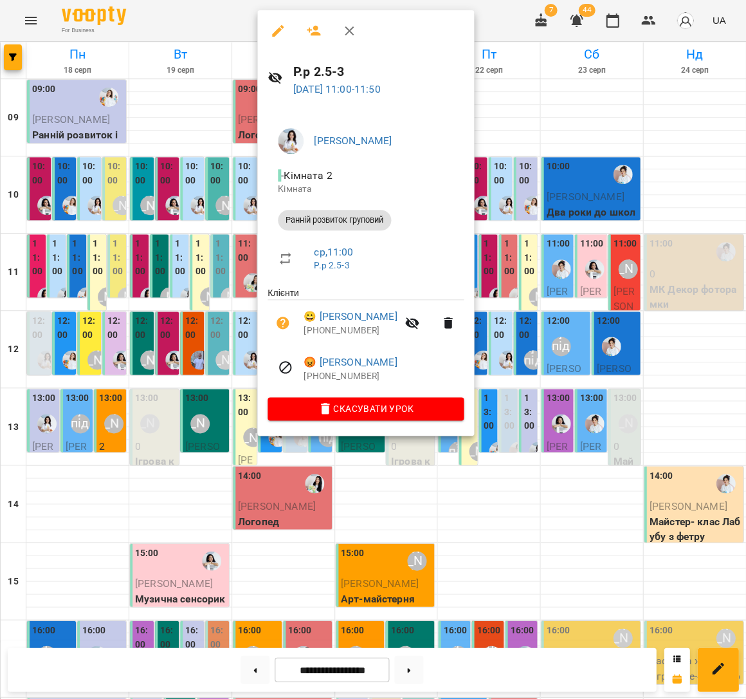
click at [153, 225] on div at bounding box center [373, 349] width 746 height 699
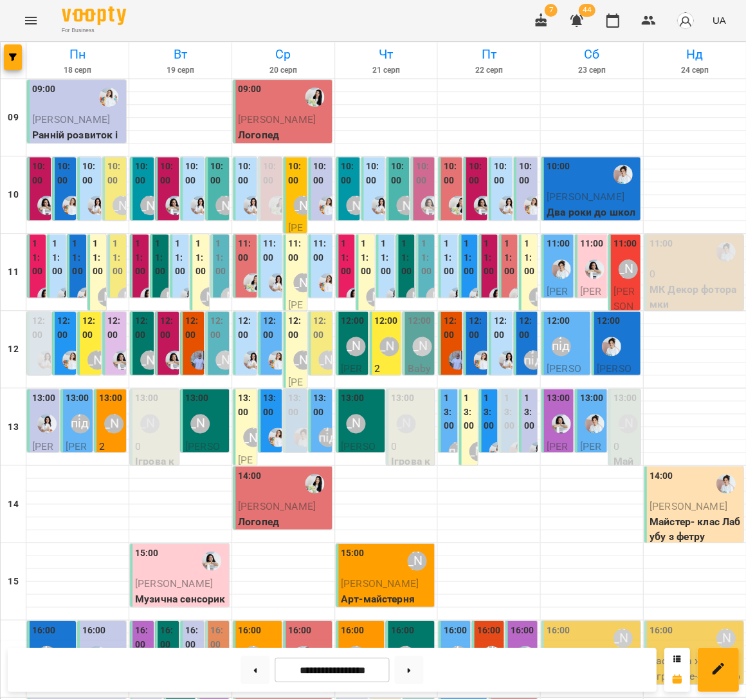
click at [39, 326] on label "12:00" at bounding box center [40, 328] width 16 height 28
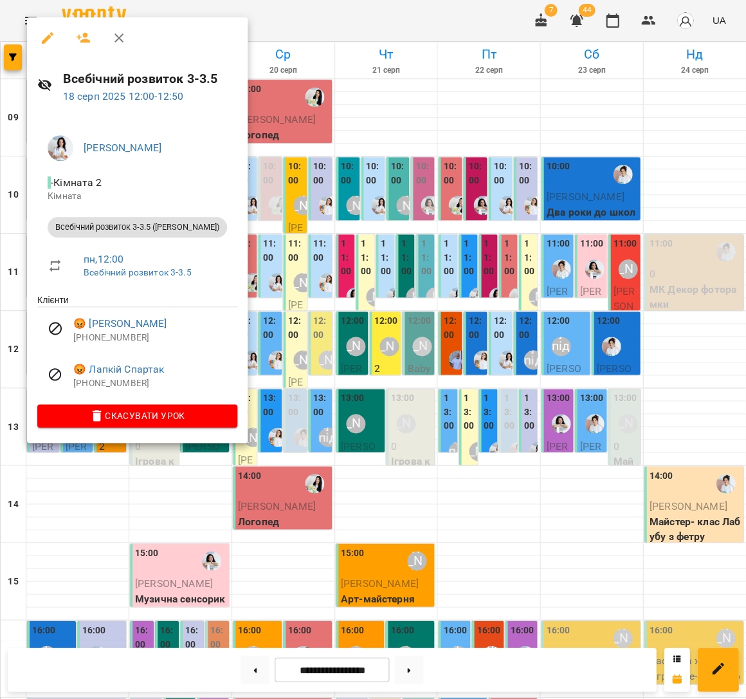
click at [375, 349] on div at bounding box center [373, 349] width 746 height 699
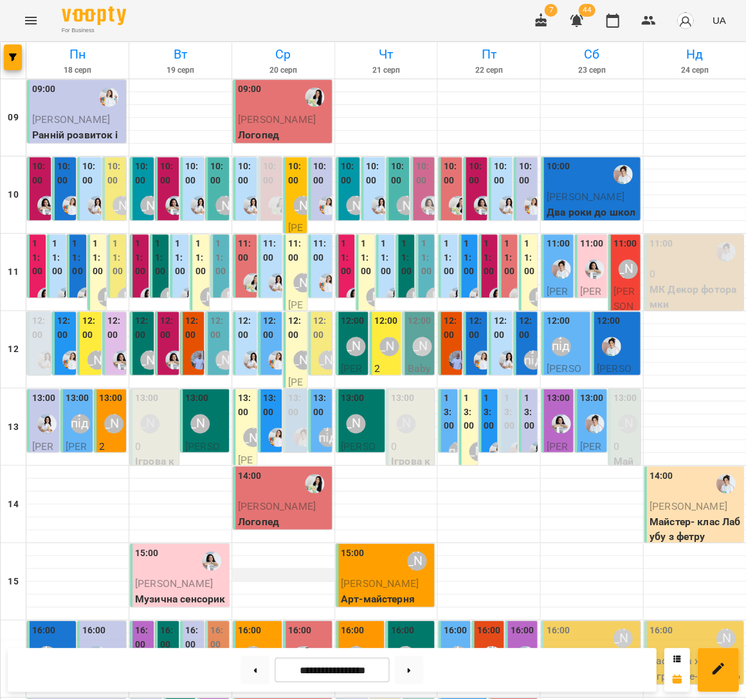
scroll to position [241, 0]
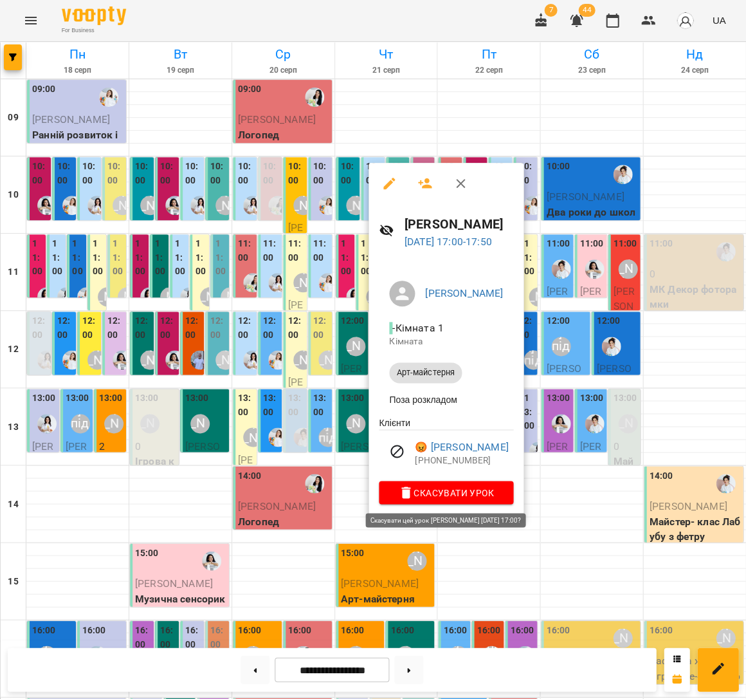
click at [477, 493] on span "Скасувати Урок" at bounding box center [446, 491] width 114 height 15
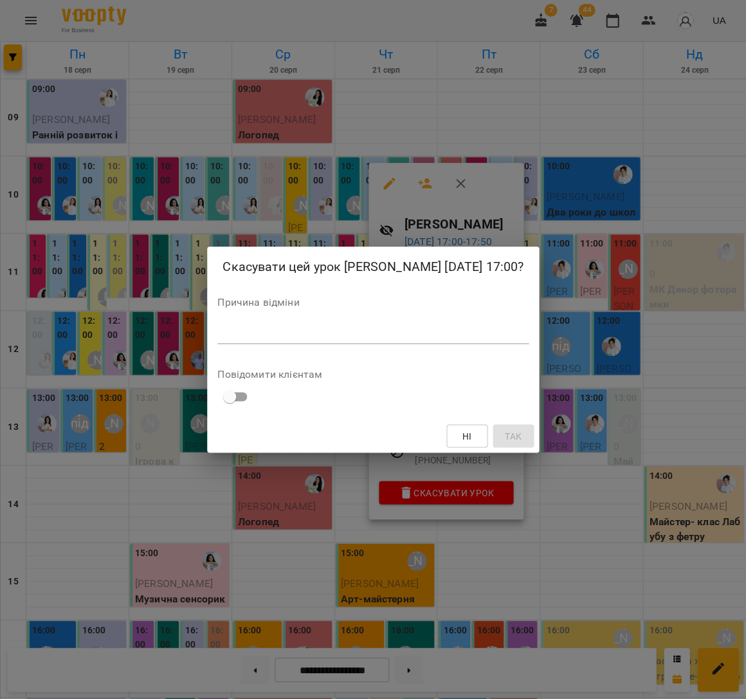
click at [464, 334] on textarea at bounding box center [372, 333] width 311 height 12
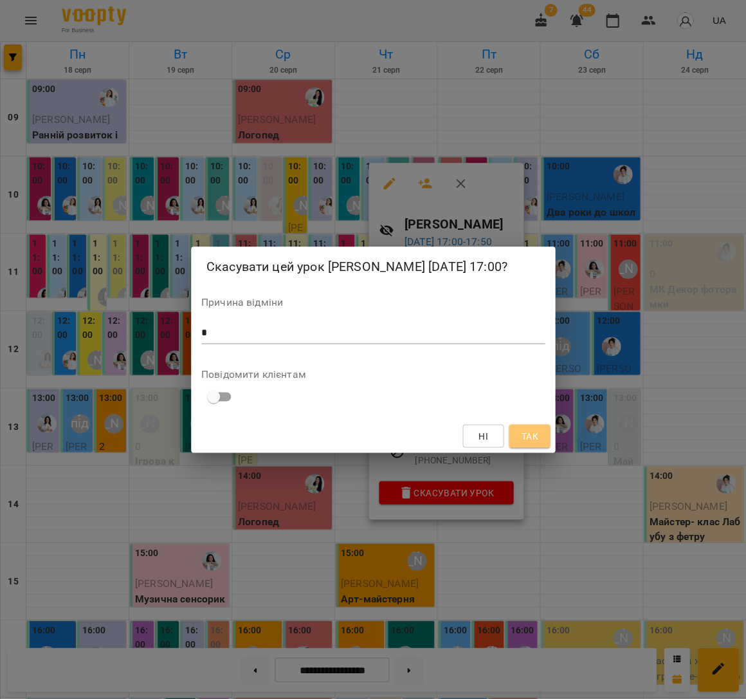
click at [535, 440] on span "Так" at bounding box center [529, 435] width 17 height 15
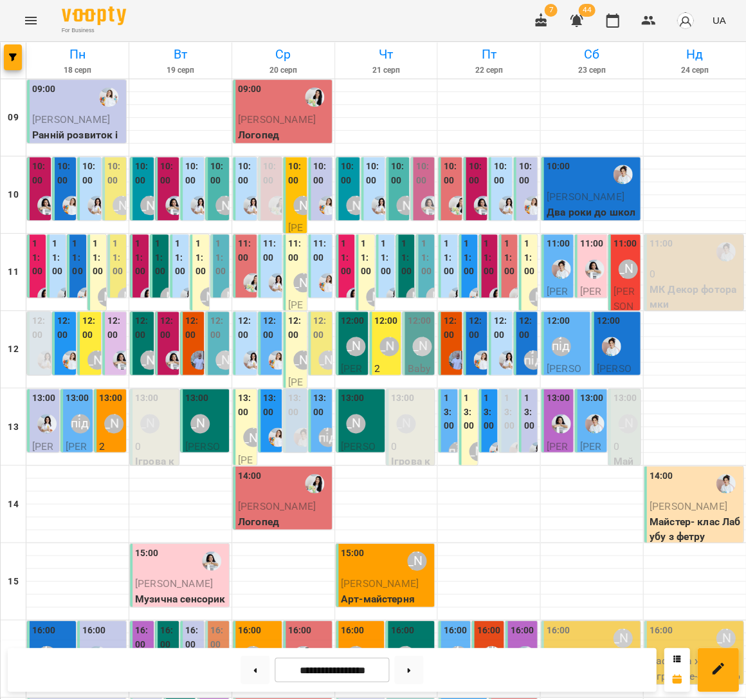
click at [146, 623] on div "16:00" at bounding box center [143, 638] width 16 height 31
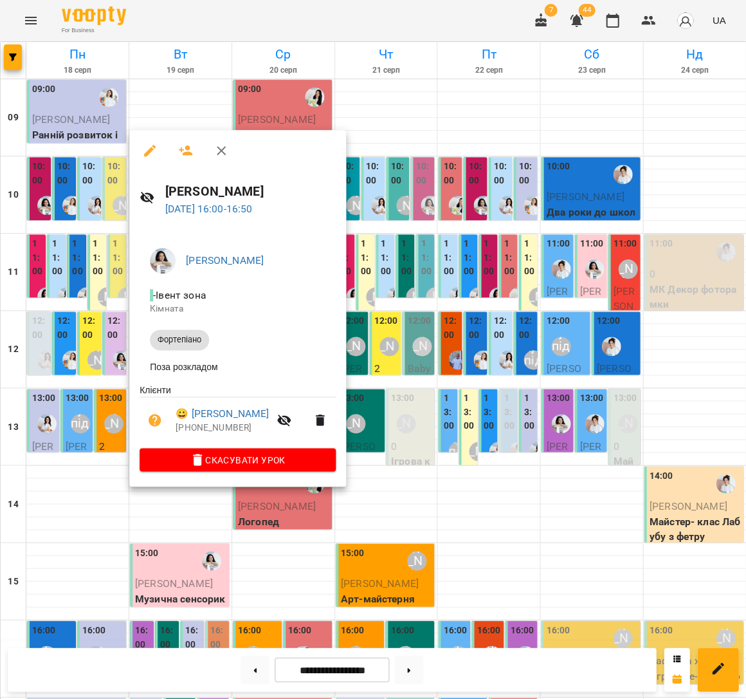
click at [433, 451] on div at bounding box center [373, 349] width 746 height 699
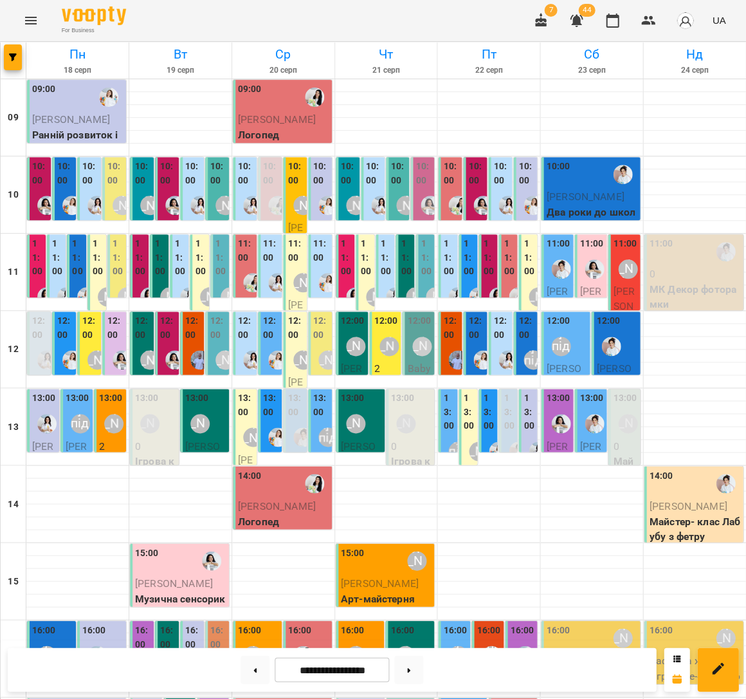
scroll to position [0, 0]
click at [641, 158] on div at bounding box center [591, 162] width 102 height 13
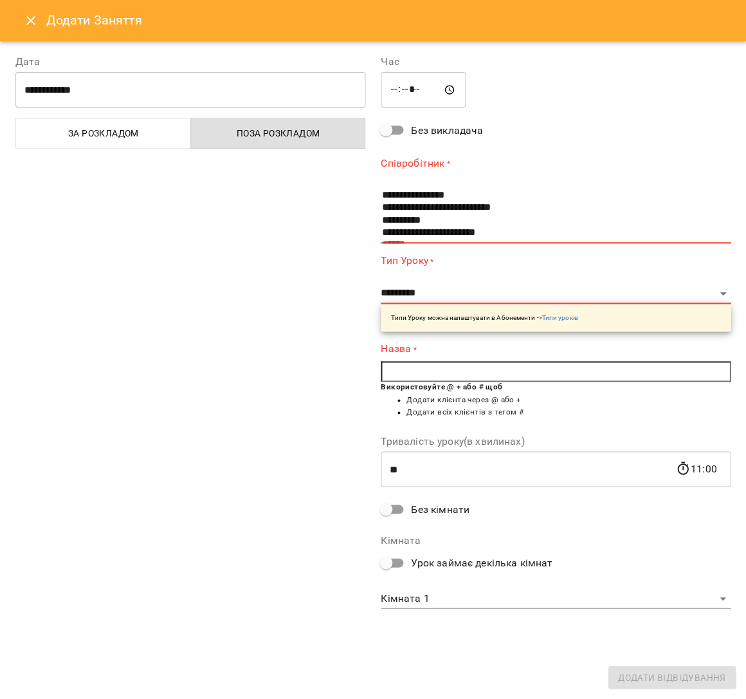
scroll to position [50, 0]
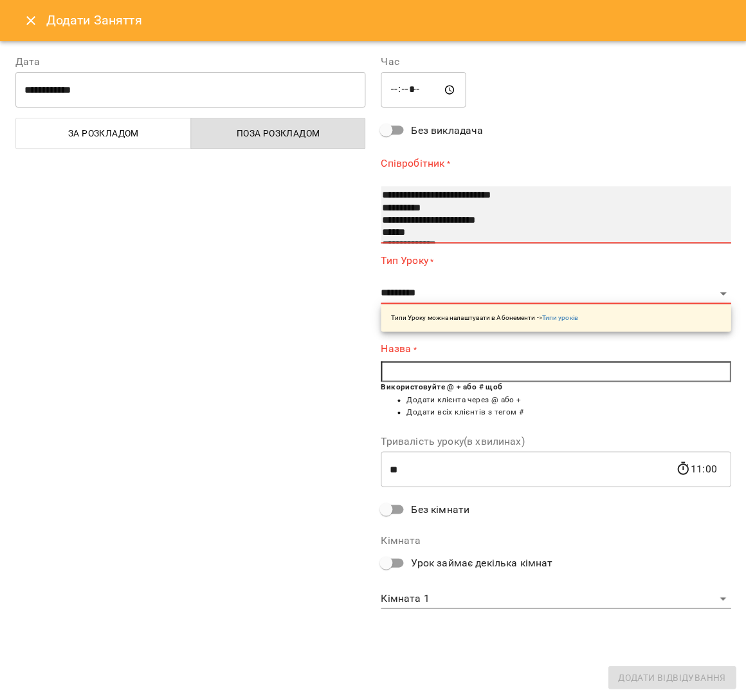
select select "**********"
click at [407, 223] on option "**********" at bounding box center [548, 220] width 335 height 12
select select "**********"
type input "**"
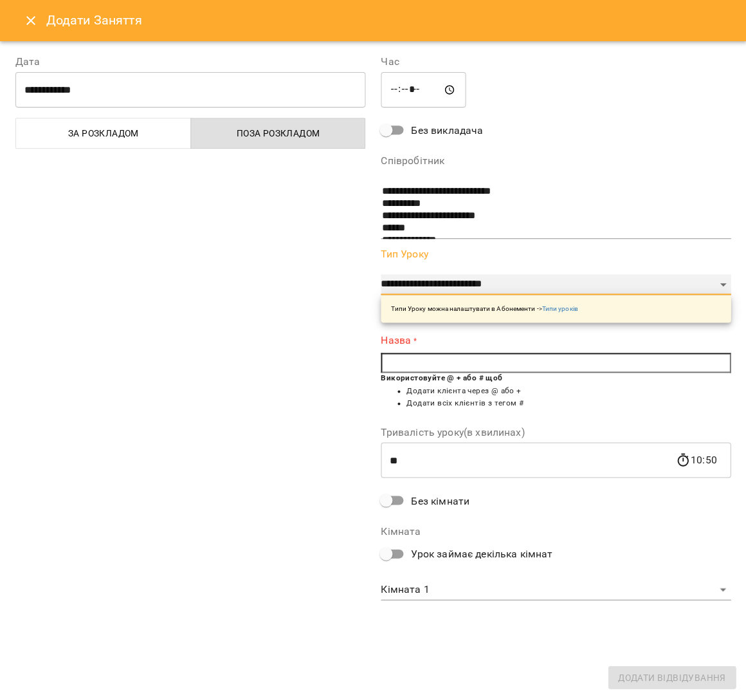
select select "**********"
type input "***"
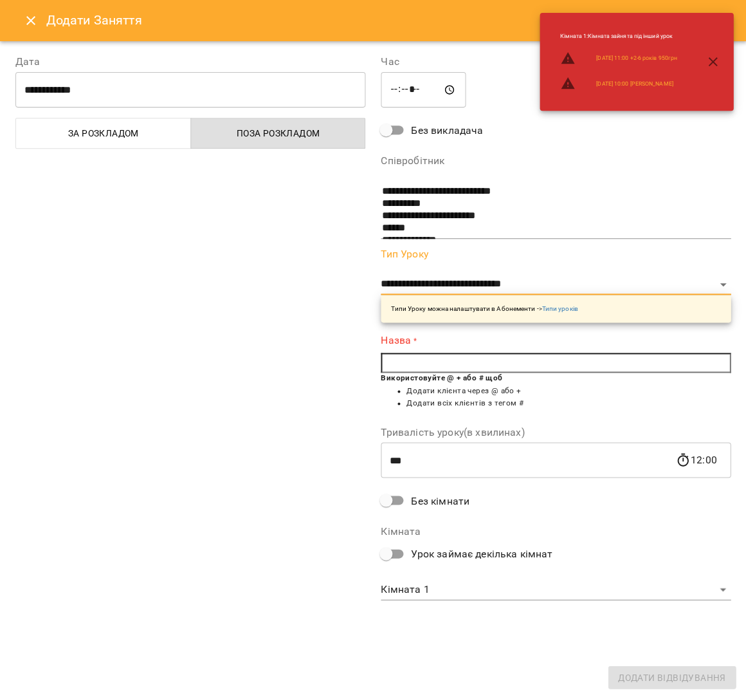
click at [505, 366] on input "text" at bounding box center [556, 363] width 350 height 21
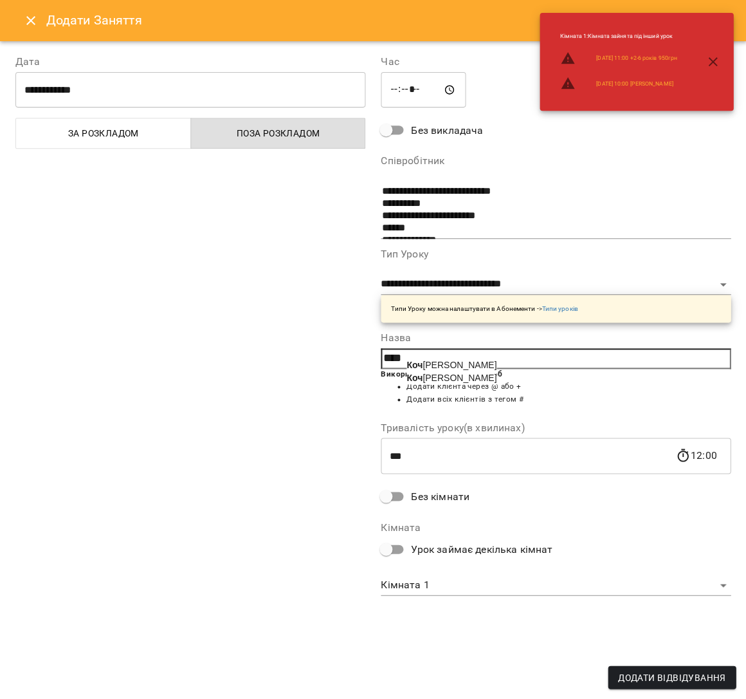
click at [466, 379] on span "Коч уріна Віра" at bounding box center [452, 378] width 90 height 10
type input "**********"
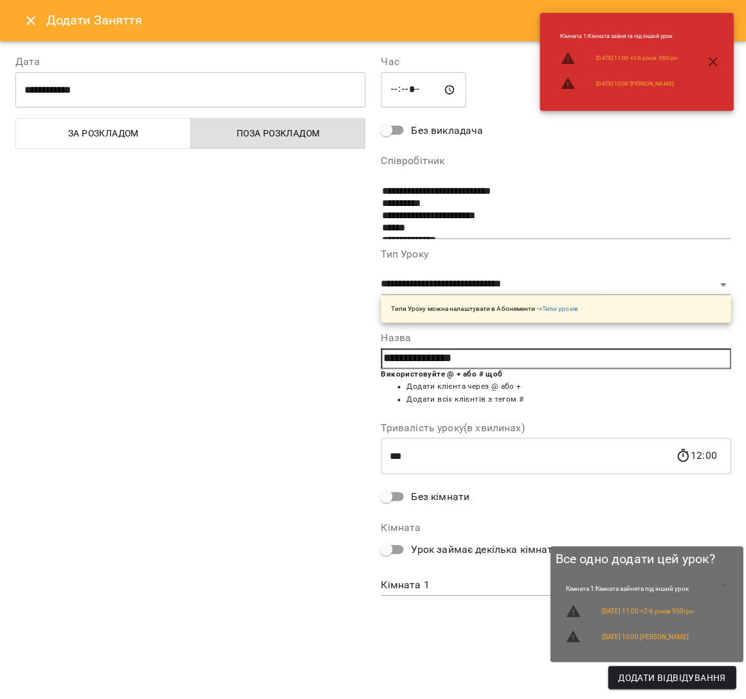
click at [627, 676] on span "Додати Відвідування" at bounding box center [671, 676] width 107 height 15
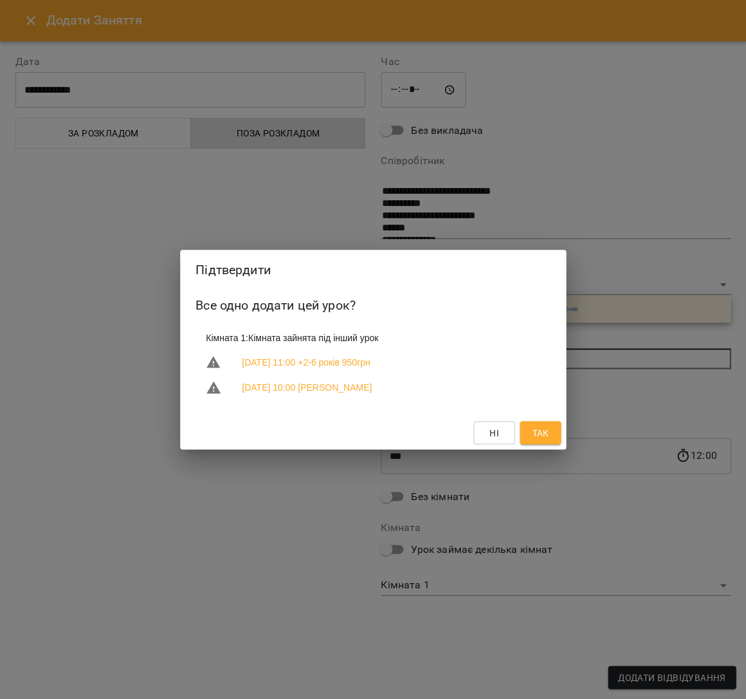
click at [535, 427] on span "Так" at bounding box center [540, 432] width 17 height 15
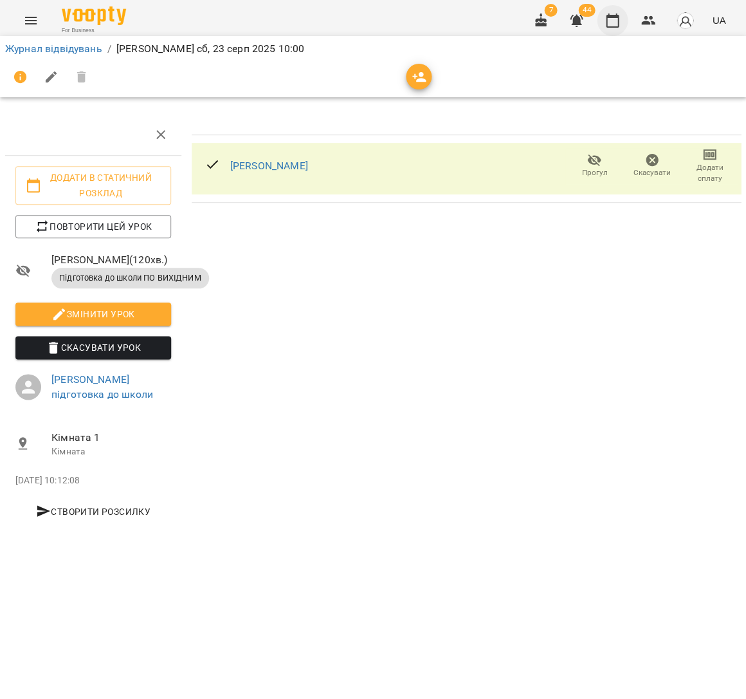
click at [609, 24] on icon "button" at bounding box center [612, 20] width 15 height 15
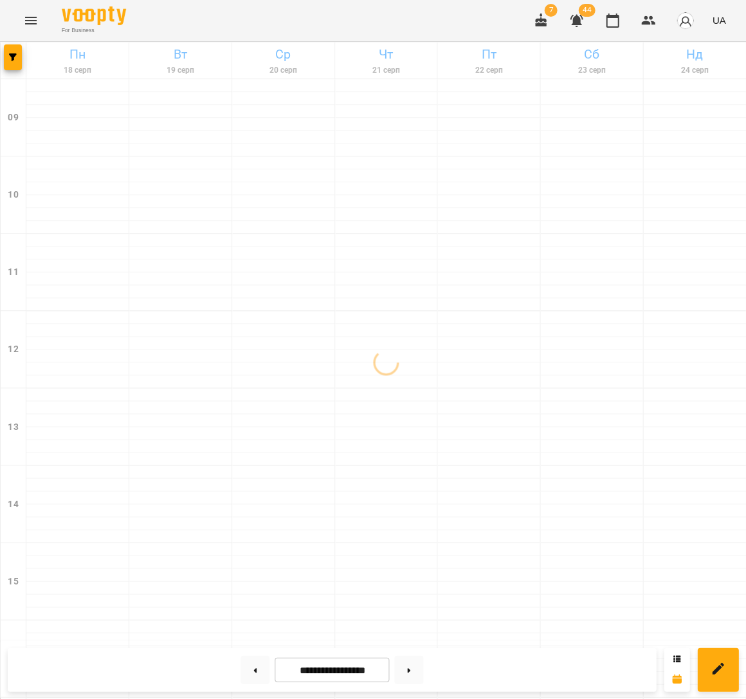
click at [546, 19] on icon "button" at bounding box center [541, 20] width 12 height 14
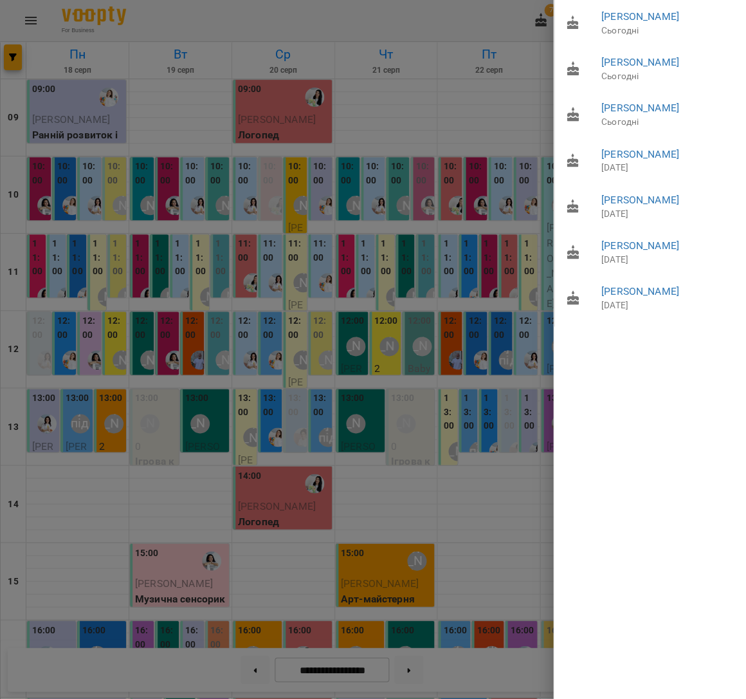
click at [520, 47] on div at bounding box center [373, 349] width 746 height 699
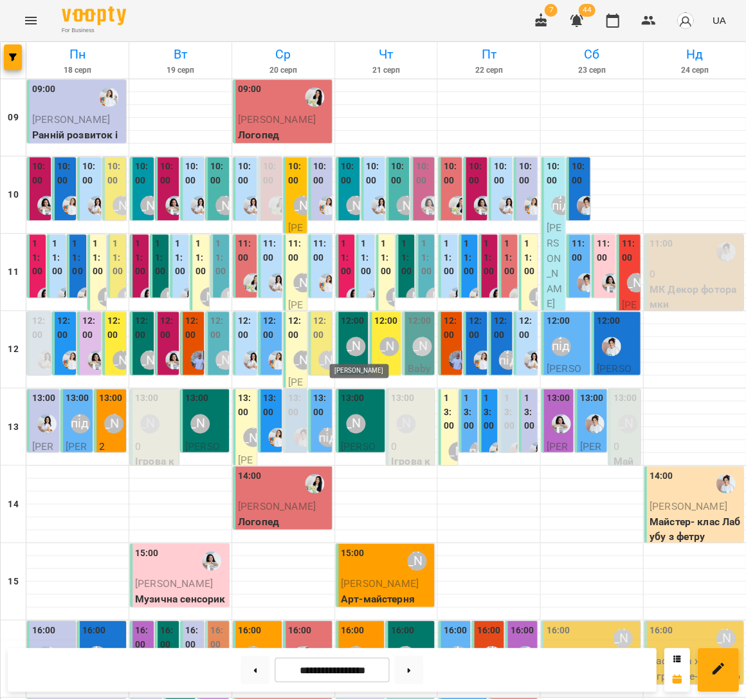
click at [353, 347] on div "[PERSON_NAME]" at bounding box center [355, 345] width 19 height 19
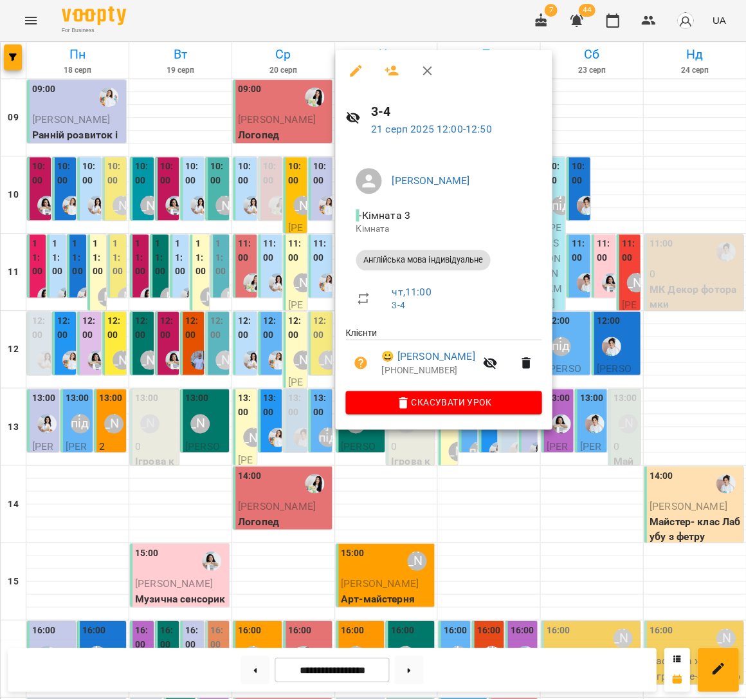
click at [593, 338] on div at bounding box center [373, 349] width 746 height 699
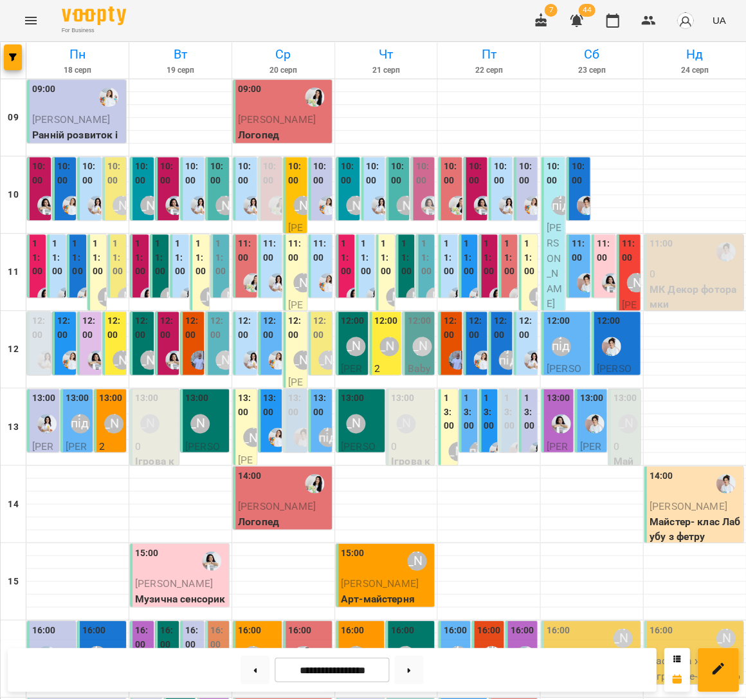
click at [380, 333] on div "[PERSON_NAME]" at bounding box center [389, 346] width 30 height 30
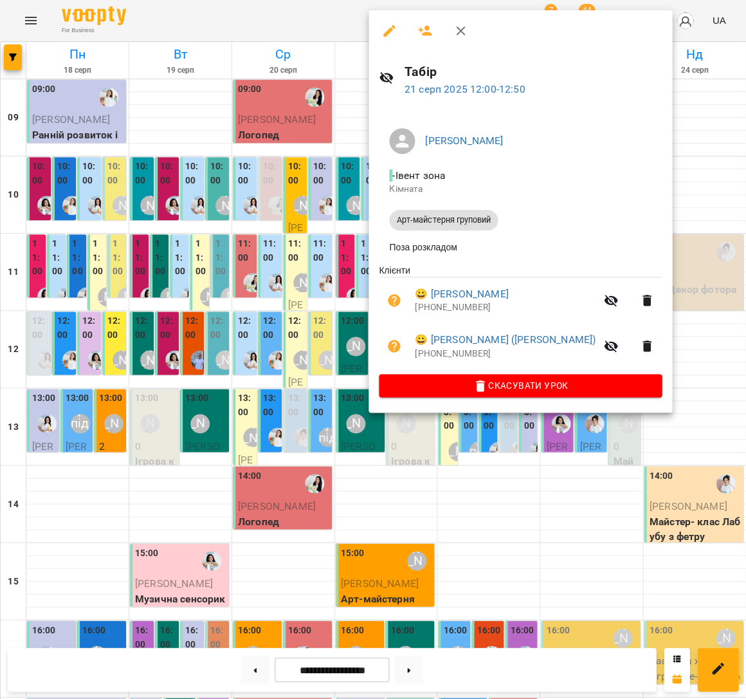
click at [296, 309] on div at bounding box center [373, 349] width 746 height 699
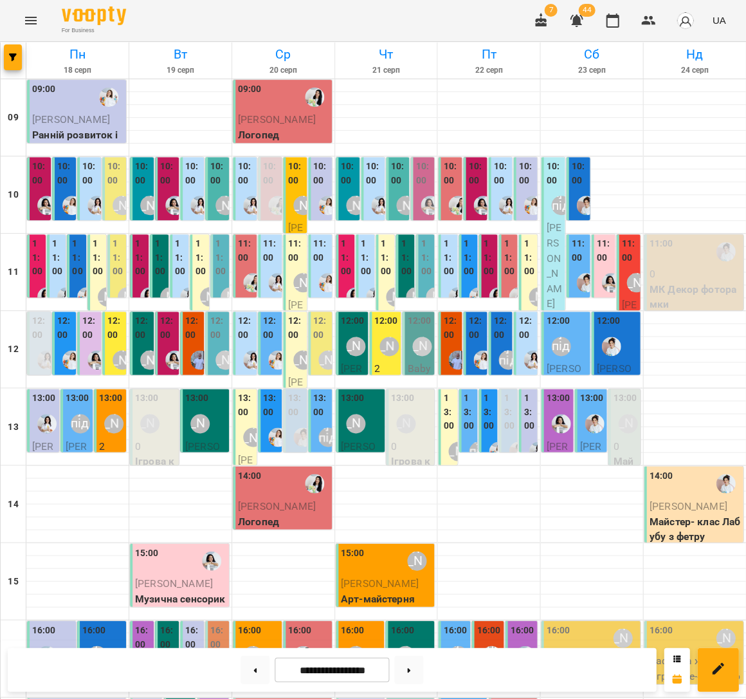
click at [389, 332] on div "[PERSON_NAME]" at bounding box center [389, 346] width 30 height 30
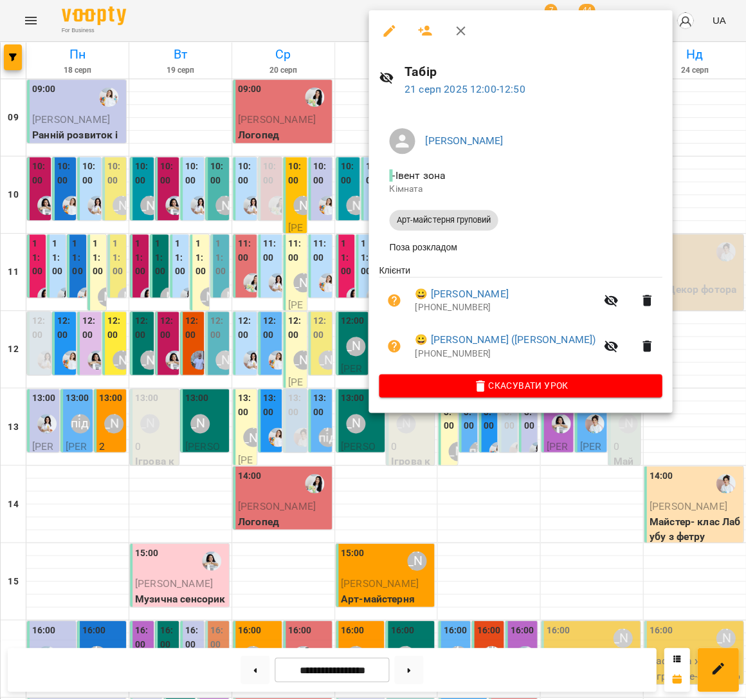
drag, startPoint x: 322, startPoint y: 326, endPoint x: 333, endPoint y: 311, distance: 17.9
click at [322, 326] on div at bounding box center [373, 349] width 746 height 699
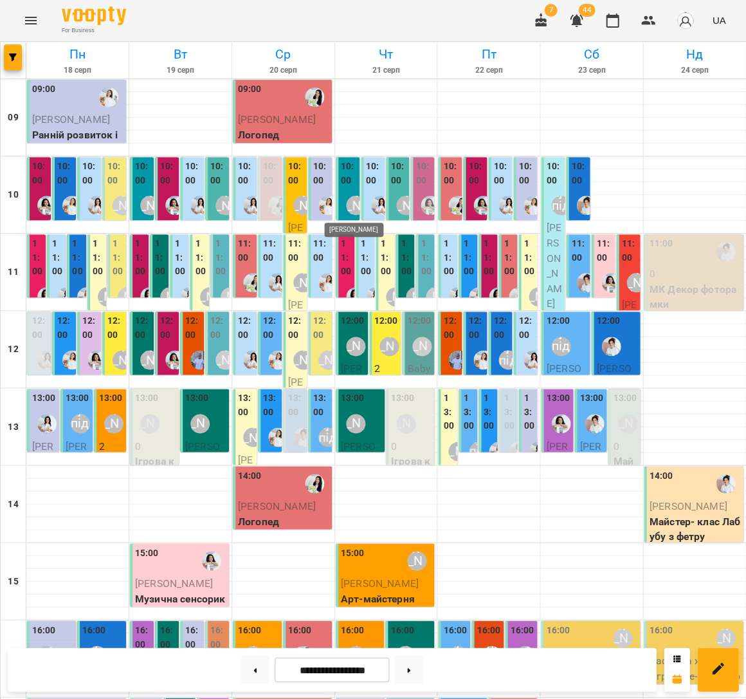
click at [347, 193] on div "[PERSON_NAME]" at bounding box center [356, 205] width 30 height 30
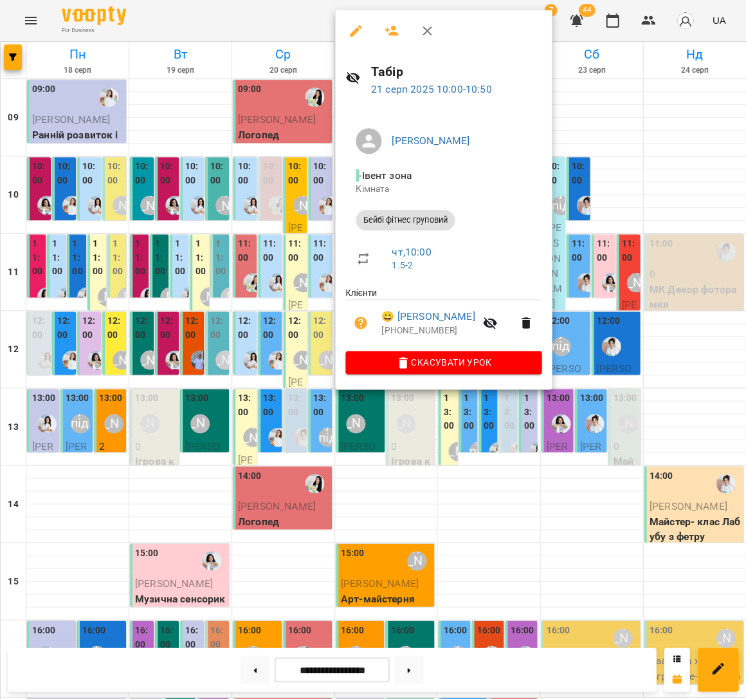
drag, startPoint x: 392, startPoint y: 26, endPoint x: 410, endPoint y: 38, distance: 21.4
click at [392, 26] on icon "button" at bounding box center [391, 30] width 15 height 15
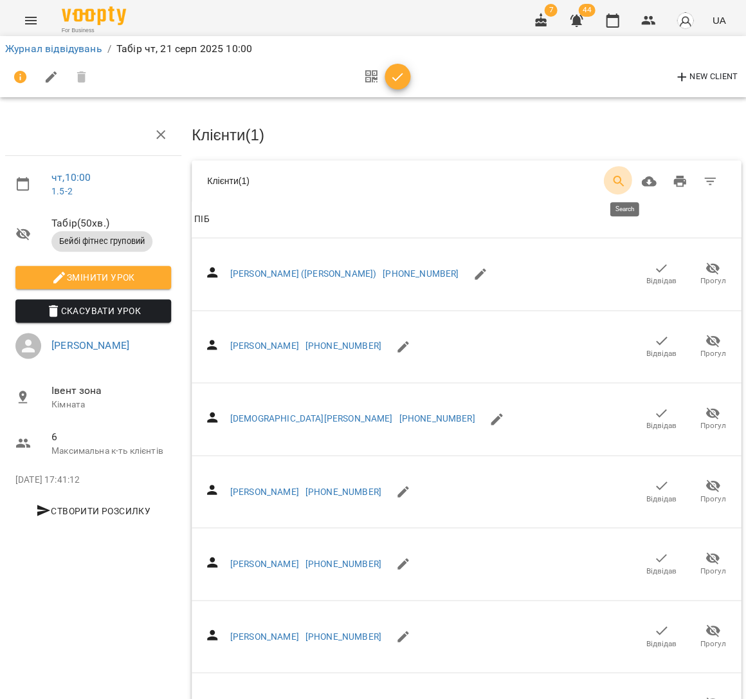
click at [627, 174] on icon "Search" at bounding box center [618, 181] width 15 height 15
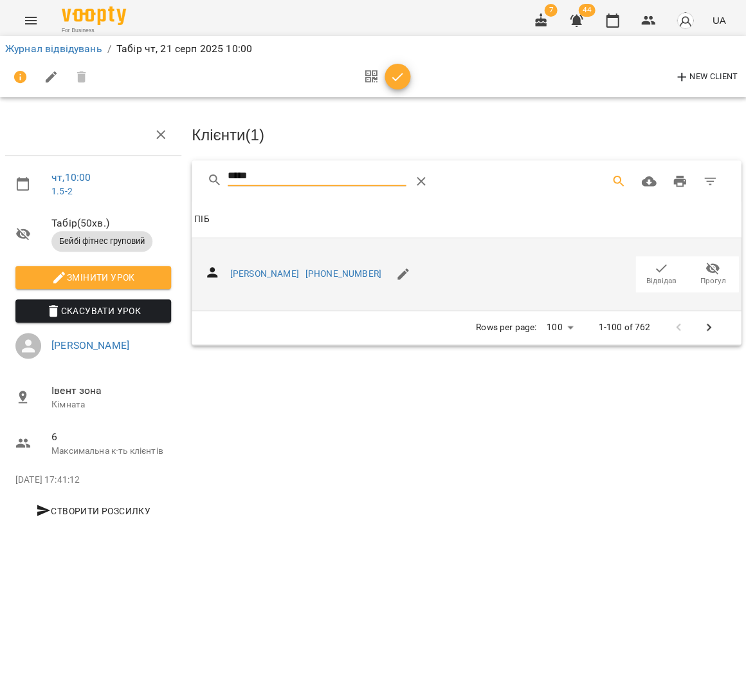
type input "*****"
click at [669, 262] on span "Відвідав" at bounding box center [661, 274] width 36 height 26
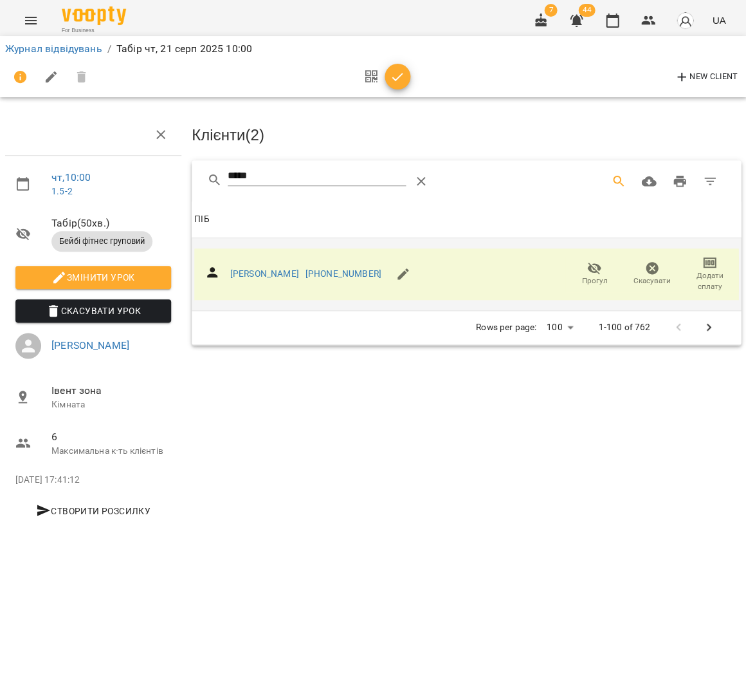
click at [394, 77] on icon "button" at bounding box center [397, 76] width 15 height 15
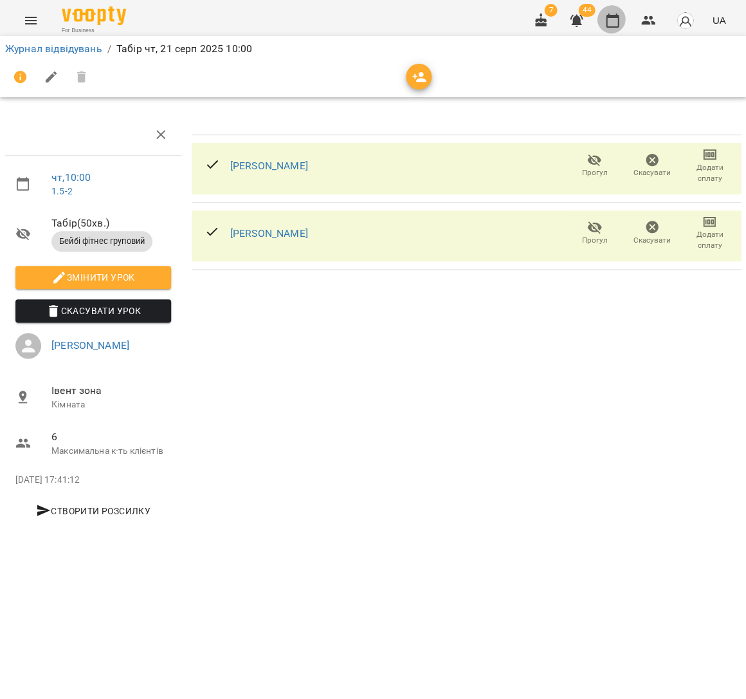
drag, startPoint x: 618, startPoint y: 26, endPoint x: 600, endPoint y: 44, distance: 25.9
click at [618, 26] on icon "button" at bounding box center [612, 21] width 13 height 14
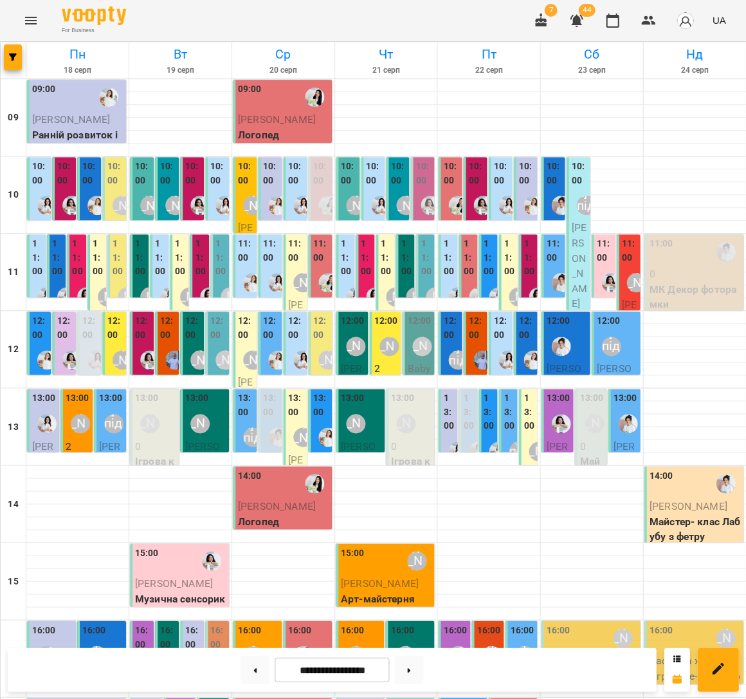
scroll to position [3, 0]
click at [399, 198] on div "[PERSON_NAME]" at bounding box center [405, 205] width 19 height 19
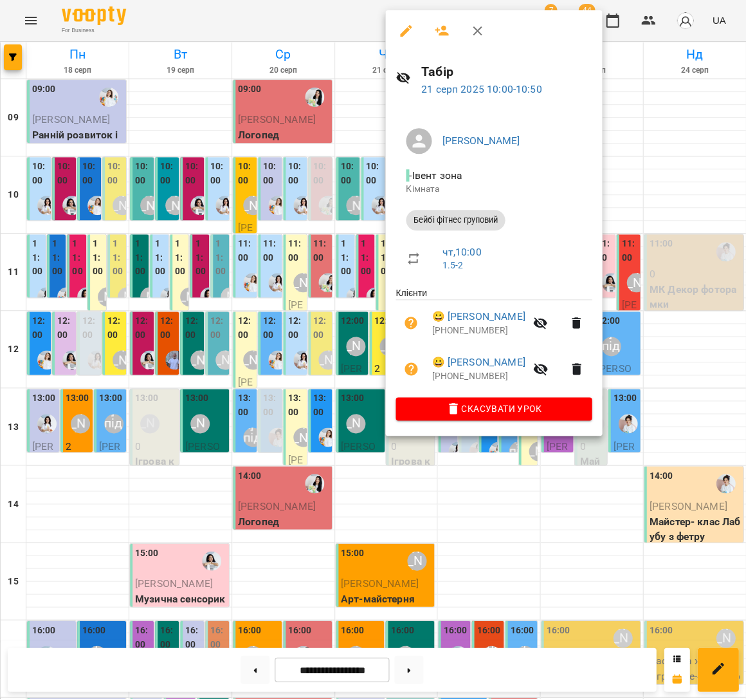
drag, startPoint x: 306, startPoint y: 197, endPoint x: 391, endPoint y: 181, distance: 86.9
click at [306, 197] on div at bounding box center [373, 349] width 746 height 699
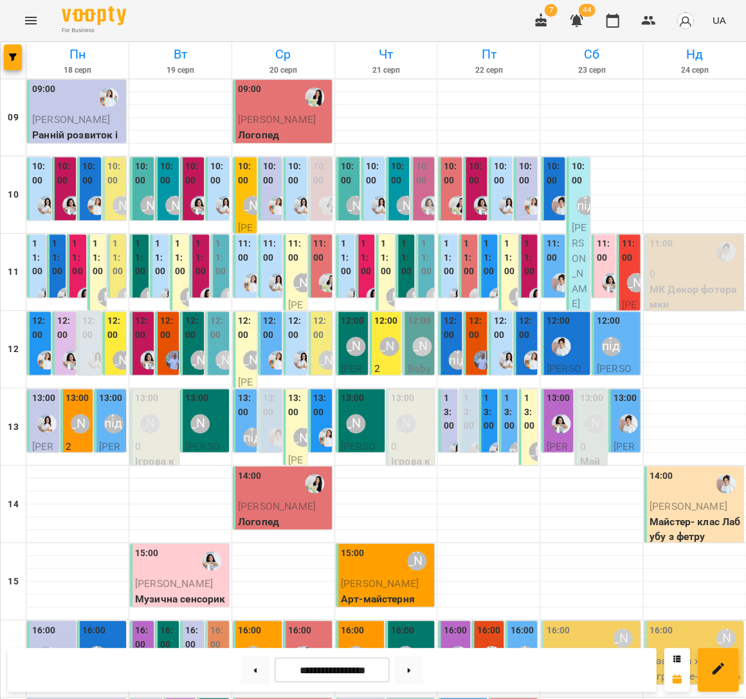
click at [428, 271] on div "11:00" at bounding box center [426, 259] width 11 height 45
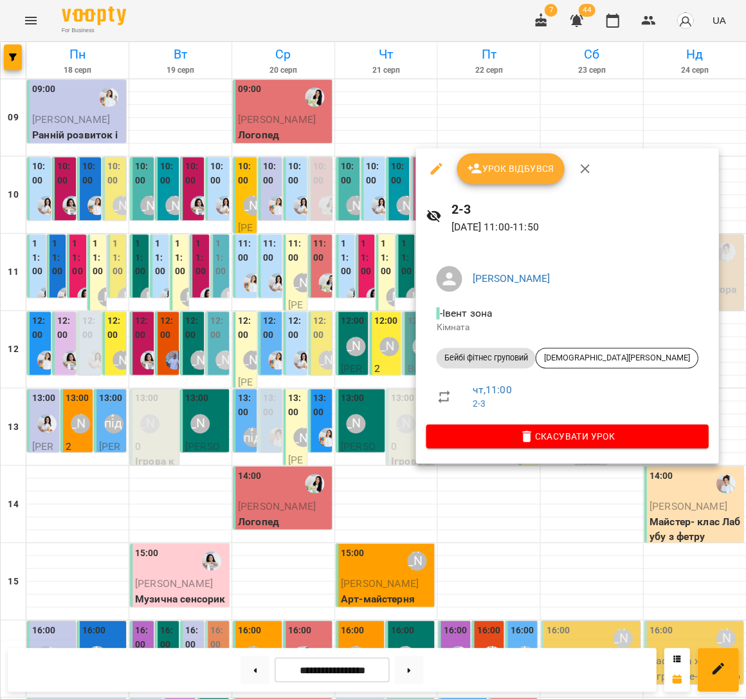
scroll to position [8, 0]
click at [346, 264] on div at bounding box center [373, 349] width 746 height 699
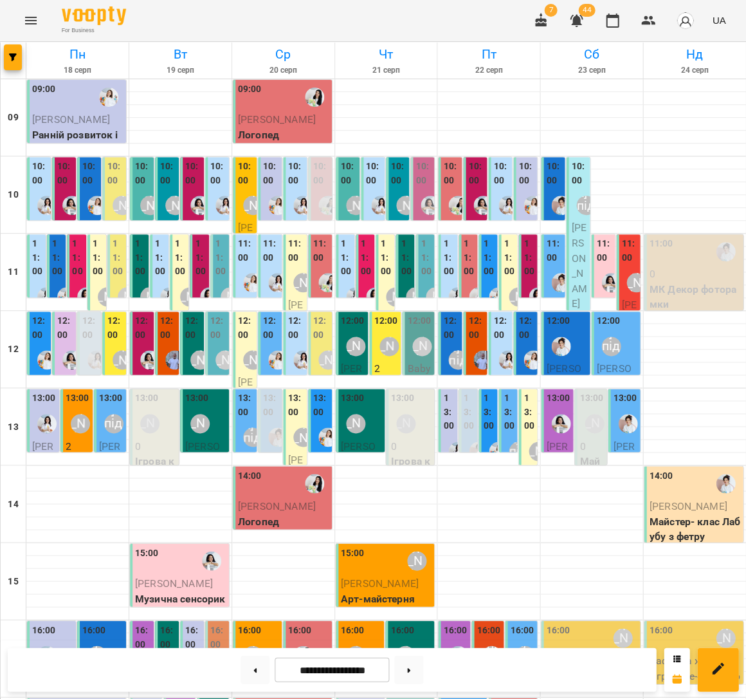
click at [365, 261] on label "11:00" at bounding box center [366, 258] width 11 height 42
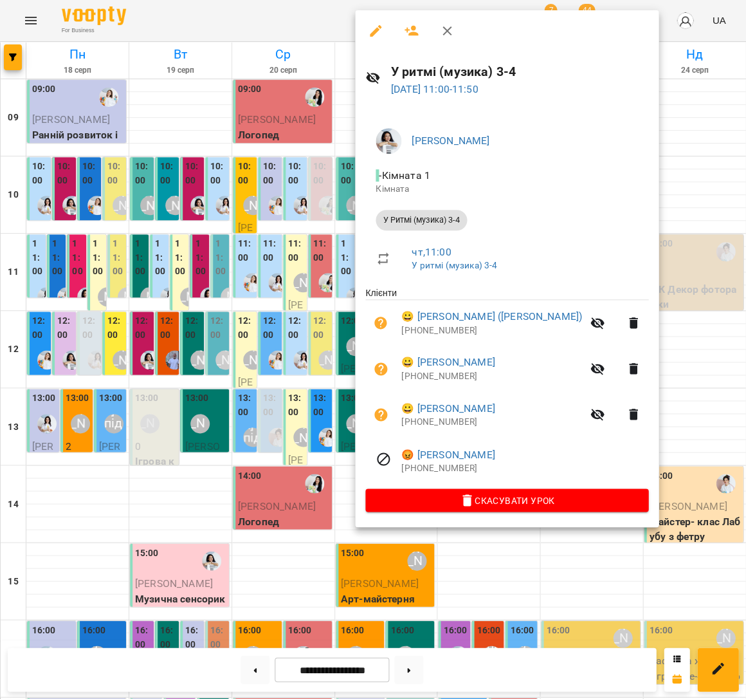
scroll to position [9, 0]
click at [326, 258] on div at bounding box center [373, 349] width 746 height 699
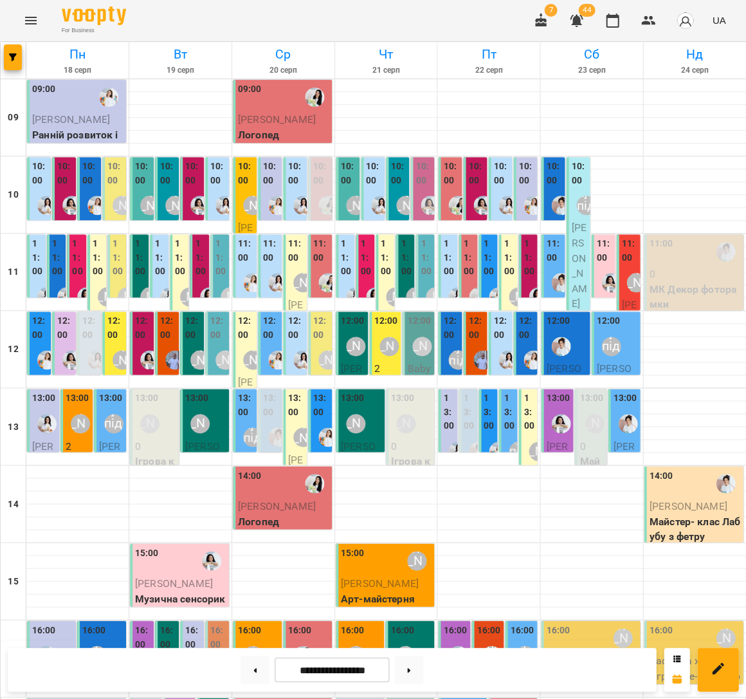
click at [408, 266] on div "11:00" at bounding box center [406, 259] width 11 height 45
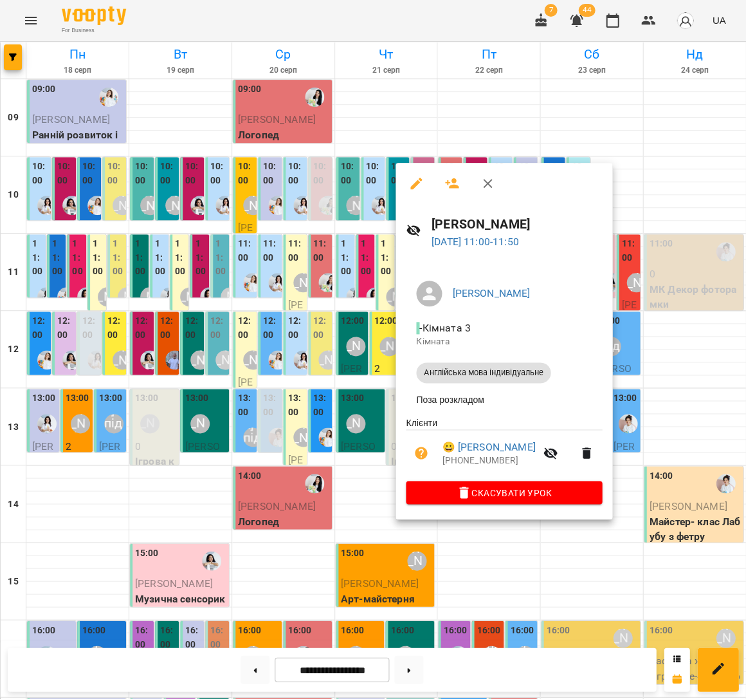
scroll to position [11, 0]
click at [361, 265] on div at bounding box center [373, 349] width 746 height 699
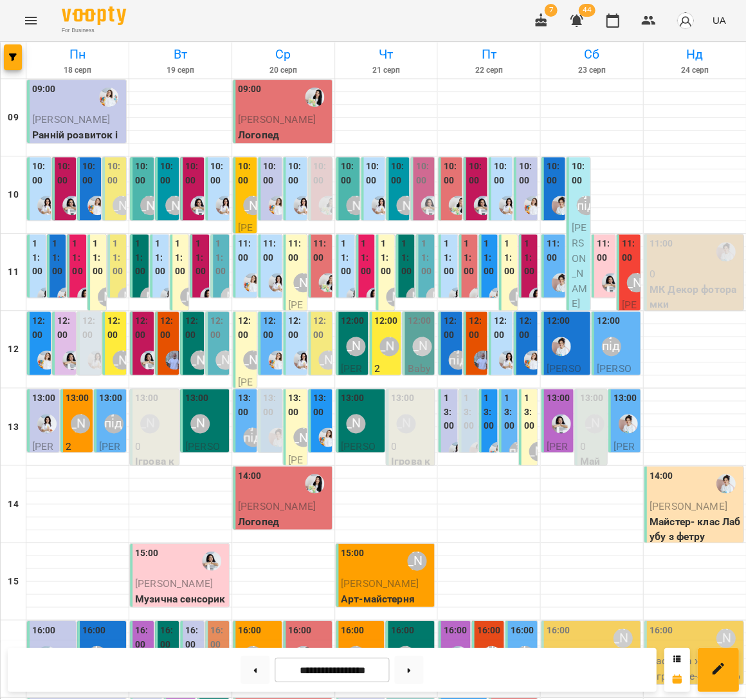
scroll to position [10, 0]
click at [251, 673] on button at bounding box center [255, 669] width 29 height 28
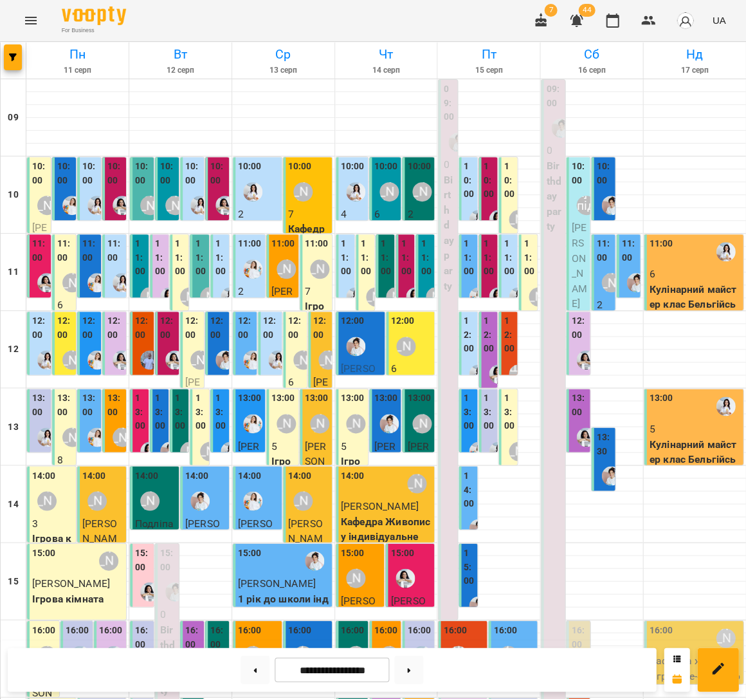
click at [609, 250] on label "11:00" at bounding box center [604, 251] width 16 height 28
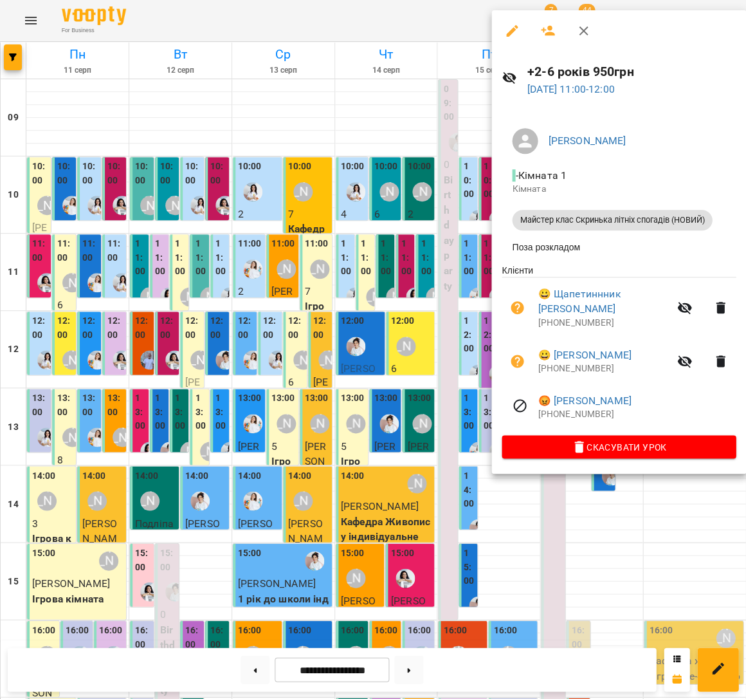
click at [318, 277] on div at bounding box center [373, 349] width 746 height 699
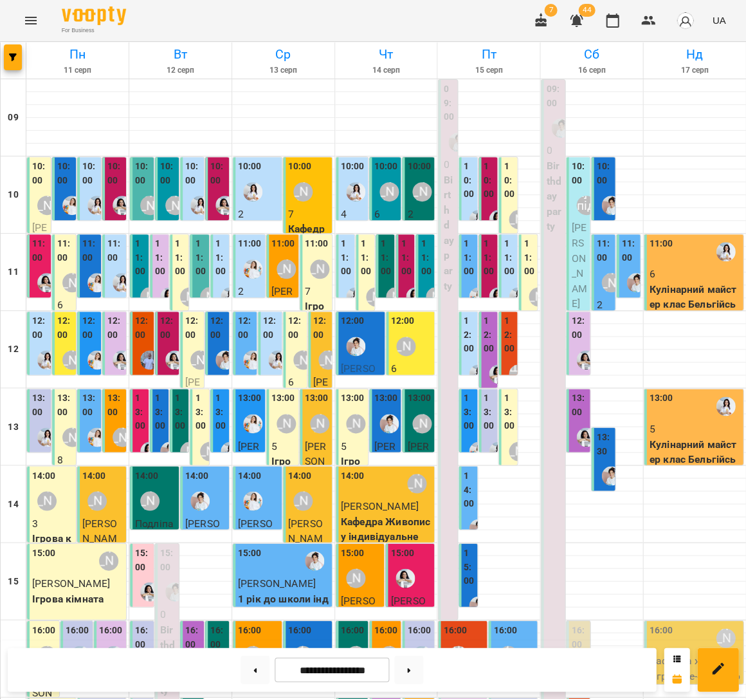
click at [506, 257] on label "11:00" at bounding box center [509, 258] width 11 height 42
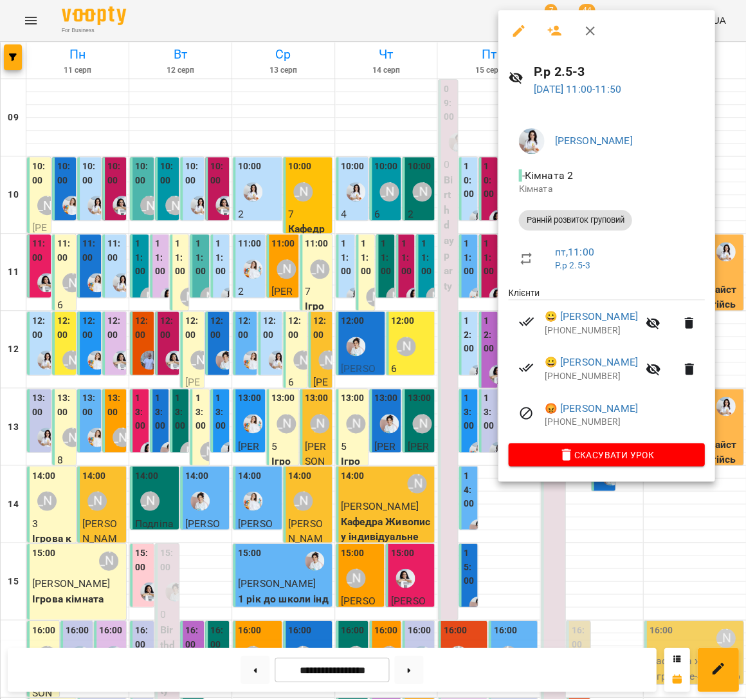
drag, startPoint x: 428, startPoint y: 257, endPoint x: 501, endPoint y: 194, distance: 95.7
click at [432, 255] on div at bounding box center [373, 349] width 746 height 699
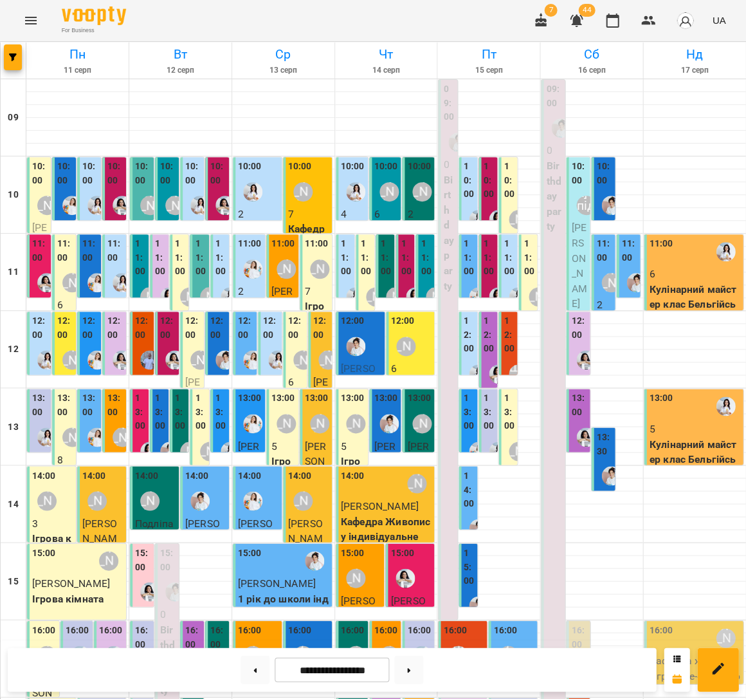
click at [470, 183] on label "10:00" at bounding box center [469, 181] width 11 height 42
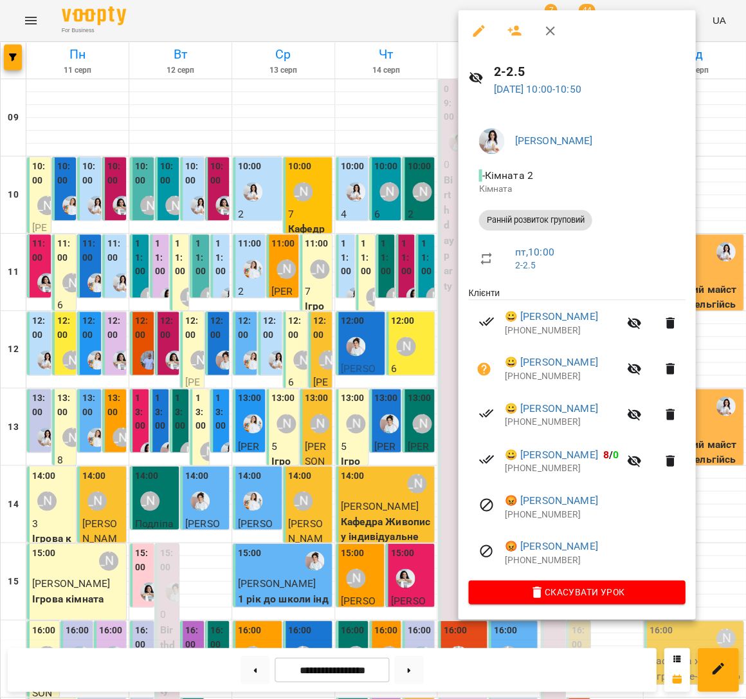
click at [374, 194] on div at bounding box center [373, 349] width 746 height 699
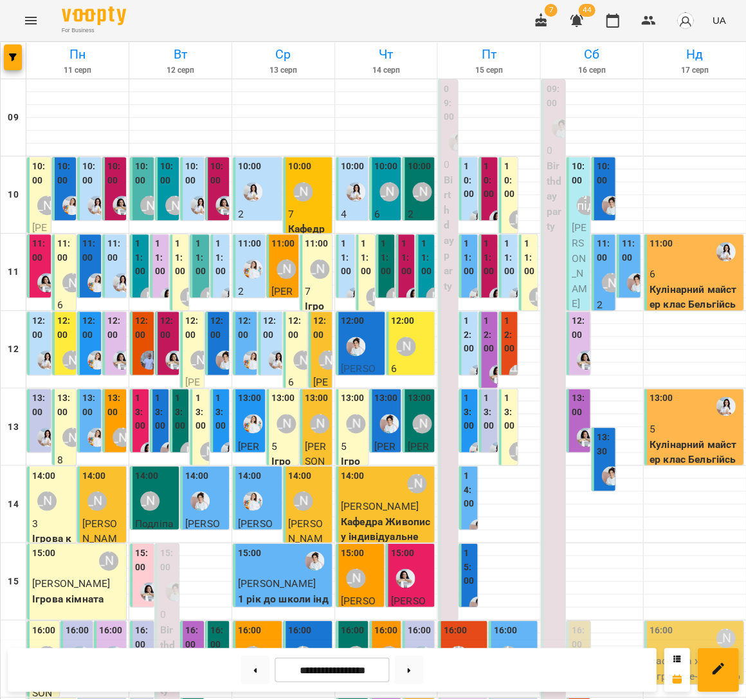
click at [472, 165] on label "10:00" at bounding box center [469, 181] width 11 height 42
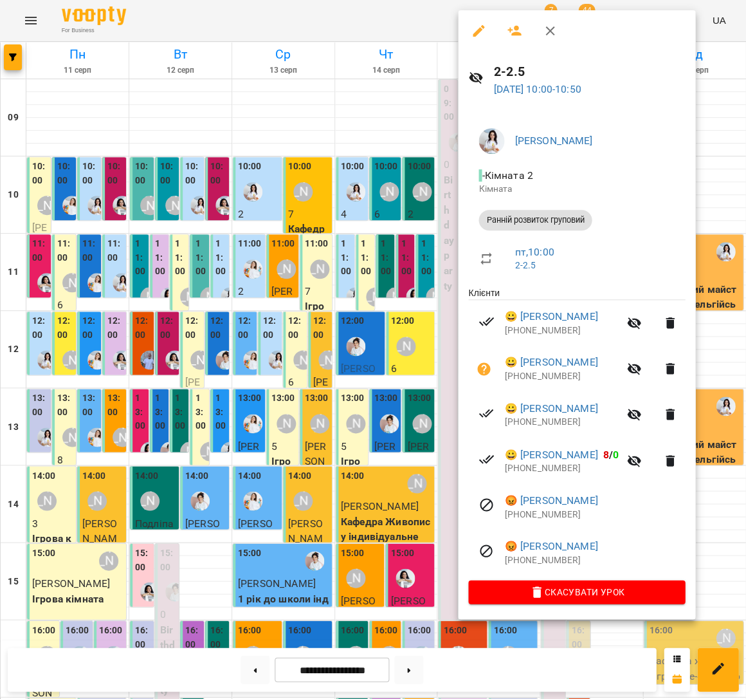
drag, startPoint x: 376, startPoint y: 138, endPoint x: 441, endPoint y: 163, distance: 69.9
click at [377, 138] on div at bounding box center [373, 349] width 746 height 699
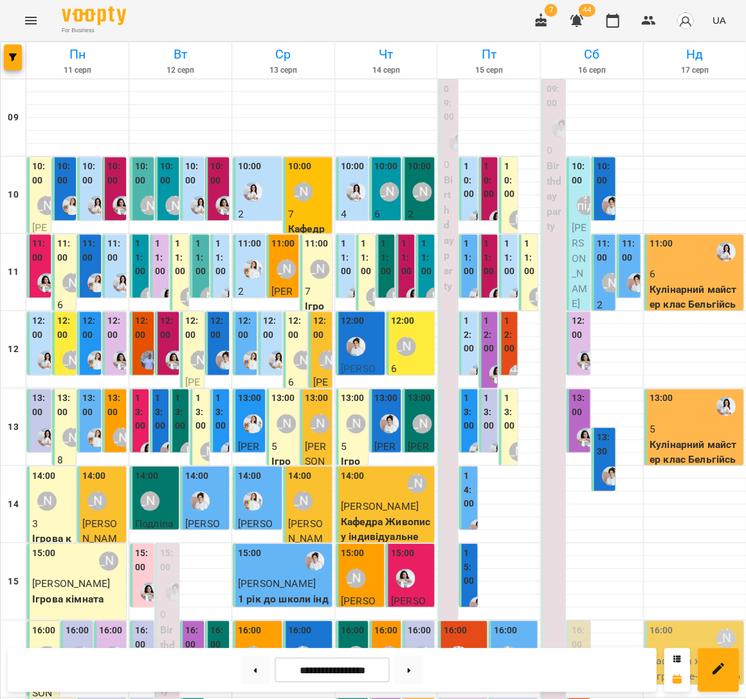
click at [603, 283] on div "[PERSON_NAME]" at bounding box center [611, 283] width 30 height 30
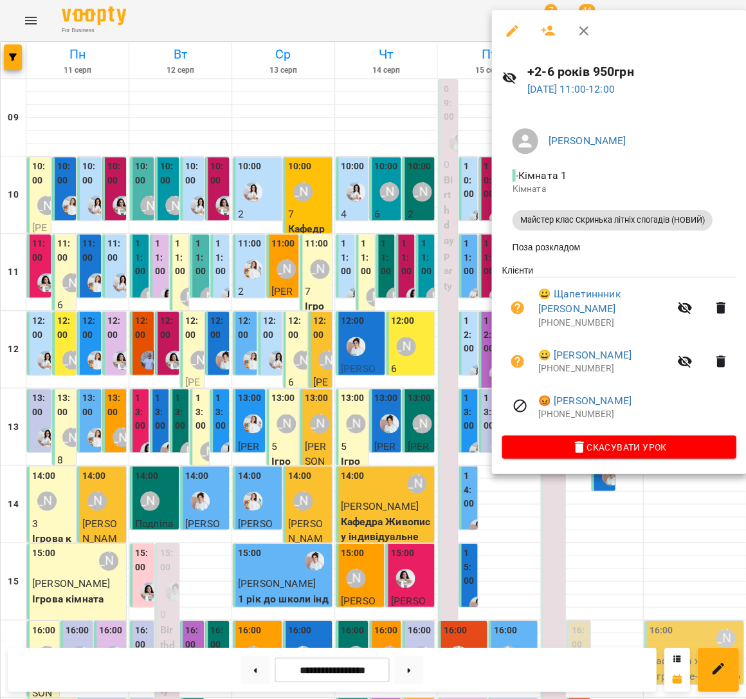
click at [416, 258] on div at bounding box center [373, 349] width 746 height 699
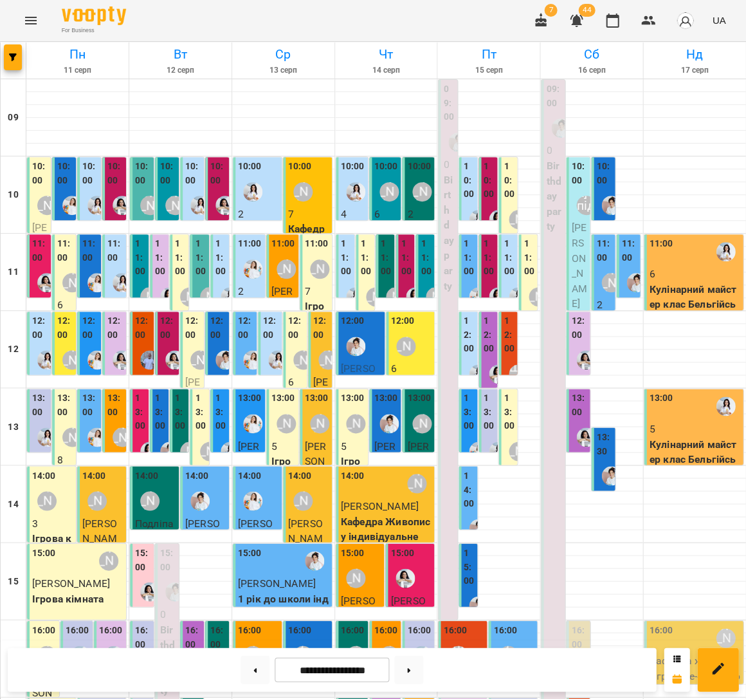
click at [697, 266] on p "6" at bounding box center [694, 273] width 91 height 15
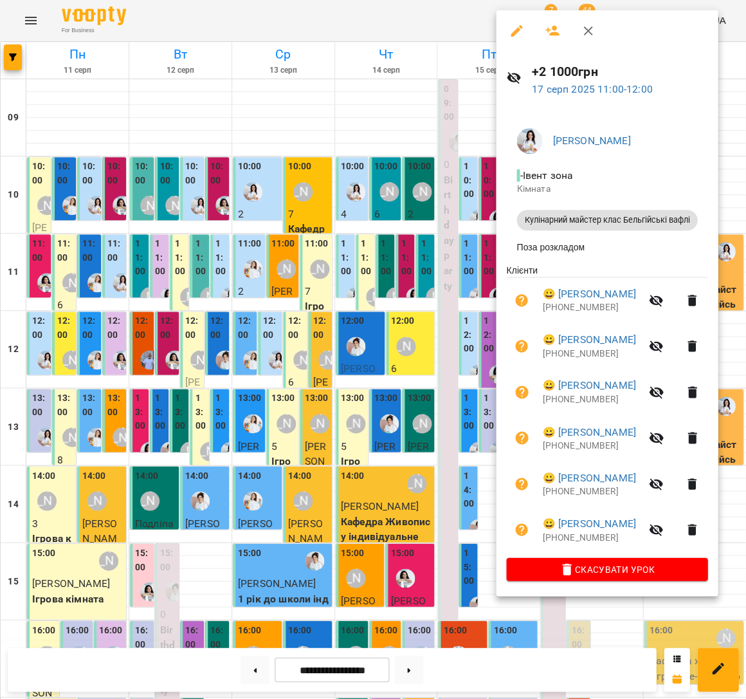
click at [398, 278] on div at bounding box center [373, 349] width 746 height 699
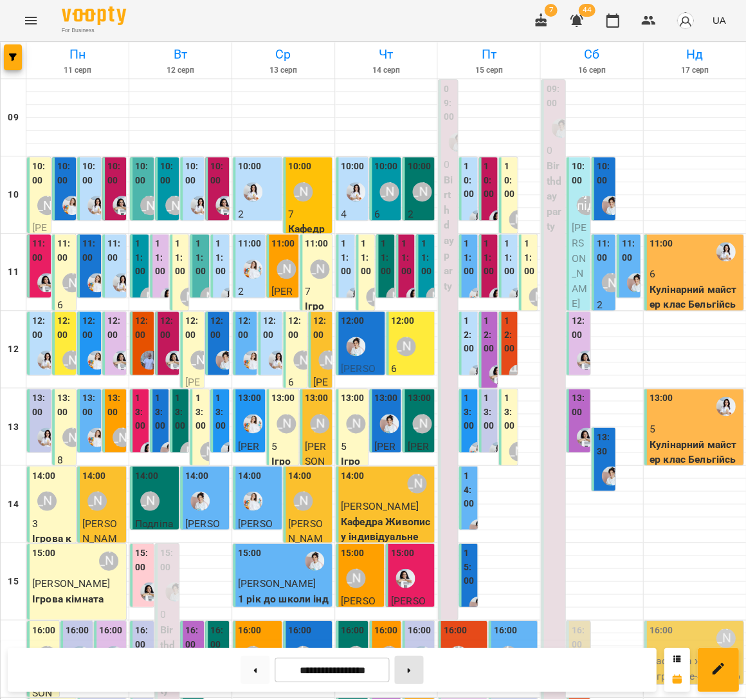
click at [405, 665] on button at bounding box center [408, 669] width 29 height 28
type input "**********"
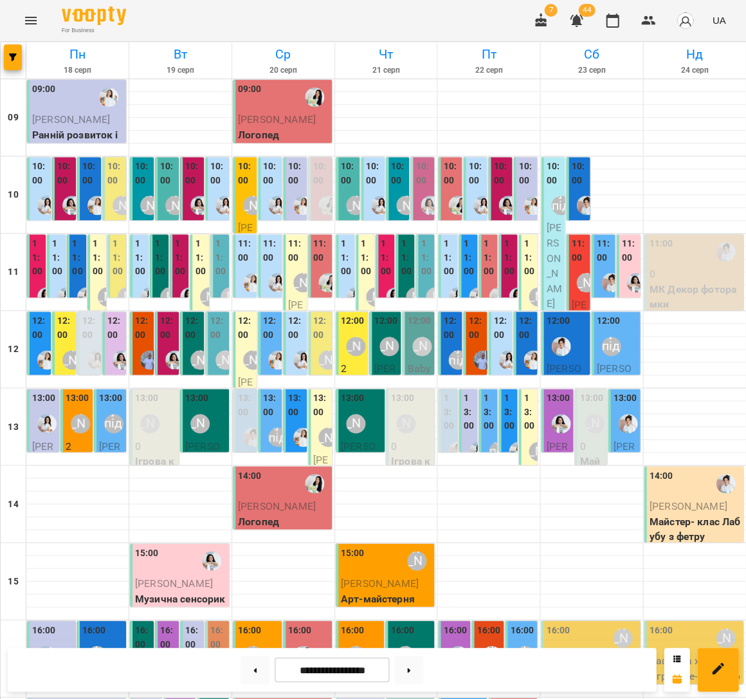
click at [47, 190] on div at bounding box center [47, 205] width 30 height 30
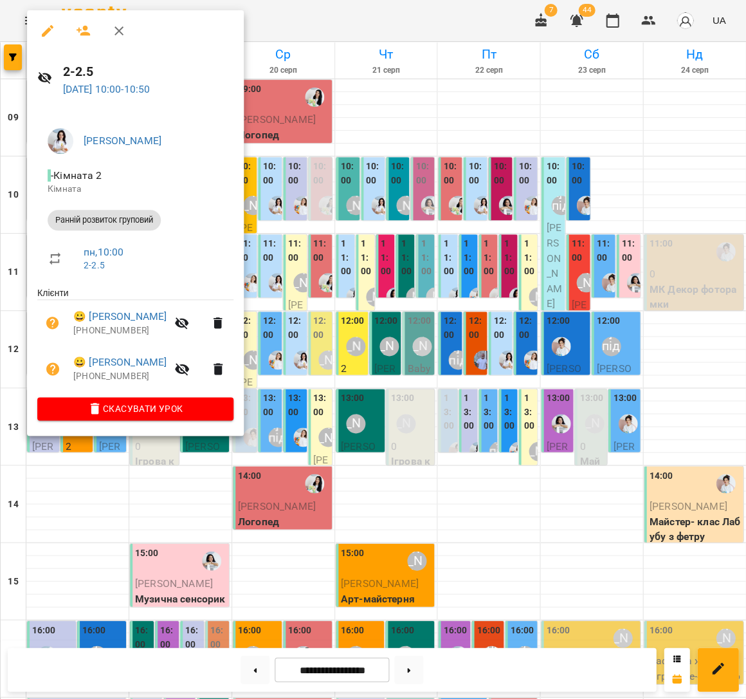
click at [338, 259] on div at bounding box center [373, 349] width 746 height 699
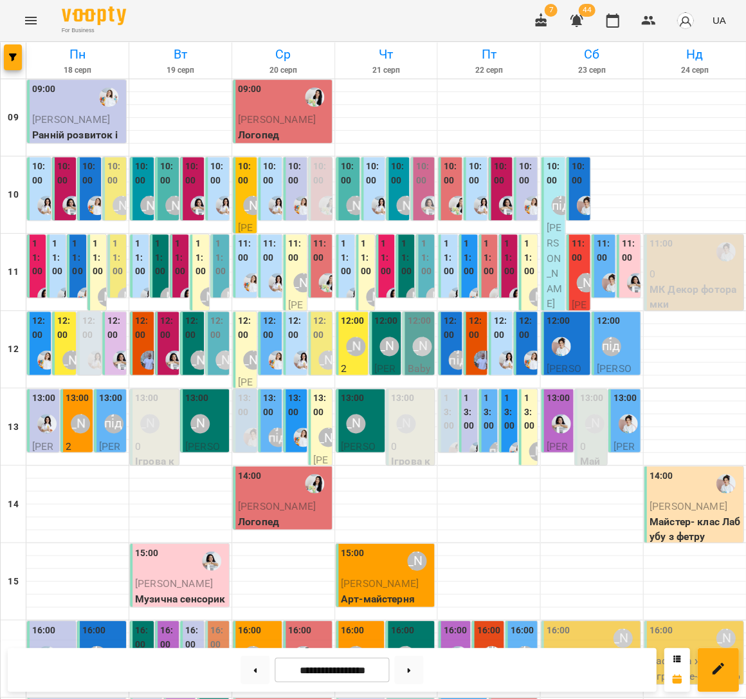
click at [193, 174] on label "10:00" at bounding box center [193, 174] width 16 height 28
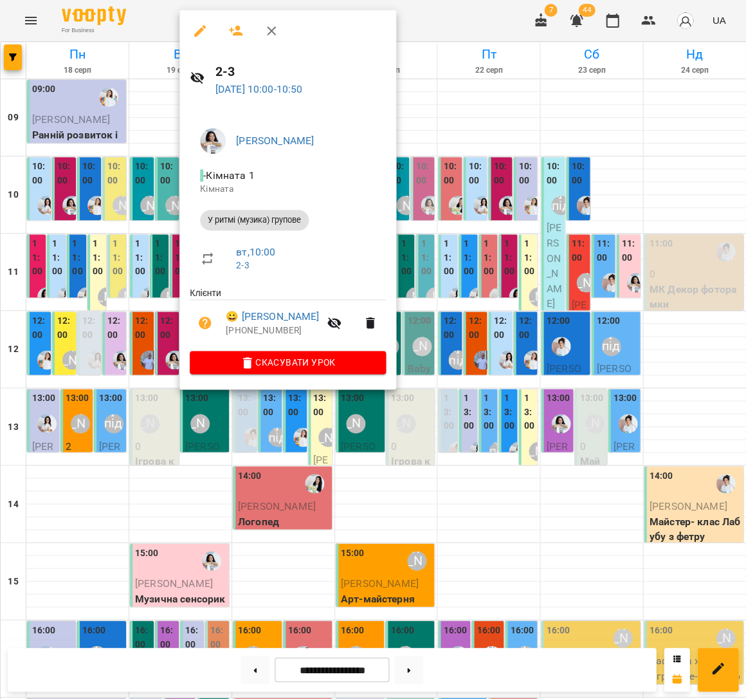
click at [230, 22] on button "button" at bounding box center [236, 30] width 31 height 31
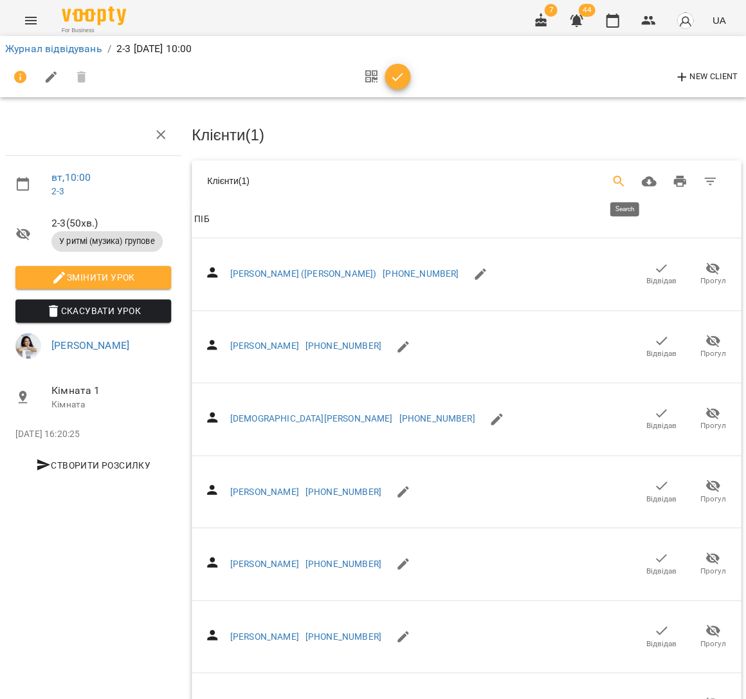
click at [627, 179] on icon "Search" at bounding box center [618, 181] width 15 height 15
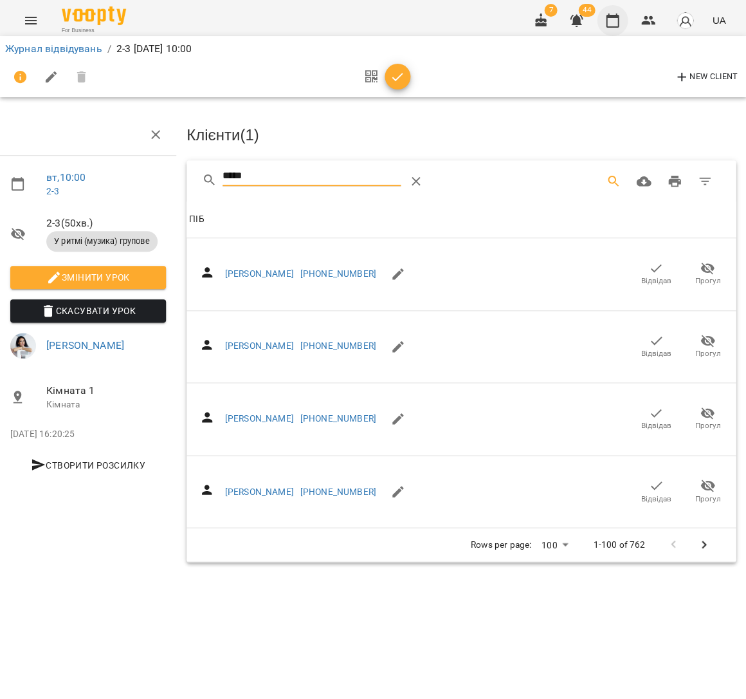
scroll to position [0, 5]
type input "*****"
click at [617, 20] on icon "button" at bounding box center [612, 20] width 15 height 15
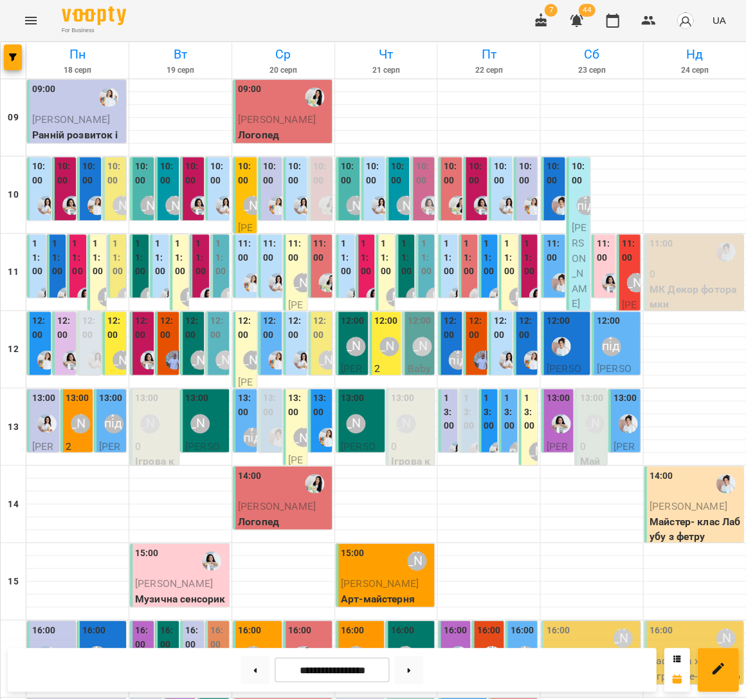
scroll to position [20, 0]
click at [629, 273] on div "[PERSON_NAME]" at bounding box center [636, 282] width 19 height 19
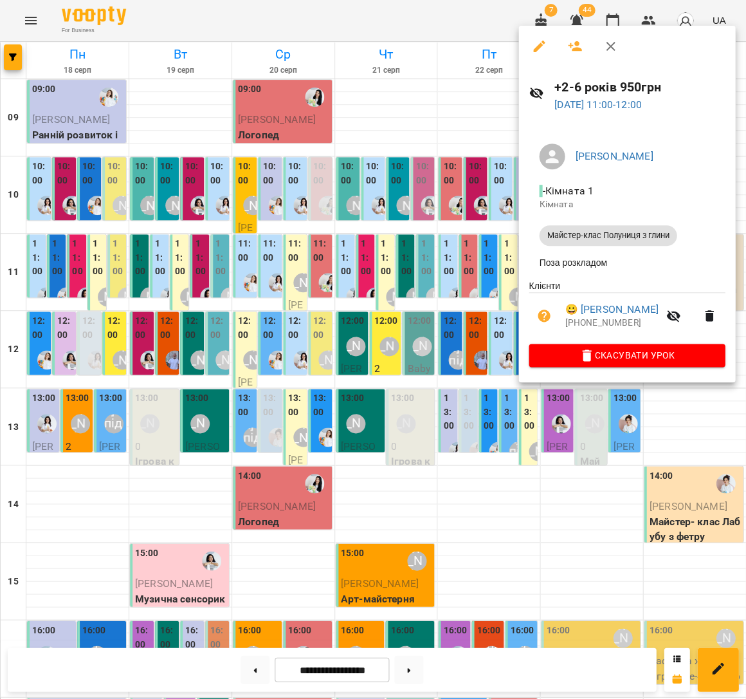
click at [158, 215] on div at bounding box center [373, 349] width 746 height 699
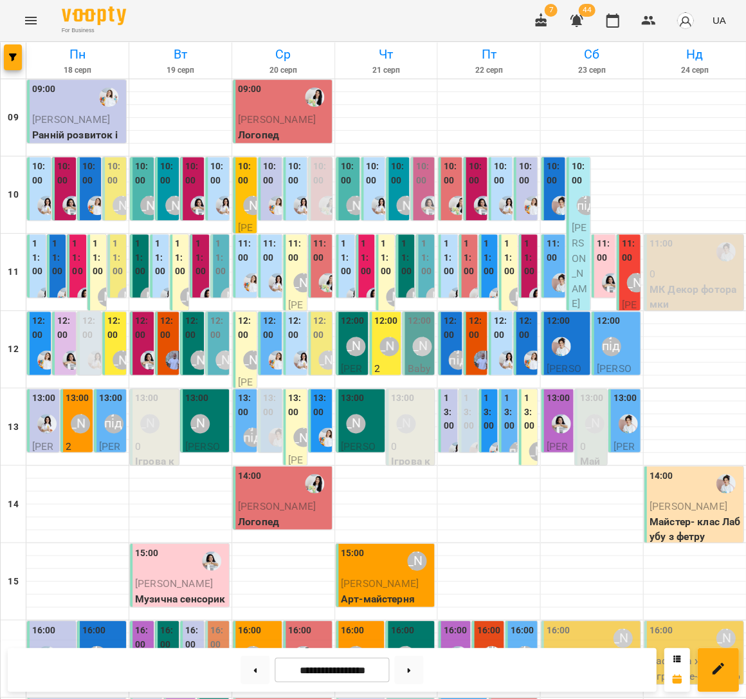
click at [686, 266] on p "0" at bounding box center [694, 273] width 91 height 15
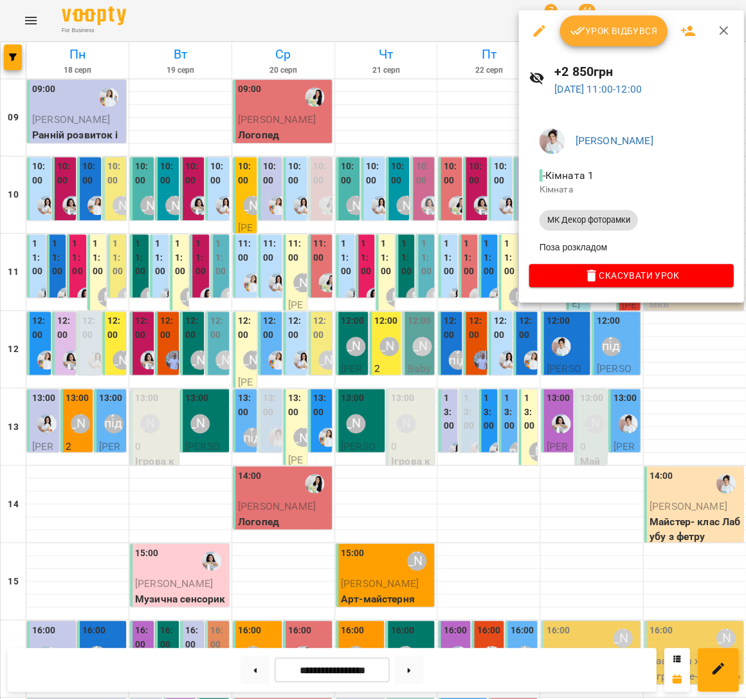
click at [459, 239] on div at bounding box center [373, 349] width 746 height 699
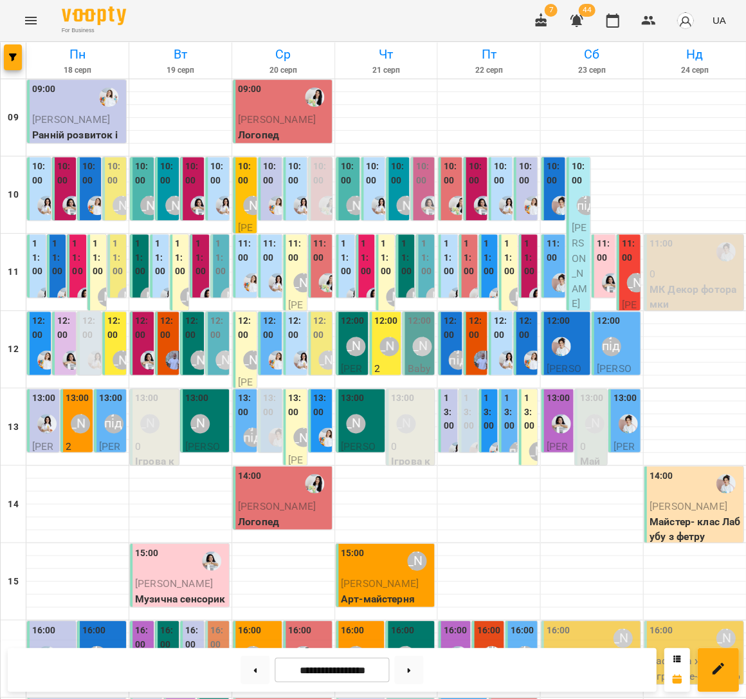
click at [674, 244] on div "11:00" at bounding box center [694, 252] width 91 height 30
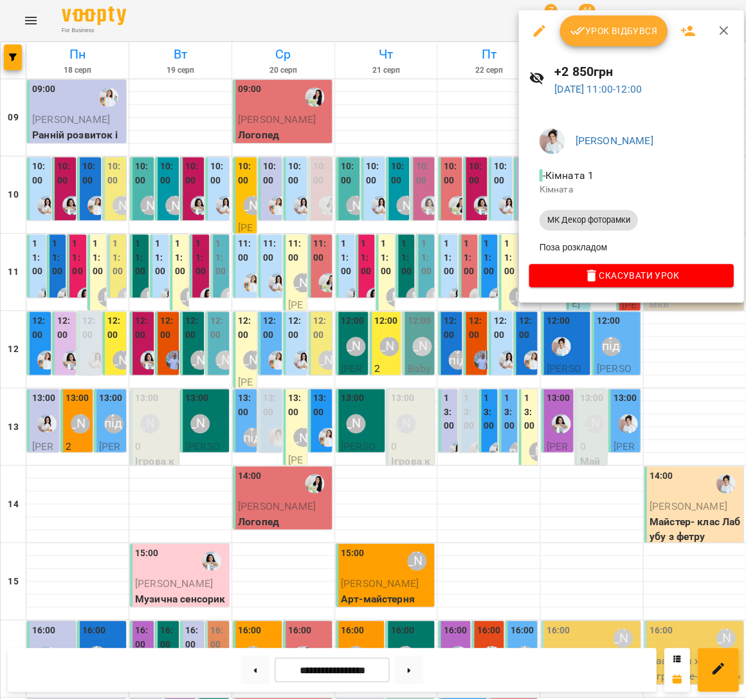
click at [388, 230] on div at bounding box center [373, 349] width 746 height 699
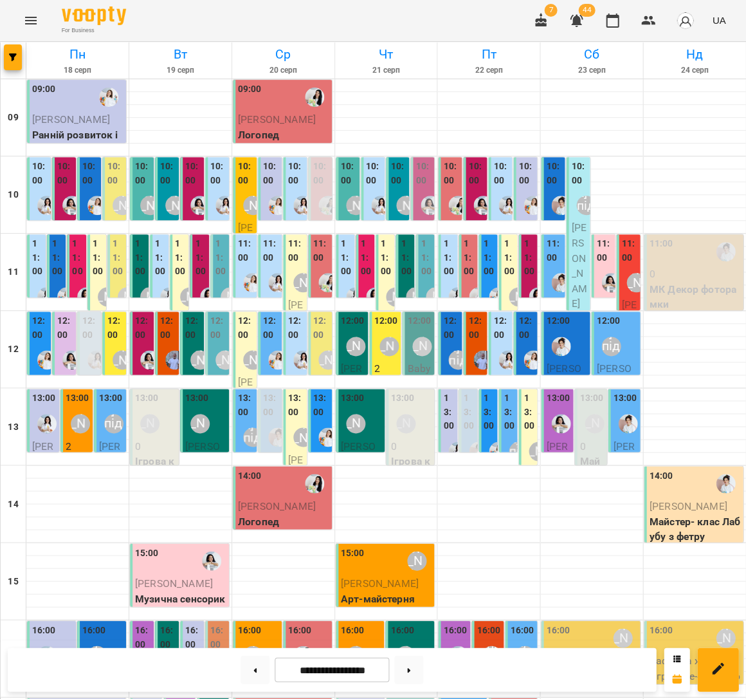
click at [674, 237] on div "11:00" at bounding box center [694, 252] width 91 height 30
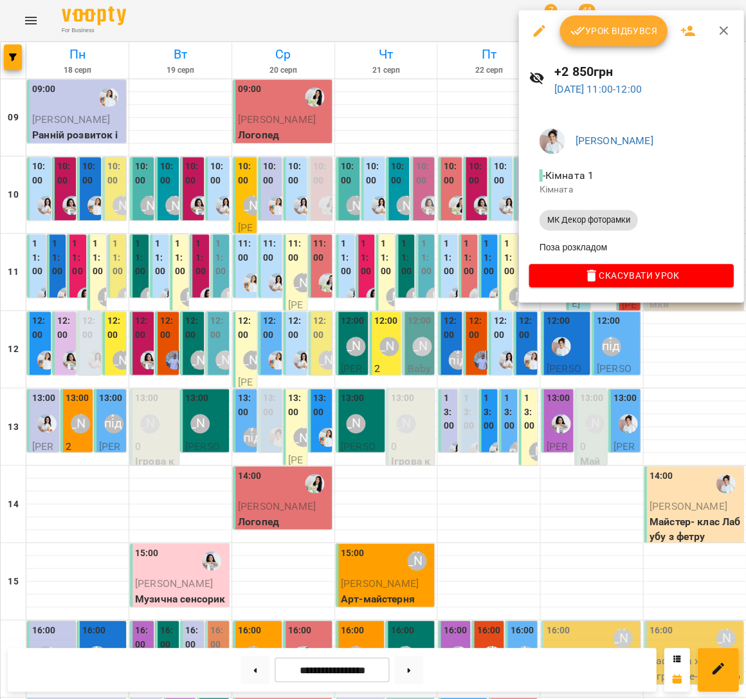
drag, startPoint x: 418, startPoint y: 192, endPoint x: 538, endPoint y: 210, distance: 122.3
click at [418, 192] on div at bounding box center [373, 349] width 746 height 699
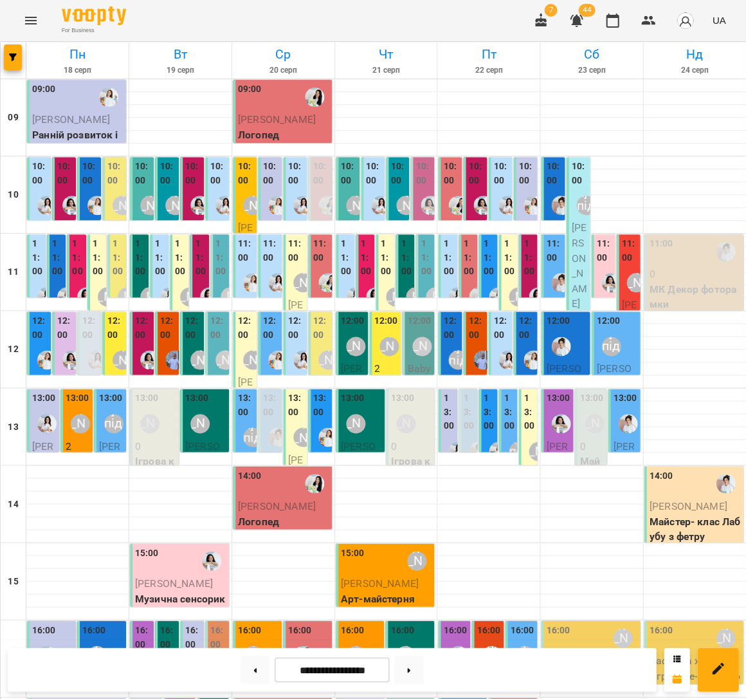
click at [695, 237] on div "11:00" at bounding box center [694, 252] width 91 height 30
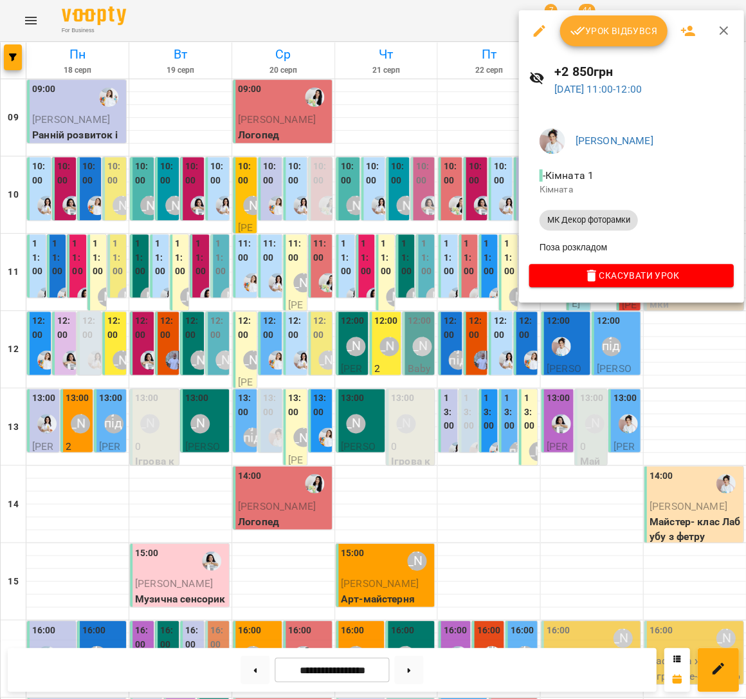
click at [394, 201] on div at bounding box center [373, 349] width 746 height 699
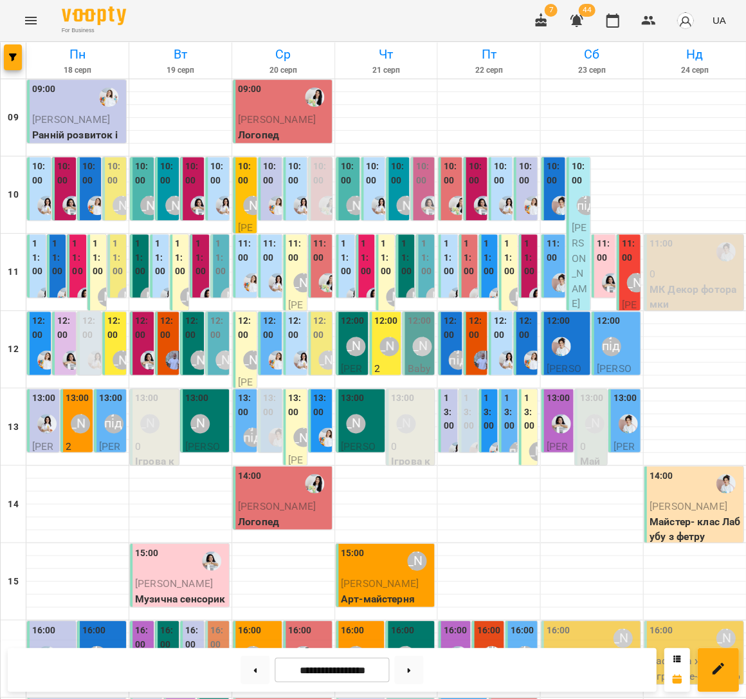
click at [699, 282] on p "МК Декор фоторамки" at bounding box center [694, 297] width 91 height 30
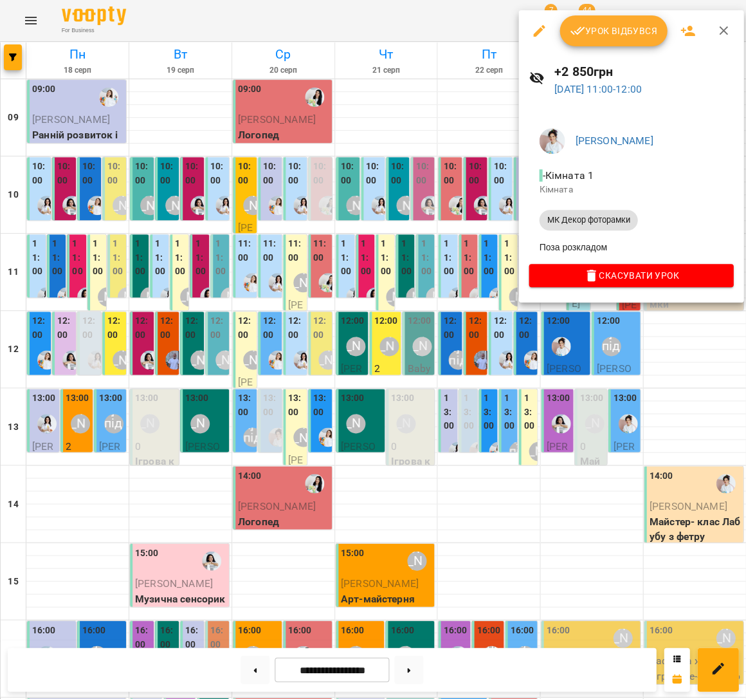
click at [398, 248] on div at bounding box center [373, 349] width 746 height 699
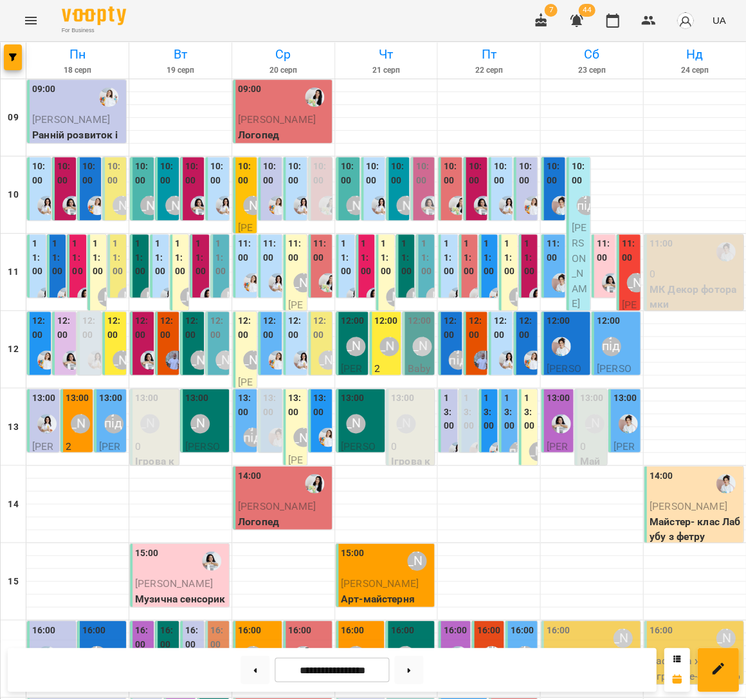
click at [188, 165] on label "10:00" at bounding box center [193, 174] width 16 height 28
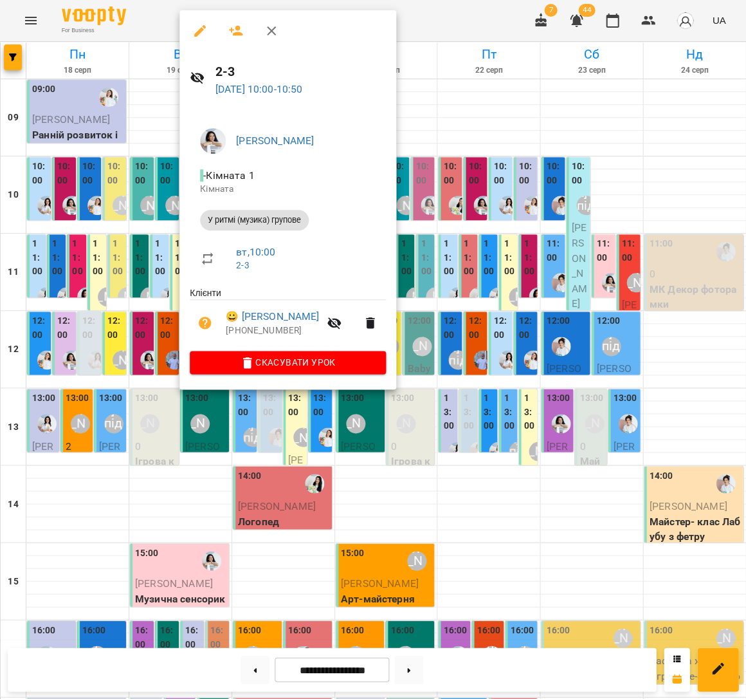
click at [97, 211] on div at bounding box center [373, 349] width 746 height 699
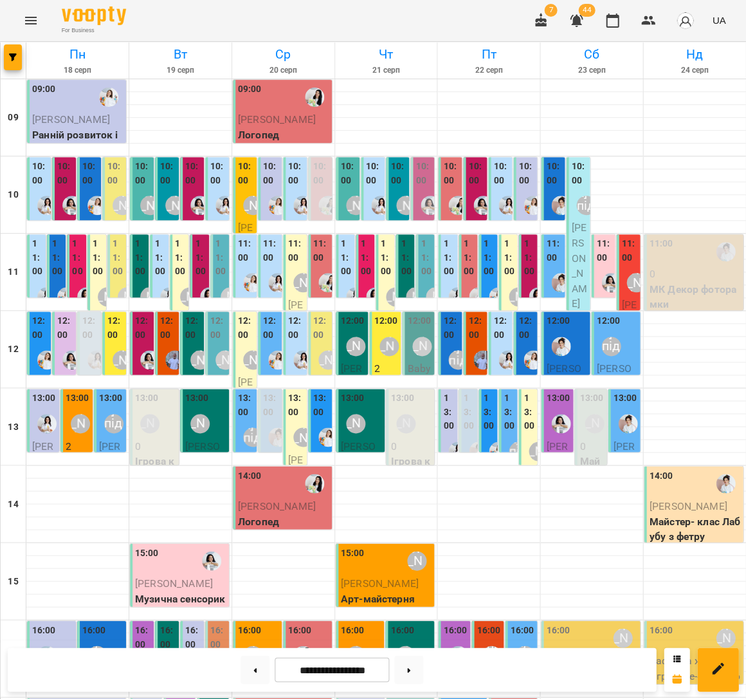
click at [191, 169] on div "10:00" at bounding box center [193, 175] width 16 height 31
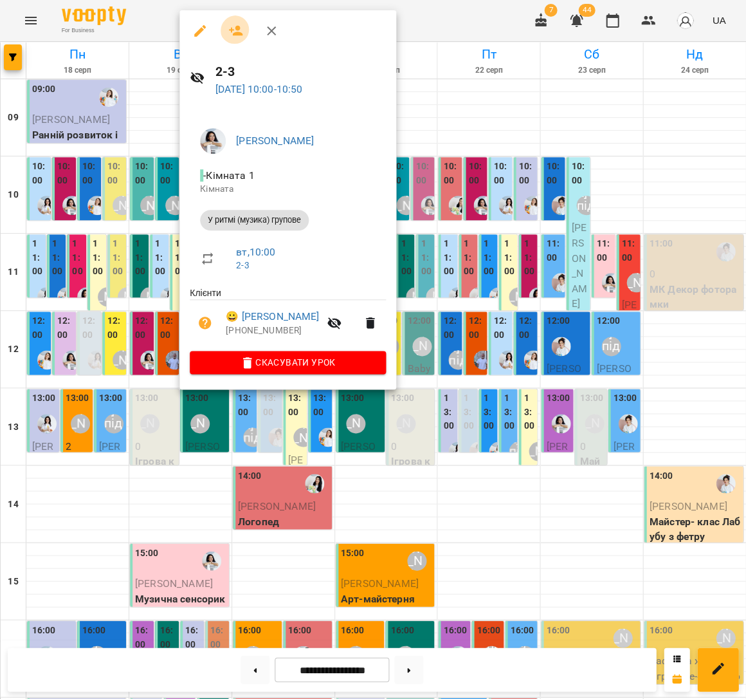
click at [233, 21] on button "button" at bounding box center [236, 30] width 31 height 31
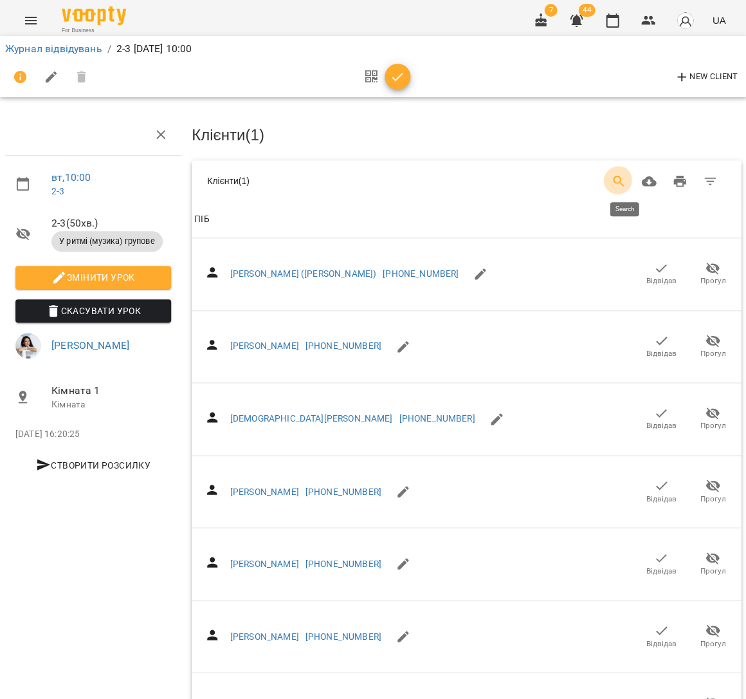
click at [621, 170] on button "Search" at bounding box center [618, 181] width 31 height 31
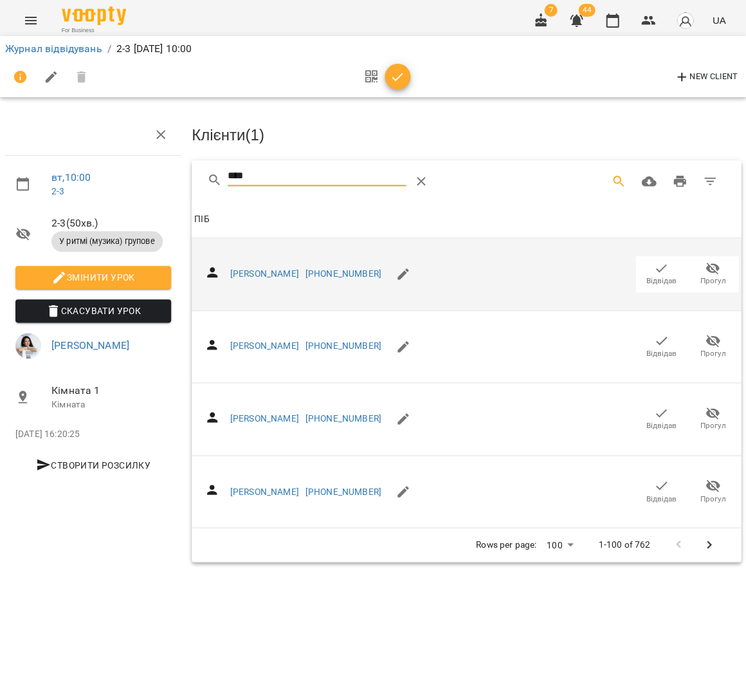
type input "****"
click at [658, 277] on span "Відвідав" at bounding box center [662, 280] width 30 height 11
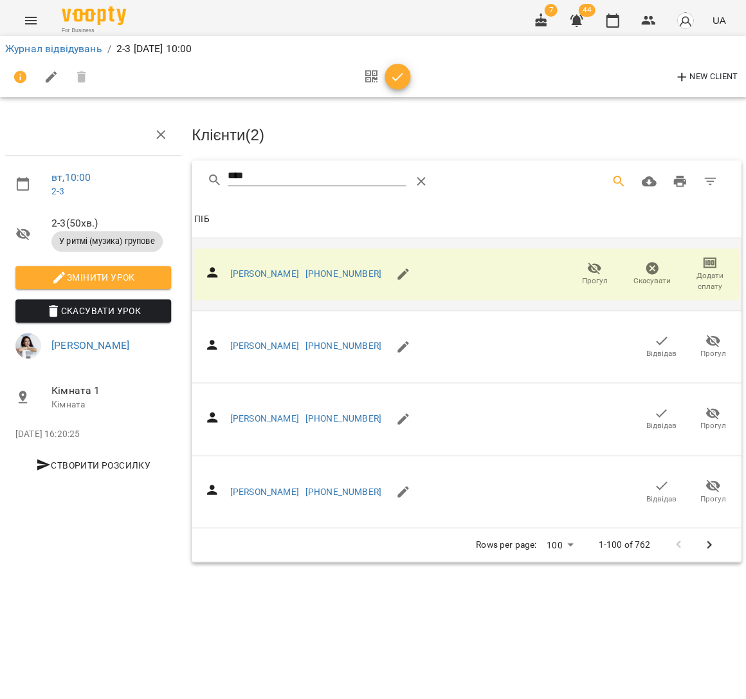
click at [394, 73] on icon "button" at bounding box center [397, 76] width 15 height 15
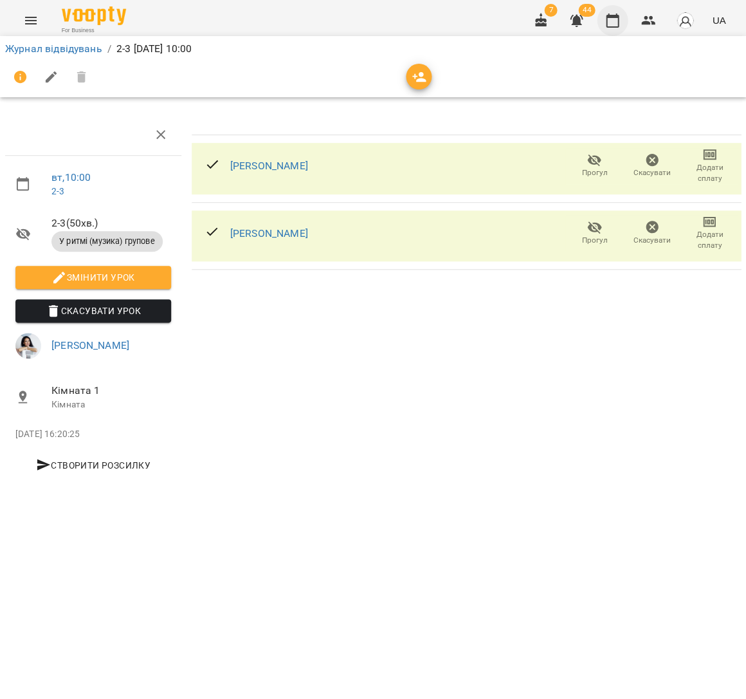
click at [613, 21] on icon "button" at bounding box center [612, 20] width 15 height 15
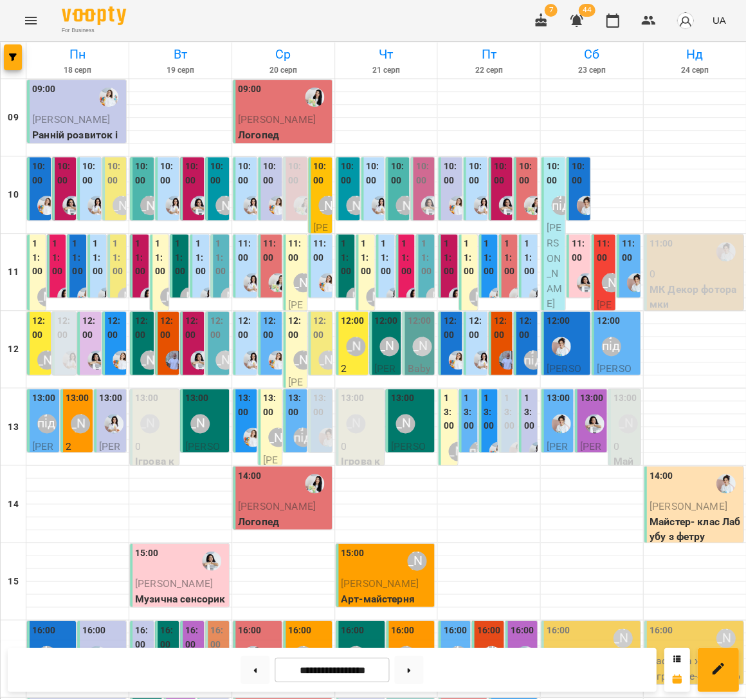
click at [194, 191] on div at bounding box center [200, 205] width 30 height 30
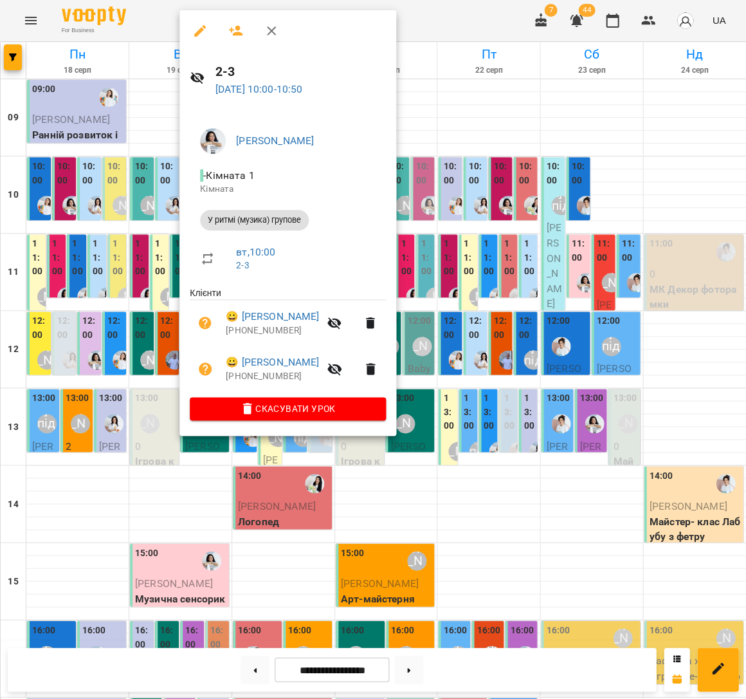
click at [125, 218] on div at bounding box center [373, 349] width 746 height 699
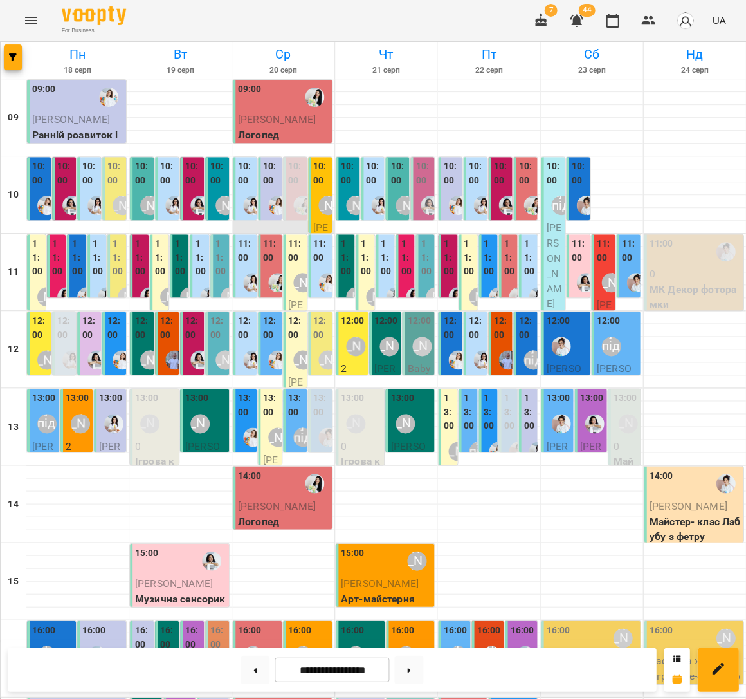
scroll to position [15, 0]
drag, startPoint x: 248, startPoint y: 664, endPoint x: 239, endPoint y: 661, distance: 9.4
click at [243, 663] on button at bounding box center [255, 669] width 29 height 28
type input "**********"
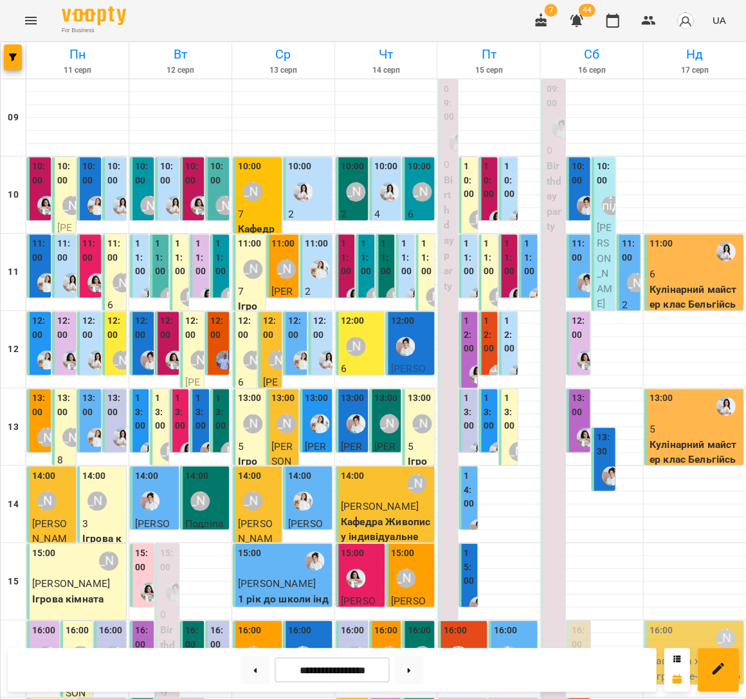
click at [621, 246] on label "11:00" at bounding box center [629, 251] width 16 height 28
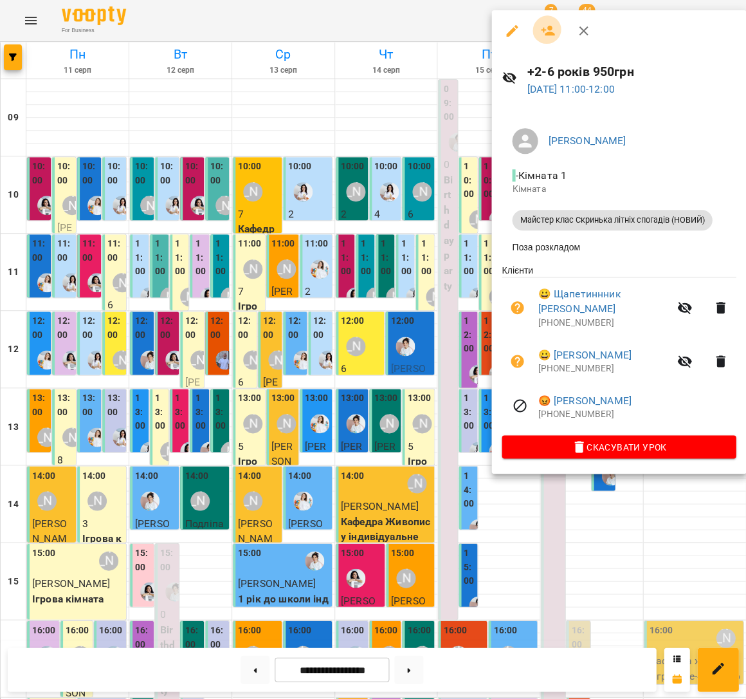
click at [549, 22] on button "button" at bounding box center [548, 30] width 31 height 31
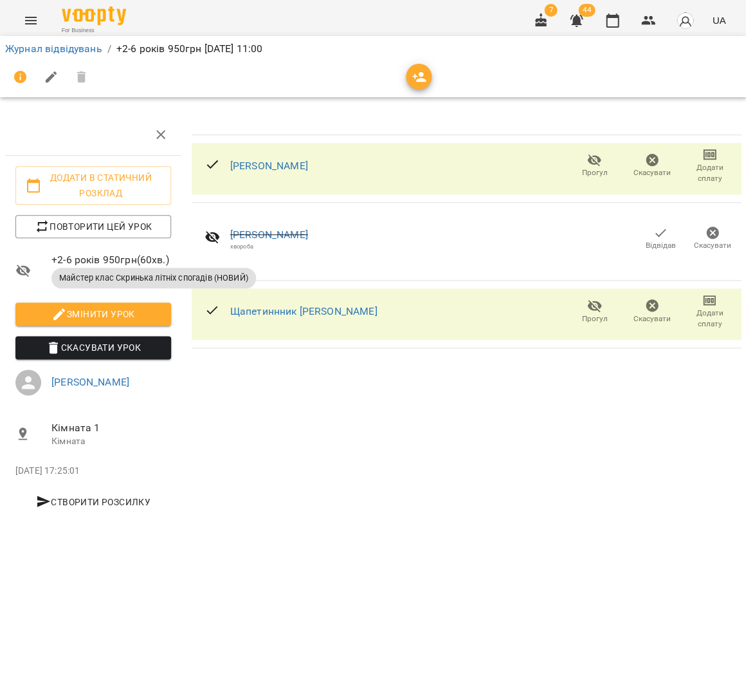
click at [421, 69] on icon "button" at bounding box center [419, 76] width 15 height 15
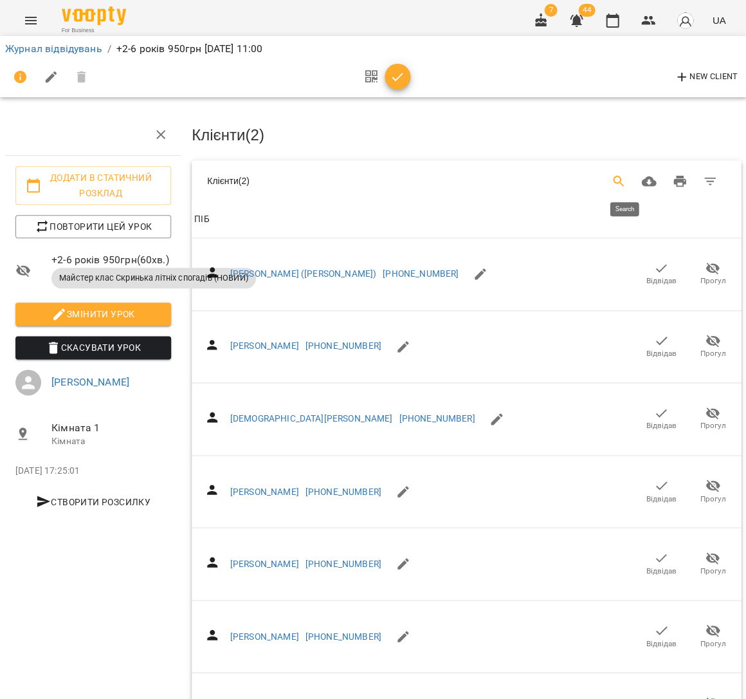
click at [626, 186] on button "Search" at bounding box center [618, 181] width 31 height 31
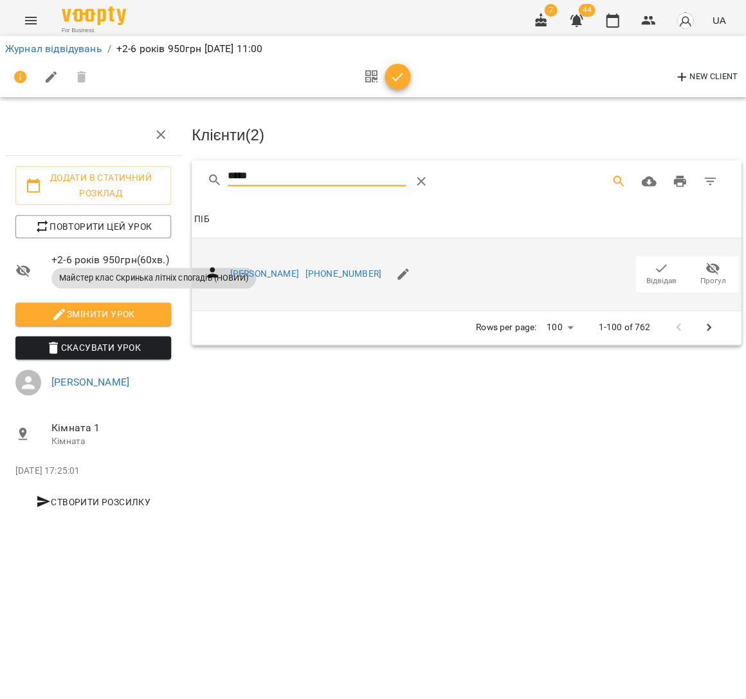
type input "*****"
drag, startPoint x: 659, startPoint y: 271, endPoint x: 643, endPoint y: 259, distance: 21.1
click at [659, 275] on span "Відвідав" at bounding box center [662, 280] width 30 height 11
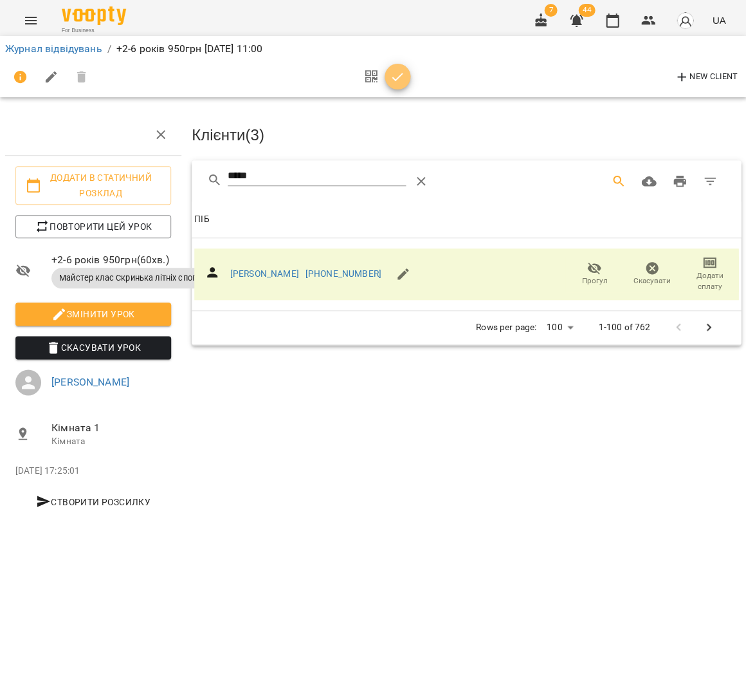
click at [403, 84] on button "button" at bounding box center [398, 77] width 26 height 26
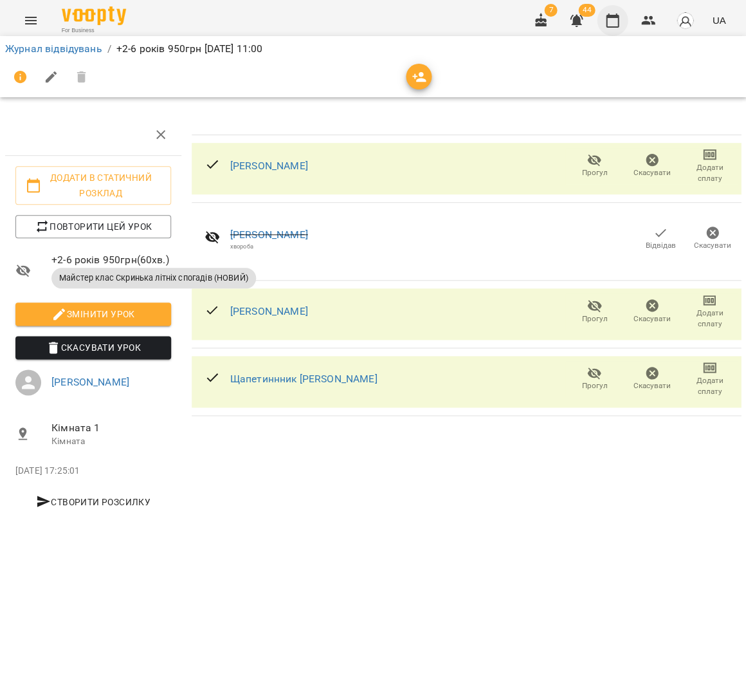
click at [620, 25] on icon "button" at bounding box center [612, 20] width 15 height 15
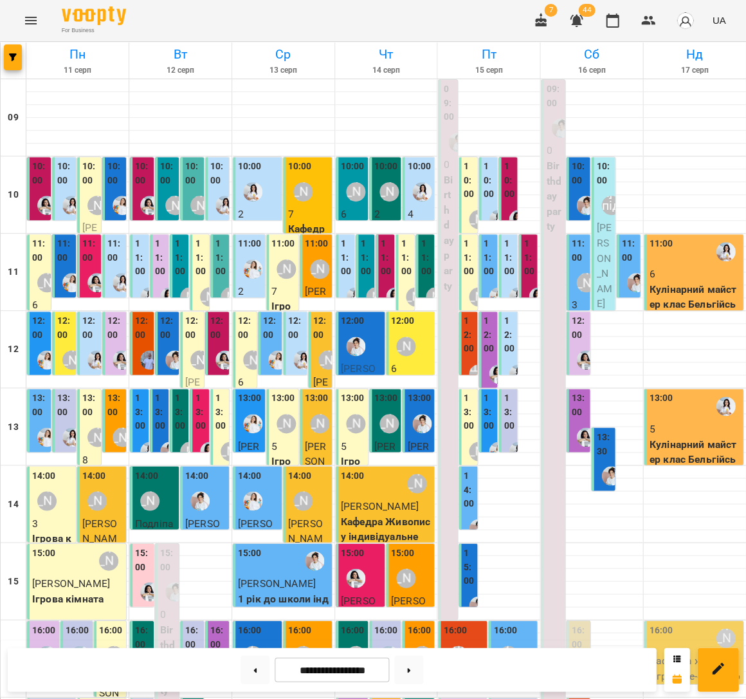
click at [571, 261] on label "11:00" at bounding box center [579, 251] width 16 height 28
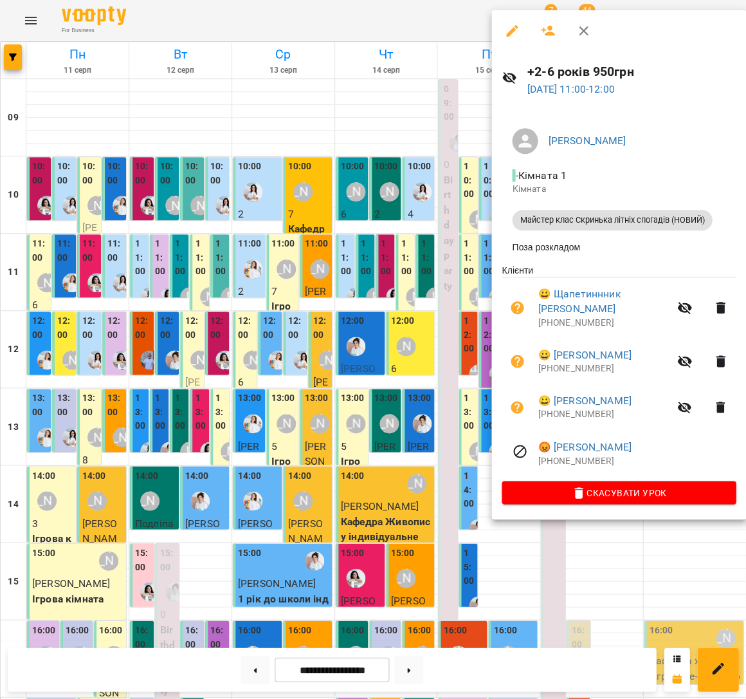
click at [372, 262] on div at bounding box center [373, 349] width 746 height 699
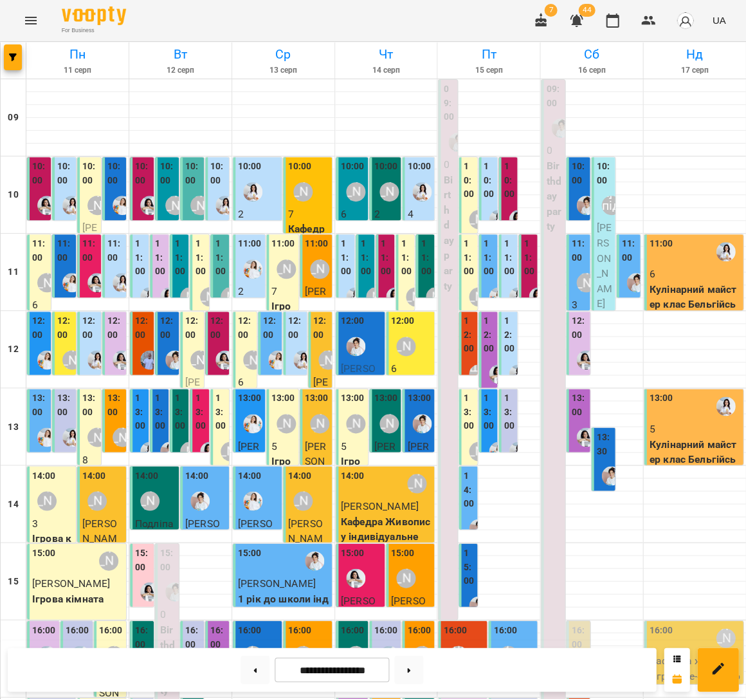
click at [486, 196] on label "10:00" at bounding box center [489, 181] width 11 height 42
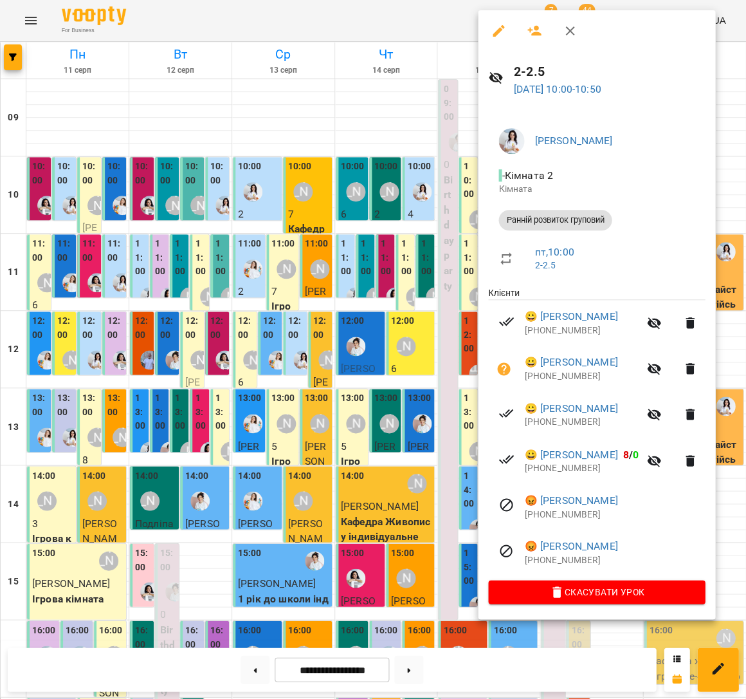
click at [304, 248] on div at bounding box center [373, 349] width 746 height 699
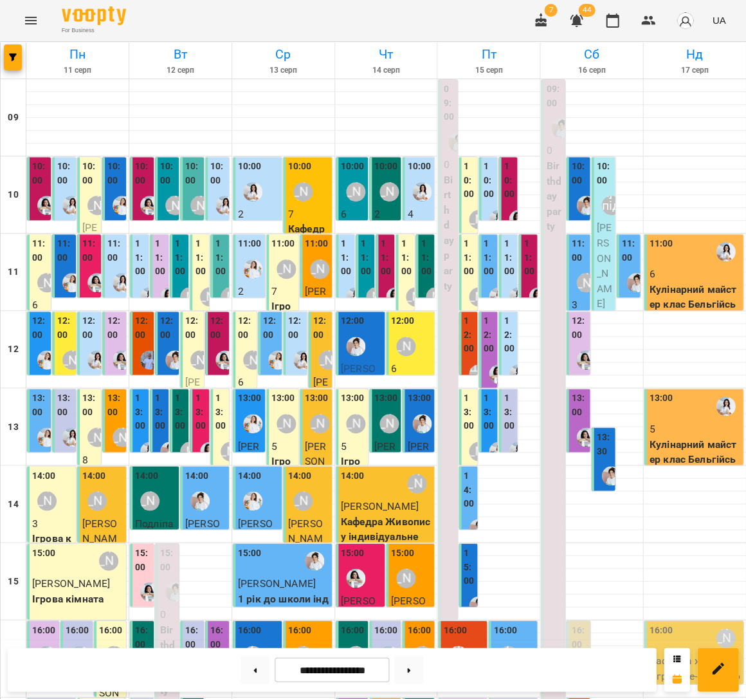
click at [494, 199] on label "10:00" at bounding box center [489, 181] width 11 height 42
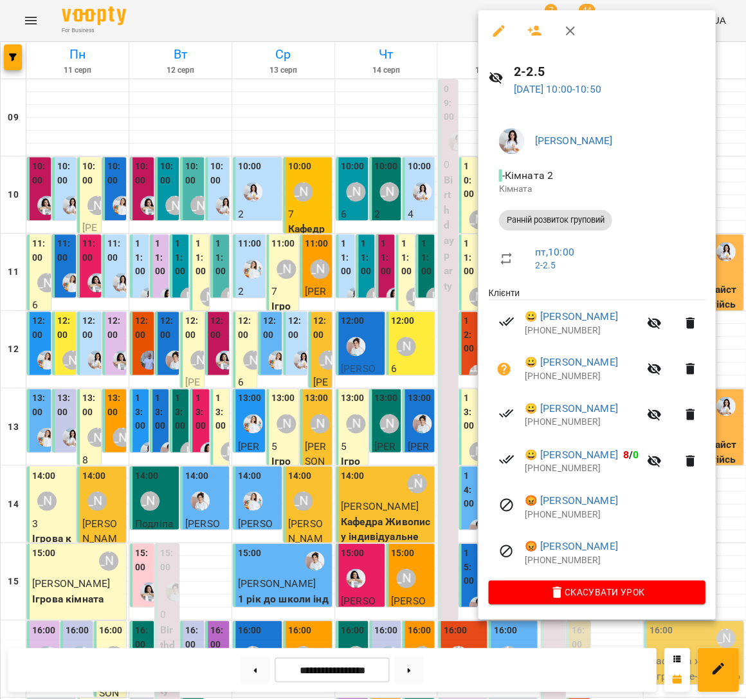
click at [503, 366] on icon "button" at bounding box center [503, 368] width 15 height 15
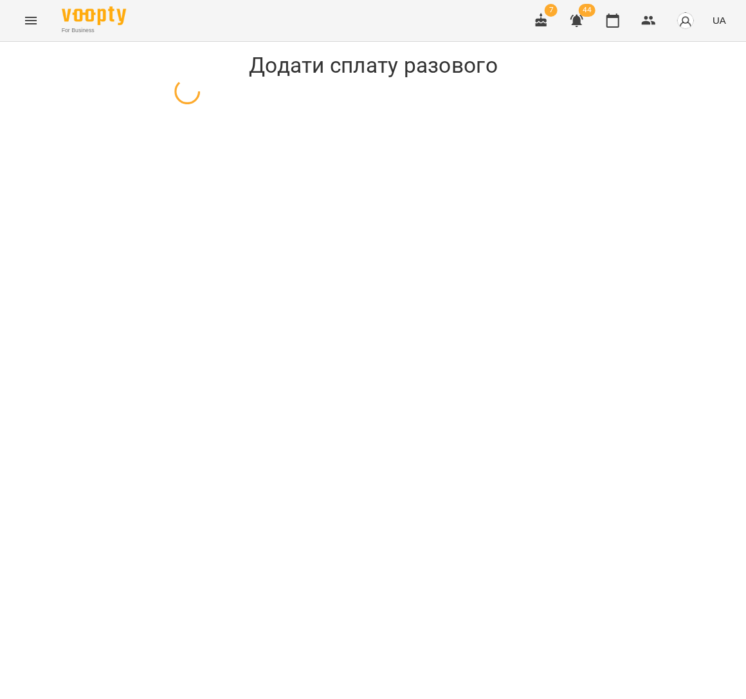
select select "**********"
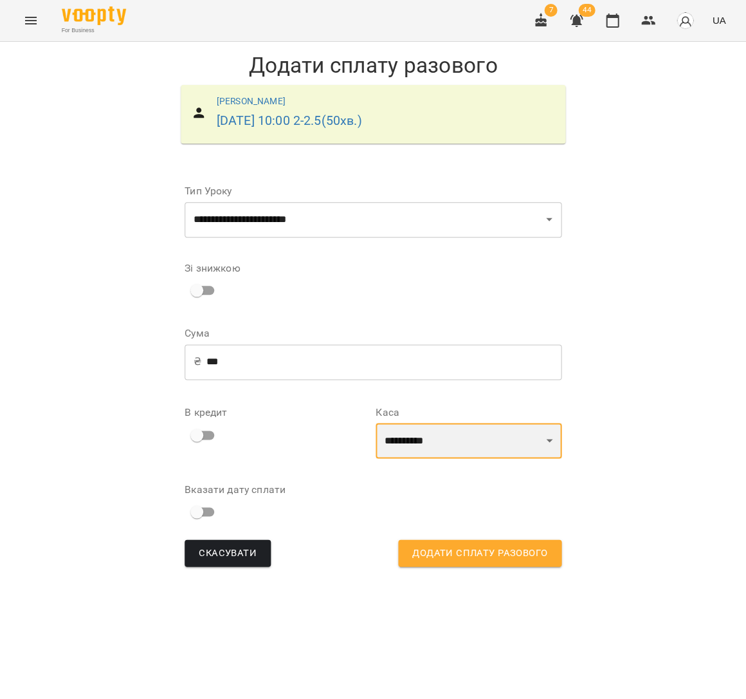
select select "****"
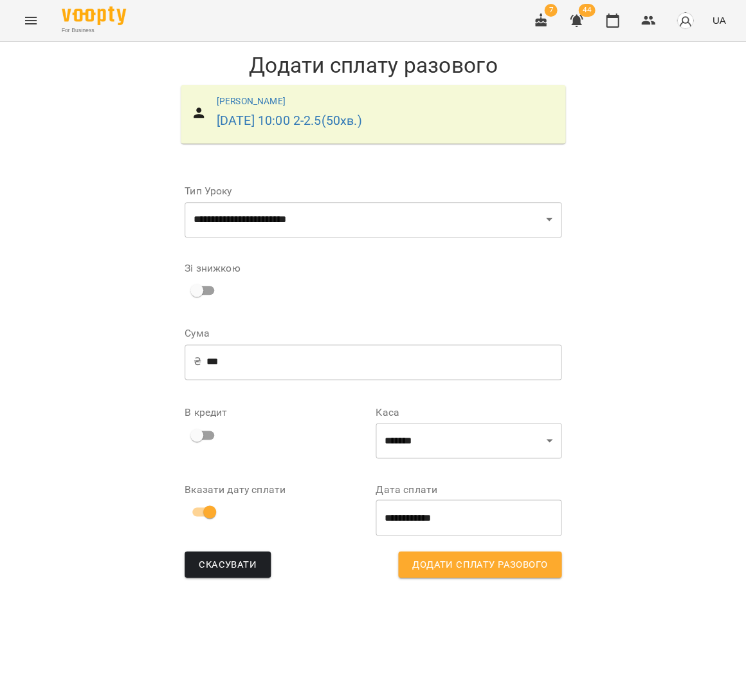
drag, startPoint x: 468, startPoint y: 559, endPoint x: 459, endPoint y: 556, distance: 9.6
click at [468, 559] on span "Додати сплату разового" at bounding box center [479, 564] width 135 height 17
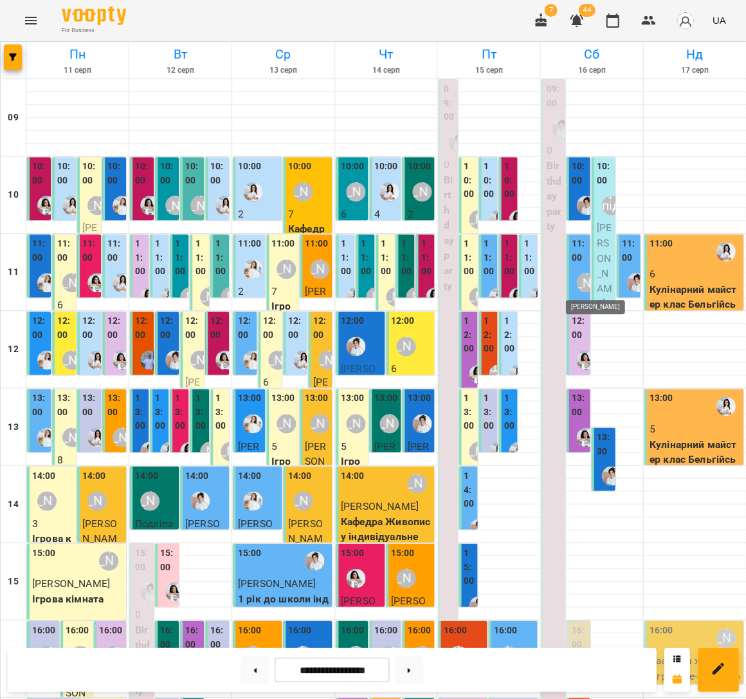
click at [584, 279] on div "[PERSON_NAME]" at bounding box center [585, 282] width 19 height 19
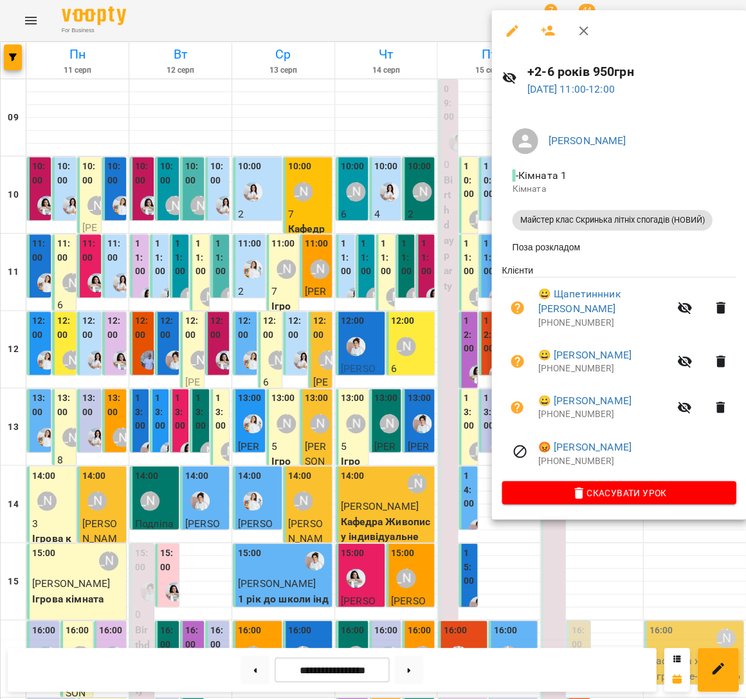
click at [384, 292] on div at bounding box center [373, 349] width 746 height 699
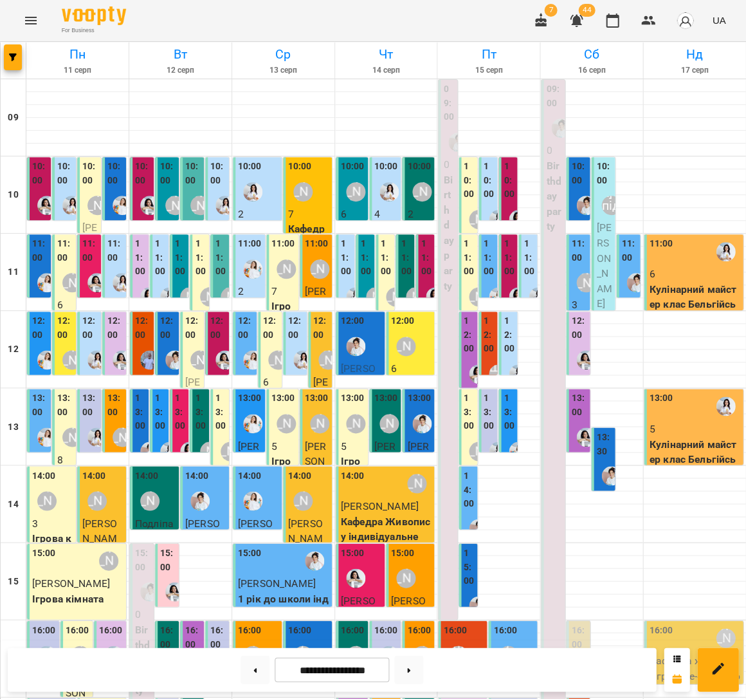
click at [531, 257] on label "11:00" at bounding box center [529, 258] width 11 height 42
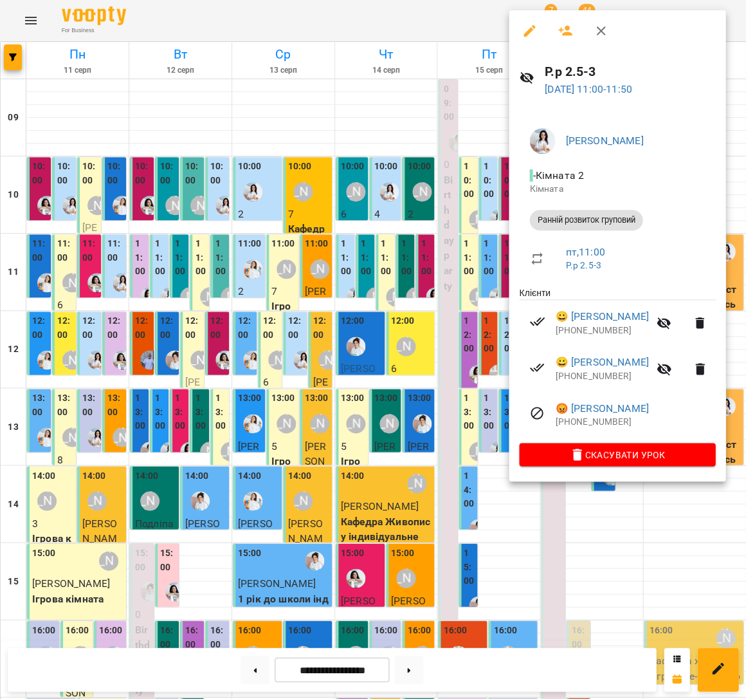
scroll to position [5, 0]
drag, startPoint x: 477, startPoint y: 269, endPoint x: 498, endPoint y: 257, distance: 23.6
click at [477, 269] on div at bounding box center [373, 349] width 746 height 699
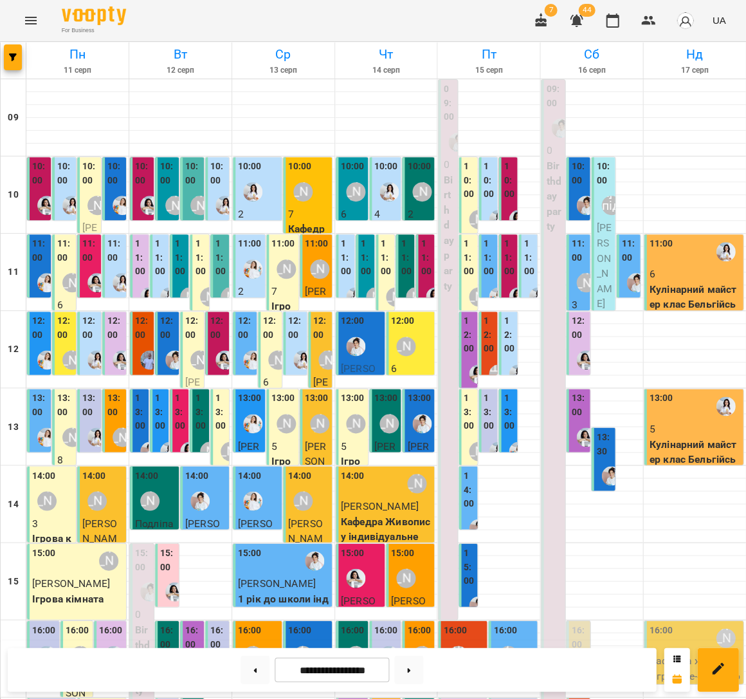
click at [493, 190] on label "10:00" at bounding box center [489, 181] width 11 height 42
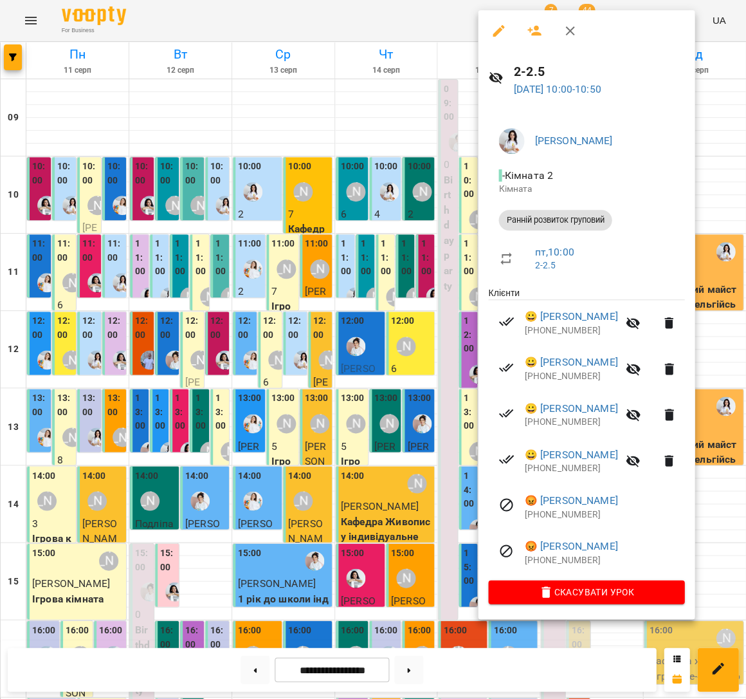
click at [378, 256] on div at bounding box center [373, 349] width 746 height 699
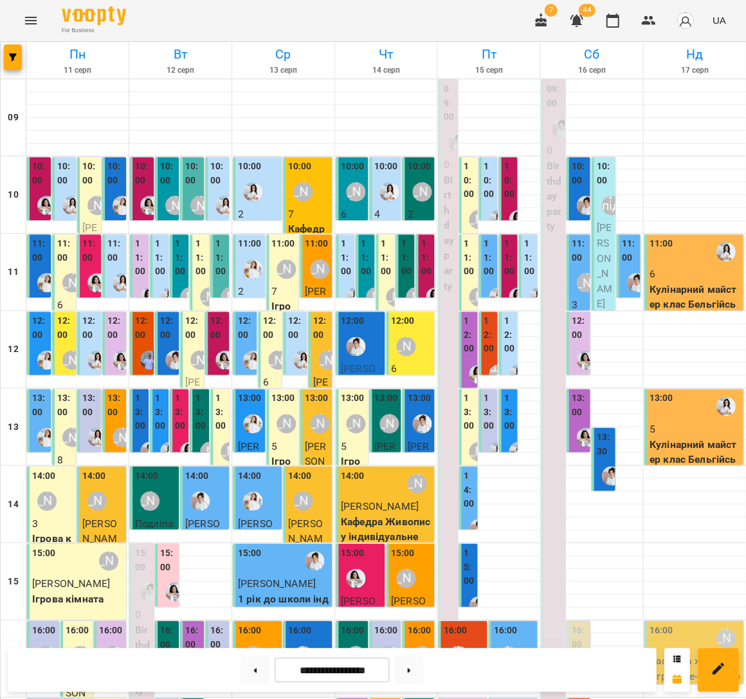
click at [582, 268] on div "[PERSON_NAME]" at bounding box center [586, 283] width 30 height 30
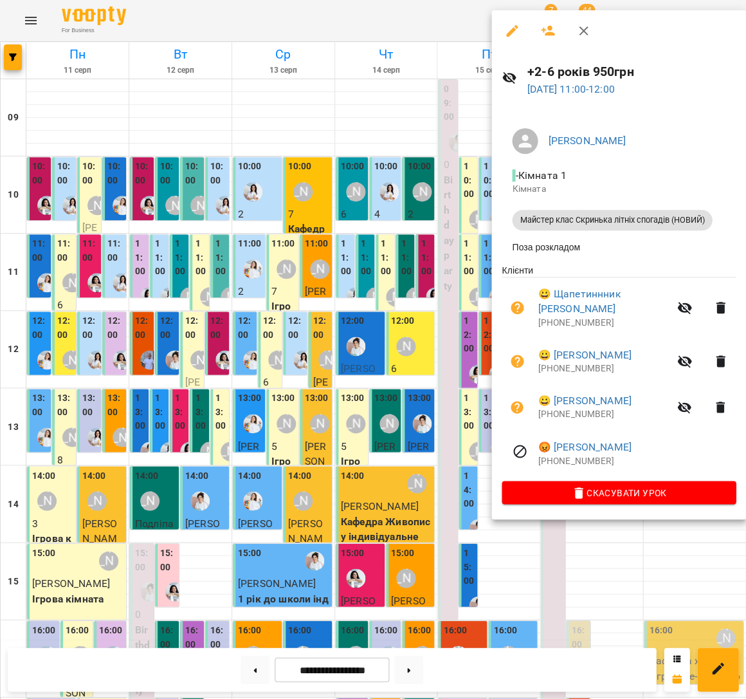
scroll to position [6, 0]
click at [508, 345] on button "button" at bounding box center [517, 360] width 31 height 31
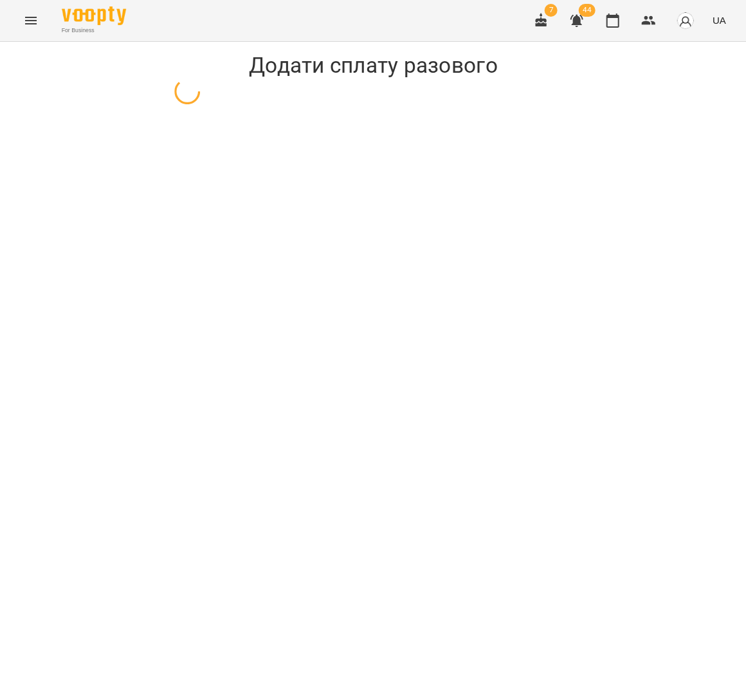
select select "**********"
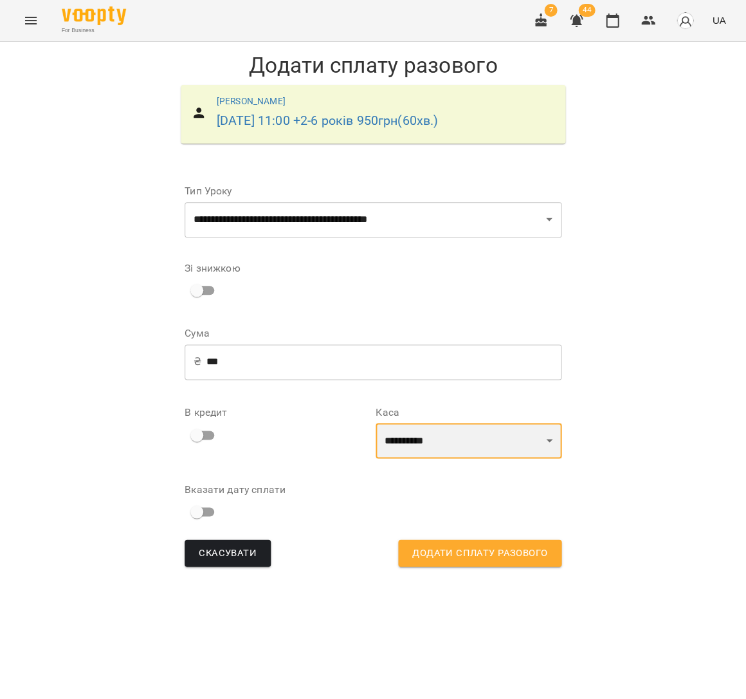
select select "****"
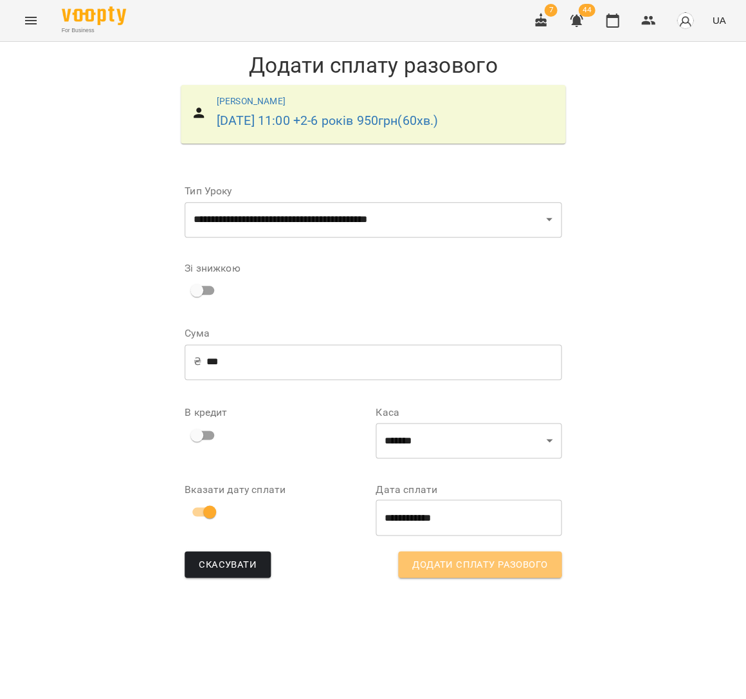
click at [463, 562] on span "Додати сплату разового" at bounding box center [479, 564] width 135 height 17
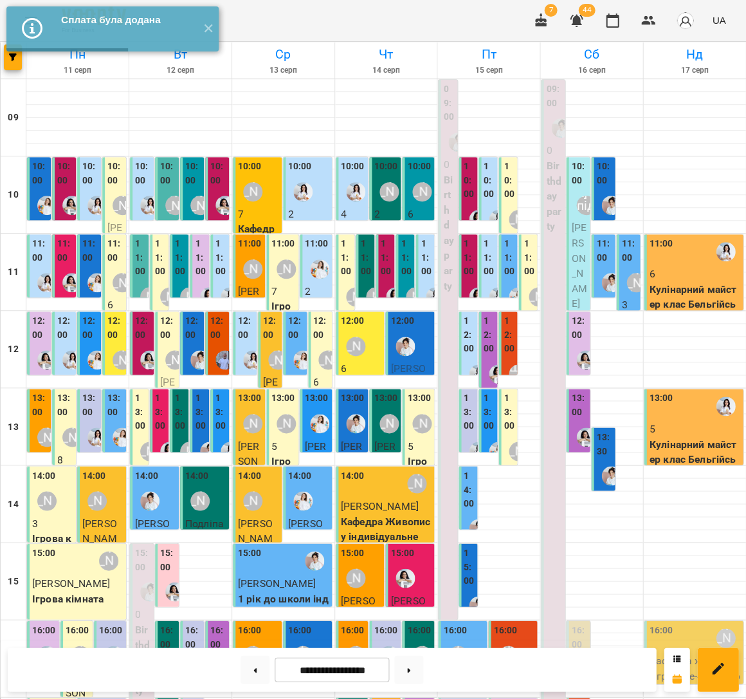
click at [691, 252] on div "11:00" at bounding box center [694, 252] width 91 height 30
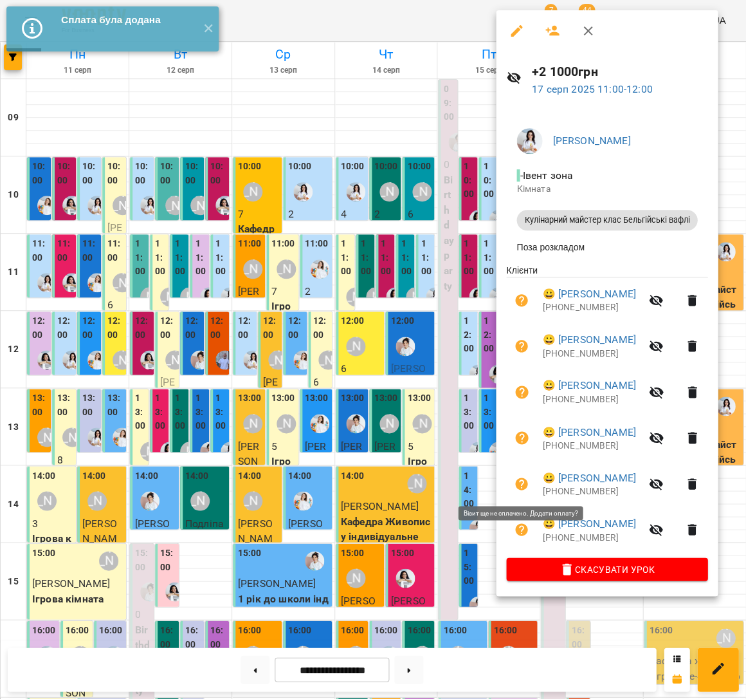
click at [519, 486] on icon "button" at bounding box center [521, 483] width 13 height 13
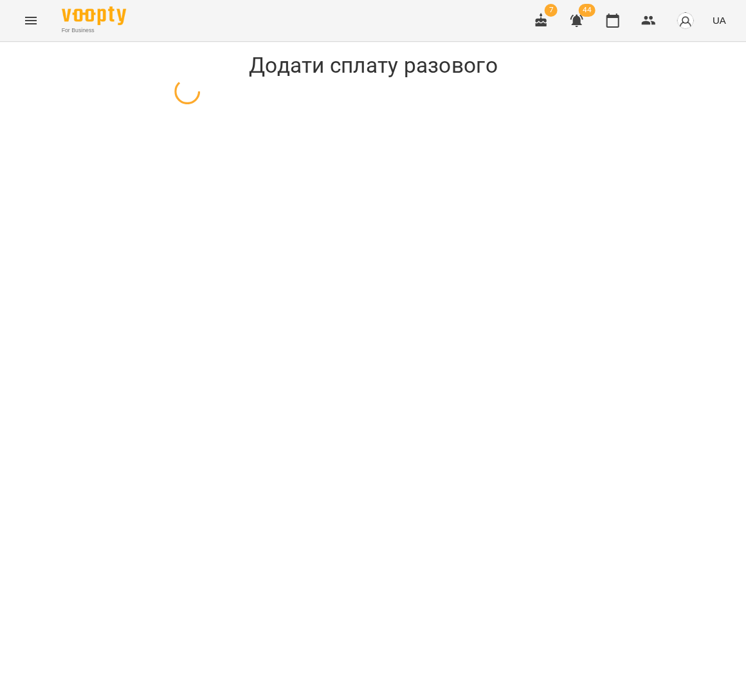
select select "**********"
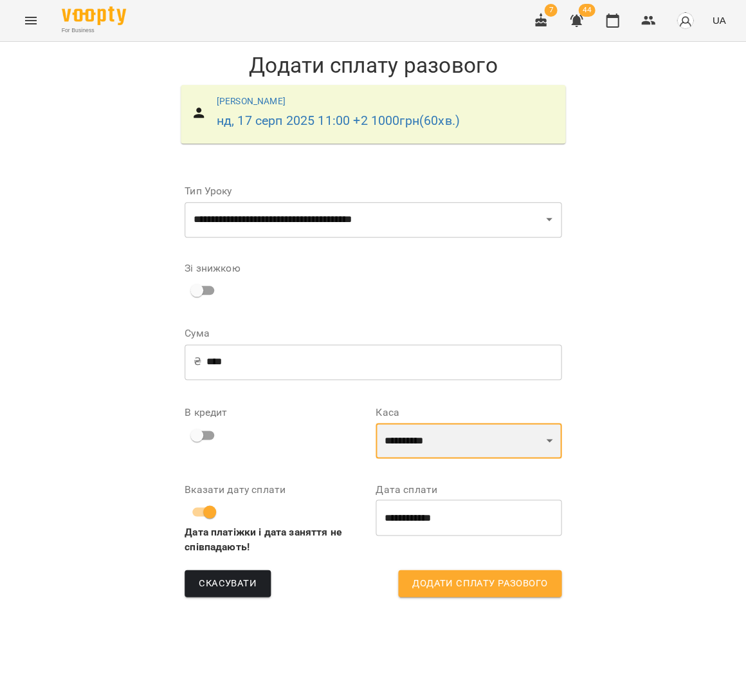
select select "****"
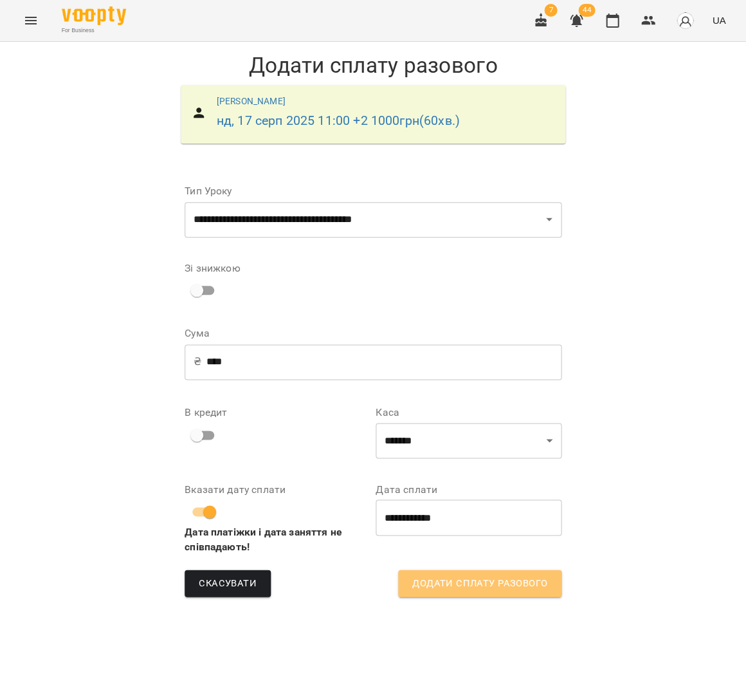
click at [487, 576] on span "Додати сплату разового" at bounding box center [479, 583] width 135 height 17
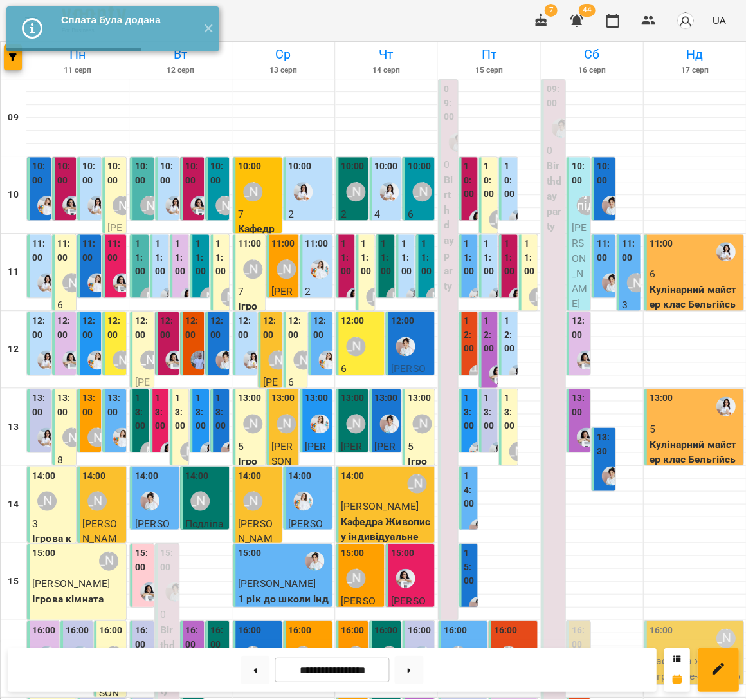
click at [697, 270] on p "6" at bounding box center [694, 273] width 91 height 15
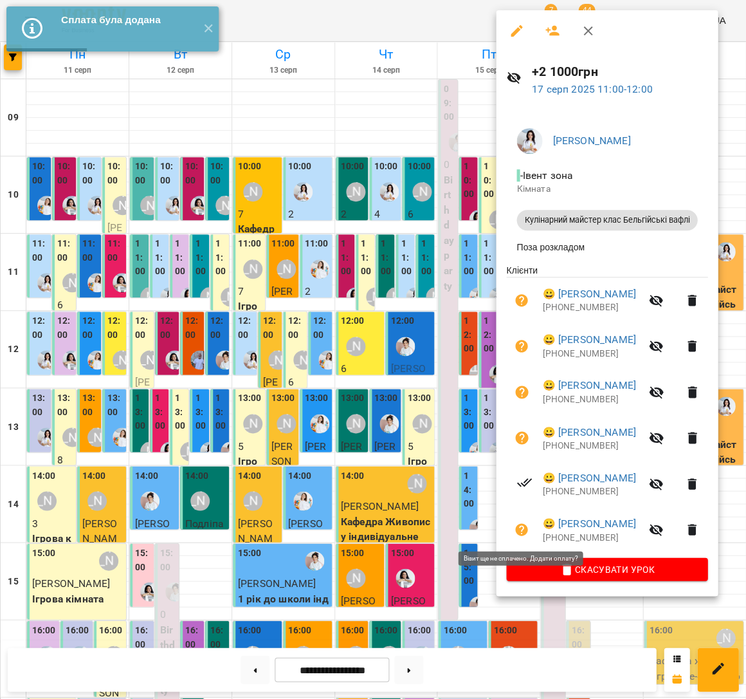
click at [528, 528] on button "button" at bounding box center [521, 529] width 31 height 31
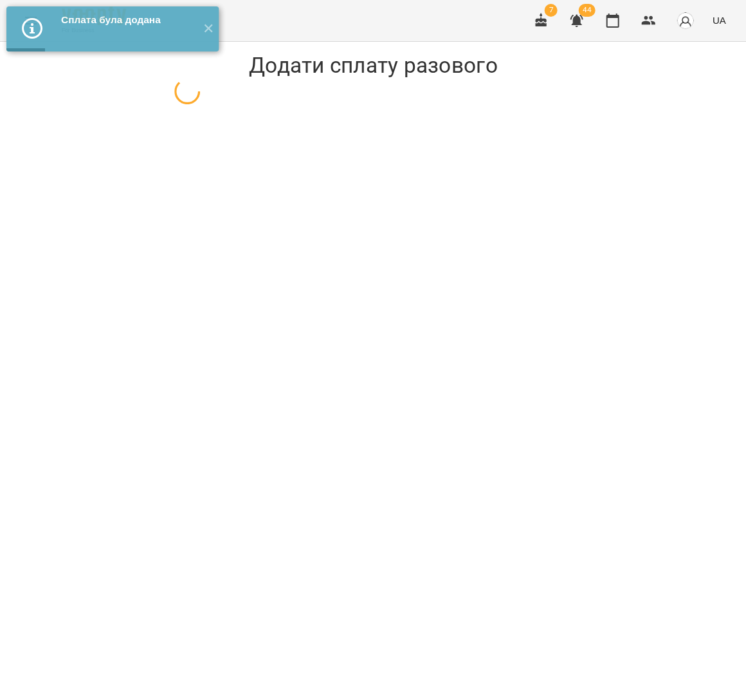
select select "**********"
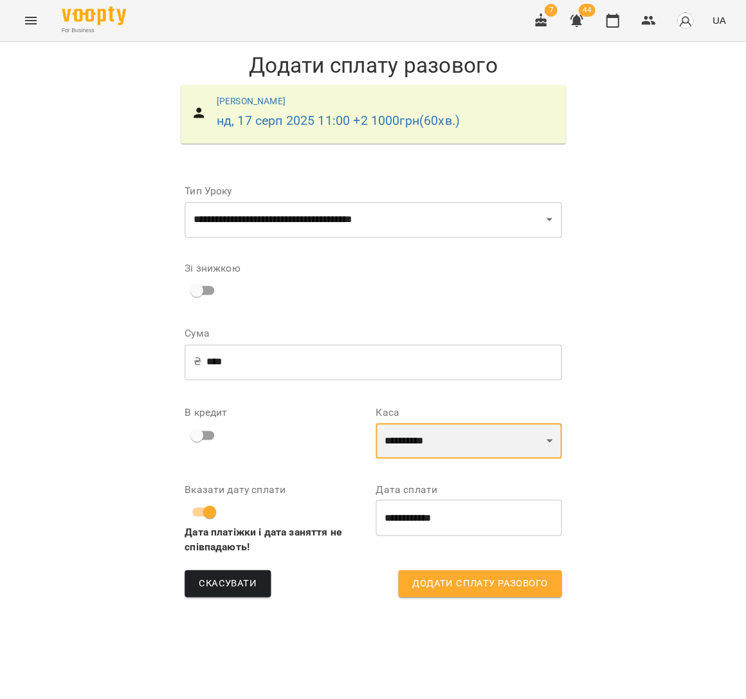
select select "****"
click at [479, 585] on span "Додати сплату разового" at bounding box center [479, 583] width 135 height 17
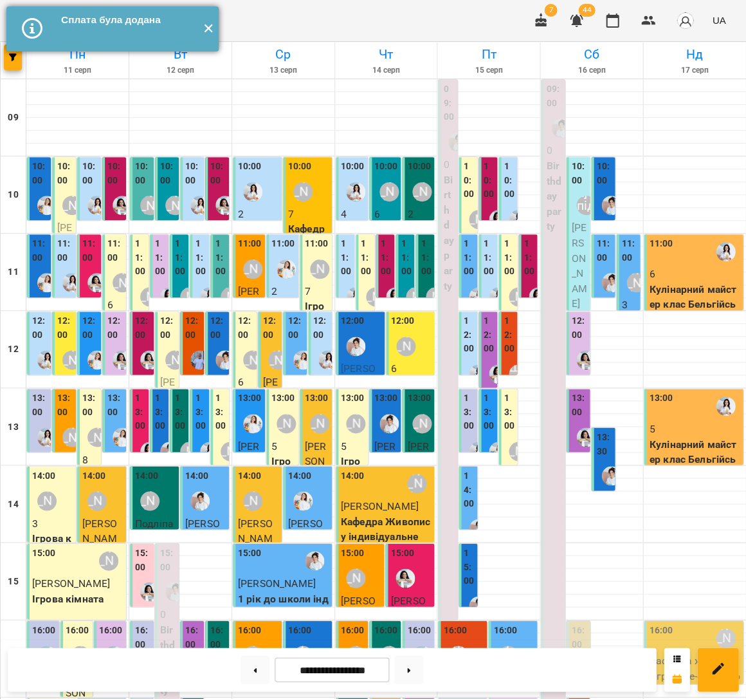
click at [207, 28] on button "✕" at bounding box center [208, 28] width 21 height 45
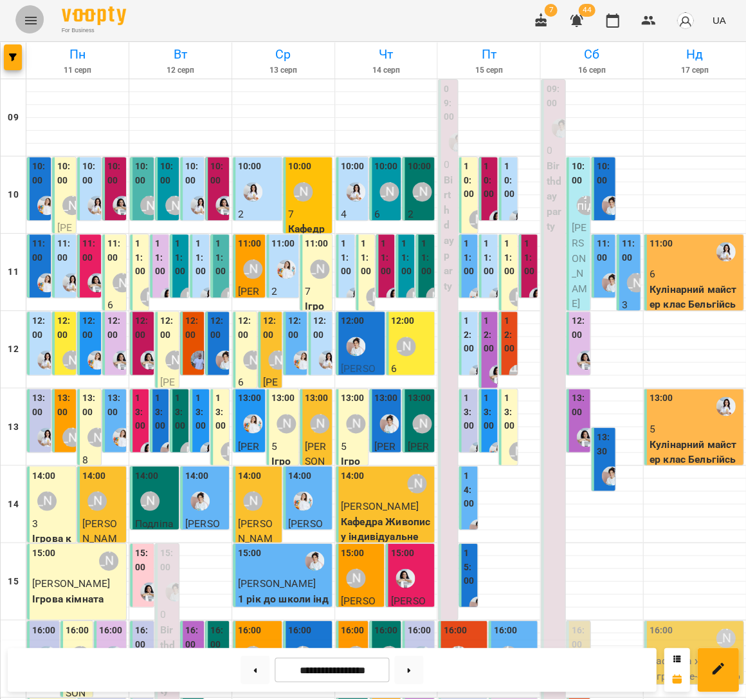
click at [31, 18] on icon "Menu" at bounding box center [30, 20] width 15 height 15
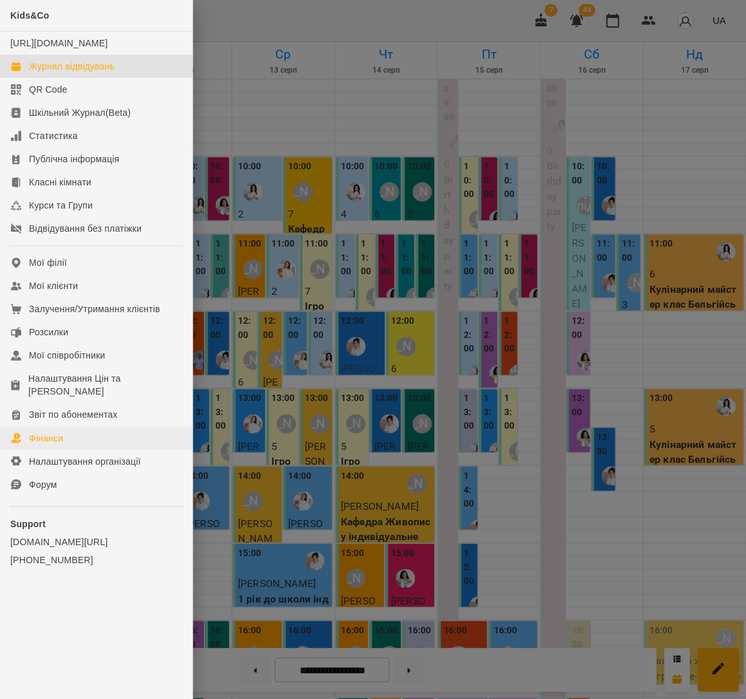
click at [55, 431] on div "Фінанси" at bounding box center [46, 437] width 34 height 13
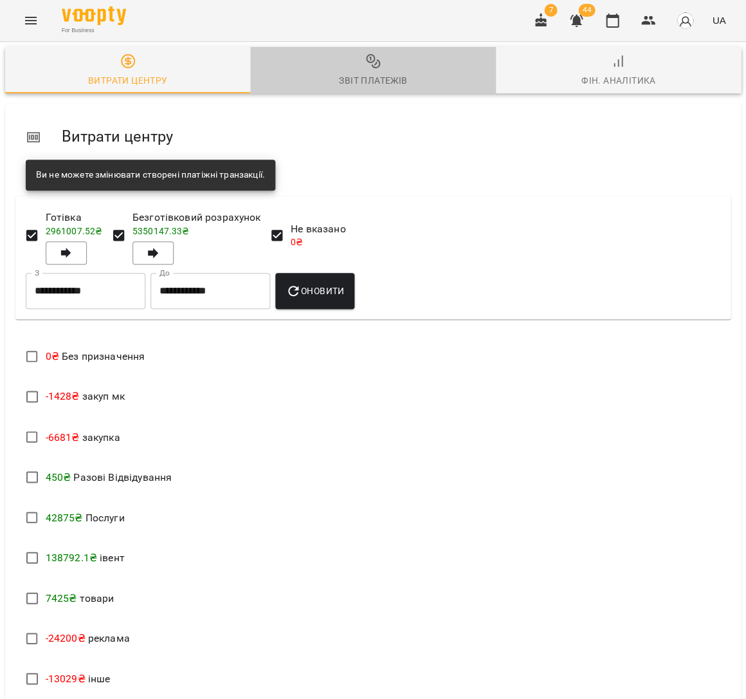
click at [354, 70] on span "Звіт платежів" at bounding box center [373, 70] width 230 height 35
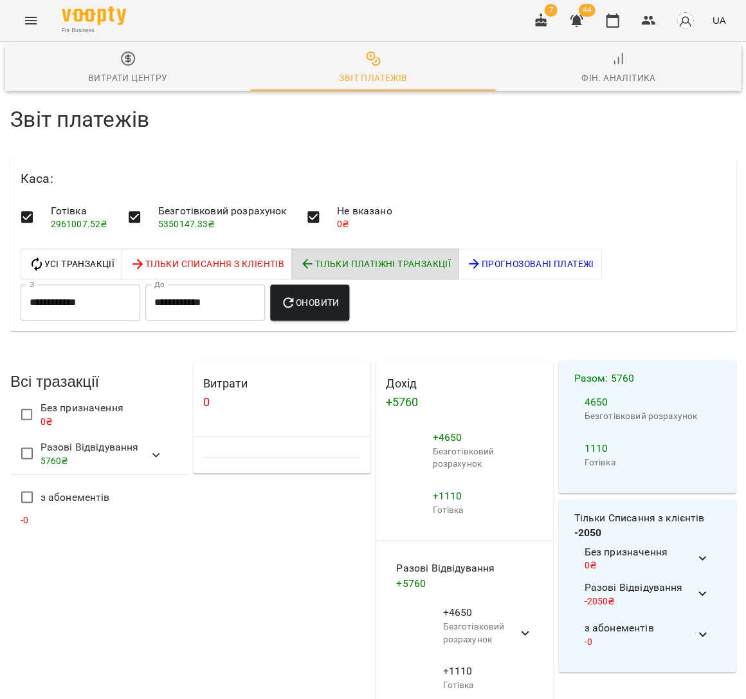
scroll to position [24, 0]
click at [619, 16] on icon "button" at bounding box center [612, 21] width 13 height 14
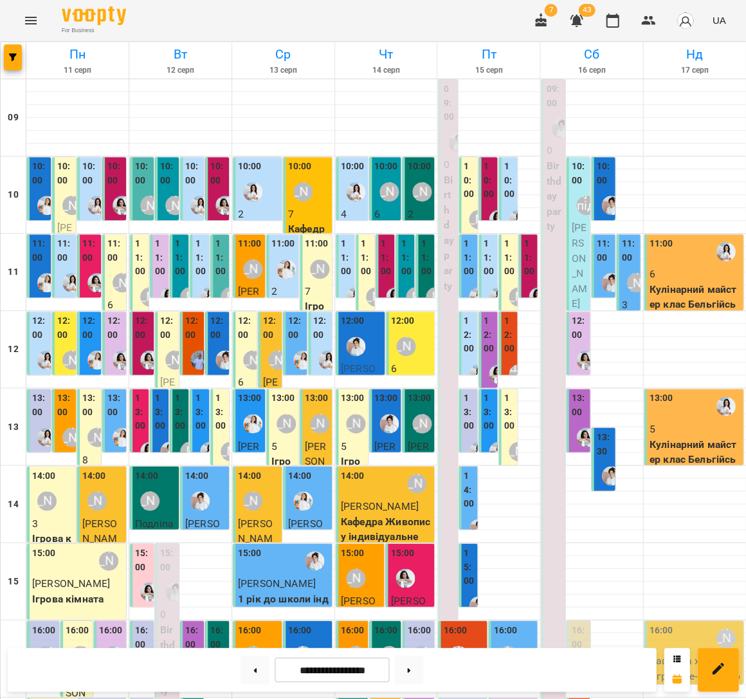
click at [630, 264] on div "11:00" at bounding box center [629, 252] width 16 height 31
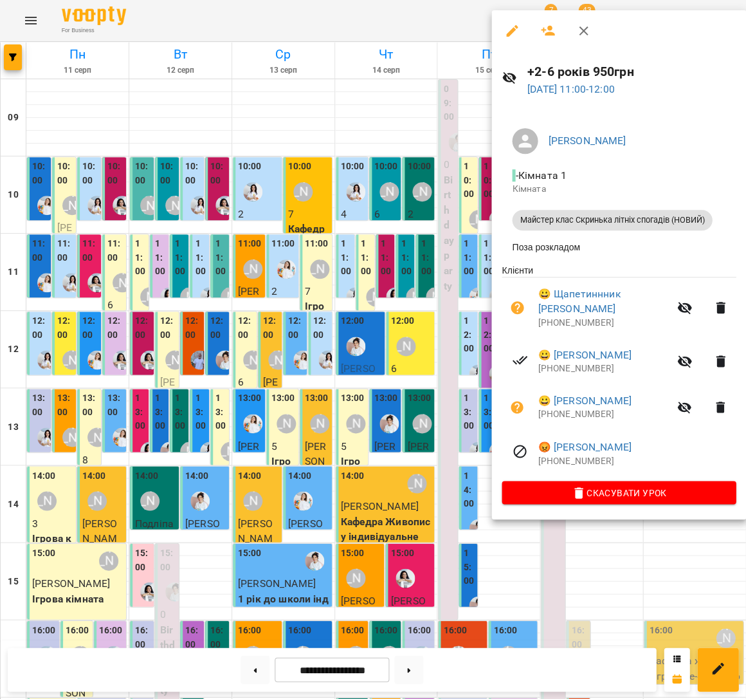
click at [387, 246] on div at bounding box center [373, 349] width 746 height 699
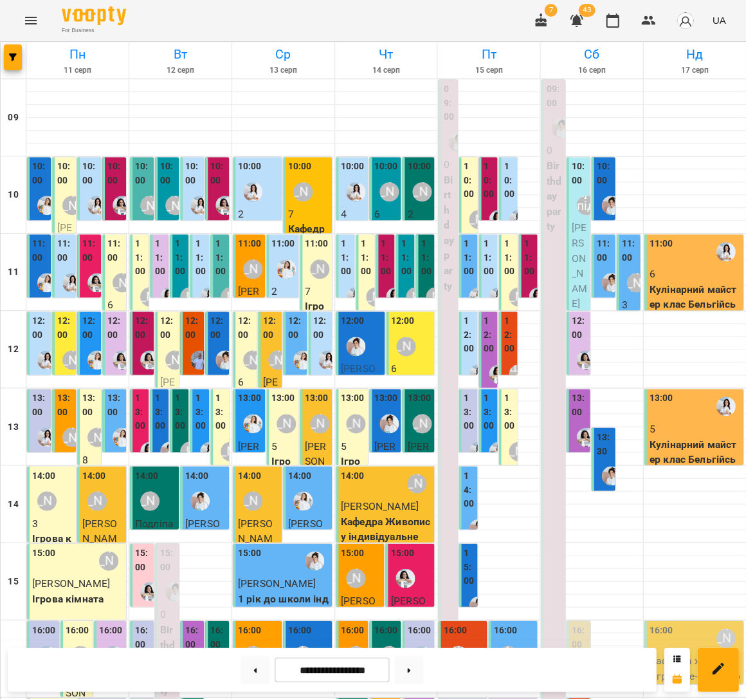
click at [617, 284] on div "11:00 Аліна Арт 3 Майстер клас Скринька літніх спогадів (НОВИЙ)" at bounding box center [628, 411] width 24 height 354
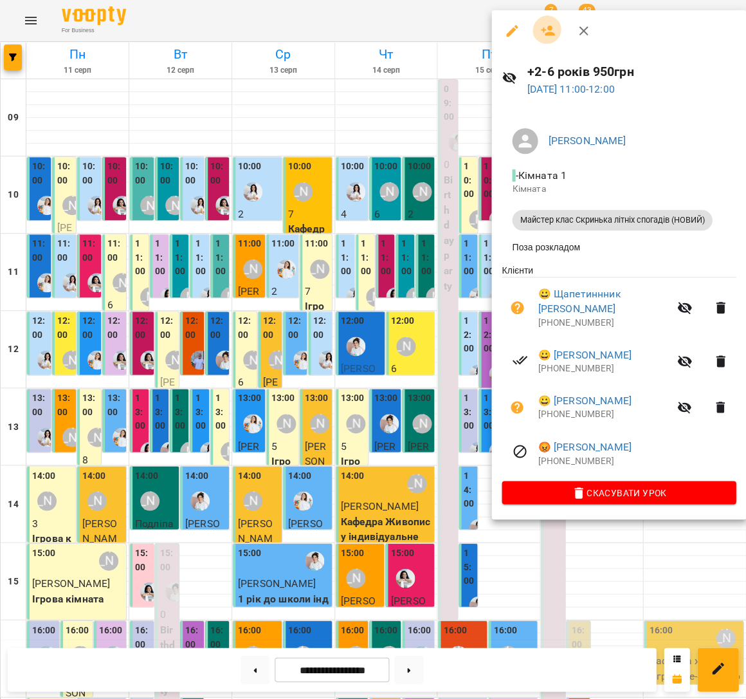
click at [533, 33] on button "button" at bounding box center [548, 30] width 31 height 31
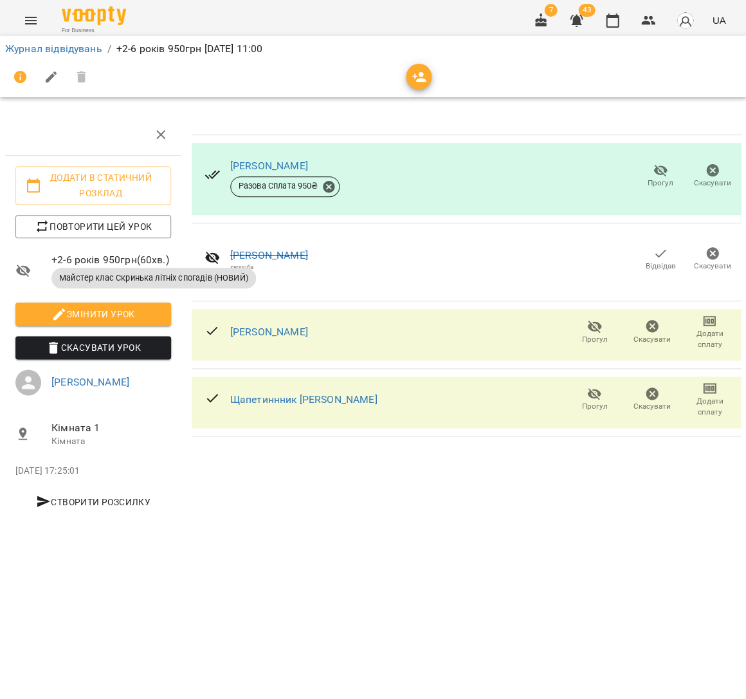
click at [416, 70] on icon "button" at bounding box center [419, 76] width 15 height 15
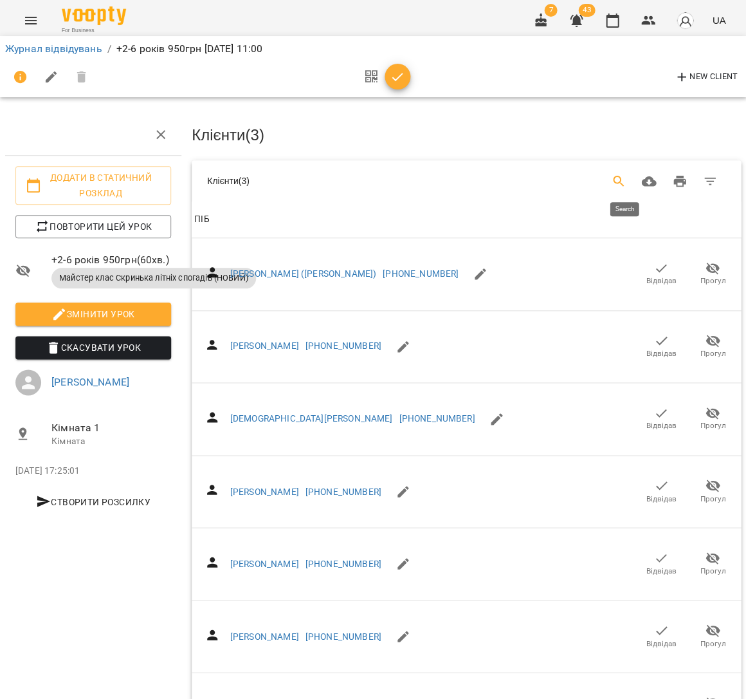
click at [634, 172] on button "Search" at bounding box center [618, 181] width 31 height 31
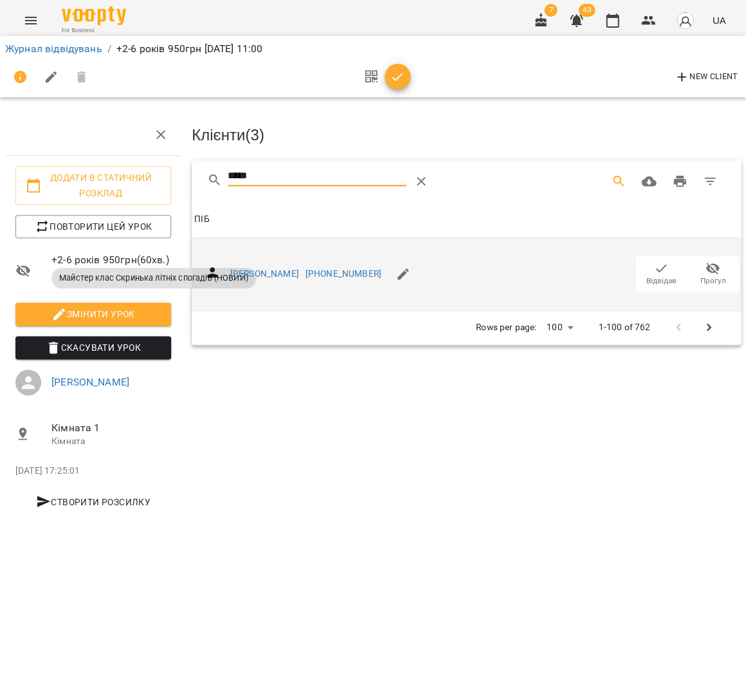
type input "*****"
click at [672, 277] on span "Відвідав" at bounding box center [662, 280] width 30 height 11
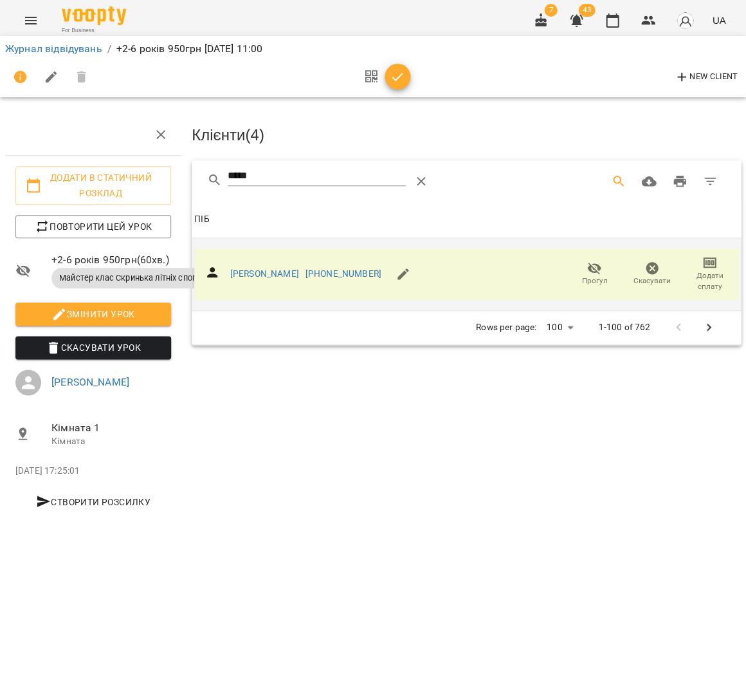
drag, startPoint x: 398, startPoint y: 86, endPoint x: 508, endPoint y: 63, distance: 112.3
click at [398, 86] on button "button" at bounding box center [398, 77] width 26 height 26
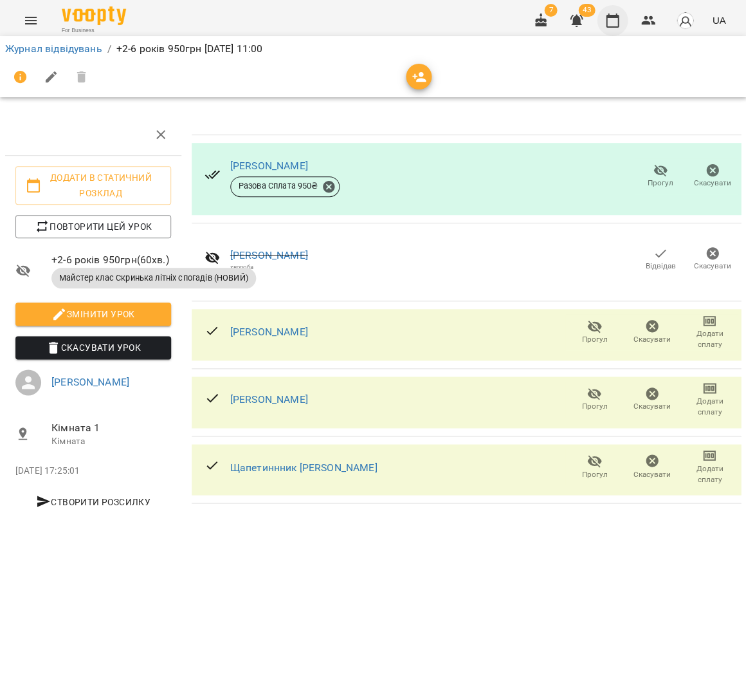
click at [609, 24] on icon "button" at bounding box center [612, 20] width 15 height 15
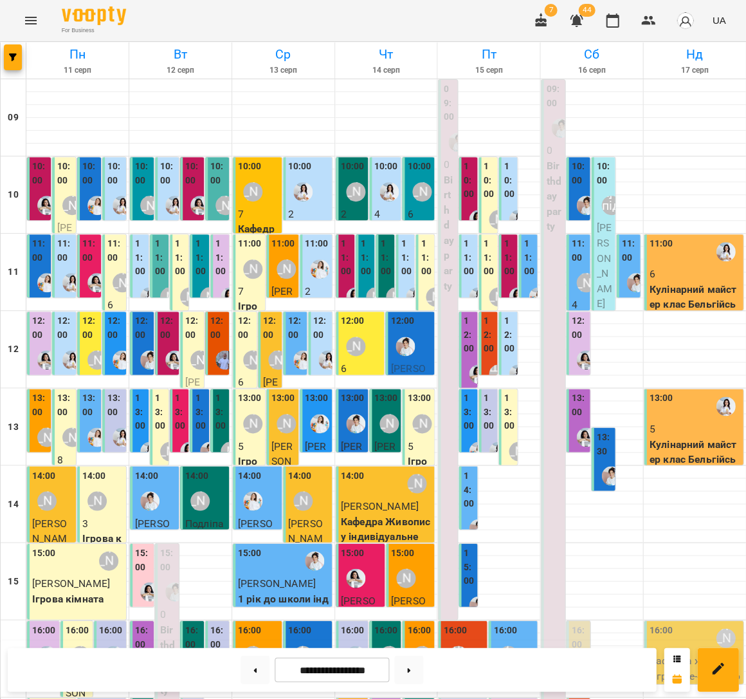
click at [577, 262] on label "11:00" at bounding box center [579, 251] width 16 height 28
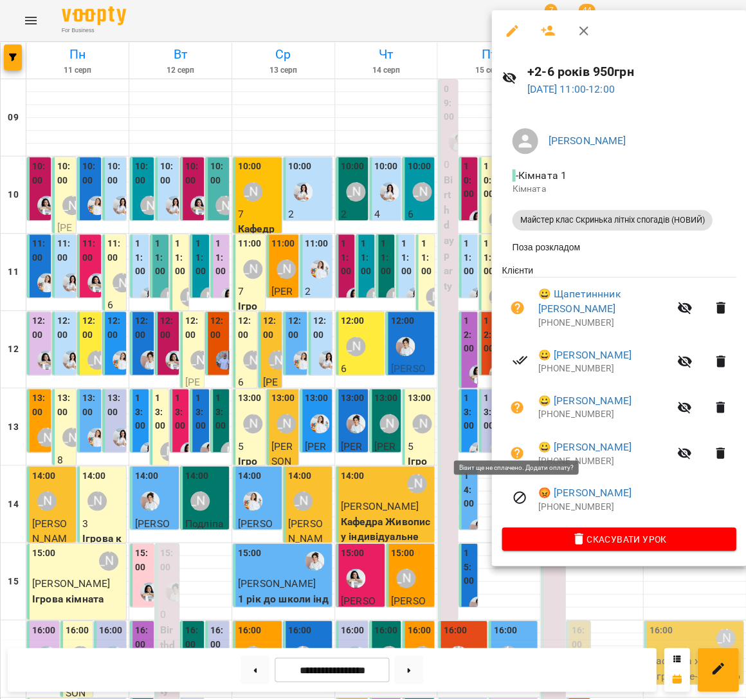
click at [522, 445] on icon "button" at bounding box center [517, 452] width 15 height 15
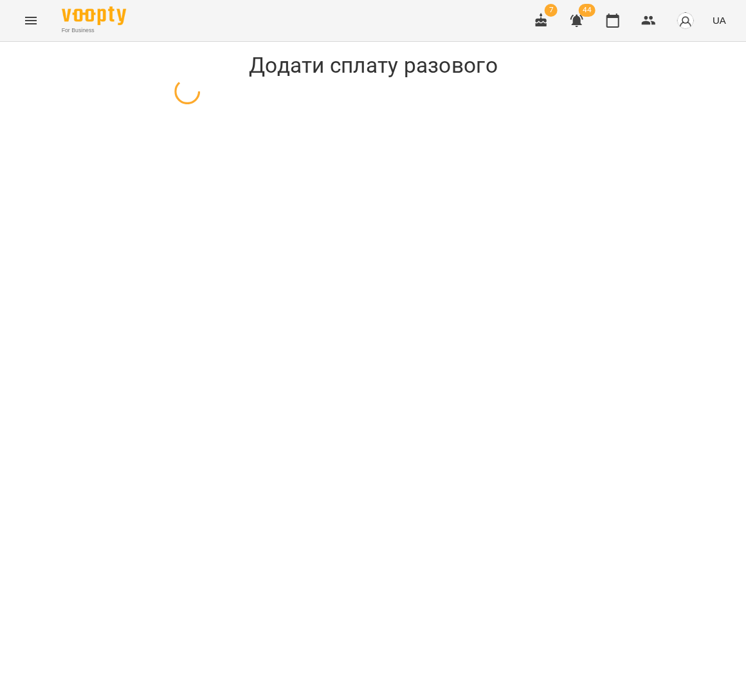
select select "**********"
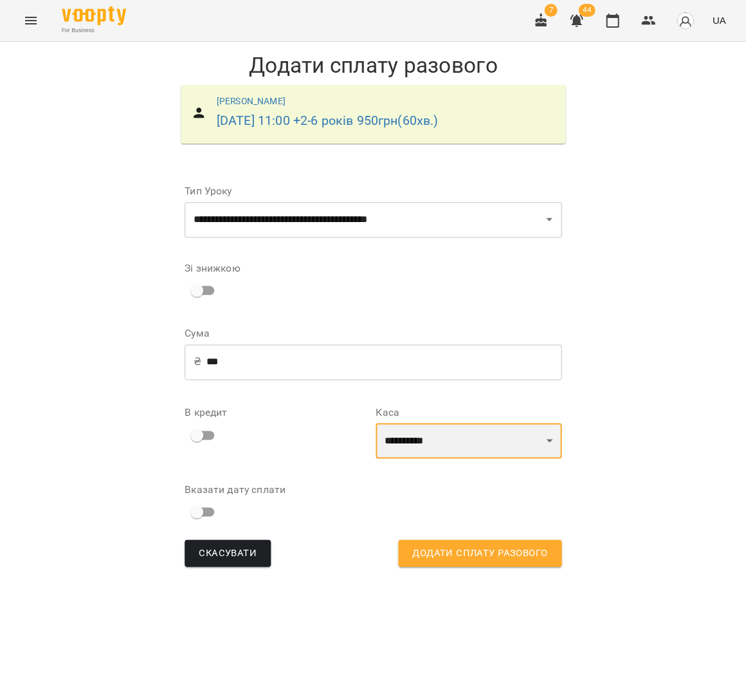
select select "****"
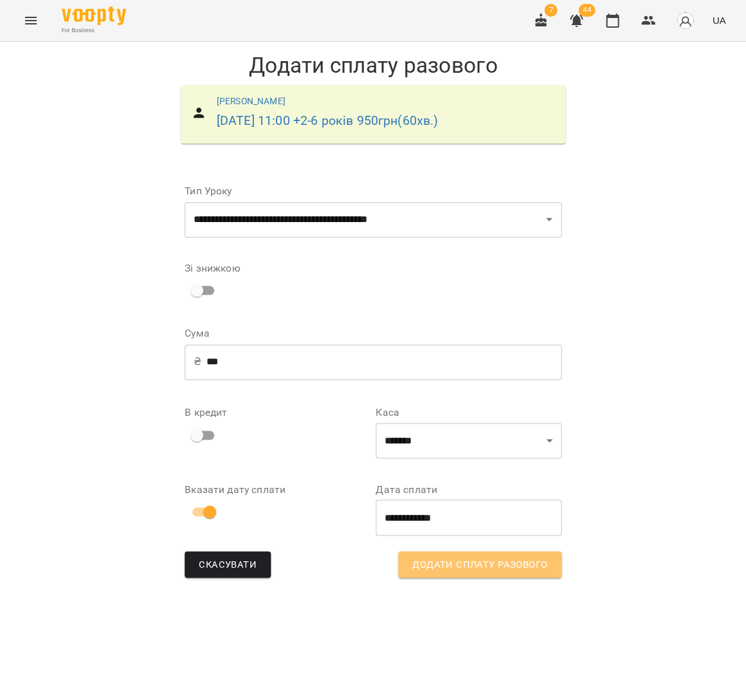
click at [490, 562] on span "Додати сплату разового" at bounding box center [479, 564] width 135 height 17
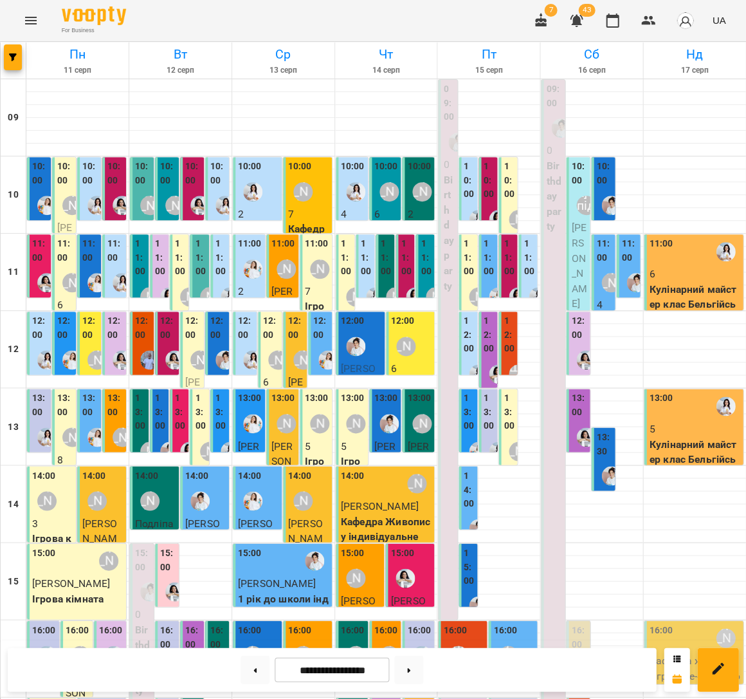
click at [605, 255] on label "11:00" at bounding box center [604, 251] width 16 height 28
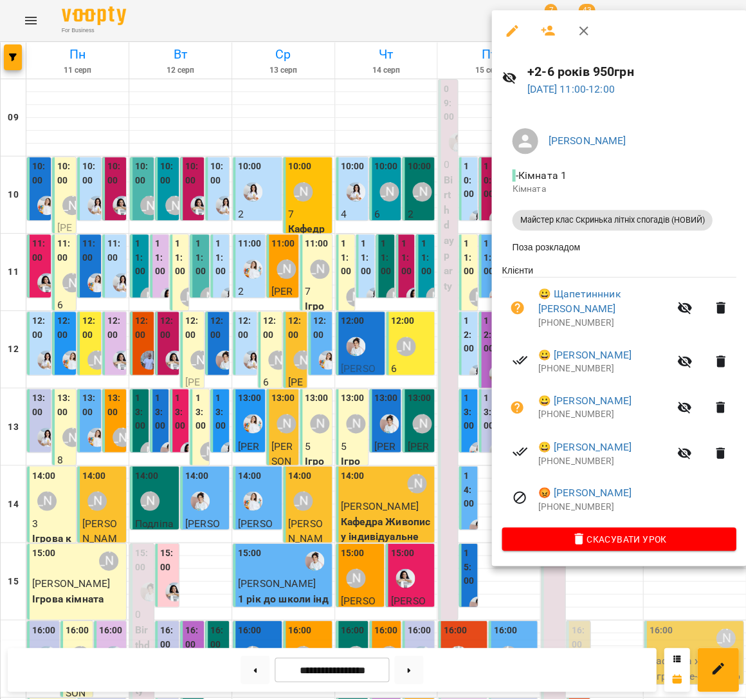
drag, startPoint x: 295, startPoint y: 275, endPoint x: 564, endPoint y: 294, distance: 269.6
click at [295, 276] on div at bounding box center [373, 349] width 746 height 699
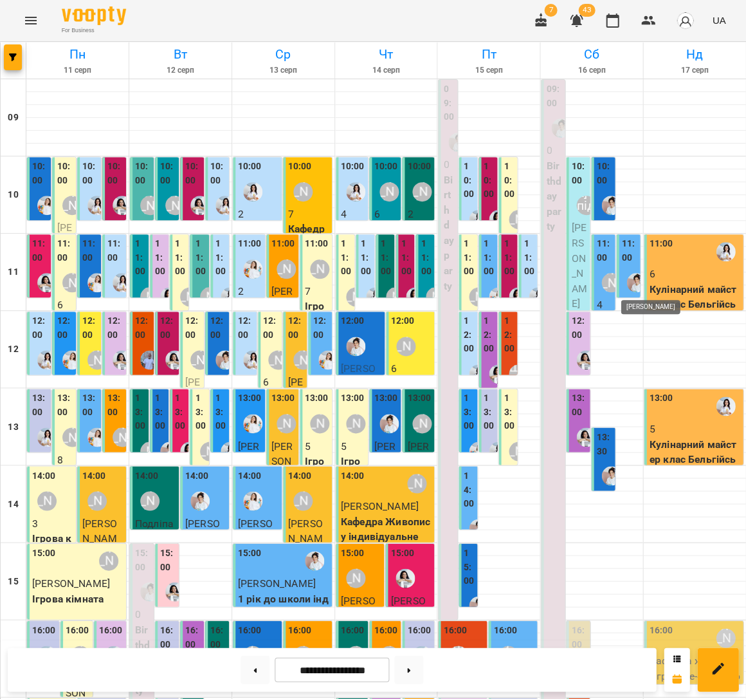
click at [631, 275] on img "Іванна" at bounding box center [636, 282] width 19 height 19
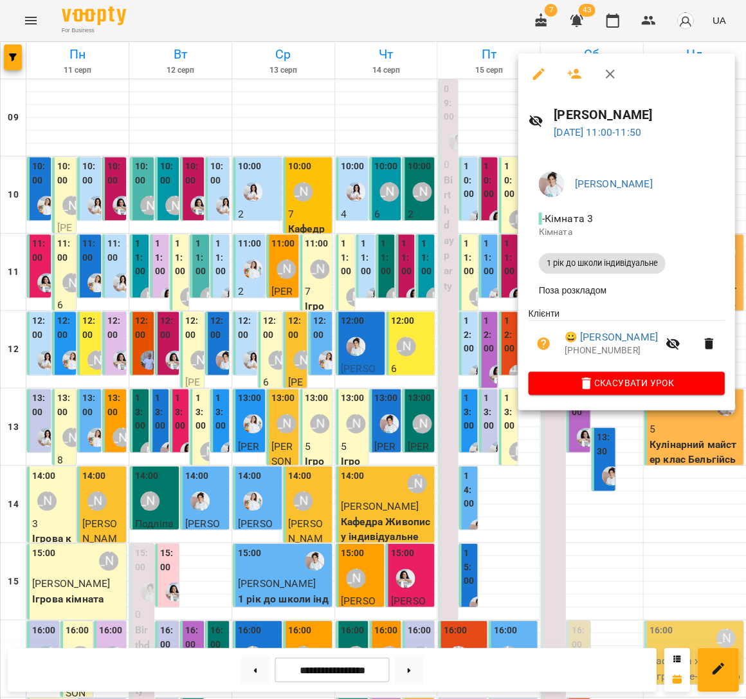
click at [430, 289] on div at bounding box center [373, 349] width 746 height 699
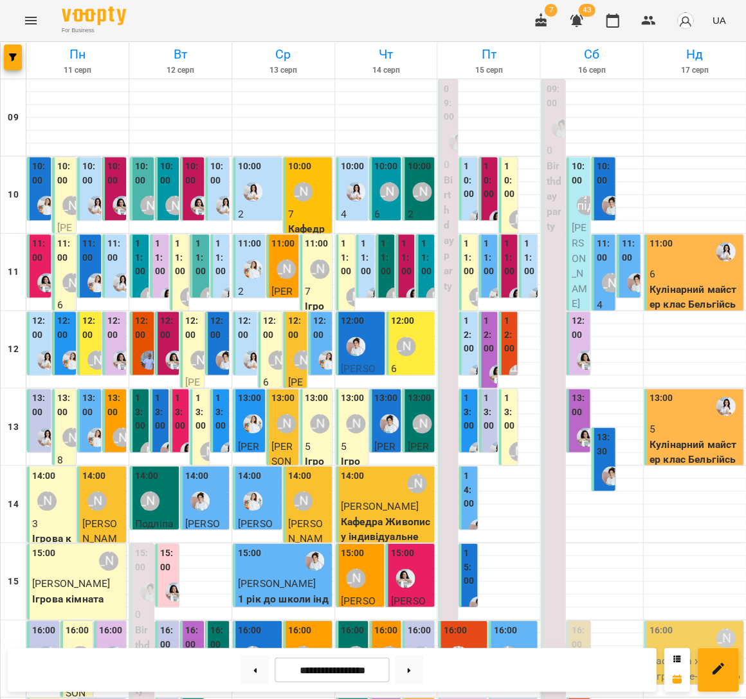
click at [611, 257] on label "11:00" at bounding box center [604, 251] width 16 height 28
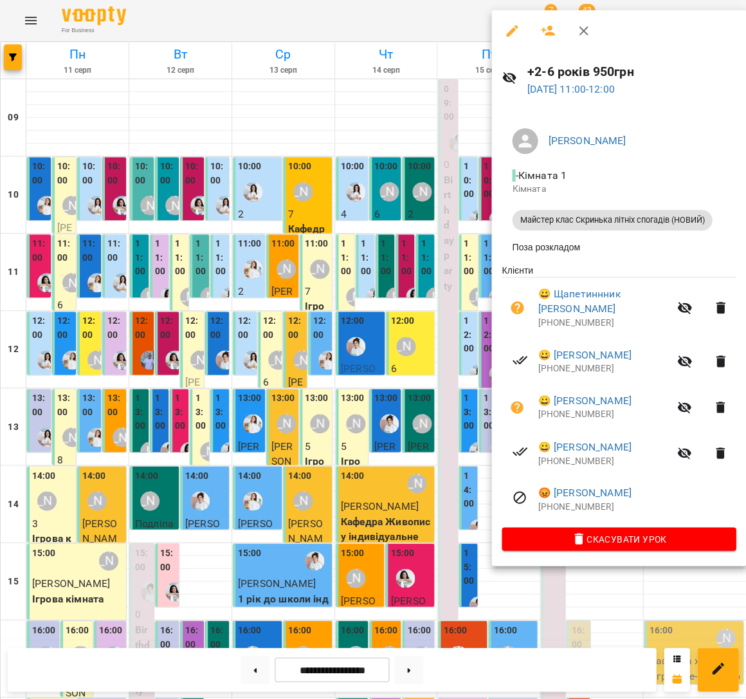
drag, startPoint x: 446, startPoint y: 246, endPoint x: 651, endPoint y: 252, distance: 204.7
click at [446, 246] on div at bounding box center [373, 349] width 746 height 699
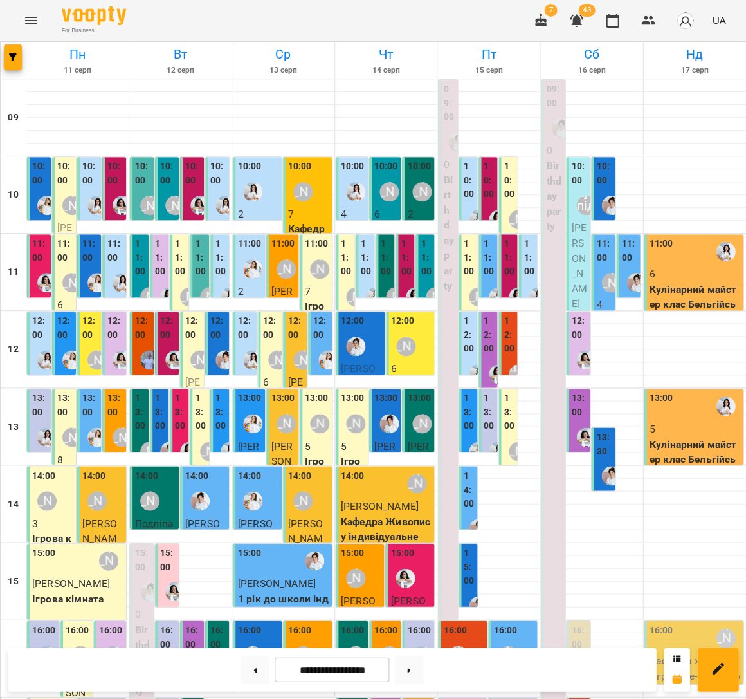
click at [575, 335] on label "12:00" at bounding box center [579, 328] width 16 height 28
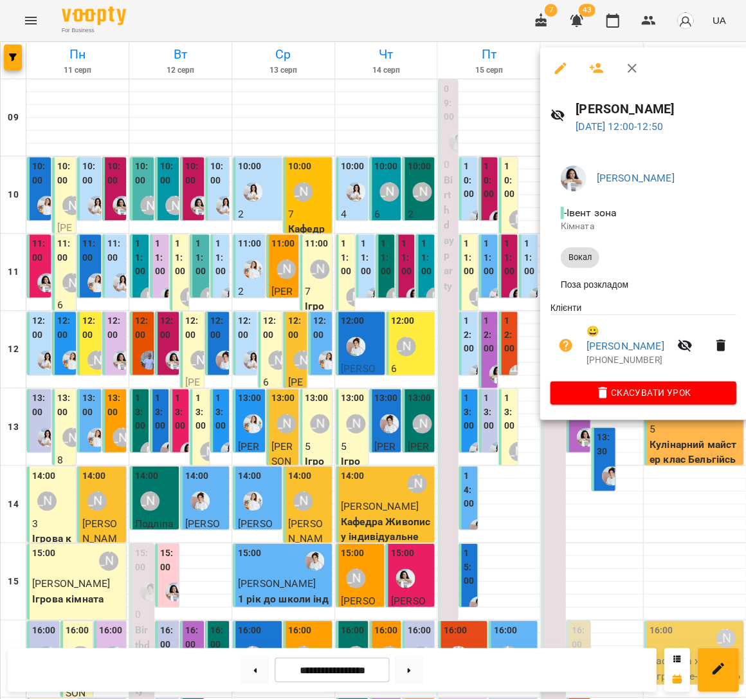
click at [419, 280] on div at bounding box center [373, 349] width 746 height 699
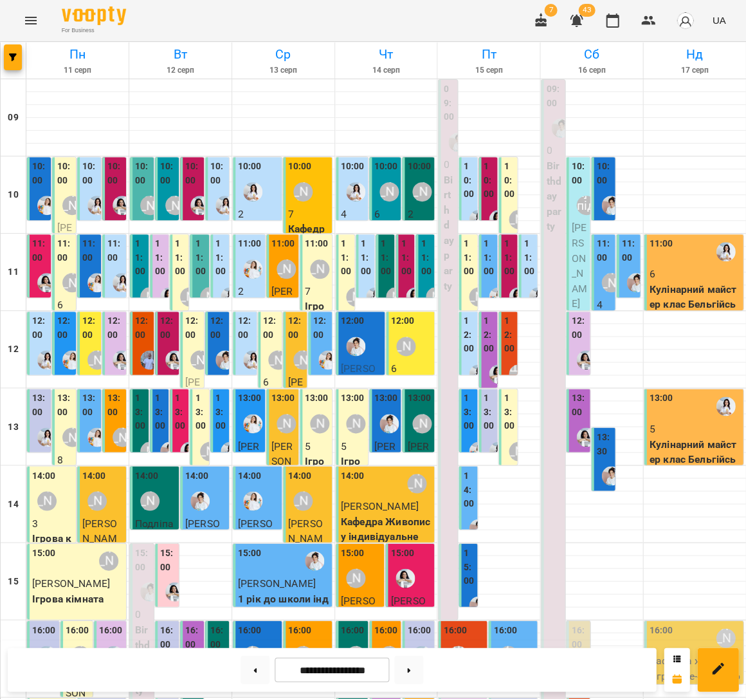
click at [581, 252] on span "[PERSON_NAME]" at bounding box center [578, 265] width 15 height 88
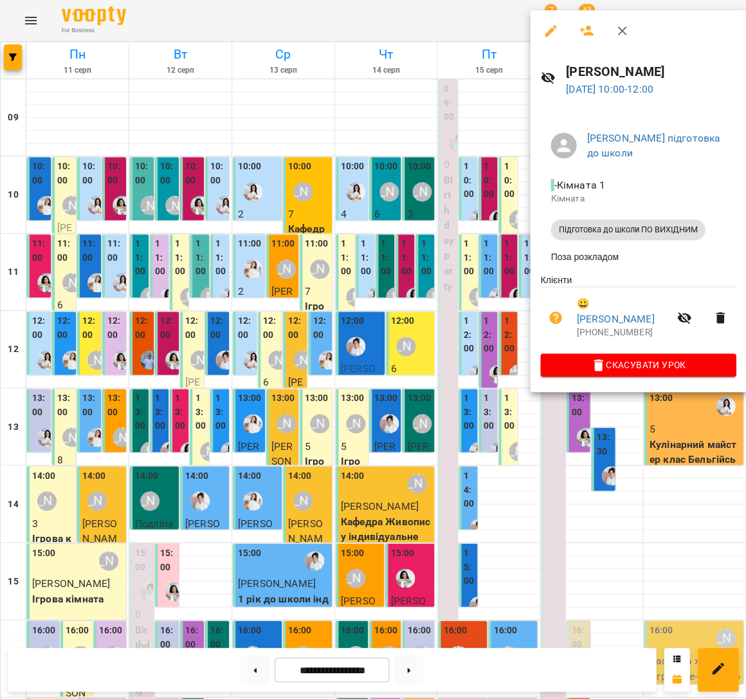
drag, startPoint x: 445, startPoint y: 252, endPoint x: 606, endPoint y: 207, distance: 167.2
click at [445, 252] on div at bounding box center [373, 349] width 746 height 699
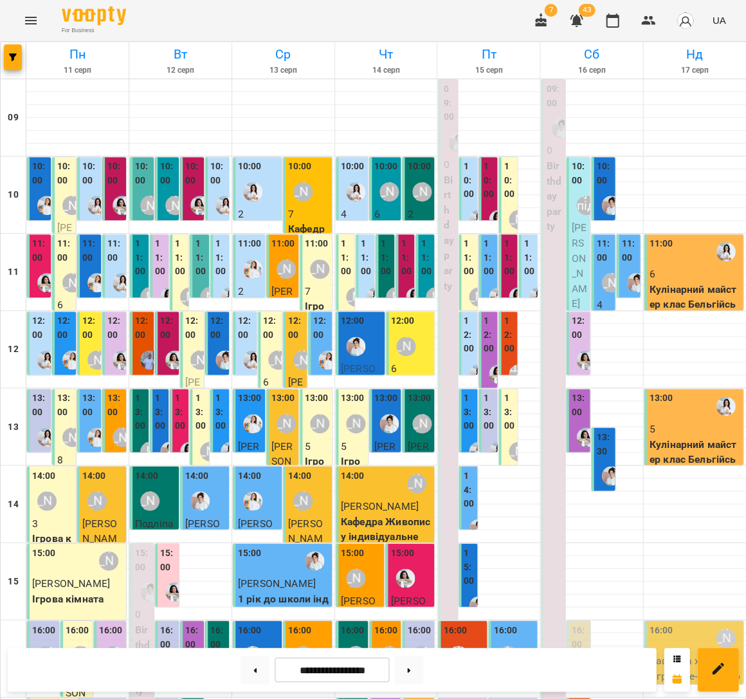
click at [599, 193] on div at bounding box center [611, 205] width 30 height 30
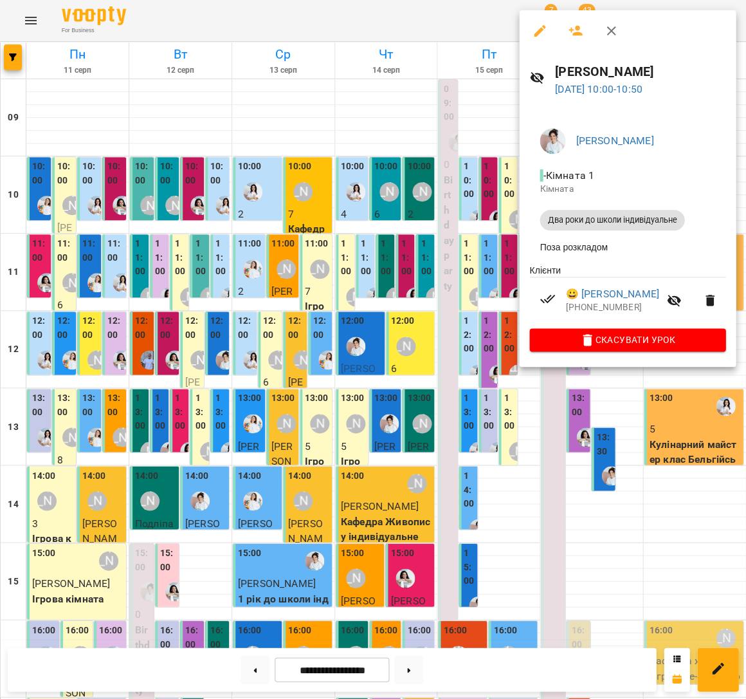
click at [449, 226] on div at bounding box center [373, 349] width 746 height 699
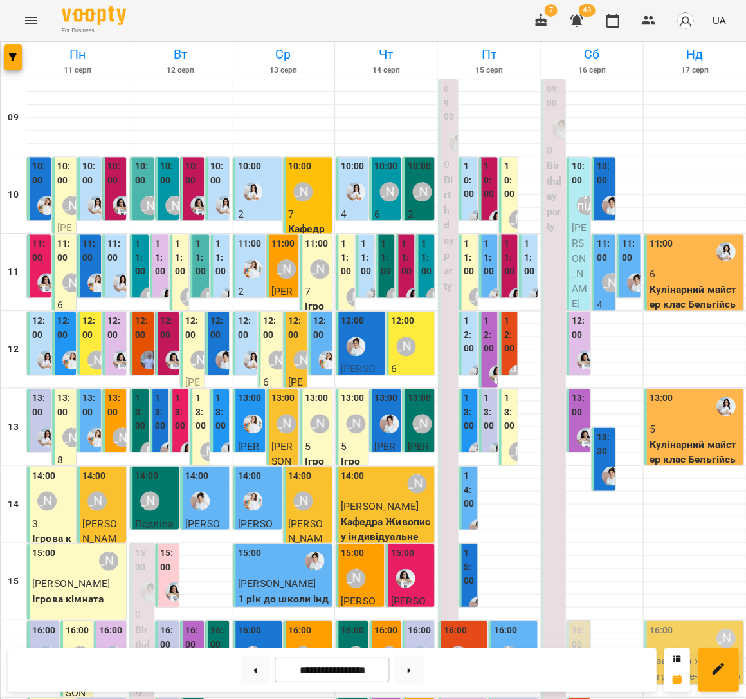
click at [594, 282] on div "11:00 Аліна Арт 4 Майстер клас Скринька літніх спогадів (НОВИЙ)" at bounding box center [603, 411] width 24 height 354
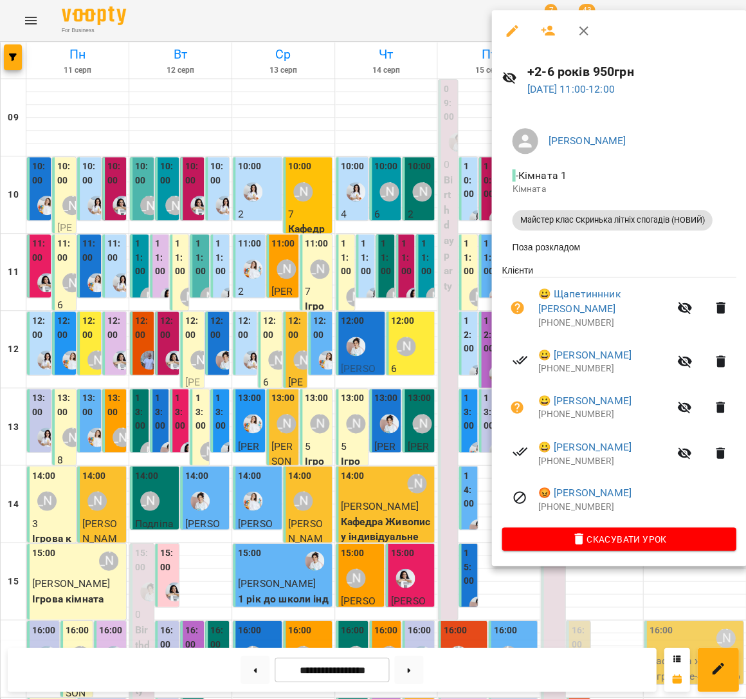
click at [364, 246] on div at bounding box center [373, 349] width 746 height 699
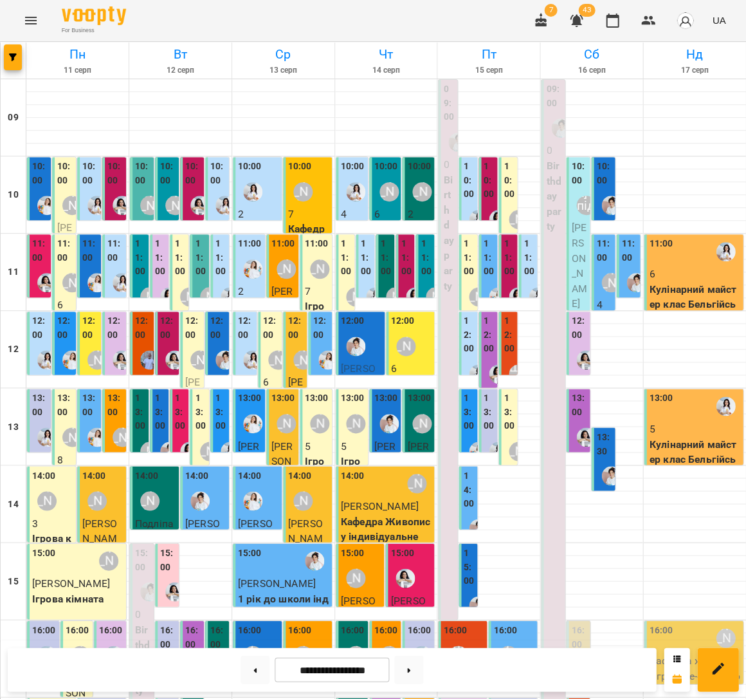
scroll to position [22, 0]
click at [422, 664] on button at bounding box center [408, 669] width 29 height 28
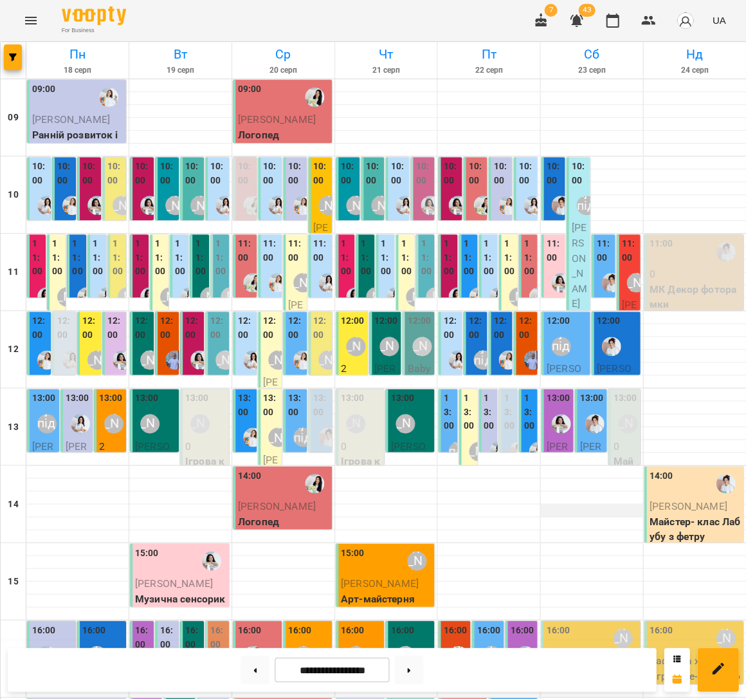
scroll to position [0, 0]
click at [262, 677] on button at bounding box center [255, 669] width 29 height 28
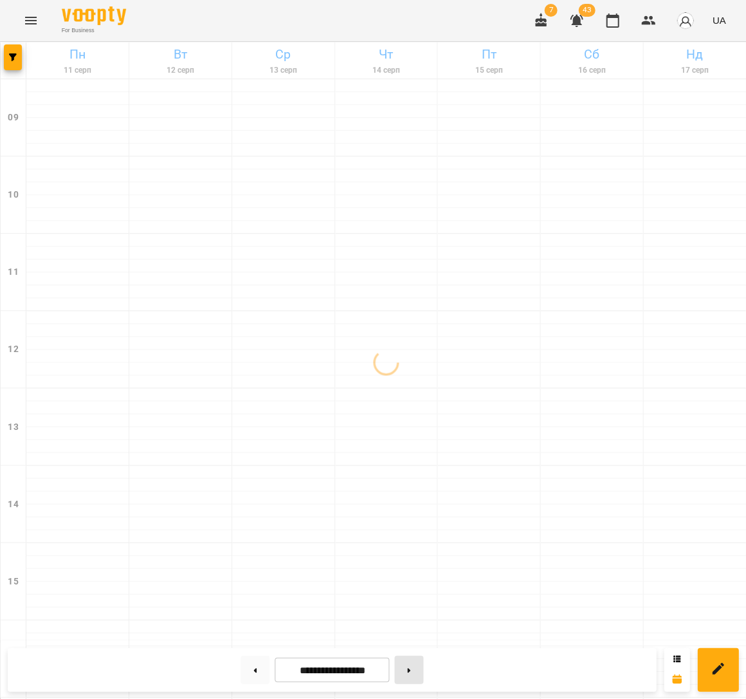
click at [410, 671] on button at bounding box center [408, 669] width 29 height 28
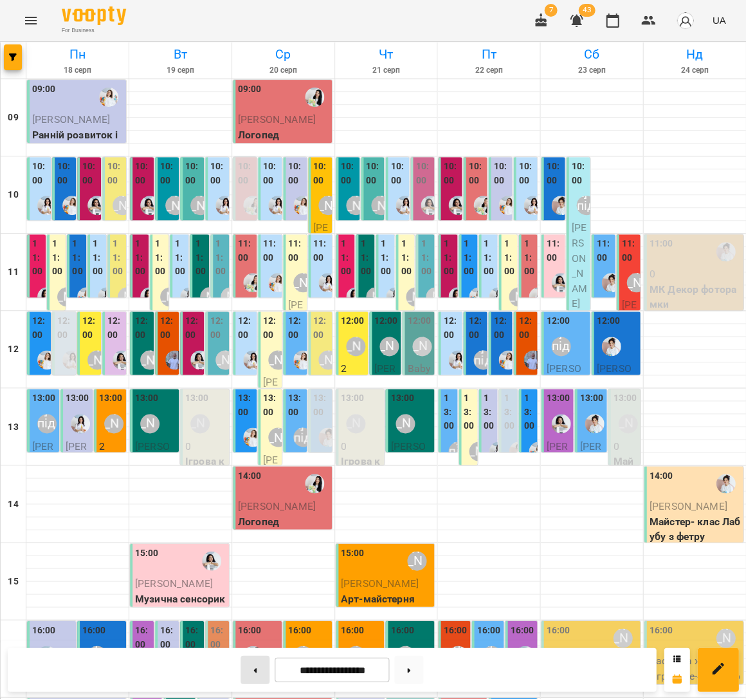
click at [250, 662] on button at bounding box center [255, 669] width 29 height 28
type input "**********"
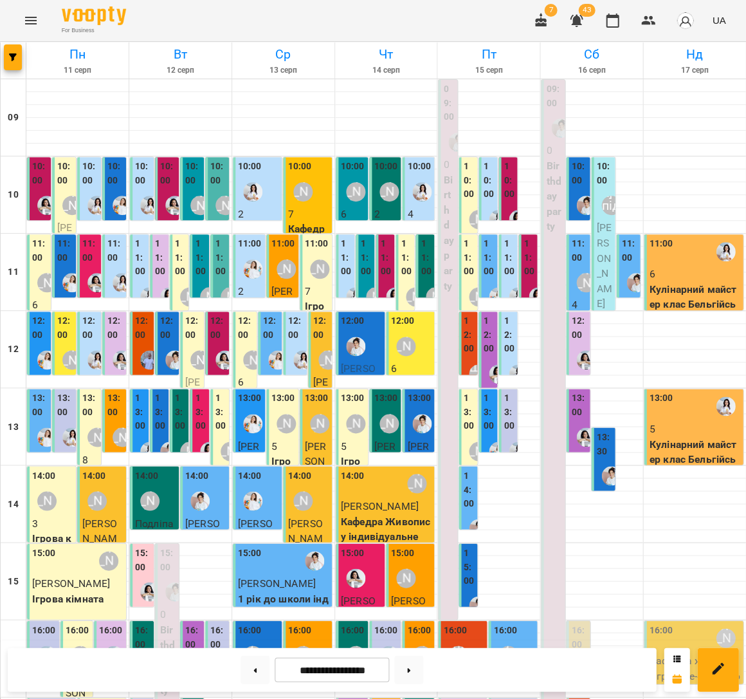
click at [575, 261] on label "11:00" at bounding box center [579, 251] width 16 height 28
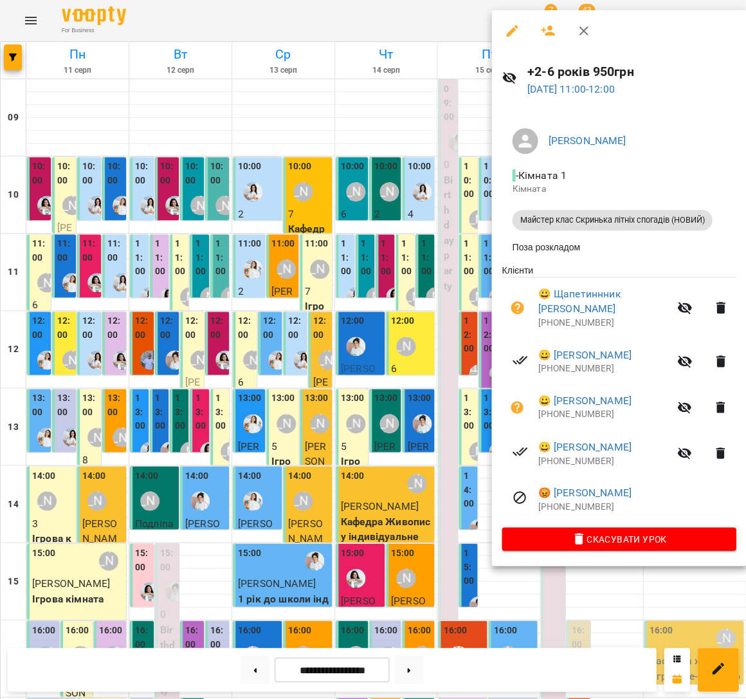
scroll to position [4, 0]
click at [421, 214] on div at bounding box center [373, 349] width 746 height 699
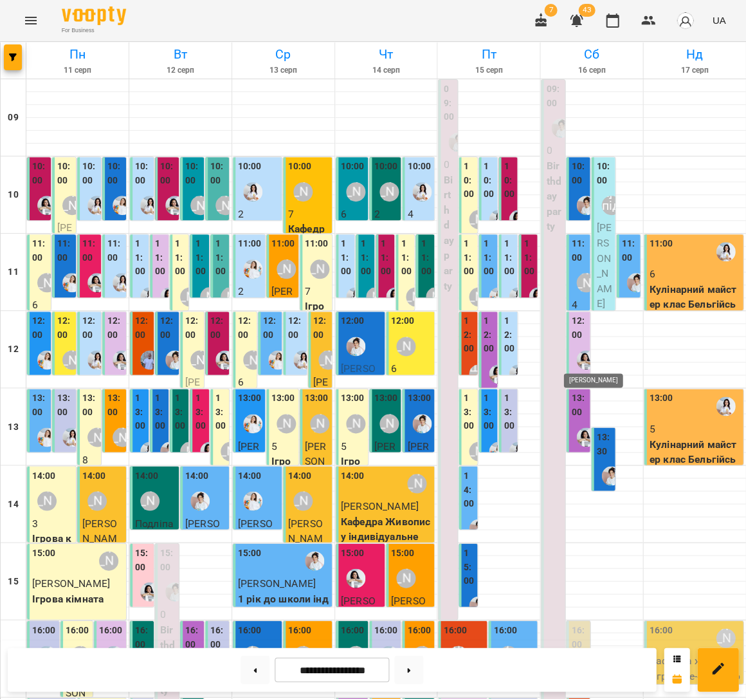
click at [583, 350] on img "Анна Білан" at bounding box center [585, 359] width 19 height 19
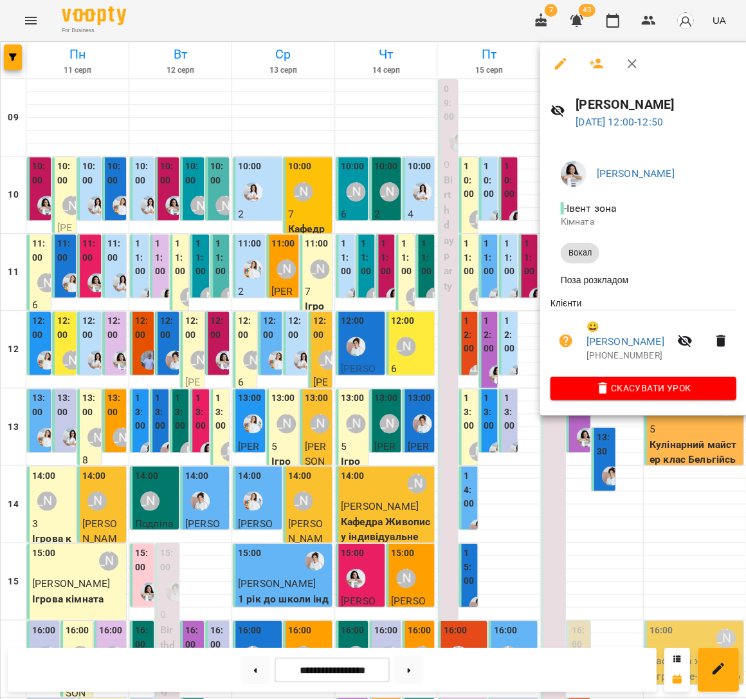
click at [335, 293] on div at bounding box center [373, 349] width 746 height 699
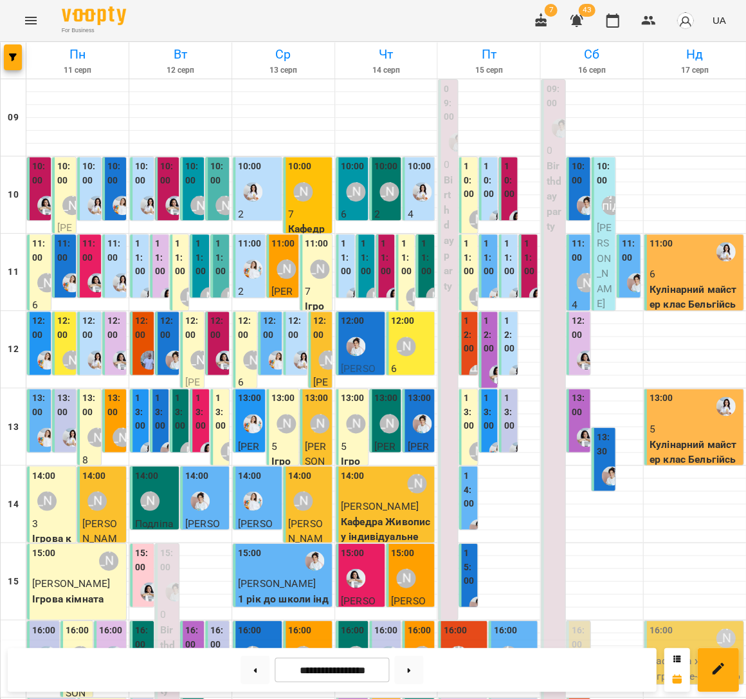
click at [584, 268] on div "[PERSON_NAME]" at bounding box center [586, 283] width 30 height 30
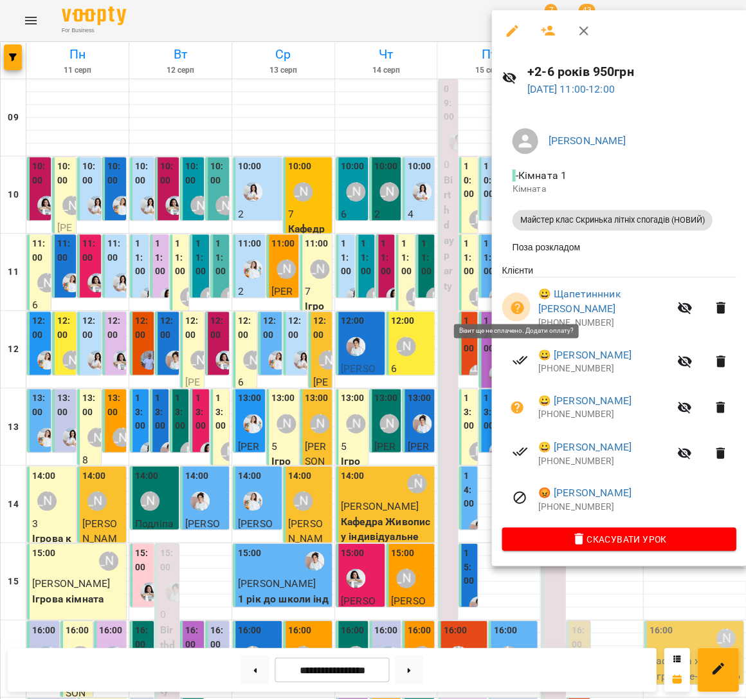
drag, startPoint x: 521, startPoint y: 298, endPoint x: 515, endPoint y: 300, distance: 6.9
click at [521, 300] on icon "button" at bounding box center [517, 307] width 15 height 15
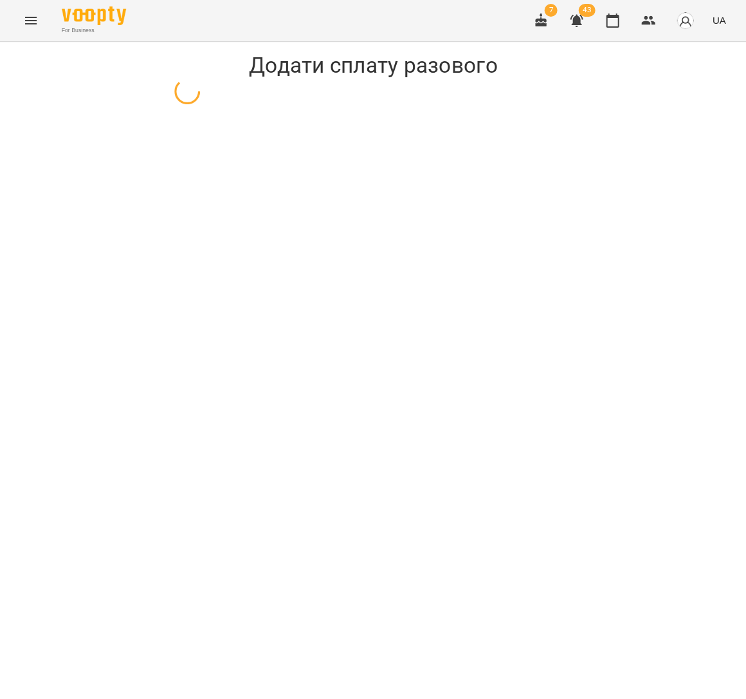
select select "**********"
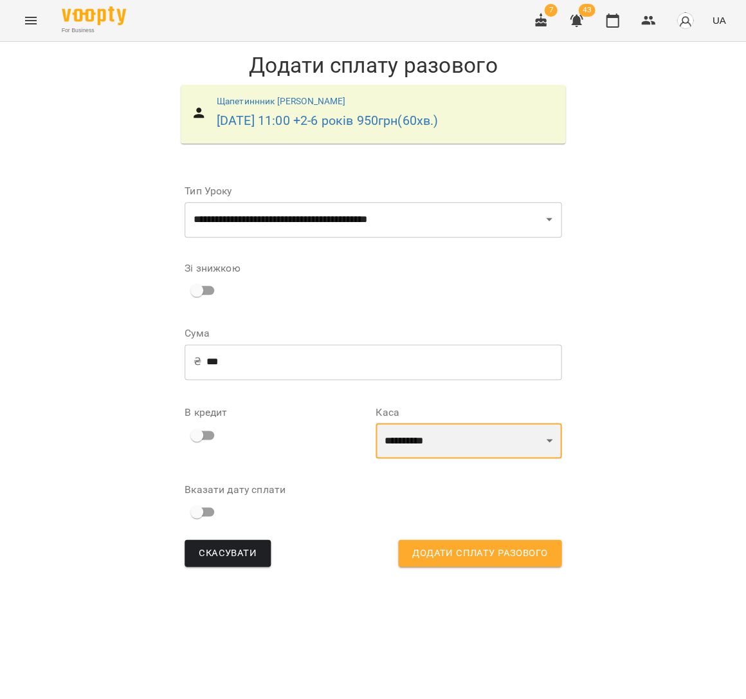
select select "****"
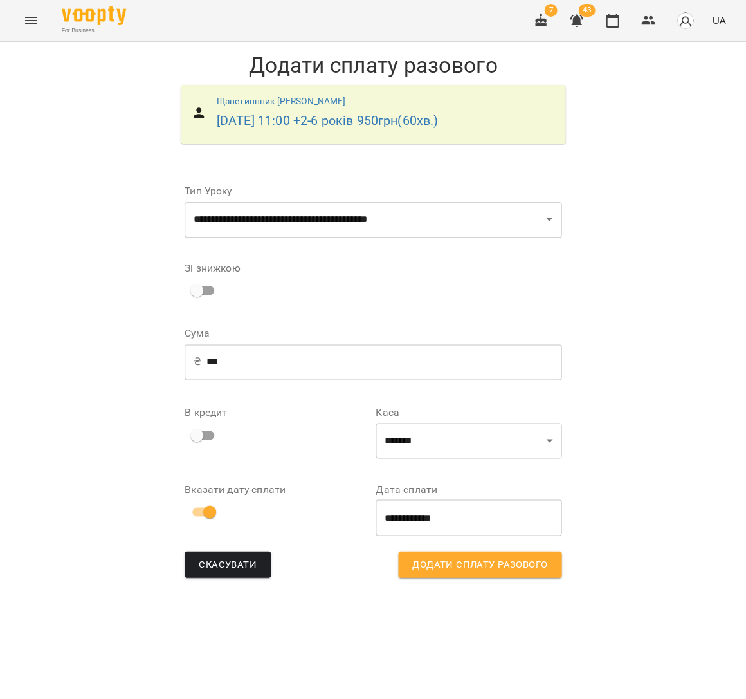
click at [433, 556] on span "Додати сплату разового" at bounding box center [479, 564] width 135 height 17
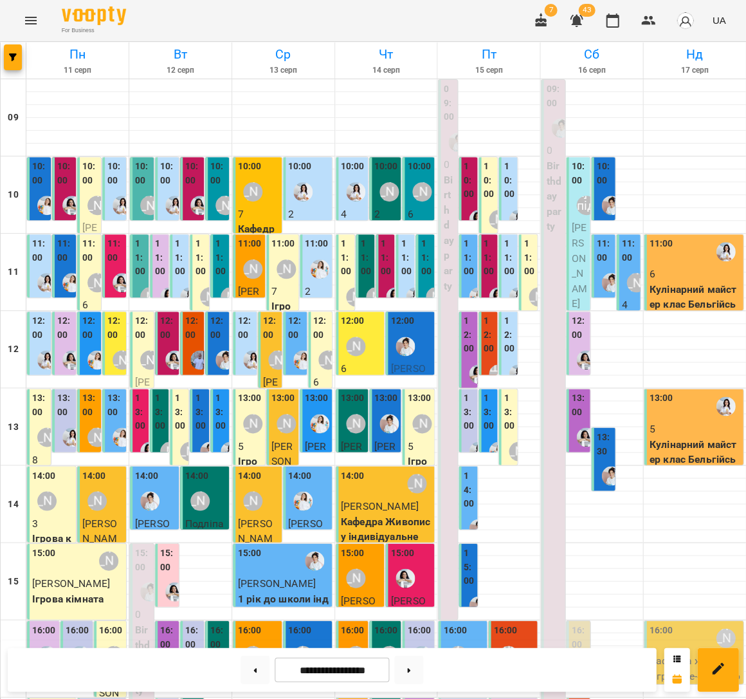
click at [626, 292] on div "[PERSON_NAME]" at bounding box center [636, 283] width 30 height 30
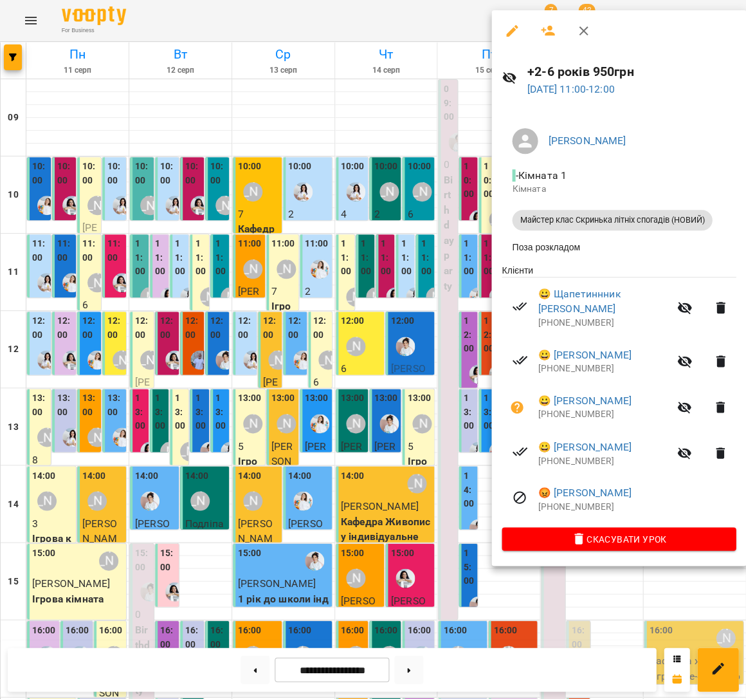
click at [33, 26] on div at bounding box center [373, 349] width 746 height 699
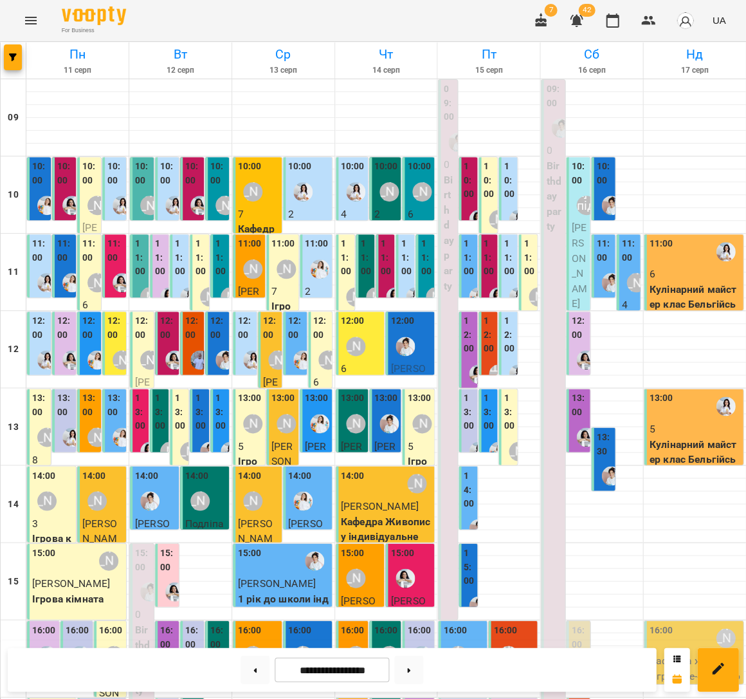
click at [33, 21] on icon "Menu" at bounding box center [30, 20] width 15 height 15
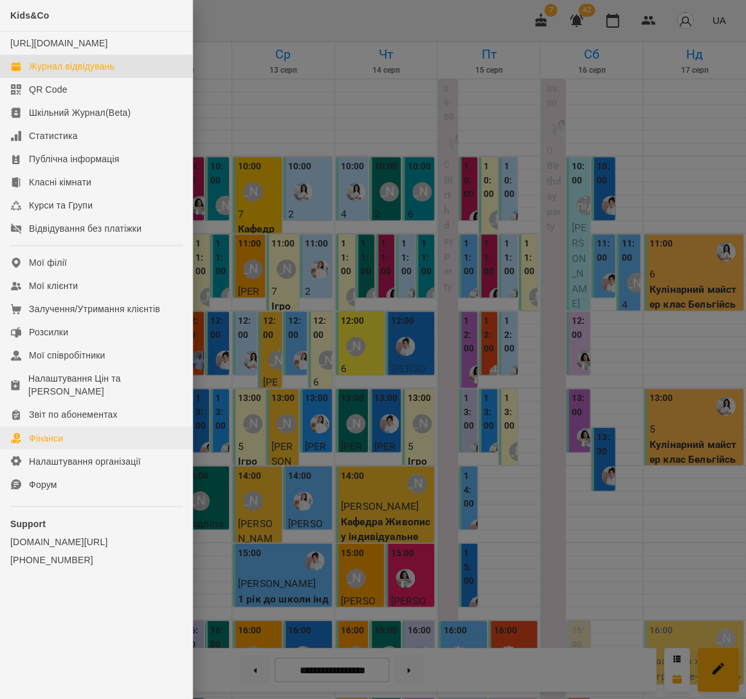
click at [86, 434] on link "Фінанси" at bounding box center [96, 437] width 192 height 23
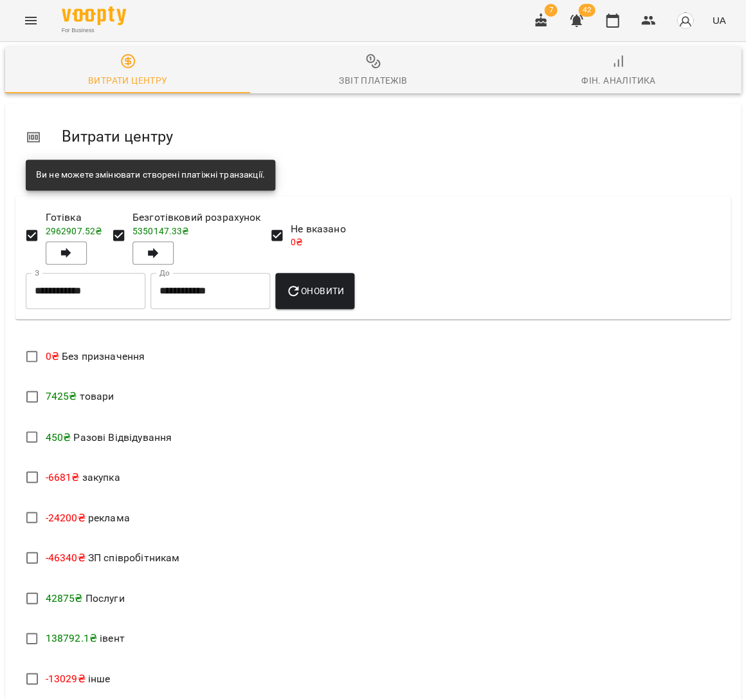
scroll to position [329, 0]
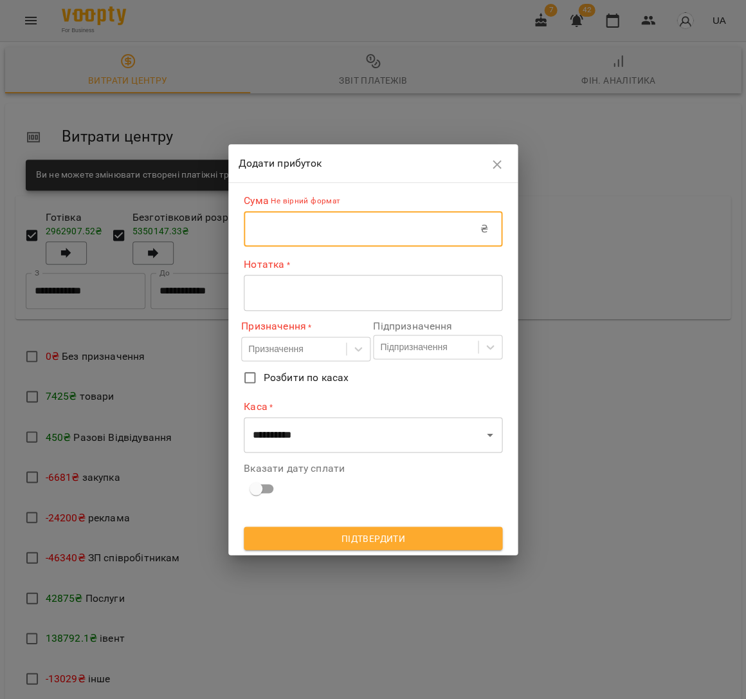
click at [368, 229] on input "text" at bounding box center [362, 229] width 237 height 36
type input "*"
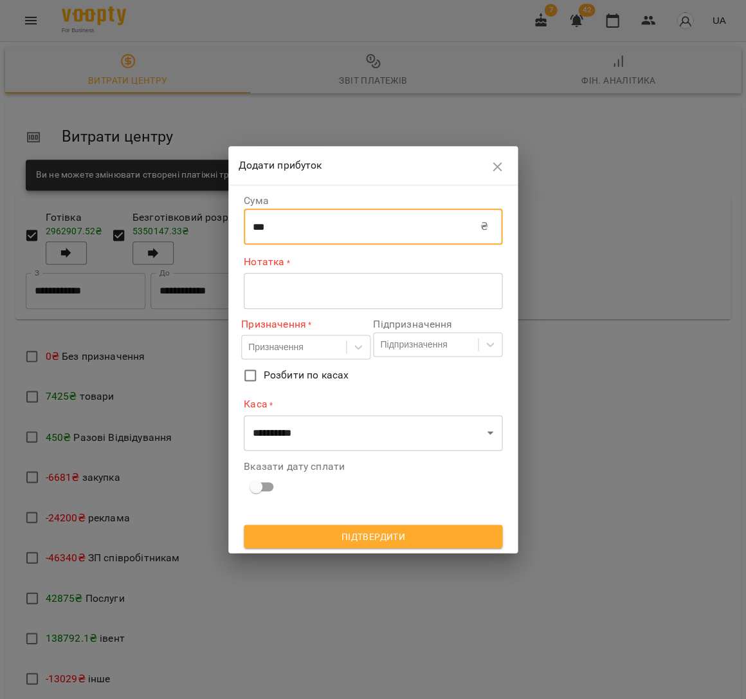
type input "***"
click at [344, 298] on div "* ​" at bounding box center [373, 291] width 259 height 36
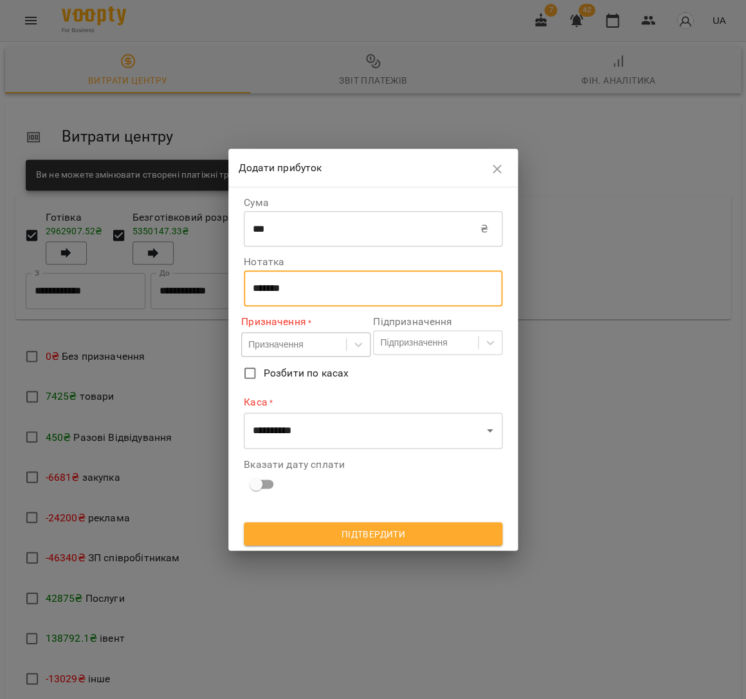
type textarea "******"
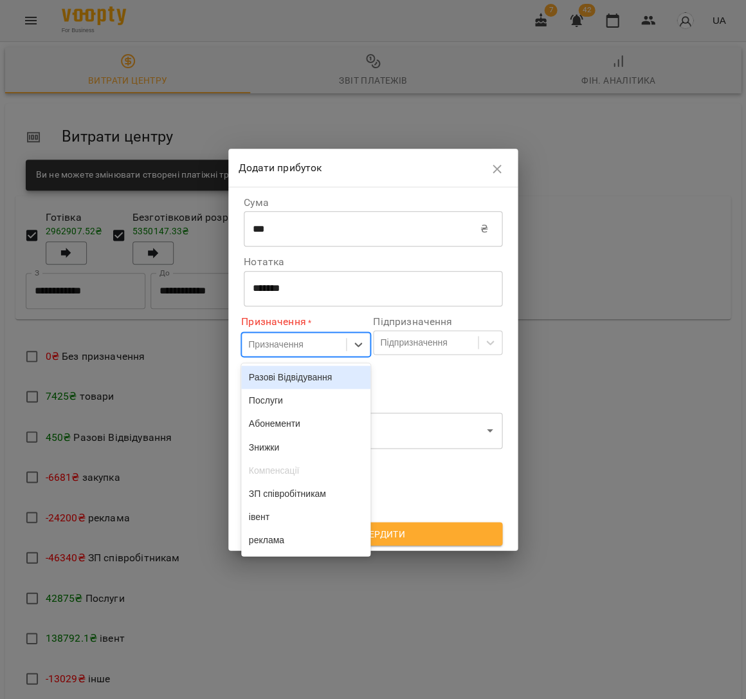
click at [294, 356] on div "Призначення" at bounding box center [305, 344] width 129 height 24
click at [317, 398] on div "Послуги" at bounding box center [305, 400] width 129 height 23
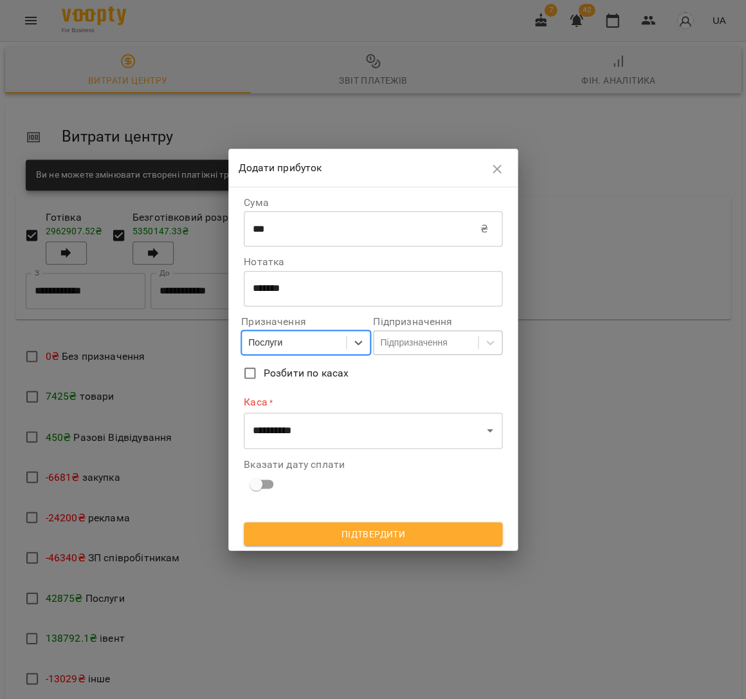
click at [411, 347] on div "Підпризначення" at bounding box center [413, 342] width 67 height 13
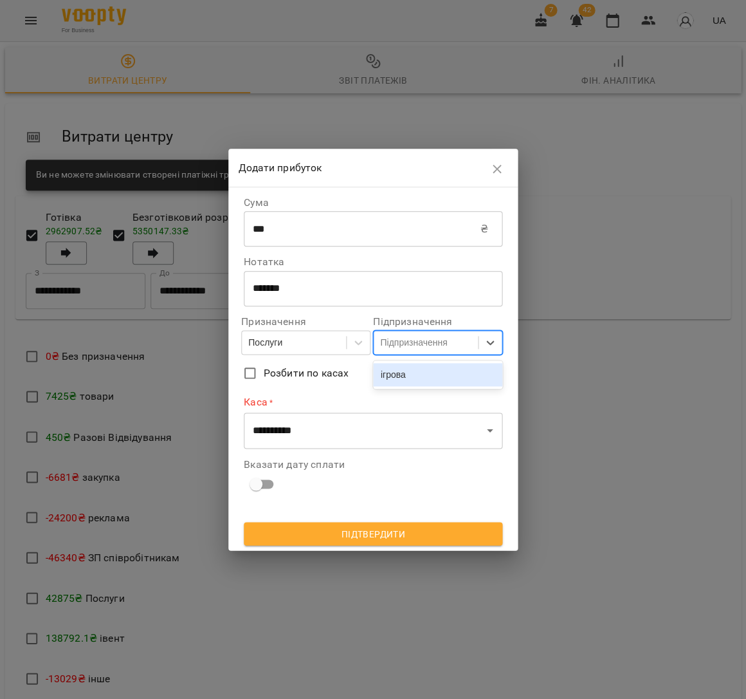
click at [416, 371] on div "ігрова" at bounding box center [437, 374] width 129 height 23
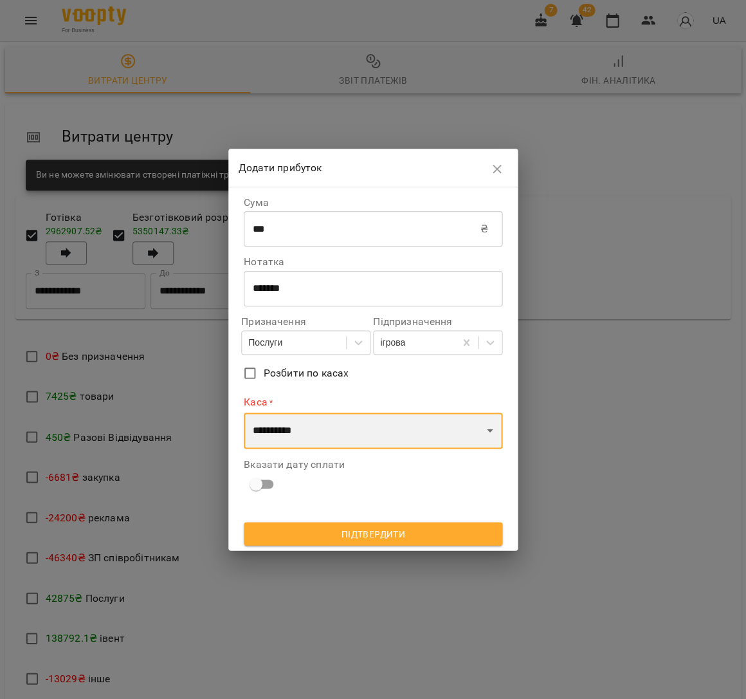
select select "****"
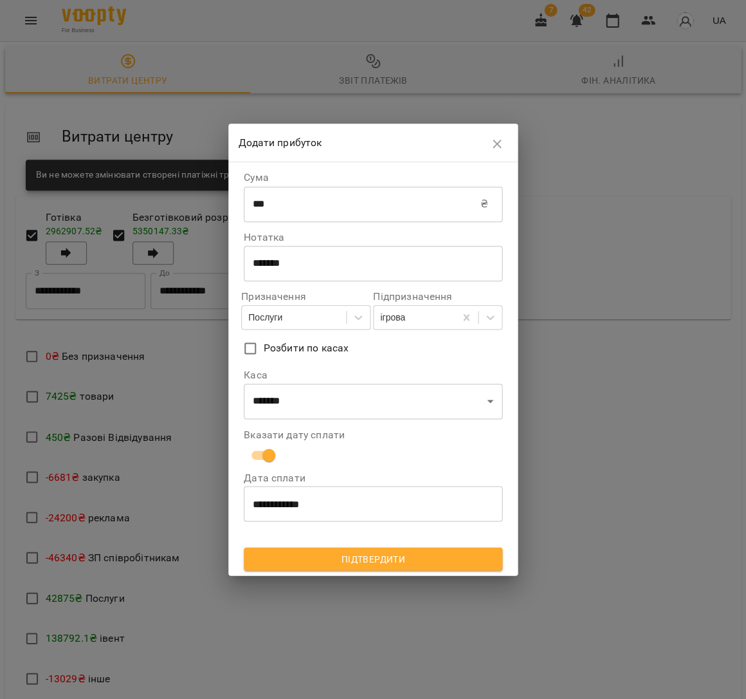
click at [376, 560] on span "Підтвердити" at bounding box center [373, 558] width 238 height 15
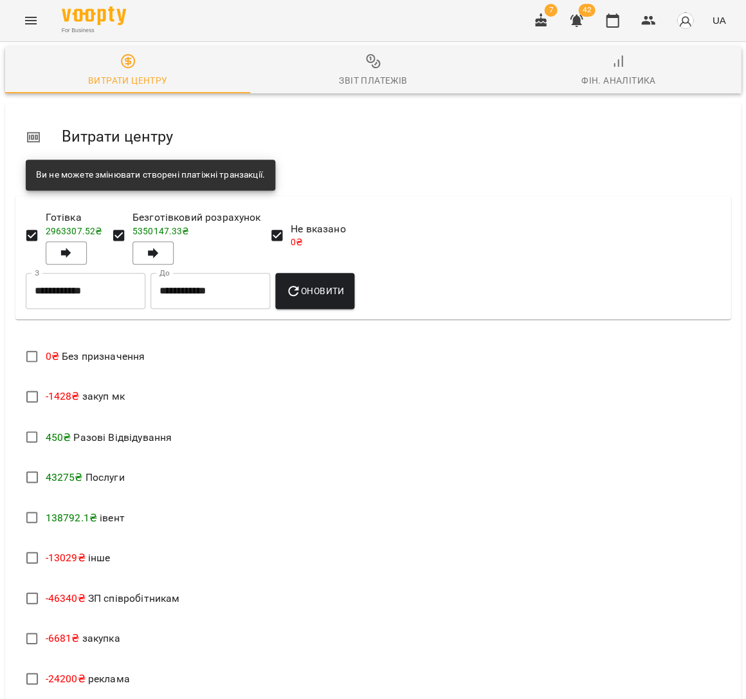
scroll to position [0, 0]
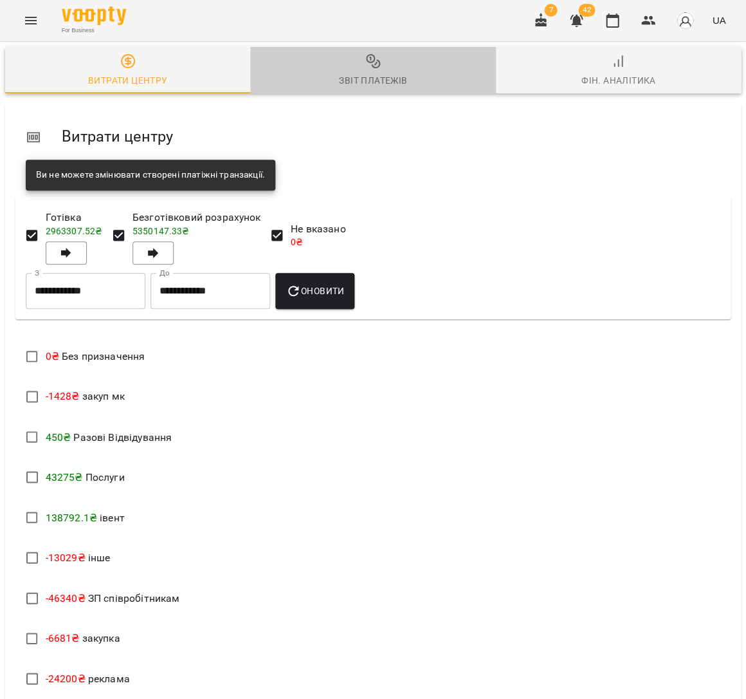
drag, startPoint x: 364, startPoint y: 84, endPoint x: 487, endPoint y: 84, distance: 122.9
click at [364, 84] on div "Звіт платежів" at bounding box center [373, 80] width 68 height 15
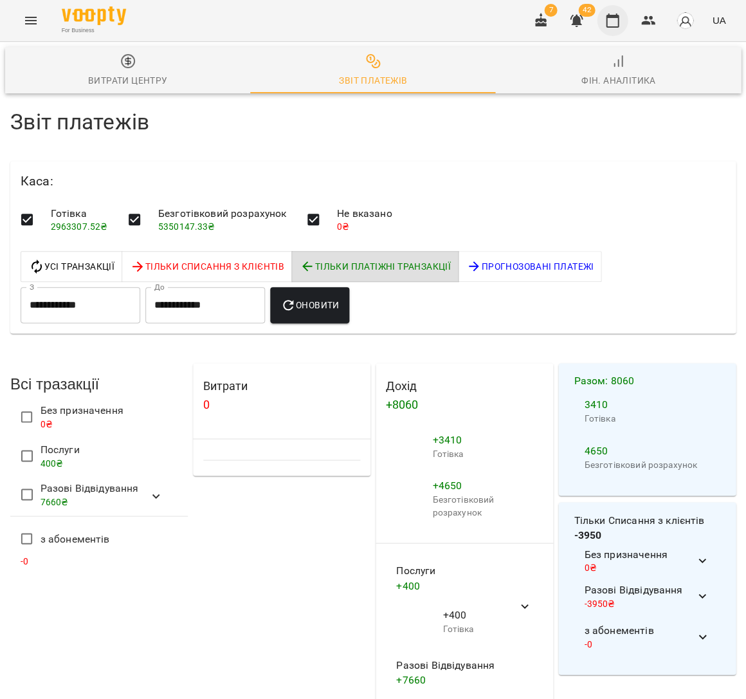
click at [612, 27] on button "button" at bounding box center [612, 20] width 31 height 31
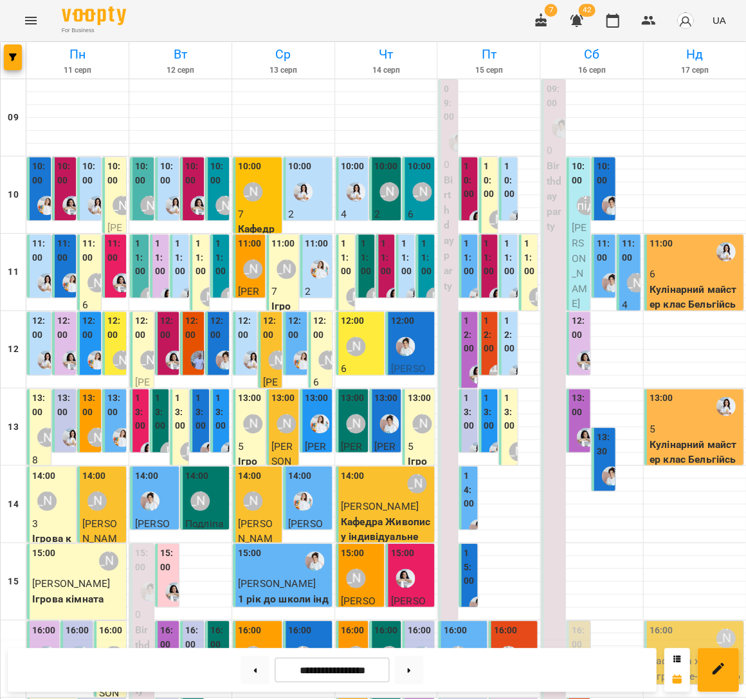
click at [581, 343] on div "12:00" at bounding box center [579, 329] width 16 height 31
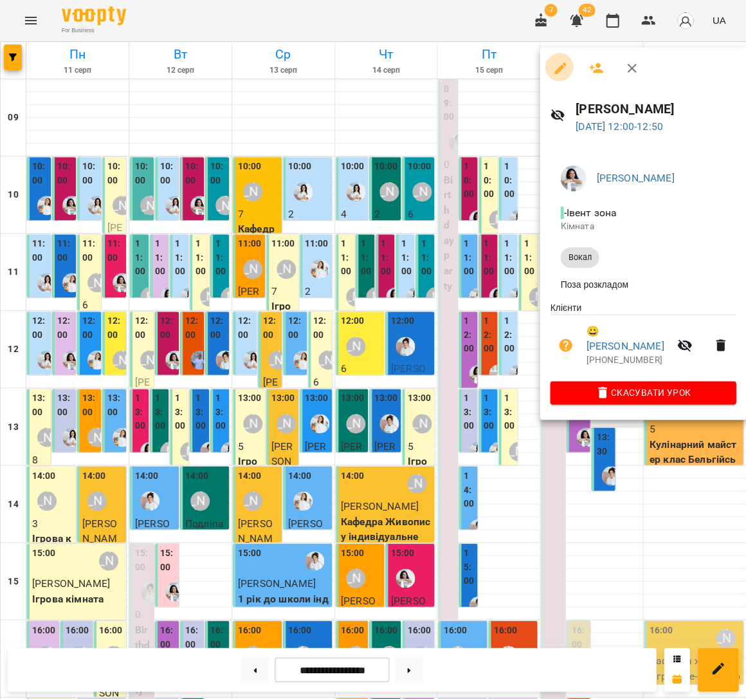
click at [566, 73] on button "button" at bounding box center [560, 68] width 31 height 31
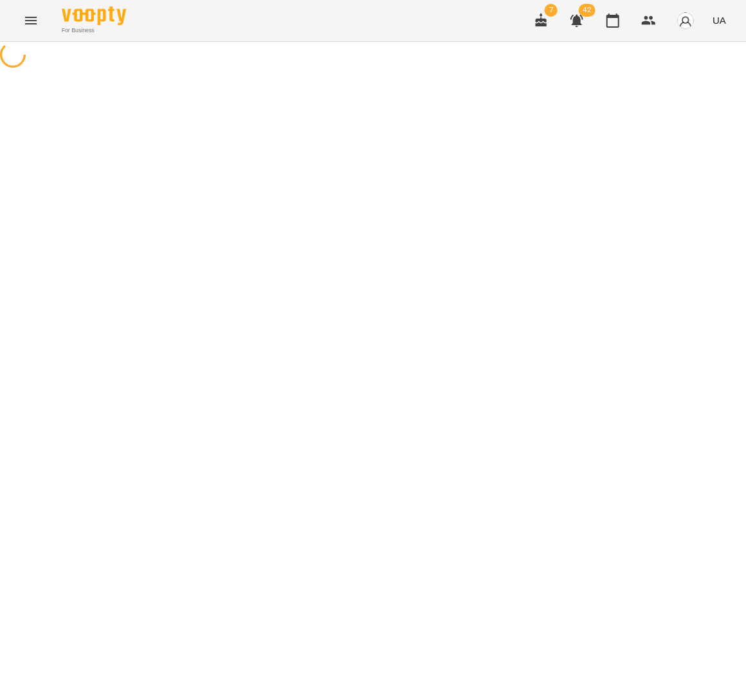
select select "*****"
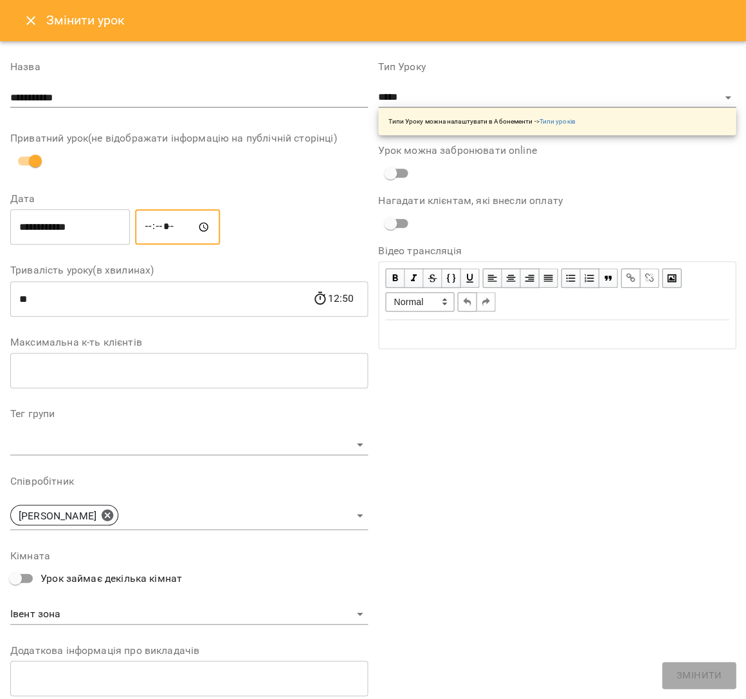
click at [161, 228] on input "*****" at bounding box center [177, 227] width 85 height 36
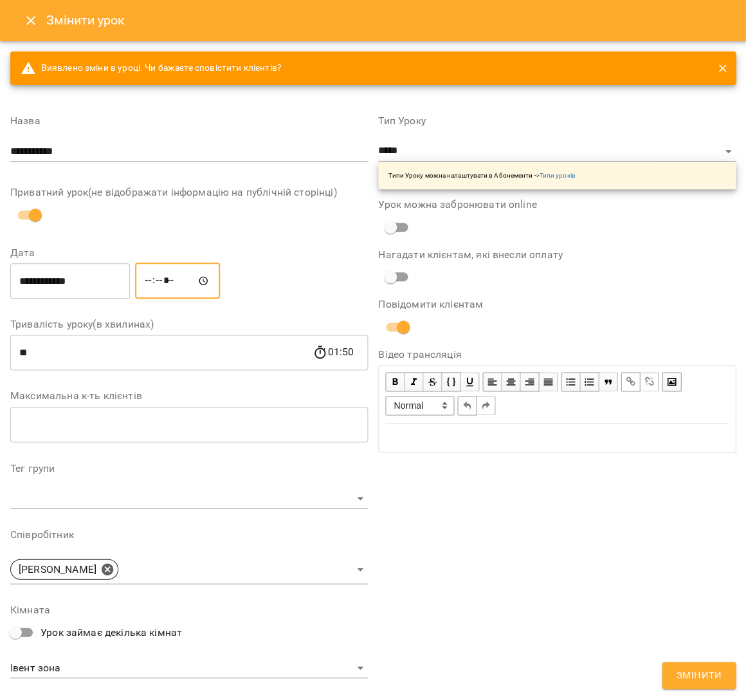
type input "*****"
drag, startPoint x: 686, startPoint y: 670, endPoint x: 665, endPoint y: 670, distance: 20.6
click at [686, 670] on span "Змінити" at bounding box center [699, 675] width 46 height 17
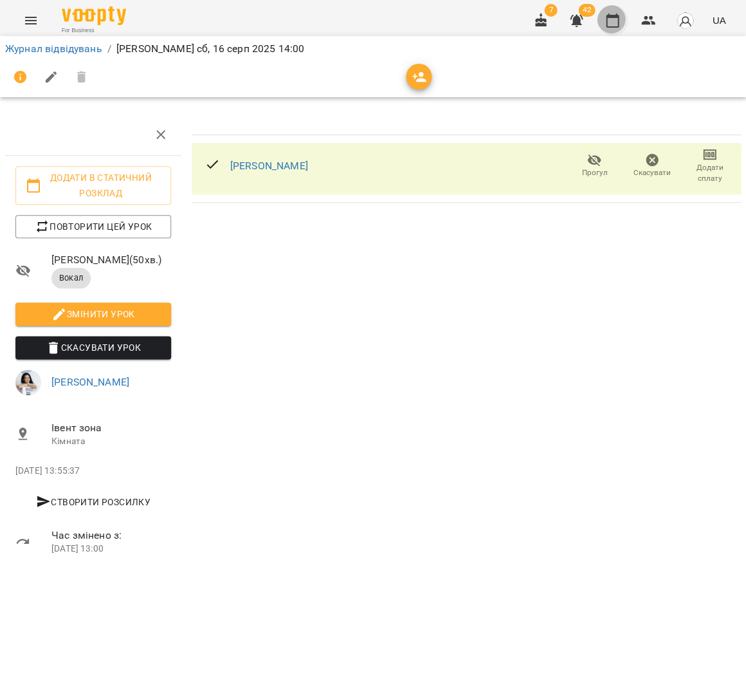
click at [607, 22] on button "button" at bounding box center [612, 20] width 31 height 31
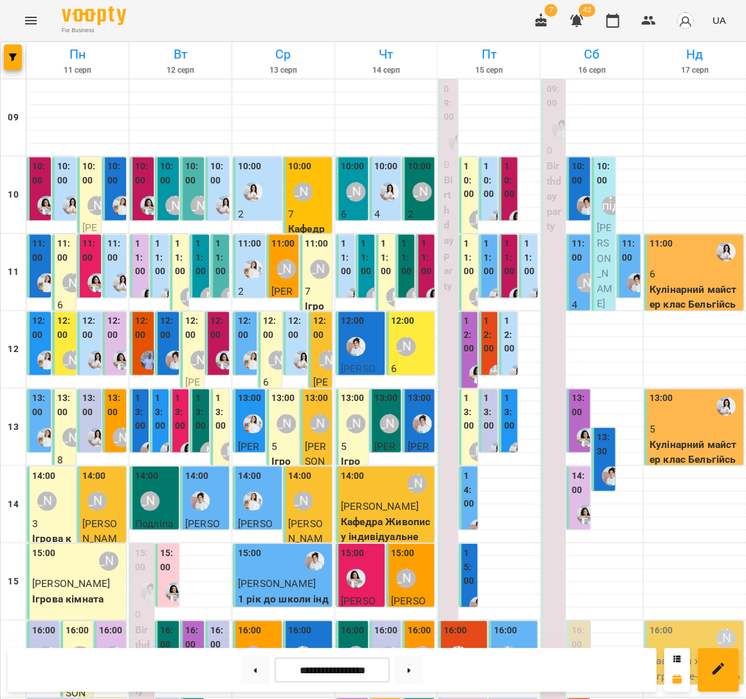
click at [28, 18] on icon "Menu" at bounding box center [30, 20] width 15 height 15
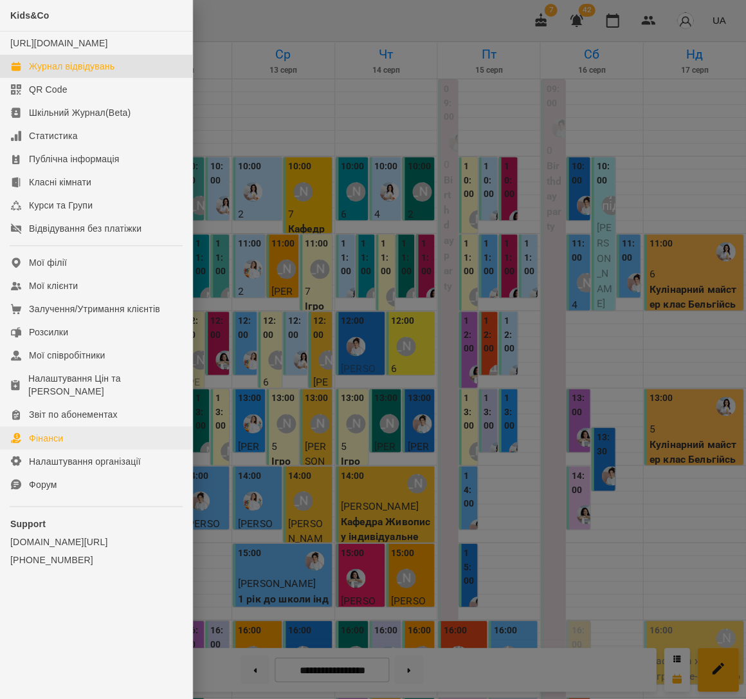
click at [43, 431] on div "Фінанси" at bounding box center [46, 437] width 34 height 13
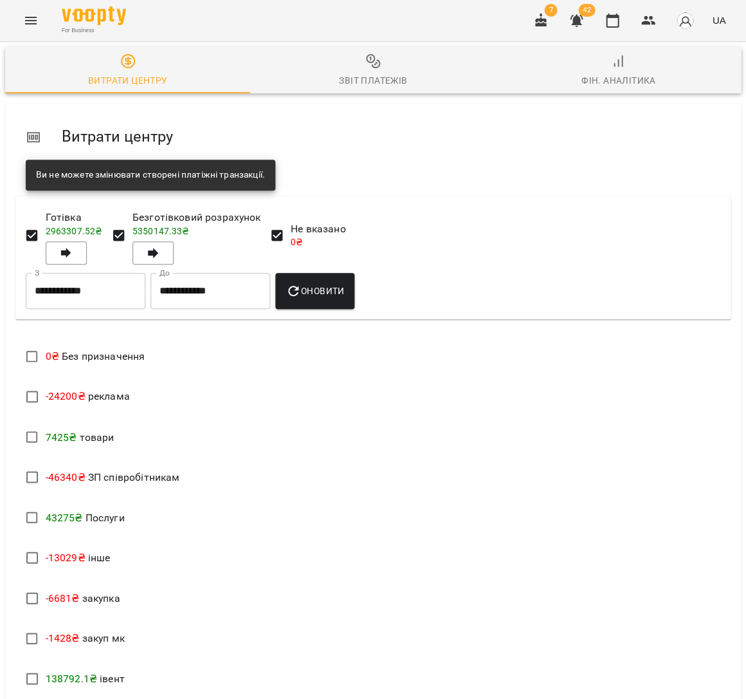
click at [381, 71] on span "Звіт платежів" at bounding box center [373, 70] width 230 height 35
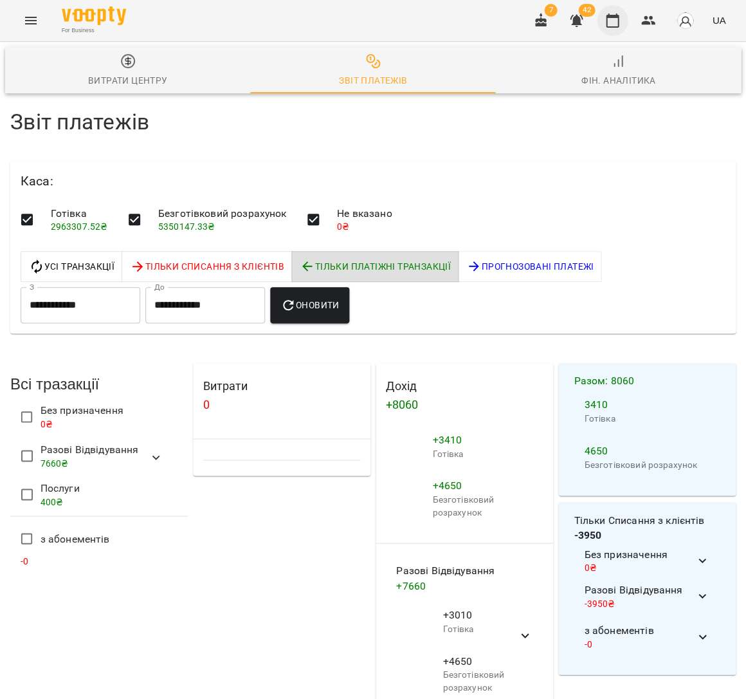
click at [616, 18] on icon "button" at bounding box center [612, 20] width 15 height 15
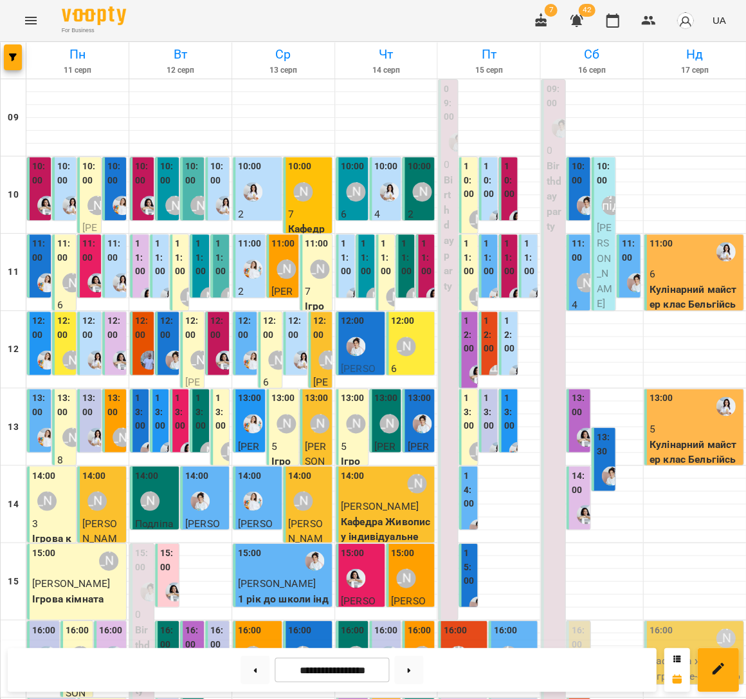
click at [577, 253] on label "11:00" at bounding box center [579, 251] width 16 height 28
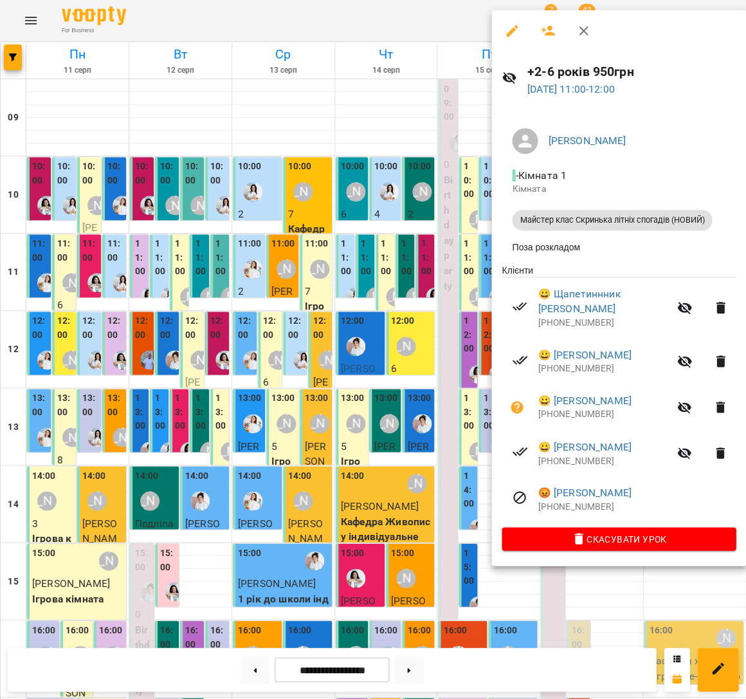
click at [540, 30] on icon "button" at bounding box center [547, 30] width 15 height 15
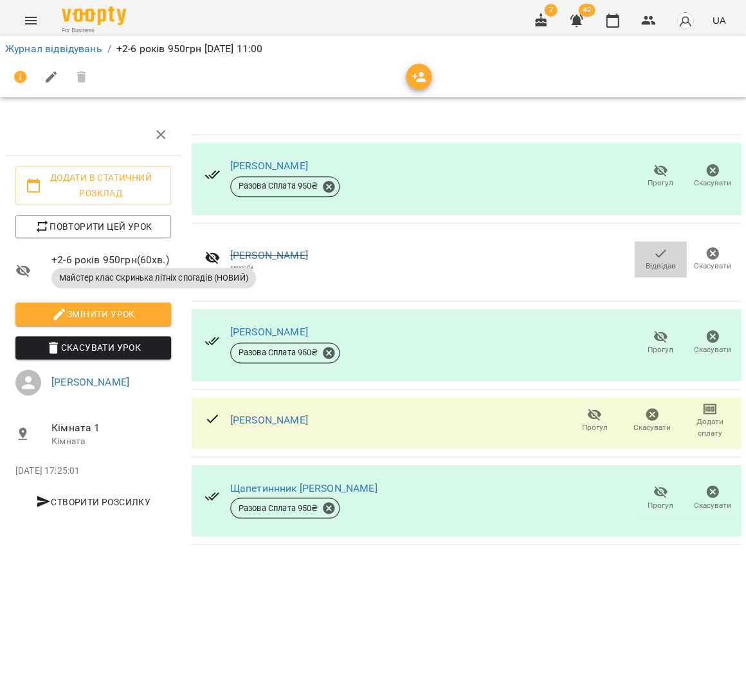
click at [668, 257] on span "Відвідав" at bounding box center [660, 259] width 37 height 26
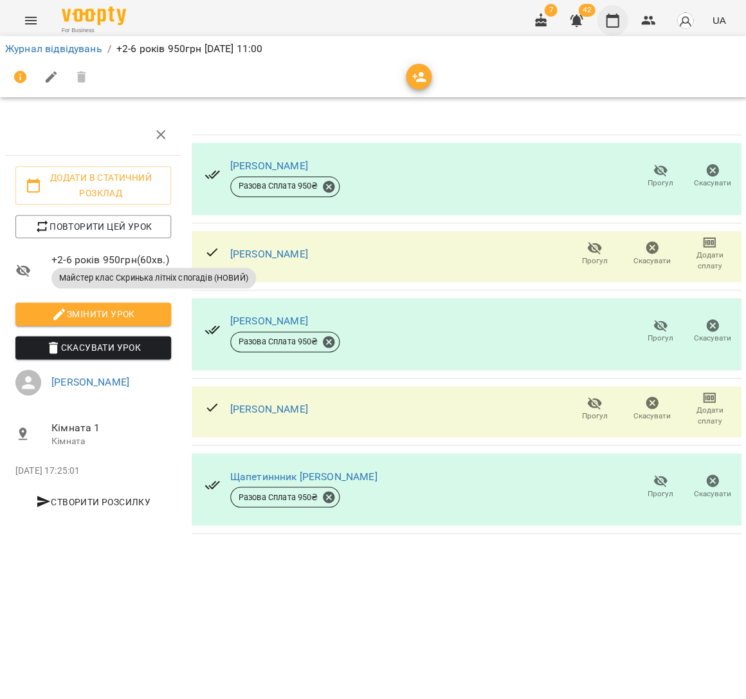
click at [618, 14] on icon "button" at bounding box center [612, 20] width 15 height 15
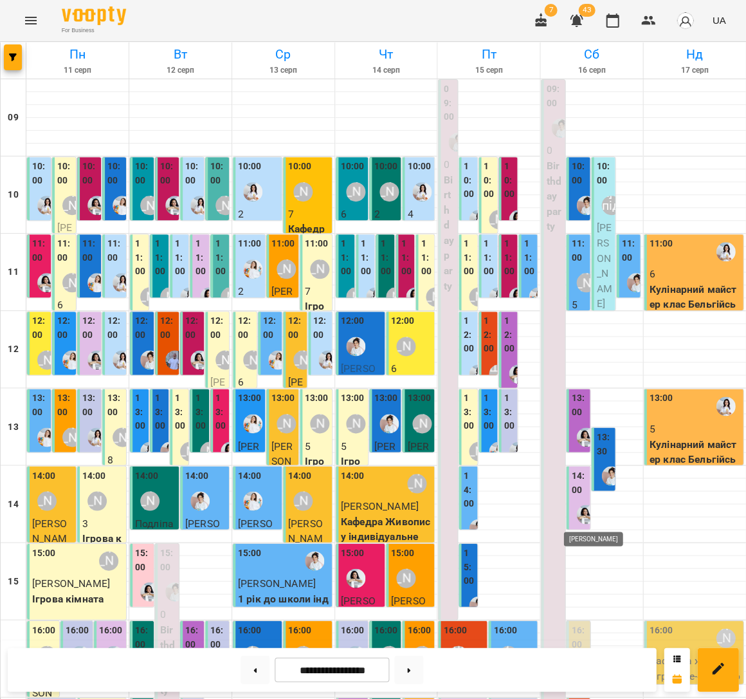
click at [579, 506] on img "Анна Білан" at bounding box center [585, 513] width 19 height 19
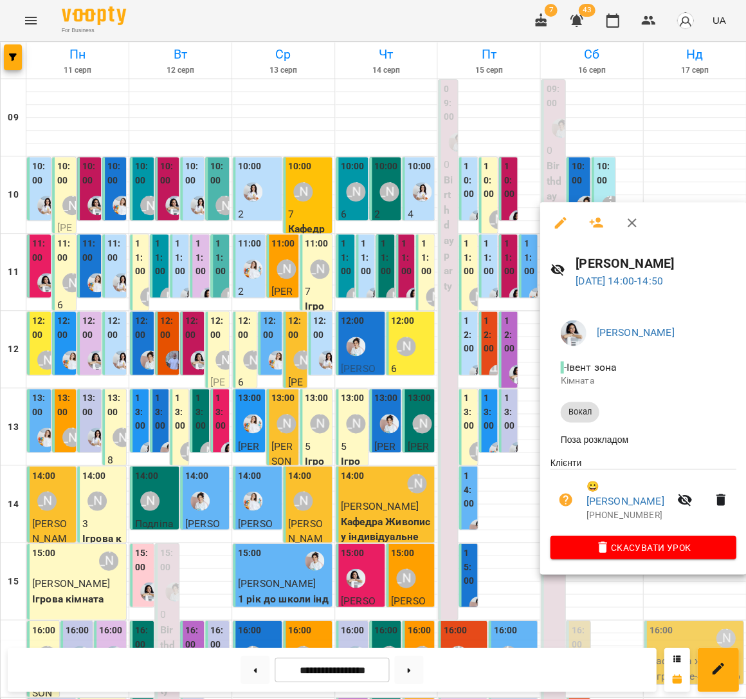
click at [556, 216] on icon "button" at bounding box center [560, 222] width 15 height 15
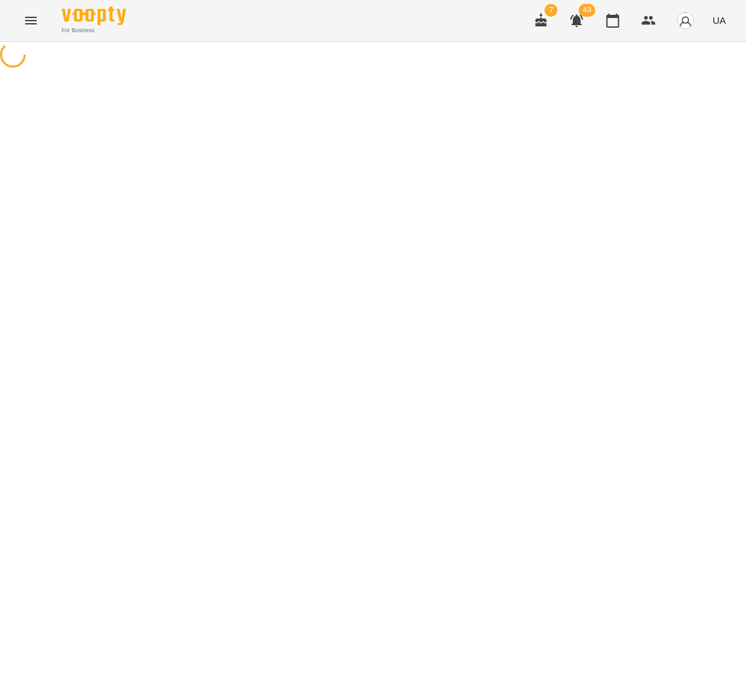
select select "*****"
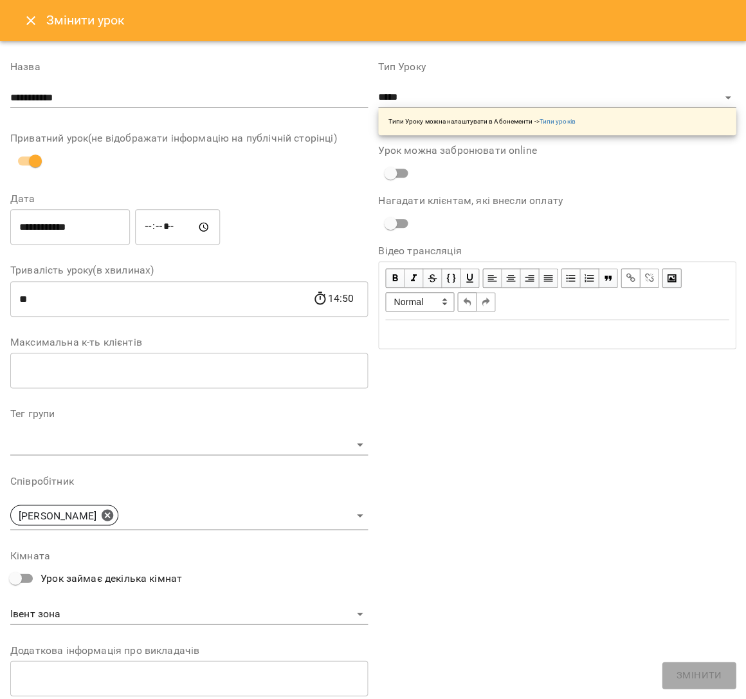
click at [165, 230] on input "*****" at bounding box center [177, 227] width 85 height 36
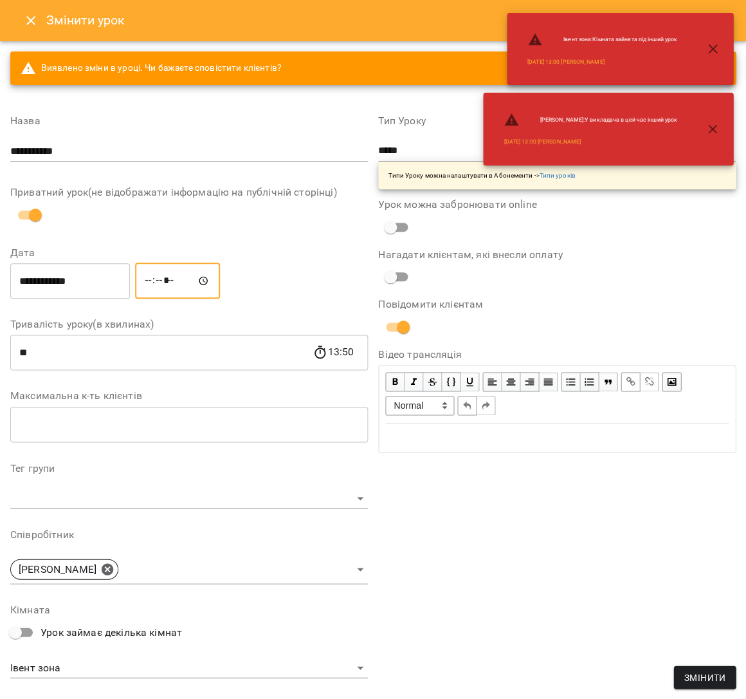
click at [174, 281] on input "*****" at bounding box center [177, 280] width 85 height 36
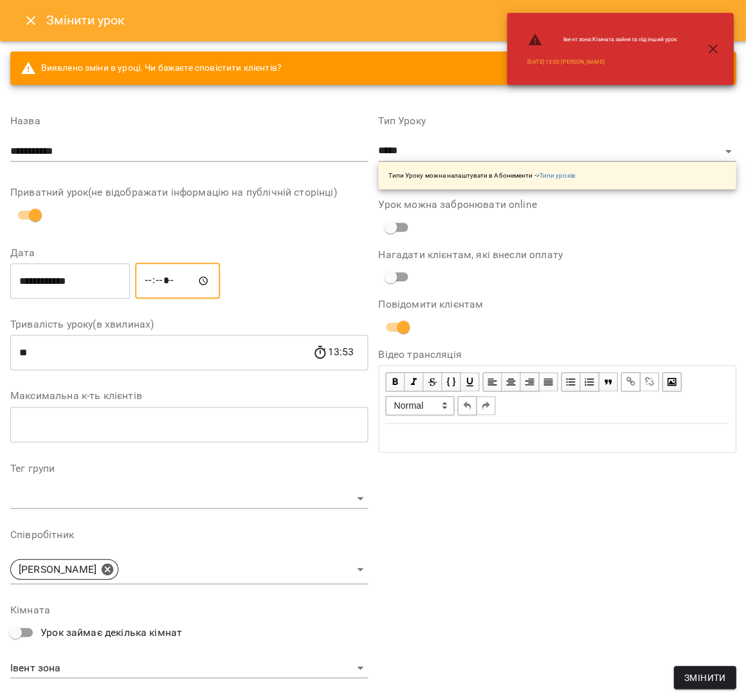
type input "*****"
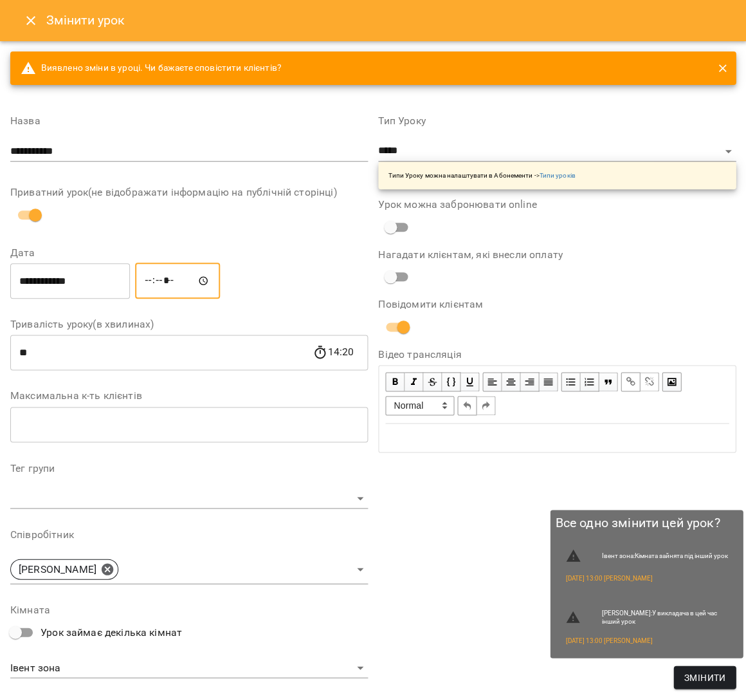
click at [712, 672] on span "Змінити" at bounding box center [705, 676] width 42 height 15
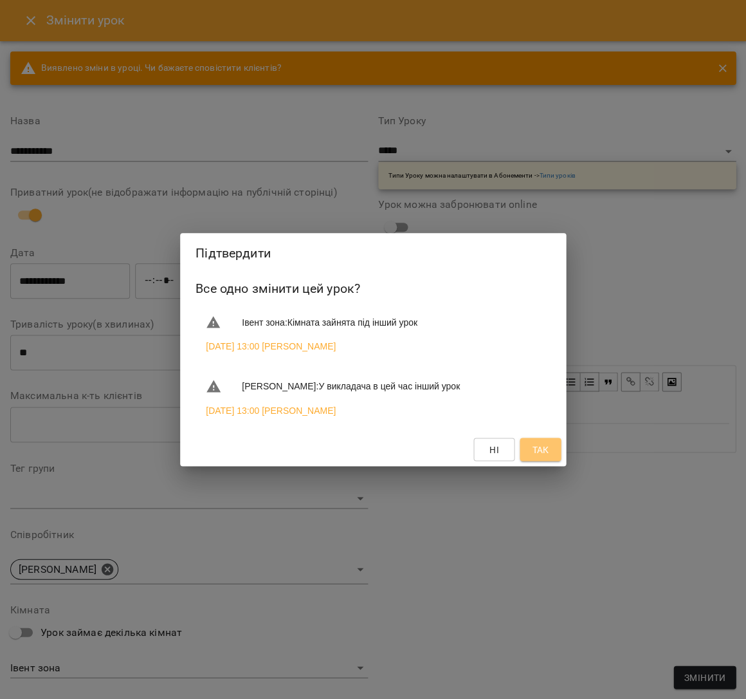
click at [544, 440] on button "Так" at bounding box center [540, 448] width 41 height 23
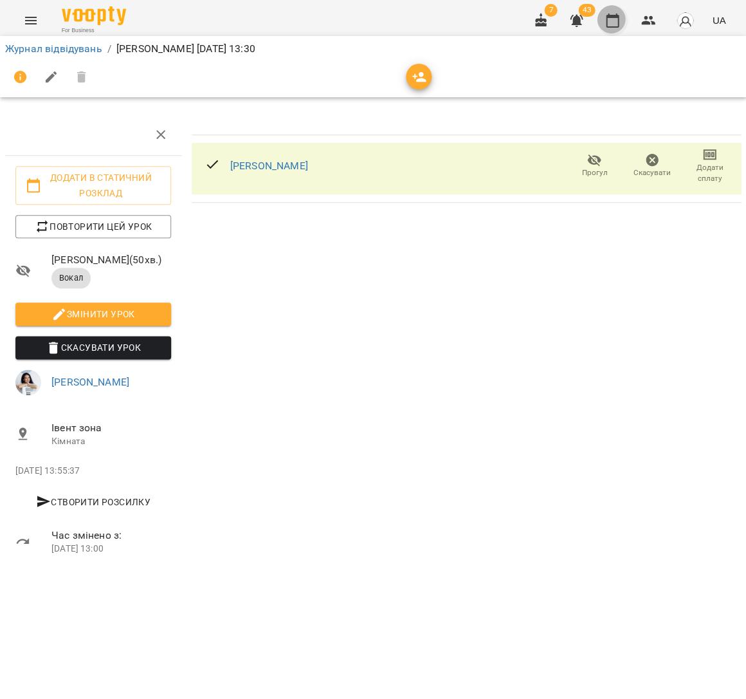
click at [614, 8] on button "button" at bounding box center [612, 20] width 31 height 31
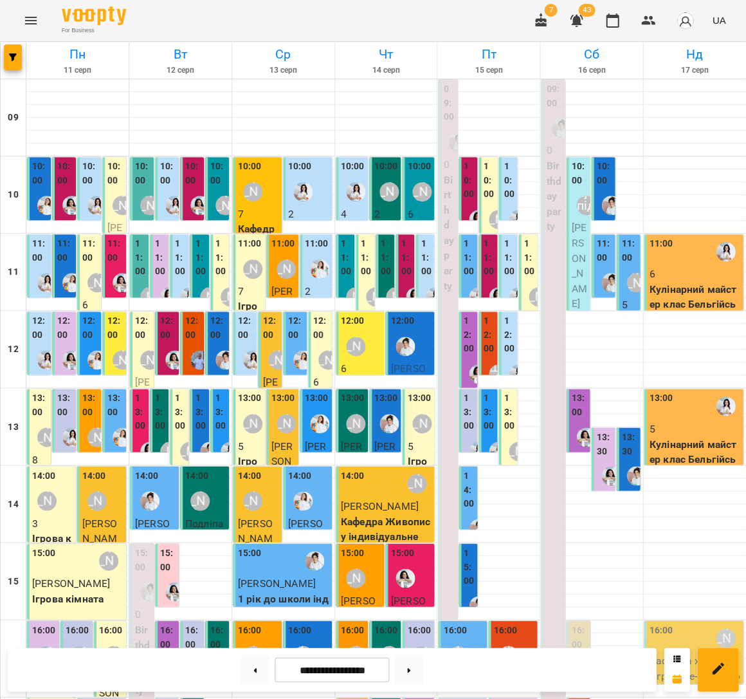
click at [621, 264] on div "11:00" at bounding box center [629, 252] width 16 height 31
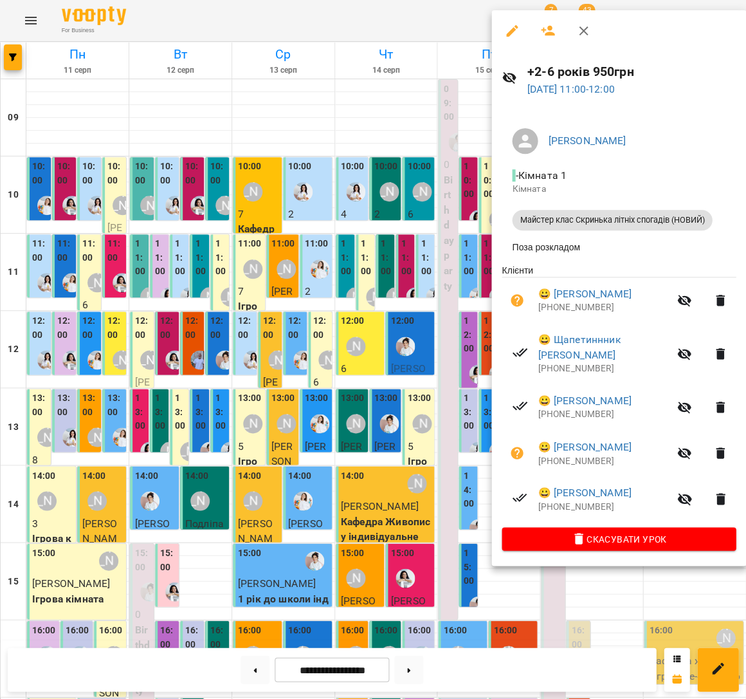
click at [356, 227] on div at bounding box center [373, 349] width 746 height 699
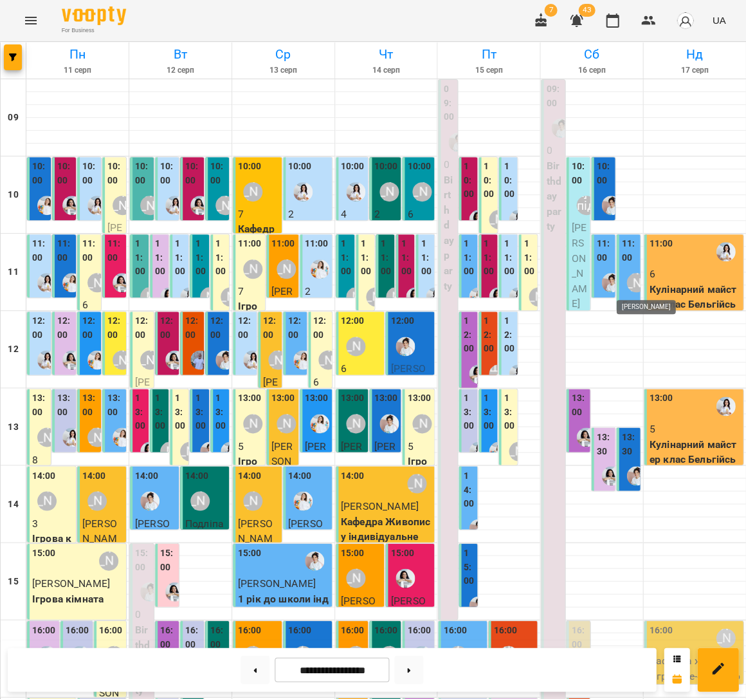
click at [634, 281] on div "[PERSON_NAME]" at bounding box center [636, 282] width 19 height 19
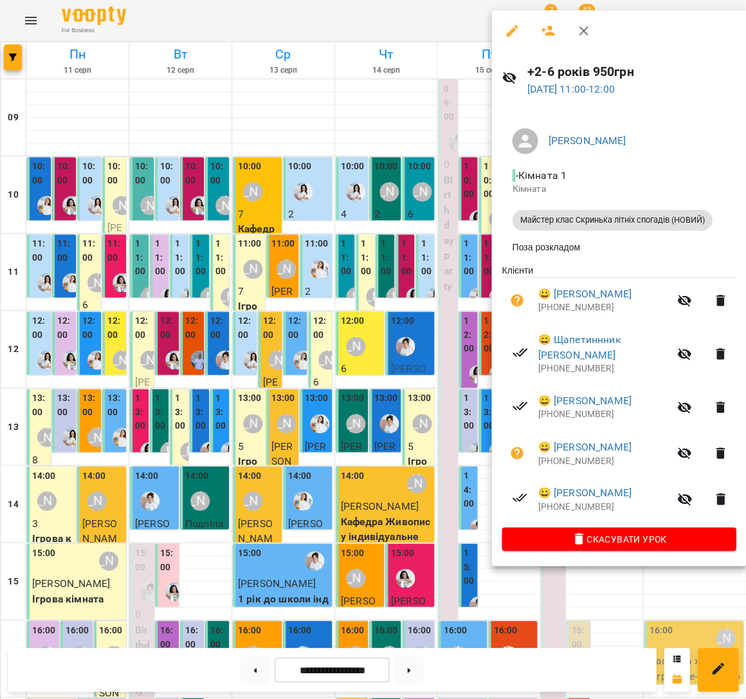
click at [402, 217] on div at bounding box center [373, 349] width 746 height 699
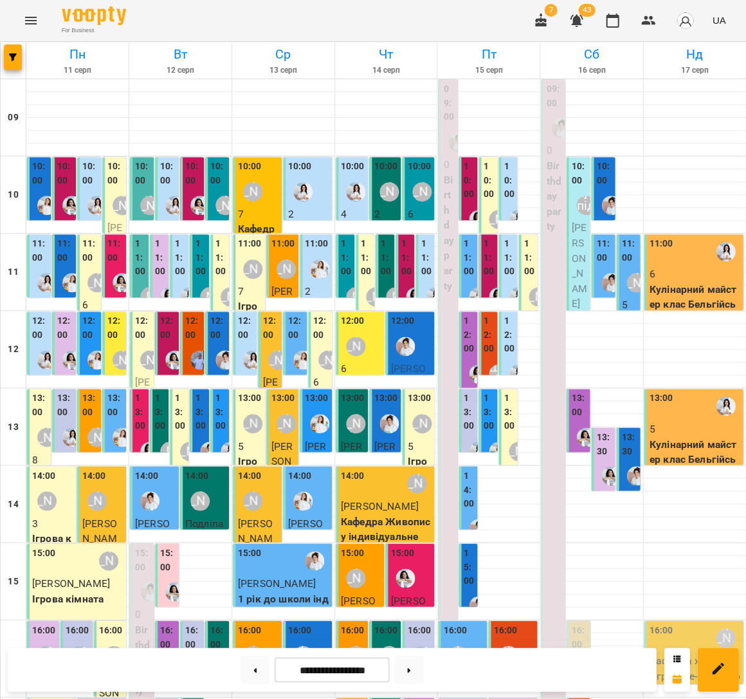
click at [578, 244] on span "[PERSON_NAME]" at bounding box center [578, 265] width 15 height 88
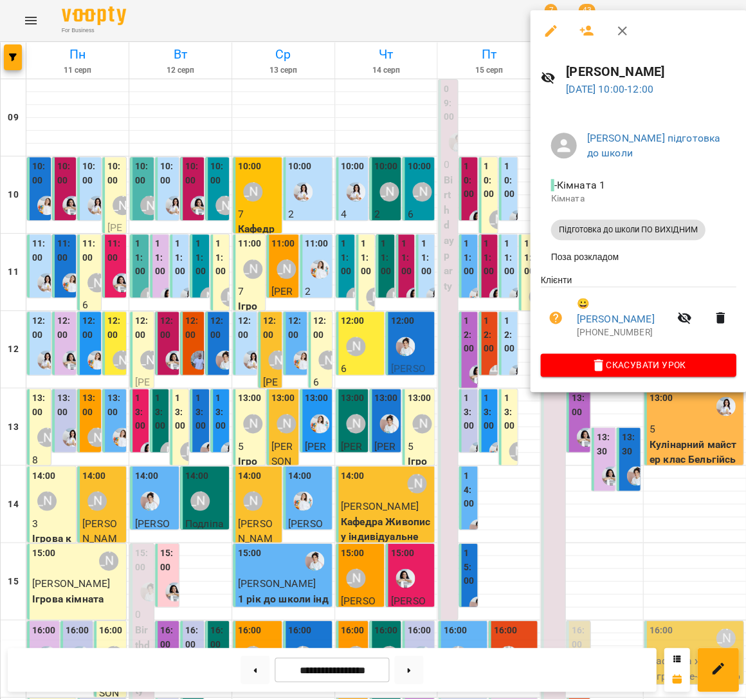
click at [299, 186] on div at bounding box center [373, 349] width 746 height 699
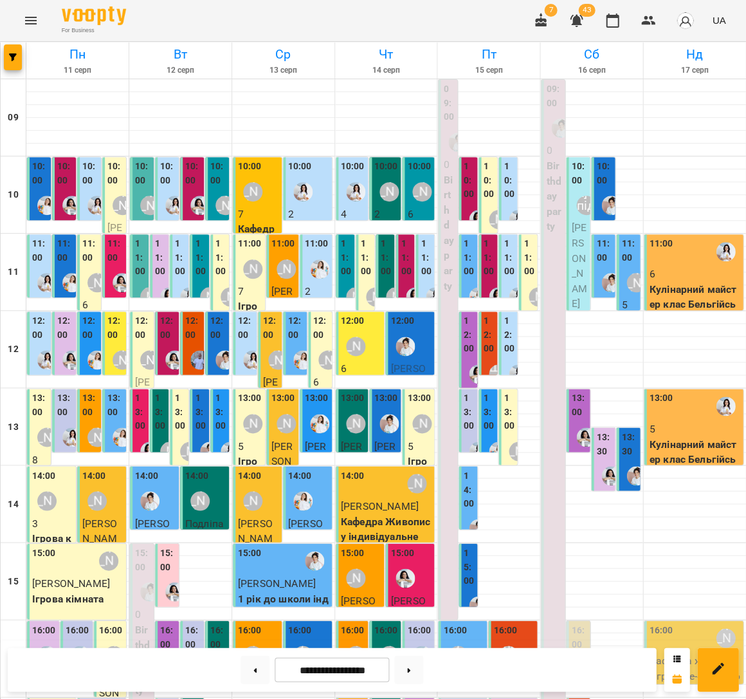
scroll to position [147, 0]
click at [624, 461] on div at bounding box center [636, 476] width 30 height 30
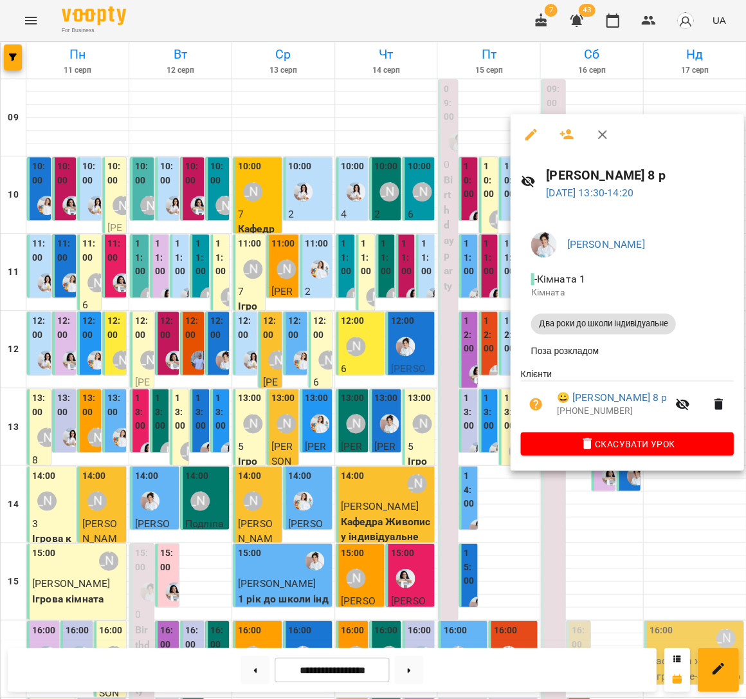
click at [388, 257] on div at bounding box center [373, 349] width 746 height 699
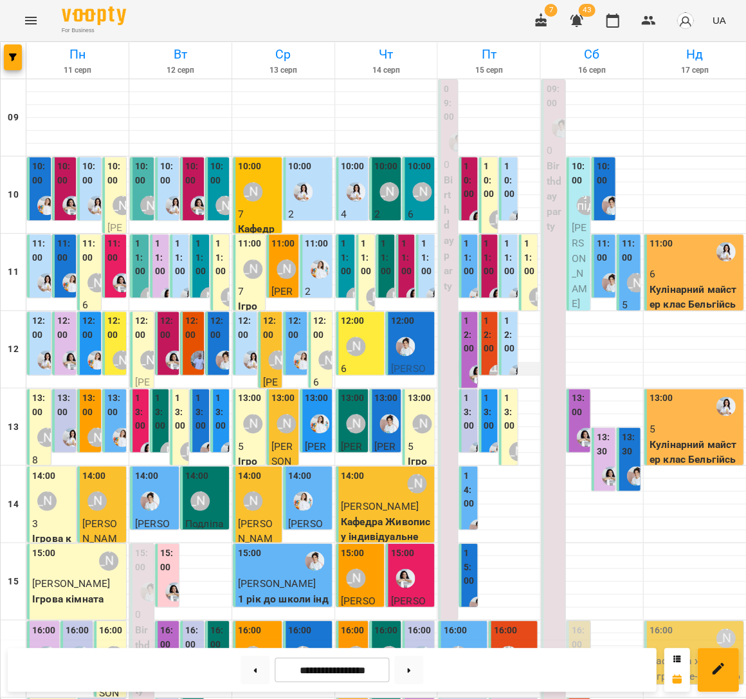
scroll to position [0, 0]
click at [604, 268] on div at bounding box center [611, 283] width 30 height 30
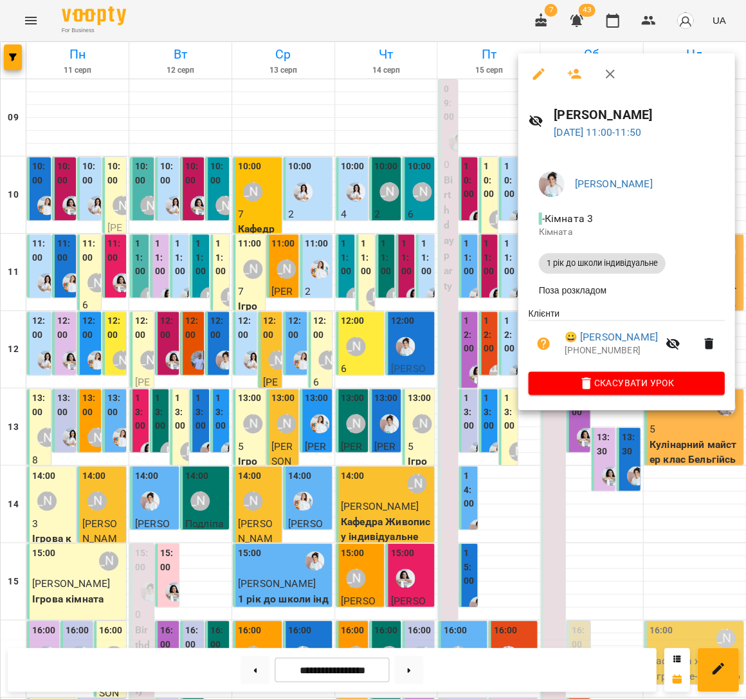
click at [412, 235] on div at bounding box center [373, 349] width 746 height 699
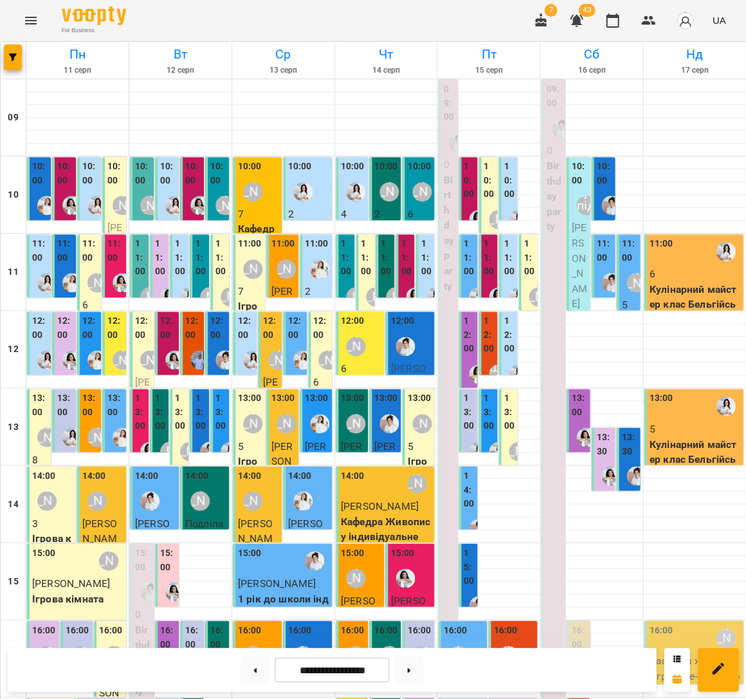
click at [627, 277] on div "[PERSON_NAME]" at bounding box center [636, 282] width 19 height 19
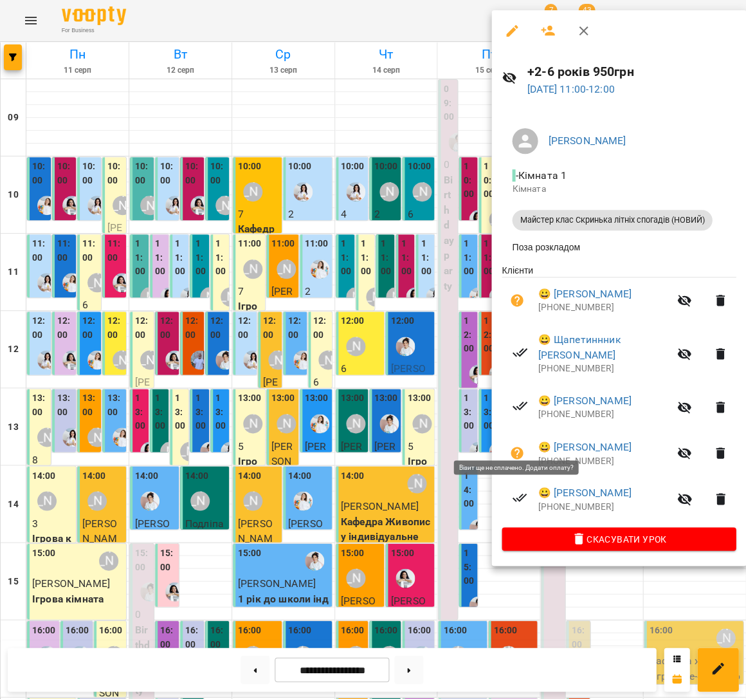
click at [516, 446] on icon "button" at bounding box center [517, 452] width 13 height 13
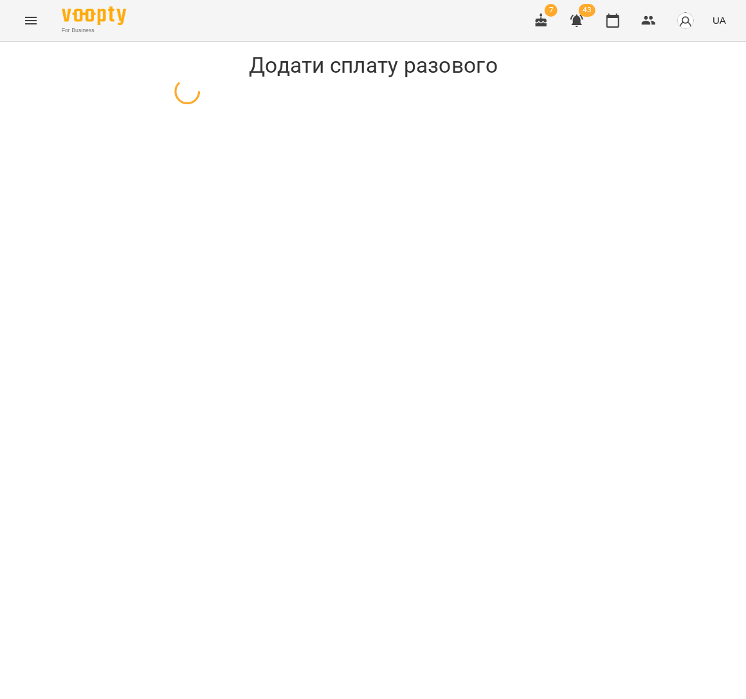
select select "**********"
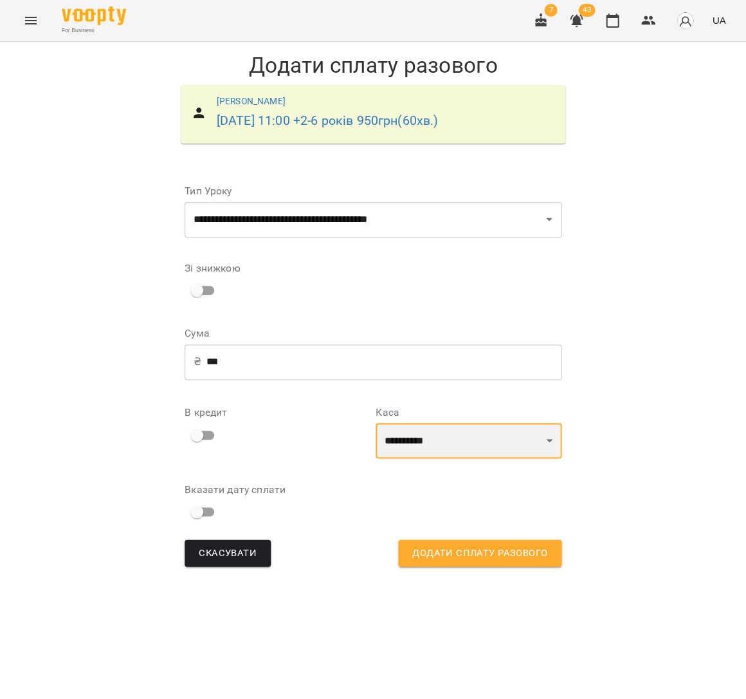
select select "****"
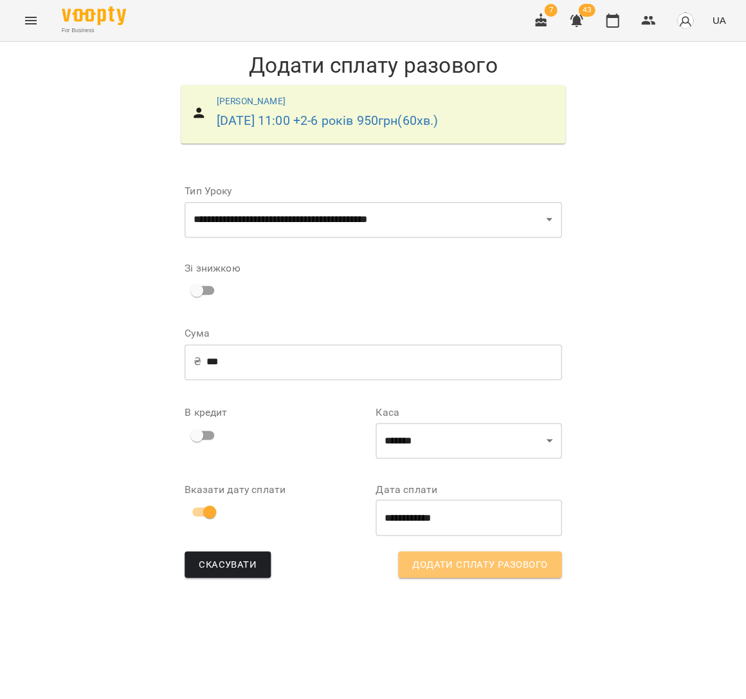
drag, startPoint x: 452, startPoint y: 560, endPoint x: 446, endPoint y: 522, distance: 38.4
click at [452, 560] on span "Додати сплату разового" at bounding box center [479, 564] width 135 height 17
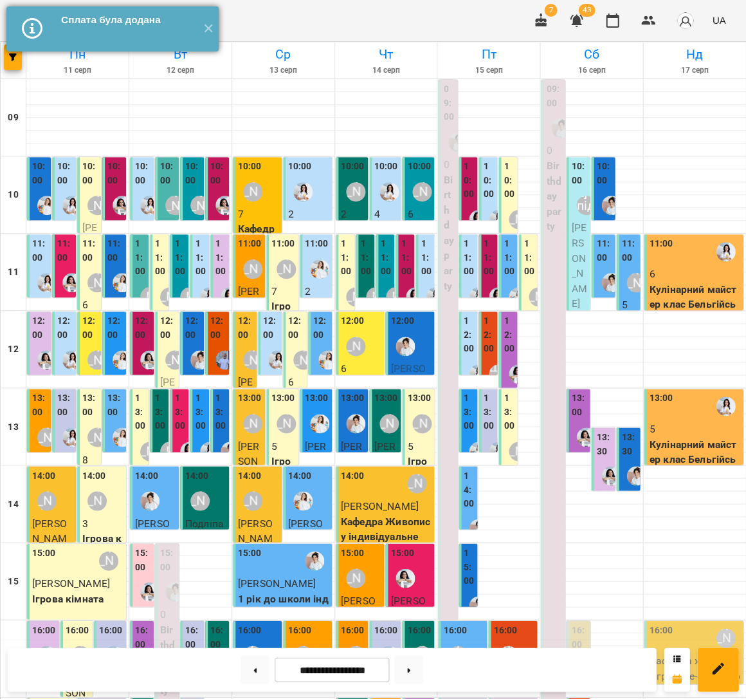
click at [210, 32] on button "✕" at bounding box center [208, 28] width 21 height 45
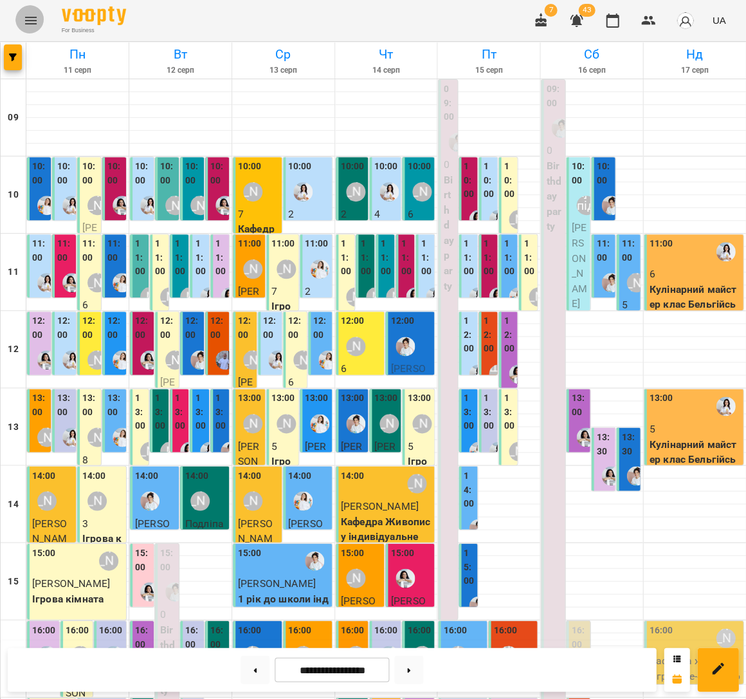
click at [24, 18] on icon "Menu" at bounding box center [30, 20] width 15 height 15
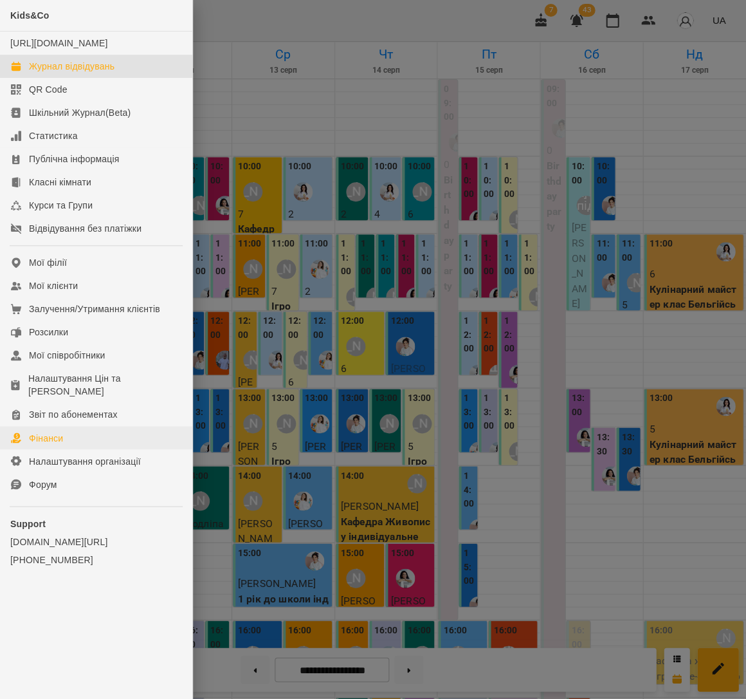
click at [106, 427] on link "Фінанси" at bounding box center [96, 437] width 192 height 23
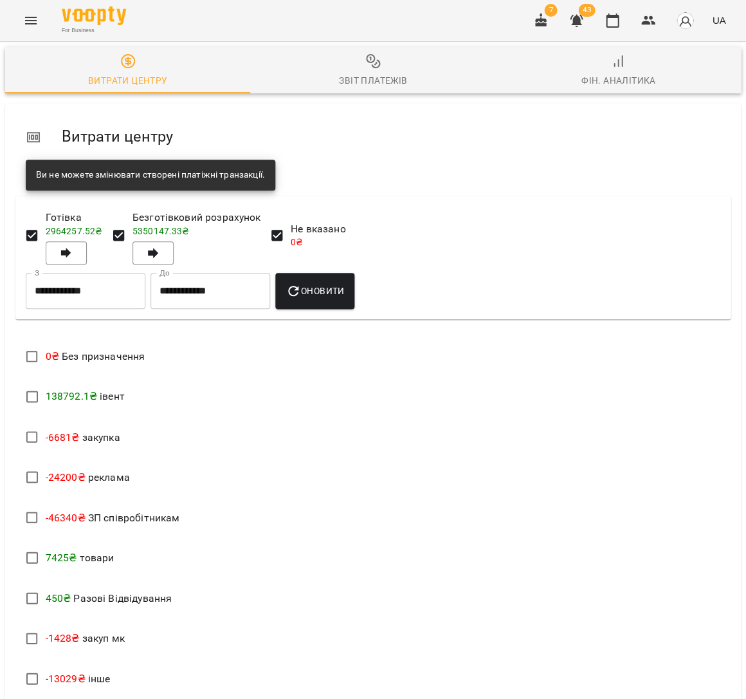
scroll to position [142, 0]
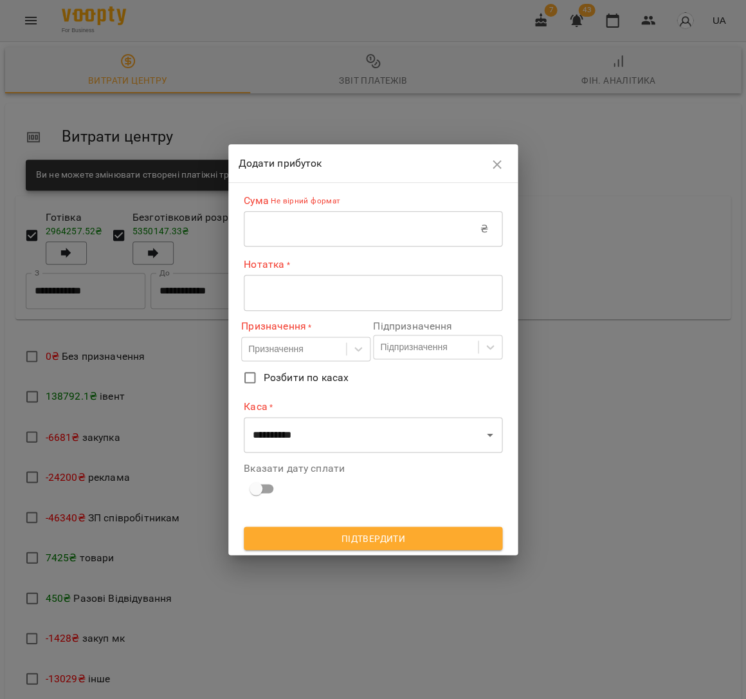
click at [393, 226] on input "text" at bounding box center [362, 229] width 237 height 36
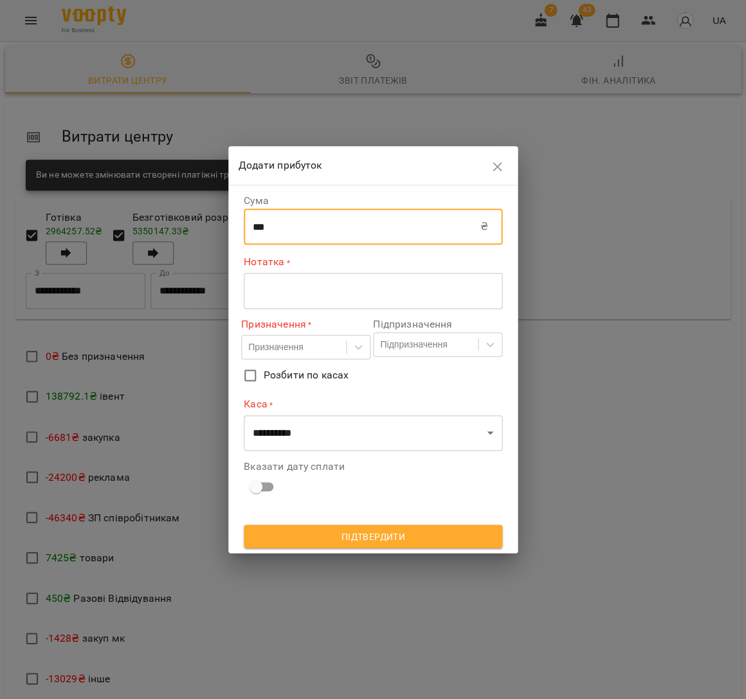
type input "***"
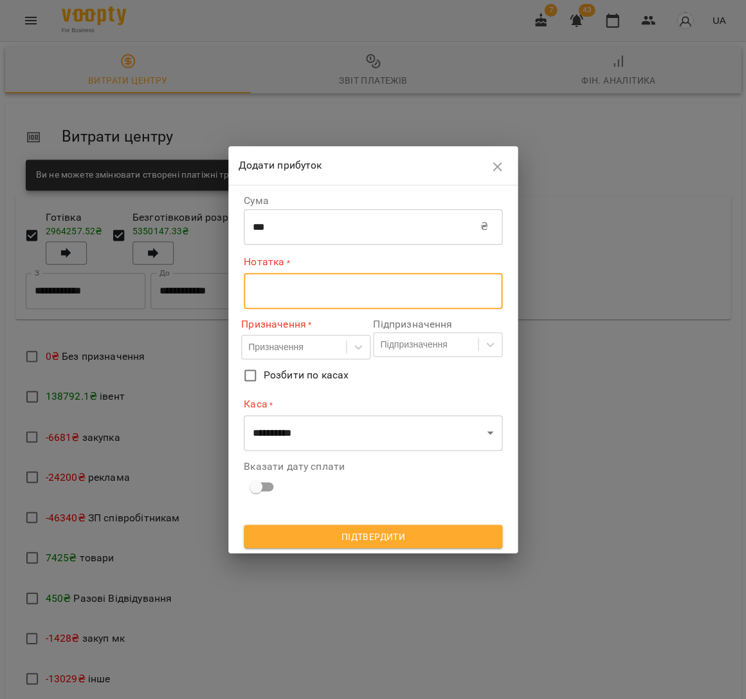
click at [378, 296] on textarea at bounding box center [373, 290] width 241 height 12
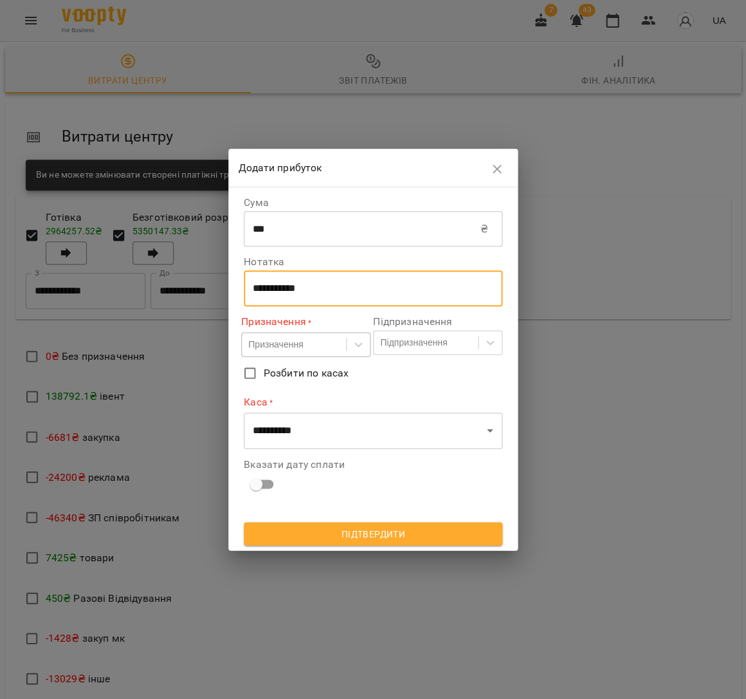
type textarea "**********"
click at [338, 344] on div "Призначення" at bounding box center [294, 344] width 104 height 21
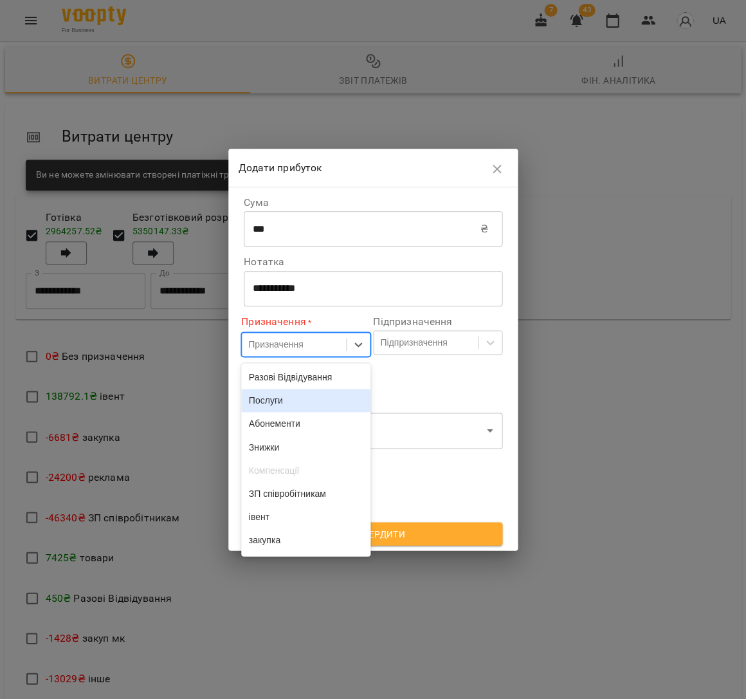
drag, startPoint x: 330, startPoint y: 403, endPoint x: 394, endPoint y: 356, distance: 78.8
click at [330, 403] on div "Послуги" at bounding box center [305, 400] width 129 height 23
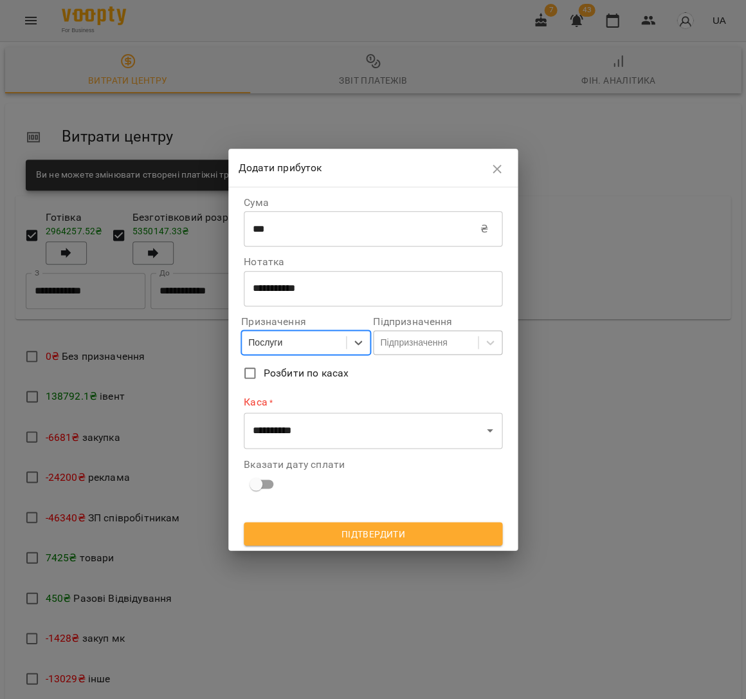
drag, startPoint x: 416, startPoint y: 341, endPoint x: 416, endPoint y: 351, distance: 9.7
click at [416, 341] on div "Підпризначення" at bounding box center [413, 342] width 67 height 13
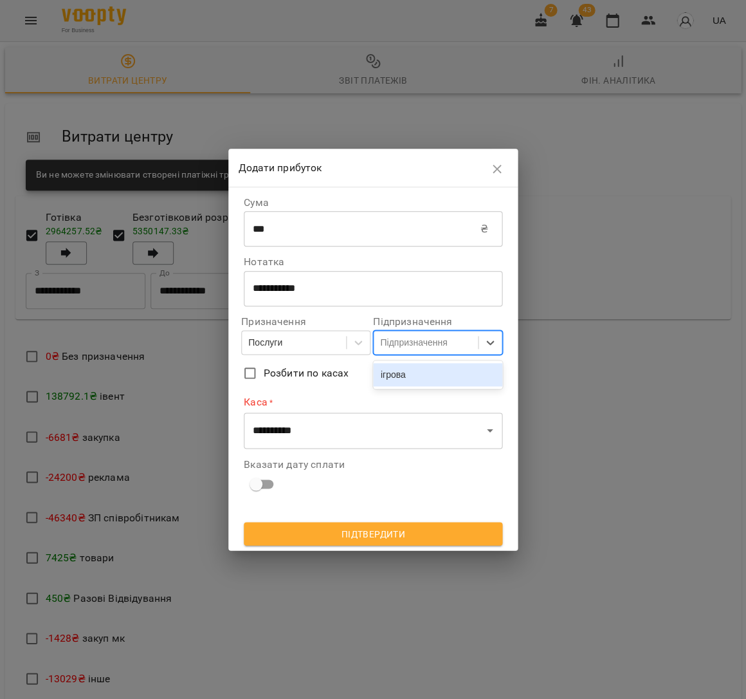
click at [419, 377] on div "ігрова" at bounding box center [437, 374] width 129 height 23
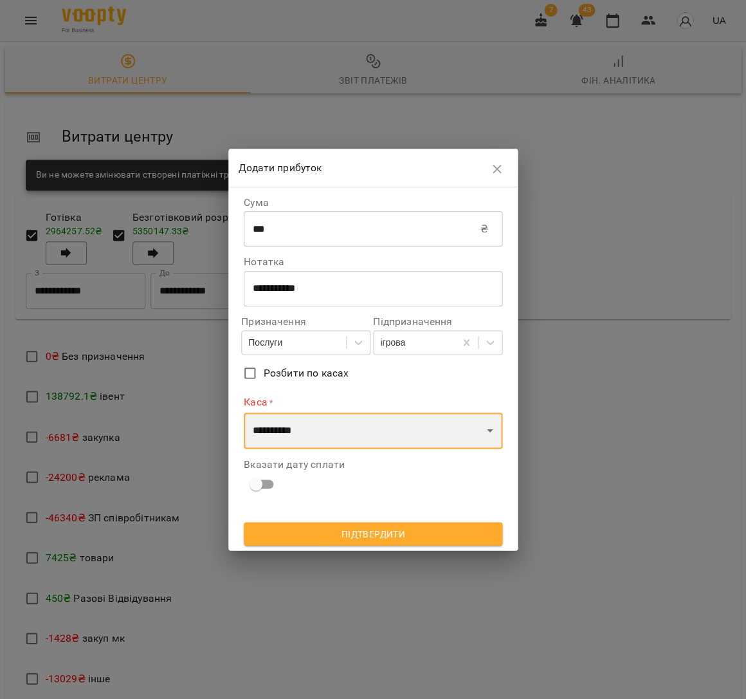
select select "****"
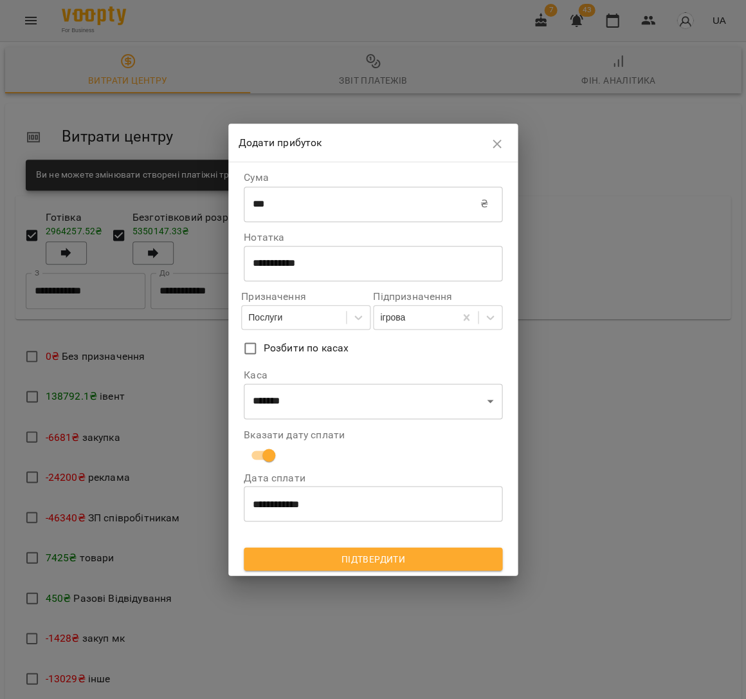
click at [374, 555] on span "Підтвердити" at bounding box center [373, 558] width 238 height 15
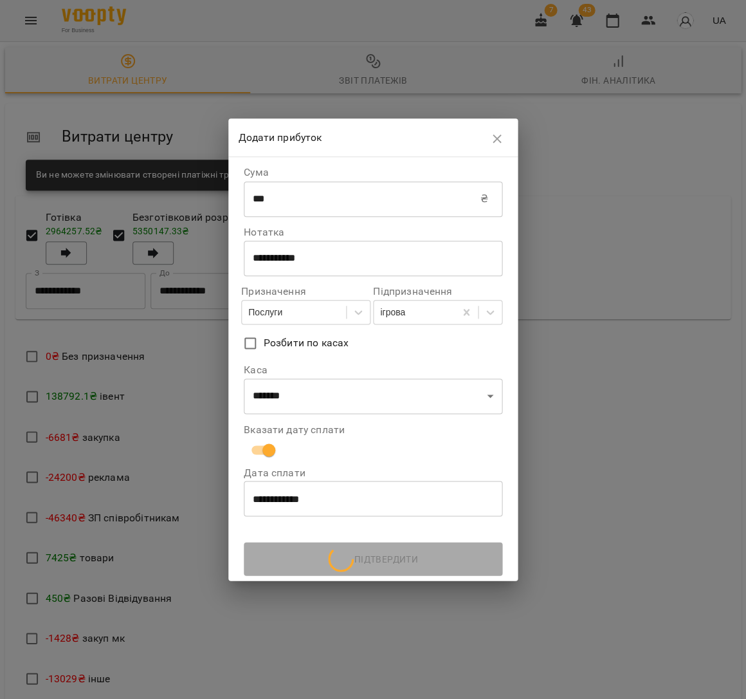
scroll to position [0, 0]
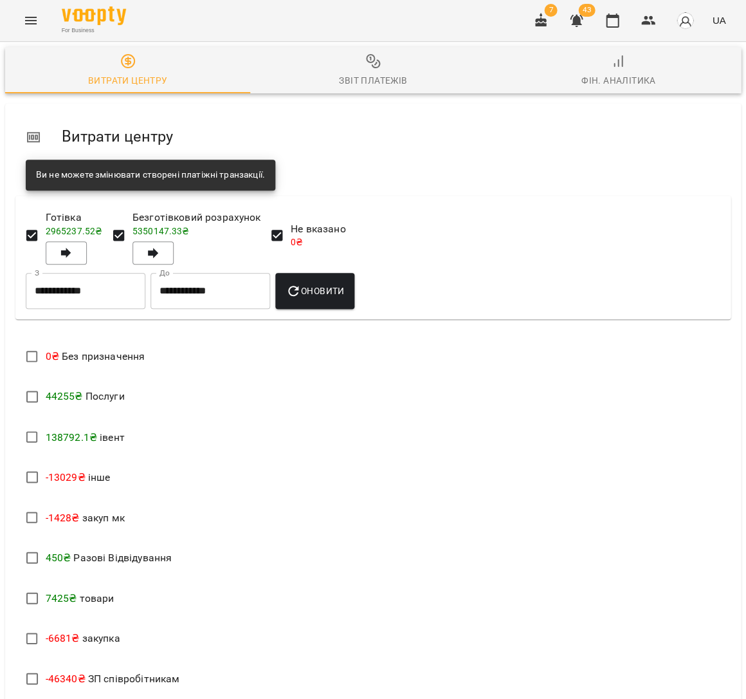
click at [398, 77] on div "Звіт платежів" at bounding box center [373, 80] width 68 height 15
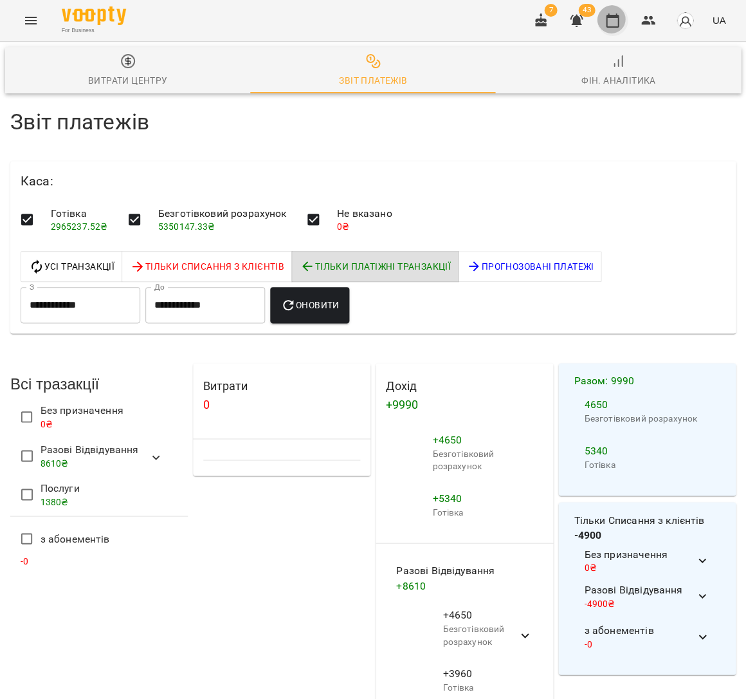
click at [605, 25] on button "button" at bounding box center [612, 20] width 31 height 31
